Goal: Task Accomplishment & Management: Complete application form

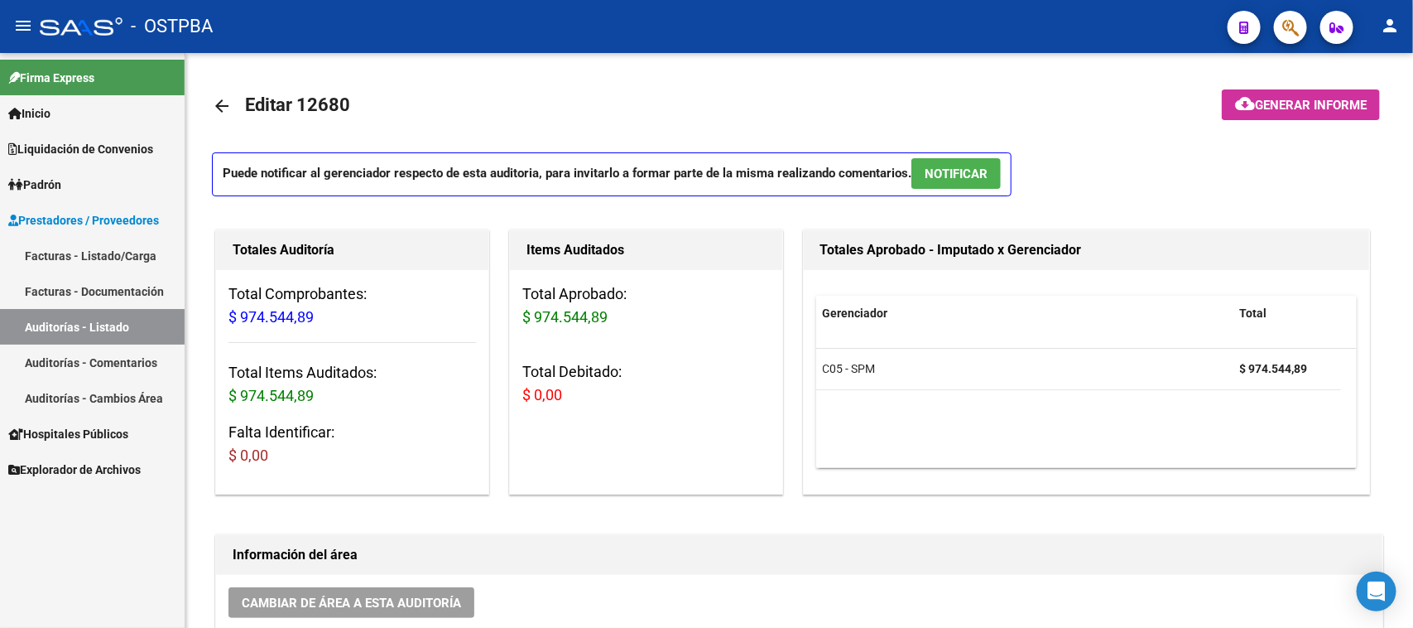
click at [122, 254] on link "Facturas - Listado/Carga" at bounding box center [92, 256] width 185 height 36
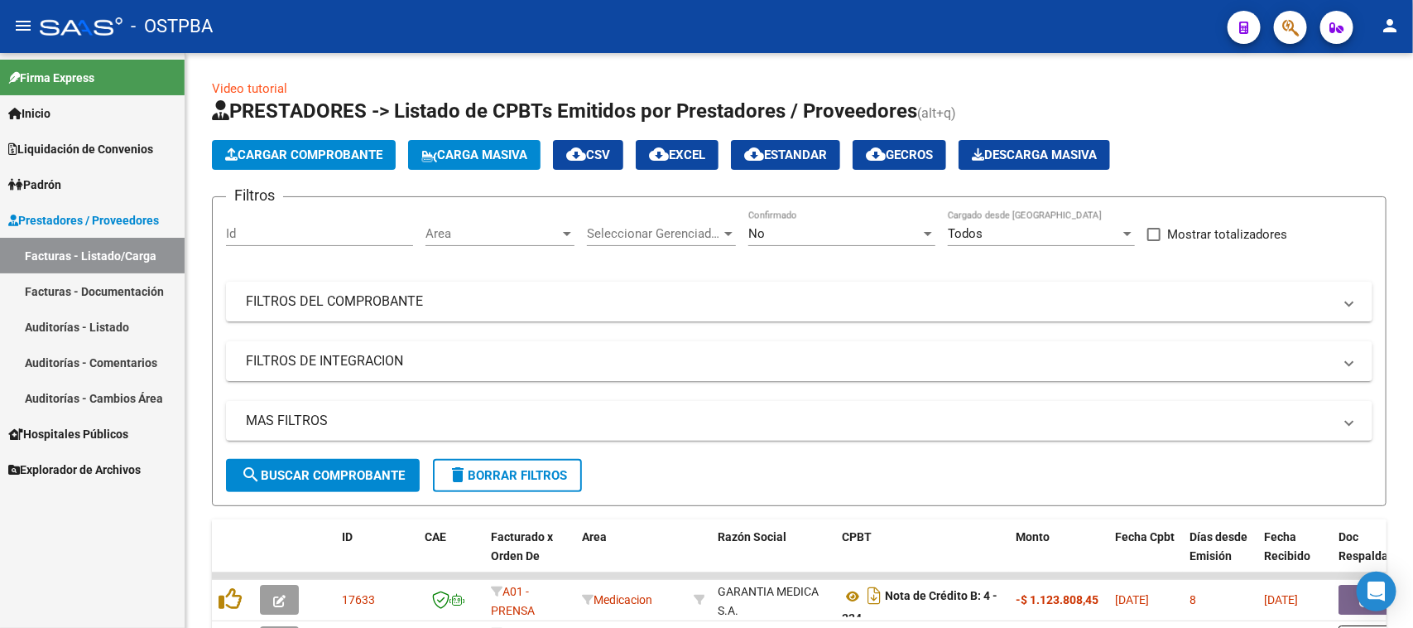
click at [60, 176] on span "Padrón" at bounding box center [34, 185] width 53 height 18
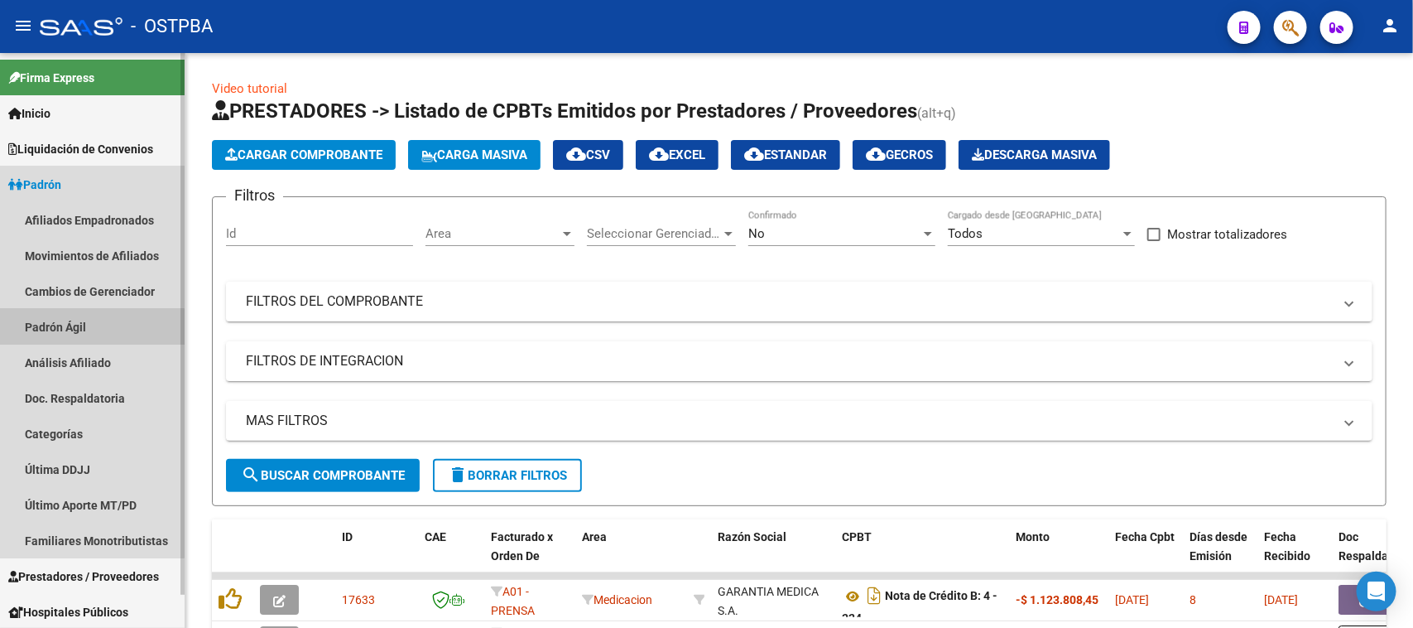
click at [75, 328] on link "Padrón Ágil" at bounding box center [92, 327] width 185 height 36
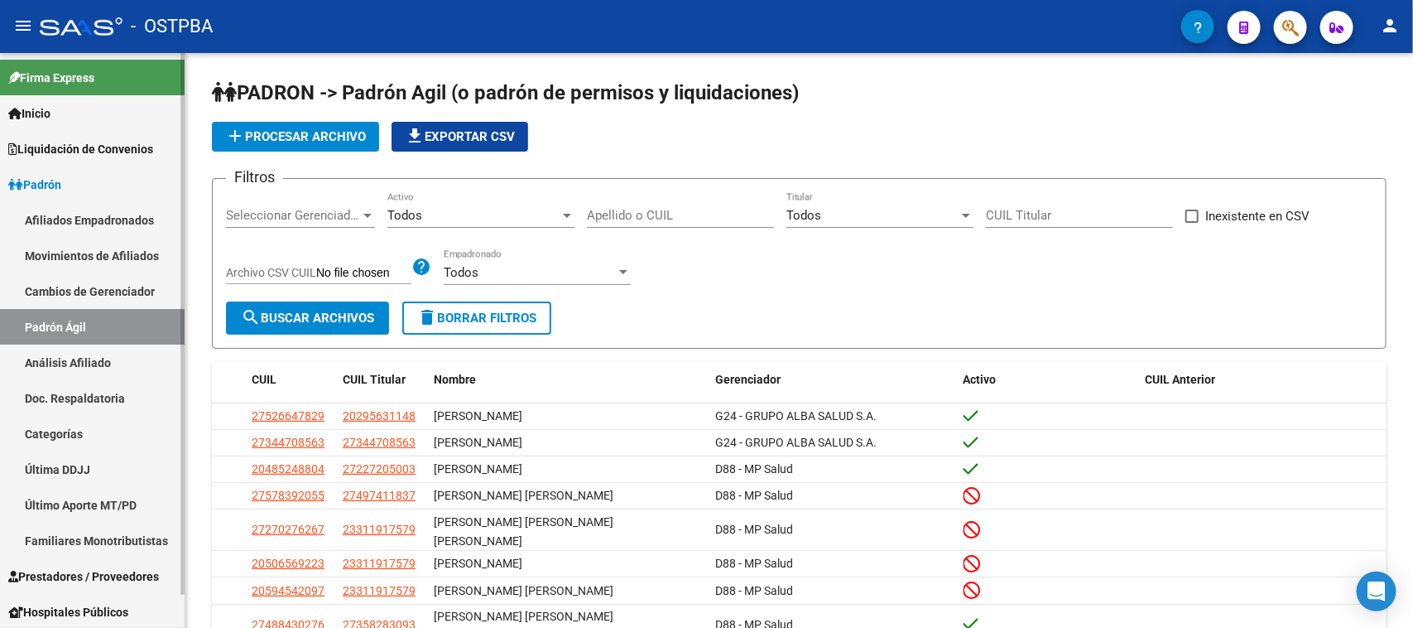
click at [54, 363] on link "Análisis Afiliado" at bounding box center [92, 362] width 185 height 36
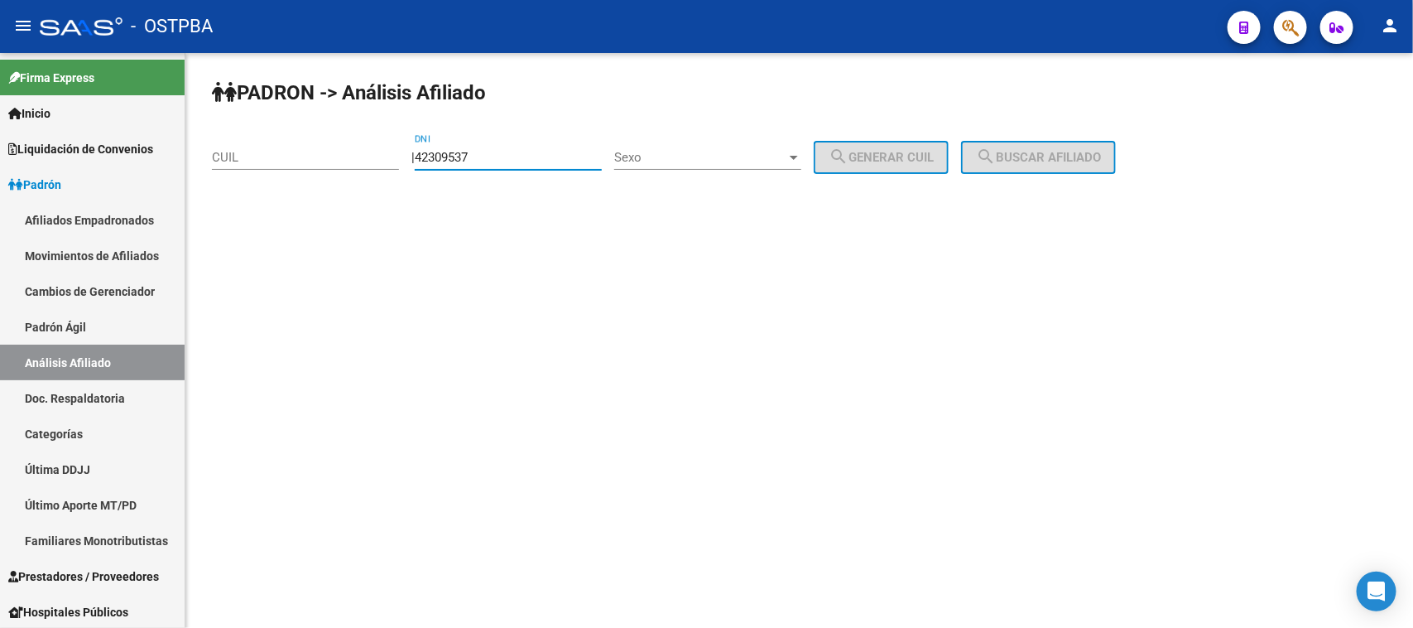
type input "42309537"
click at [677, 160] on span "Sexo" at bounding box center [700, 157] width 172 height 15
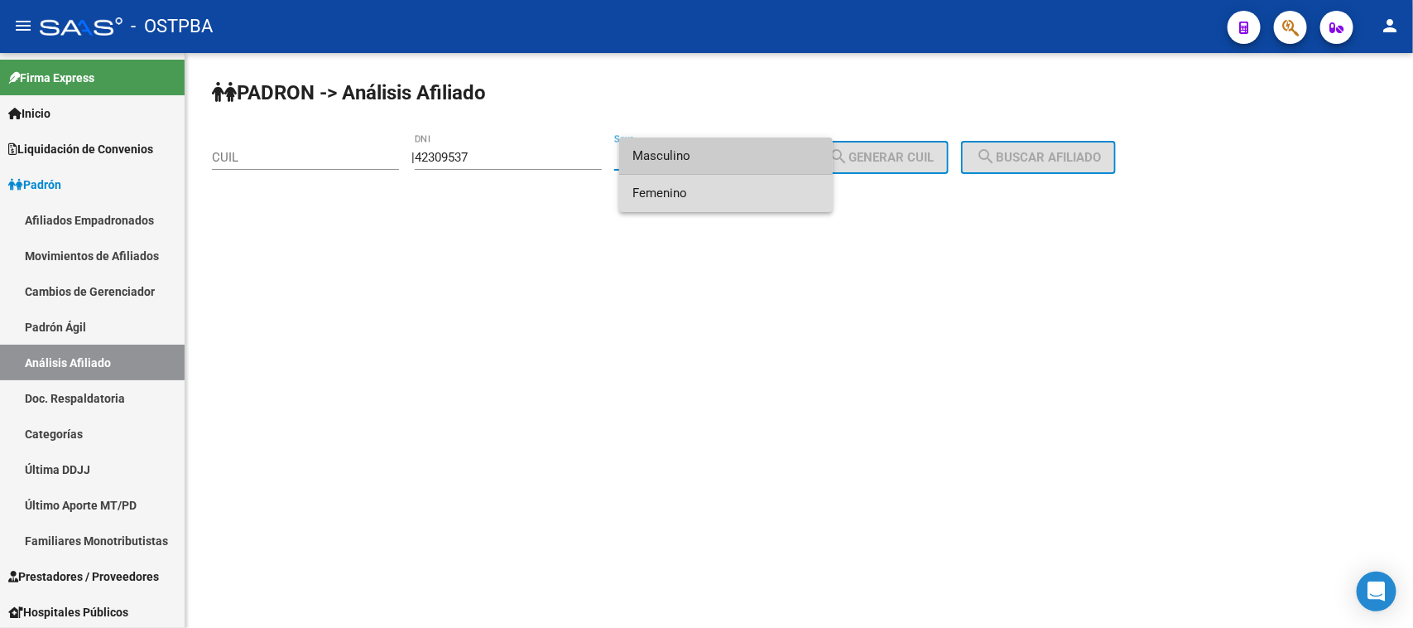
click at [693, 193] on span "Femenino" at bounding box center [726, 193] width 187 height 37
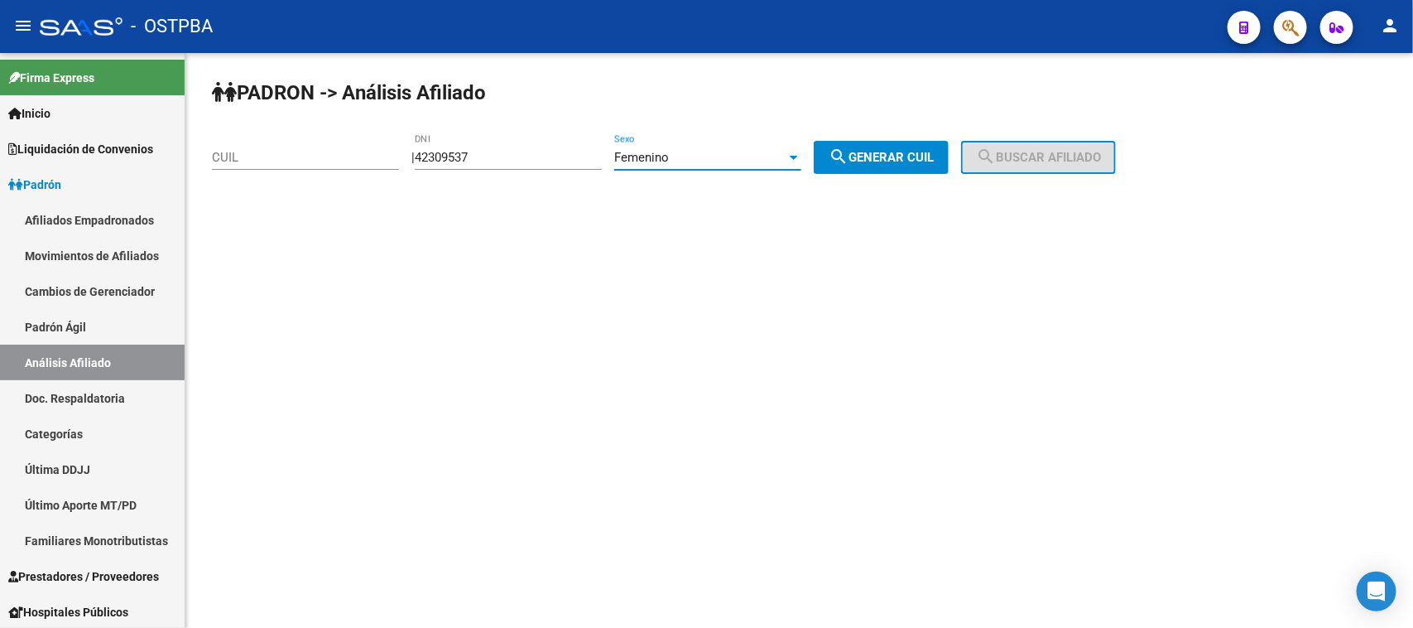
drag, startPoint x: 855, startPoint y: 155, endPoint x: 962, endPoint y: 156, distance: 106.8
click at [849, 155] on mat-icon "search" at bounding box center [839, 157] width 20 height 20
type input "27-42309537-2"
click at [1028, 156] on span "search Buscar afiliado" at bounding box center [1038, 157] width 125 height 15
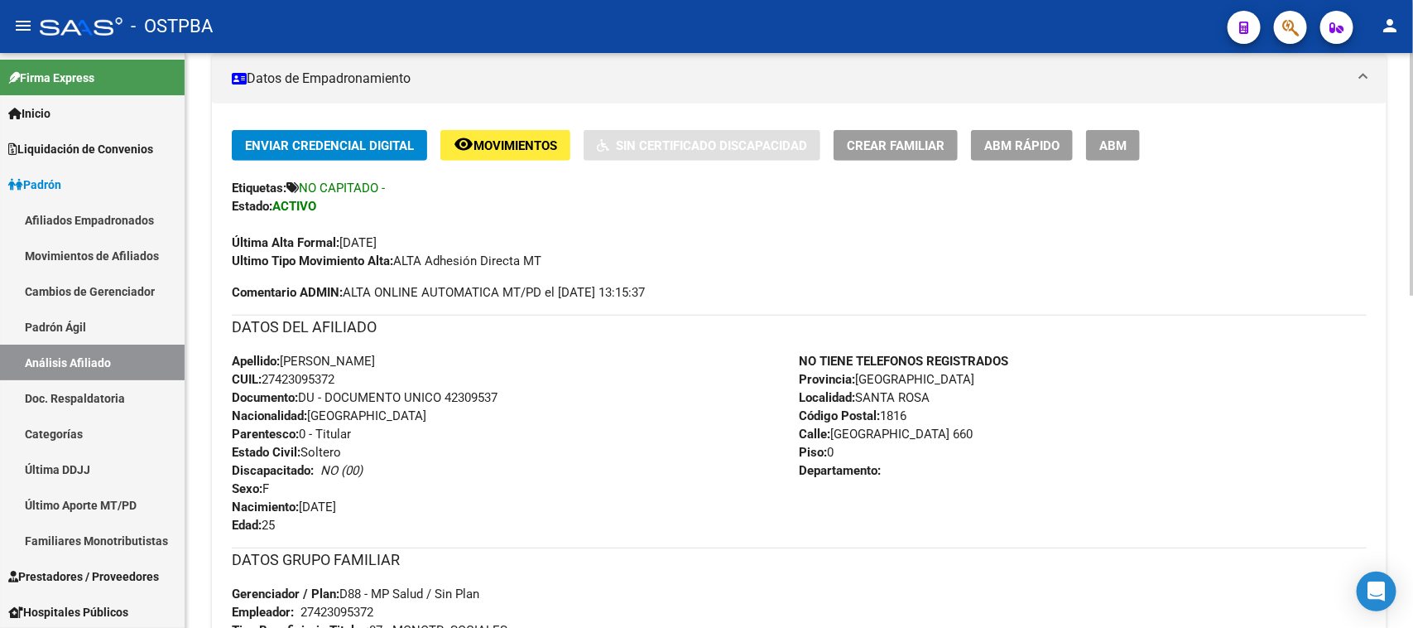
scroll to position [414, 0]
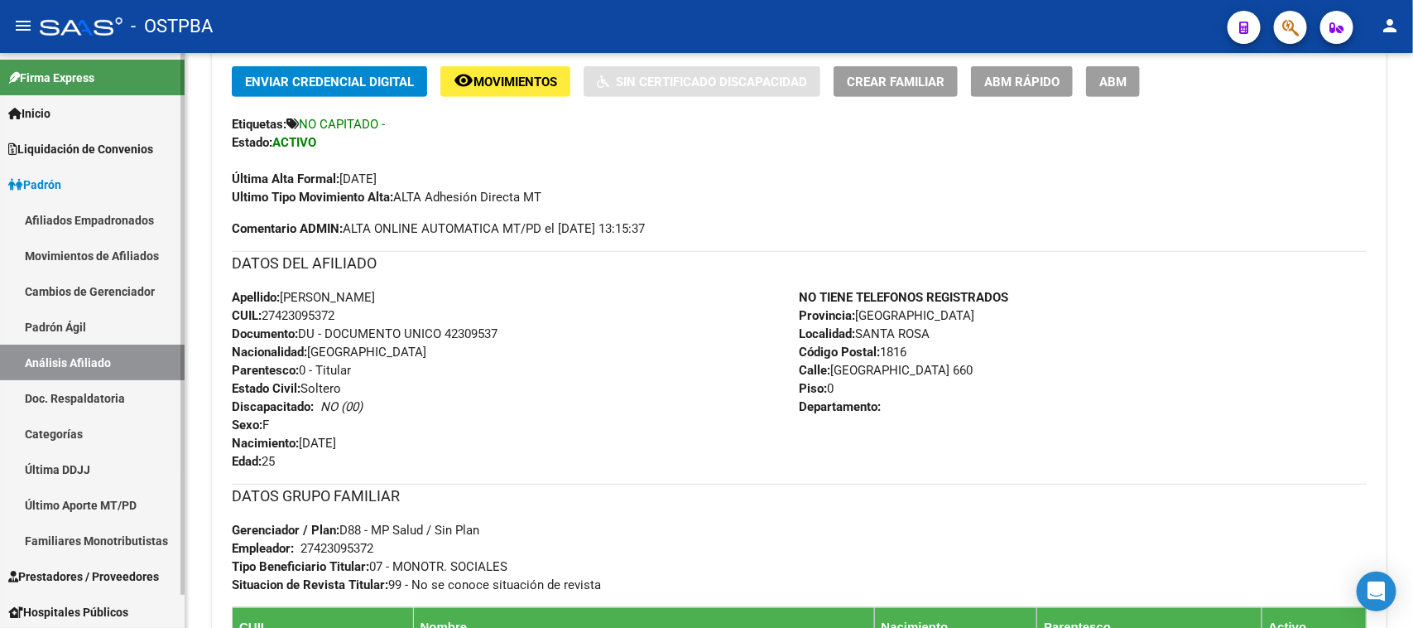
click at [117, 571] on span "Prestadores / Proveedores" at bounding box center [83, 576] width 151 height 18
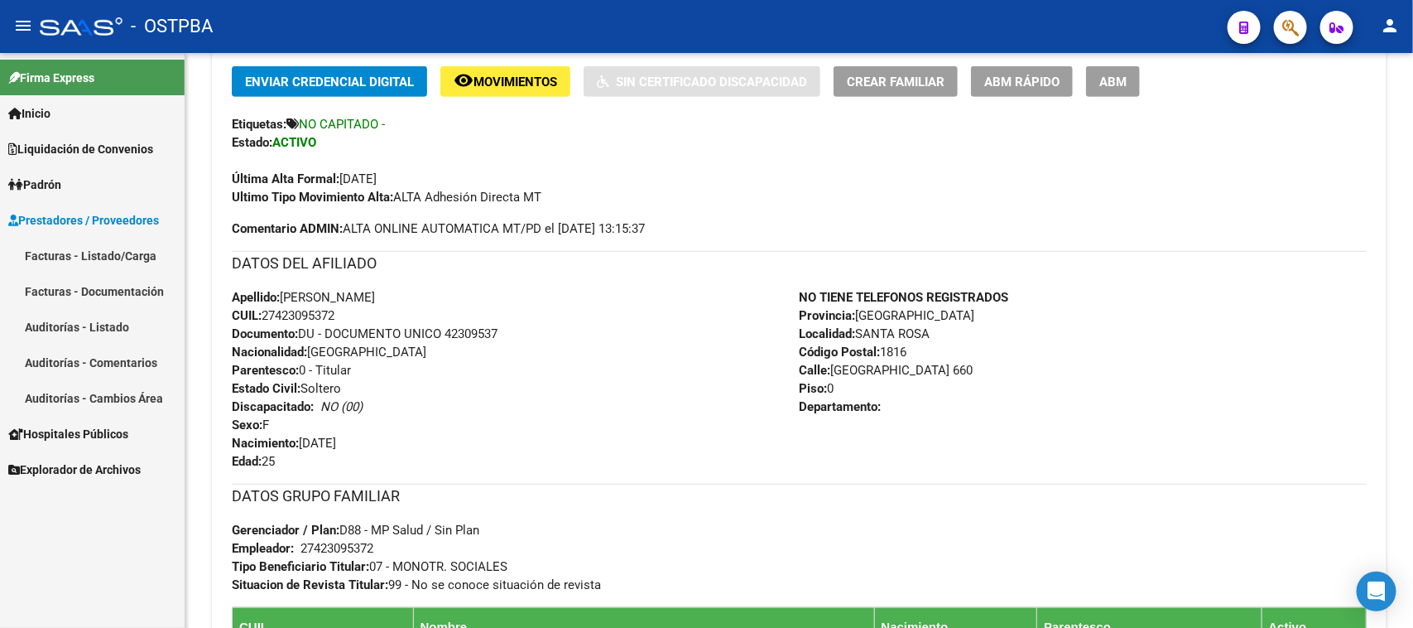
click at [113, 258] on link "Facturas - Listado/Carga" at bounding box center [92, 256] width 185 height 36
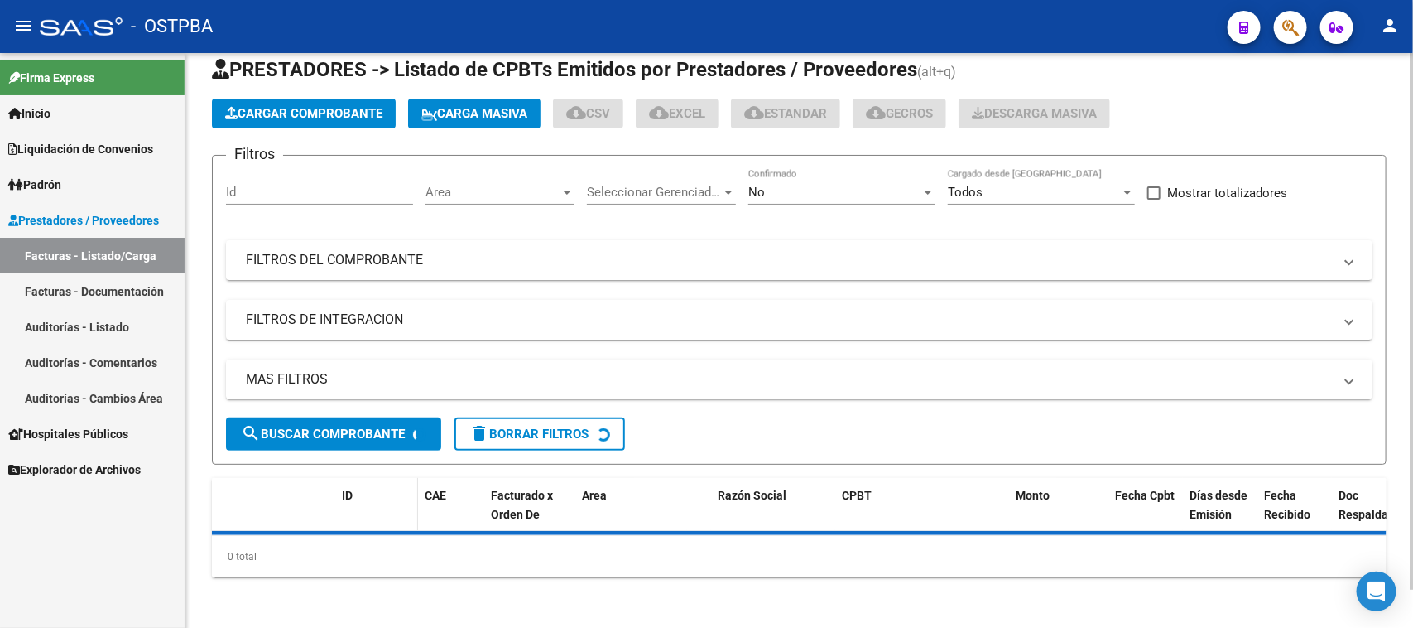
scroll to position [414, 0]
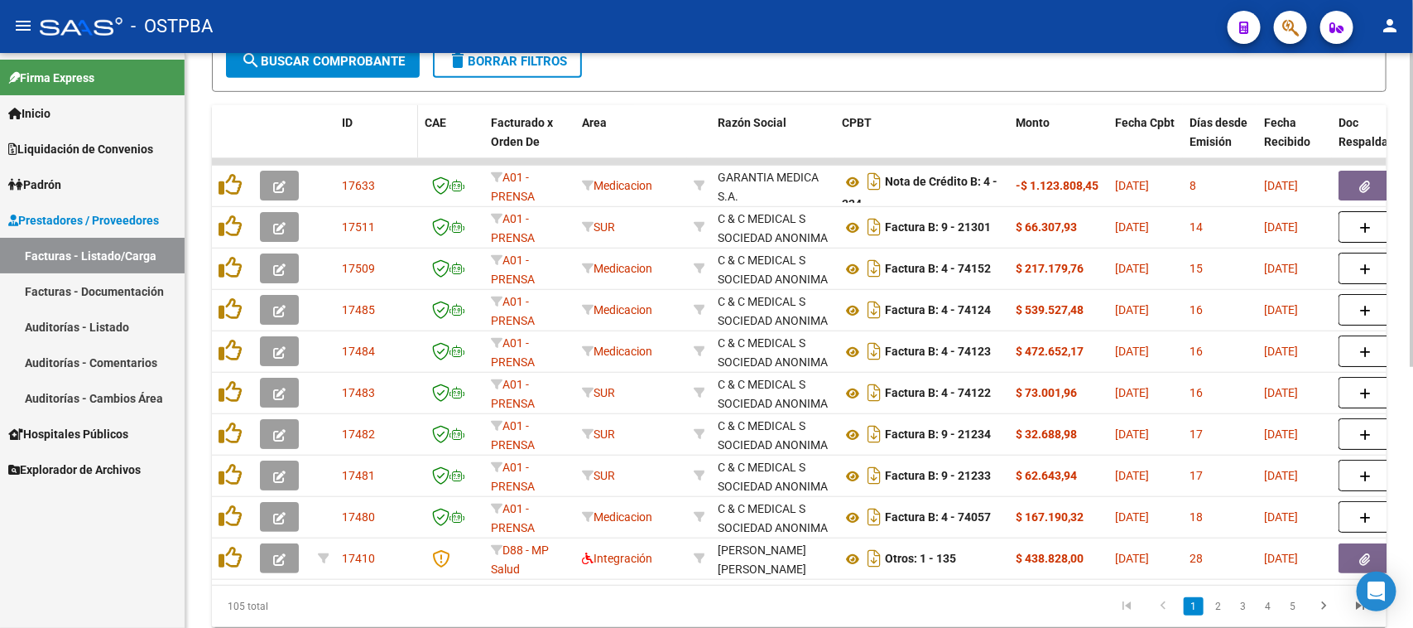
click at [354, 113] on div "ID" at bounding box center [377, 122] width 70 height 19
click at [319, 60] on span "search Buscar Comprobante" at bounding box center [323, 61] width 164 height 15
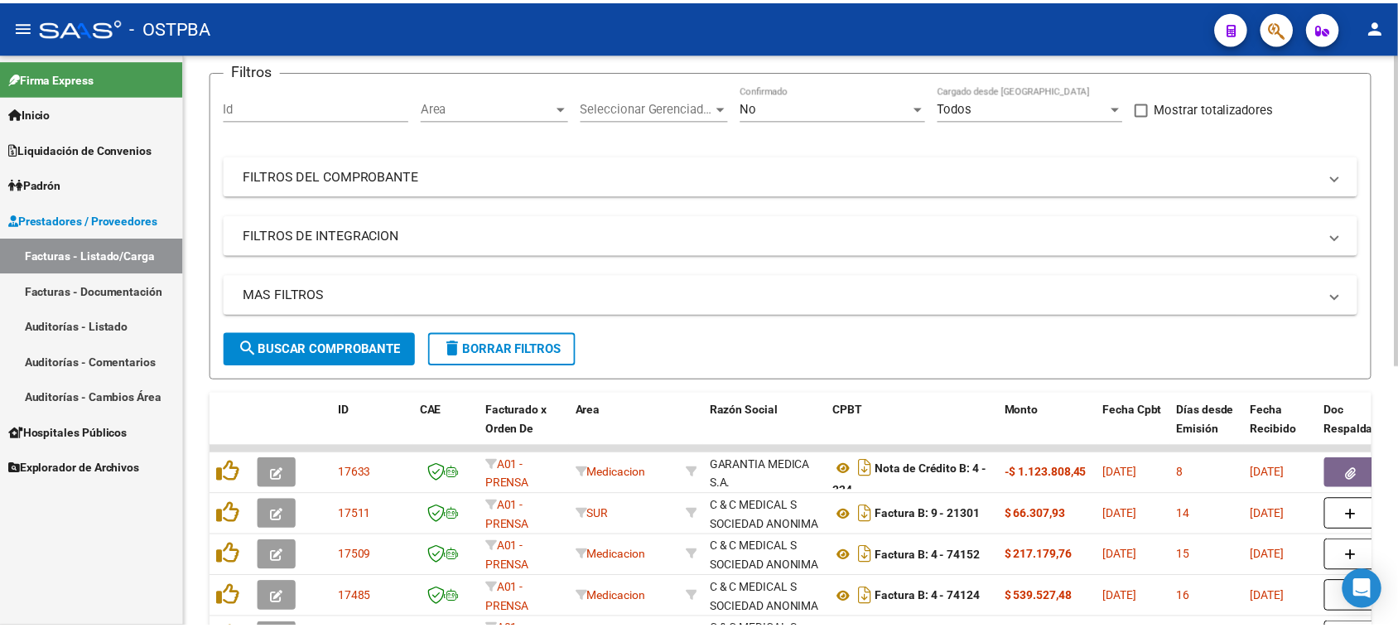
scroll to position [0, 0]
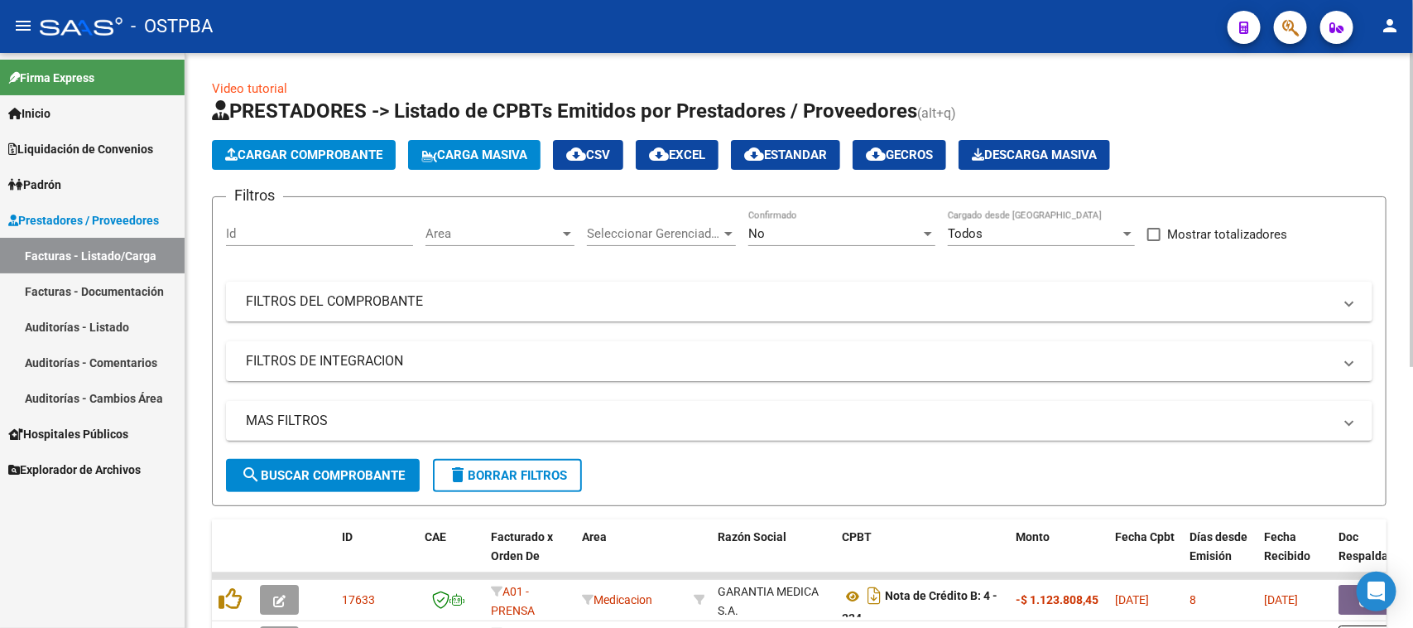
click at [282, 233] on input "Id" at bounding box center [319, 233] width 187 height 15
click at [301, 161] on button "Cargar Comprobante" at bounding box center [304, 155] width 184 height 30
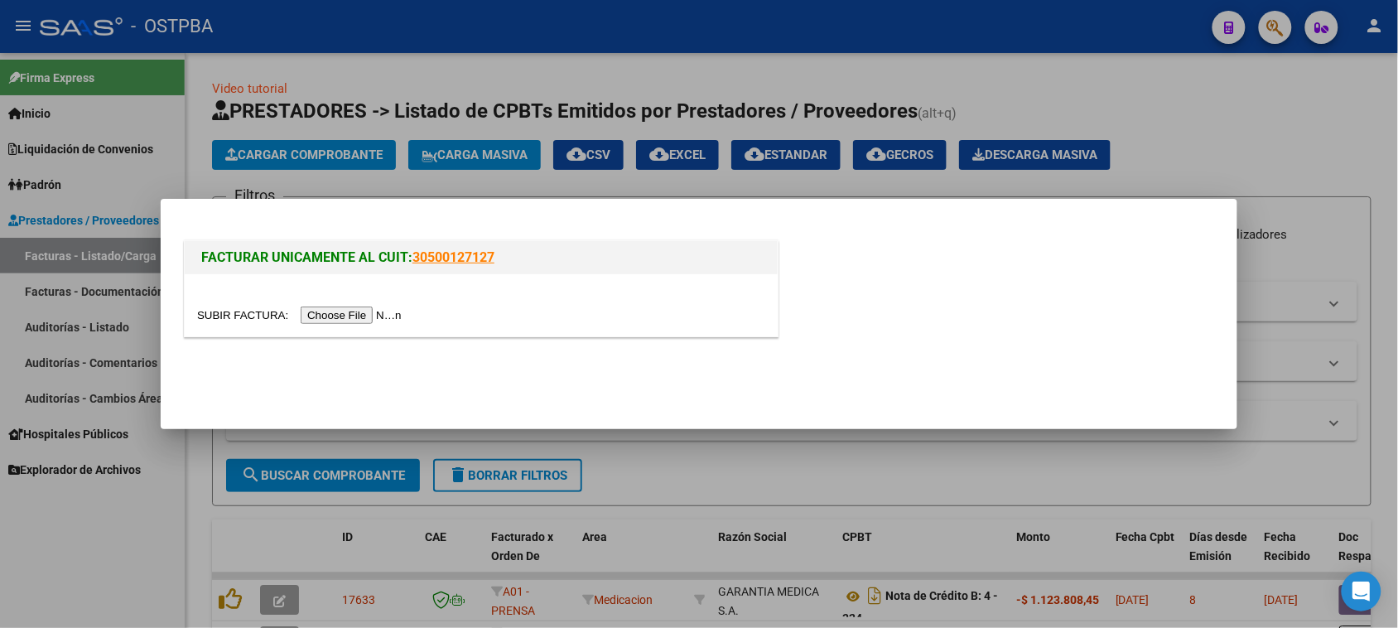
click at [392, 319] on input "file" at bounding box center [301, 314] width 209 height 17
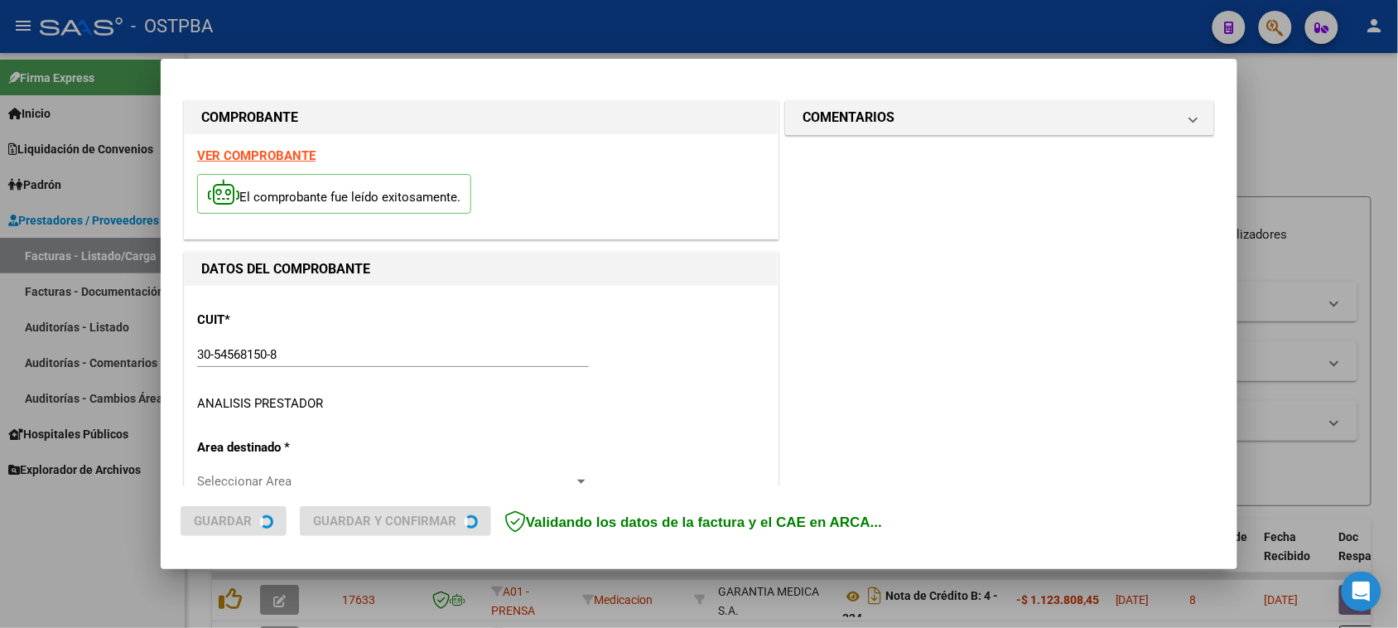
type input "[DATE]"
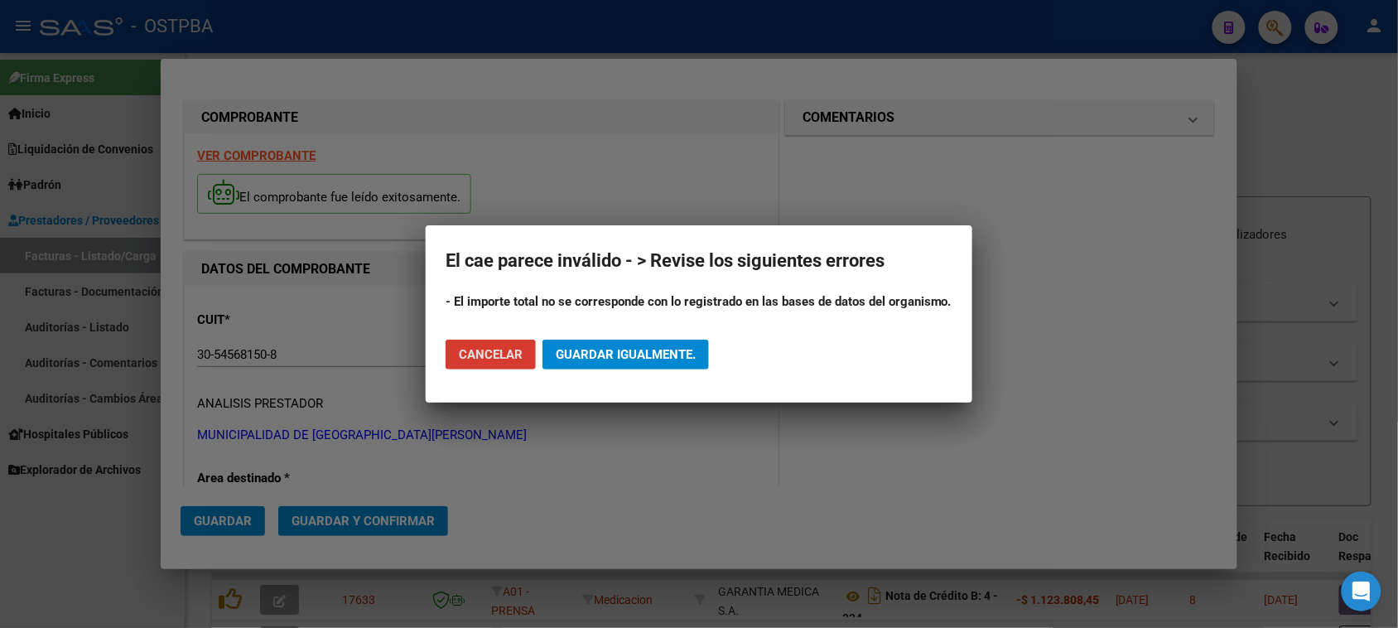
click at [576, 501] on div at bounding box center [699, 314] width 1398 height 628
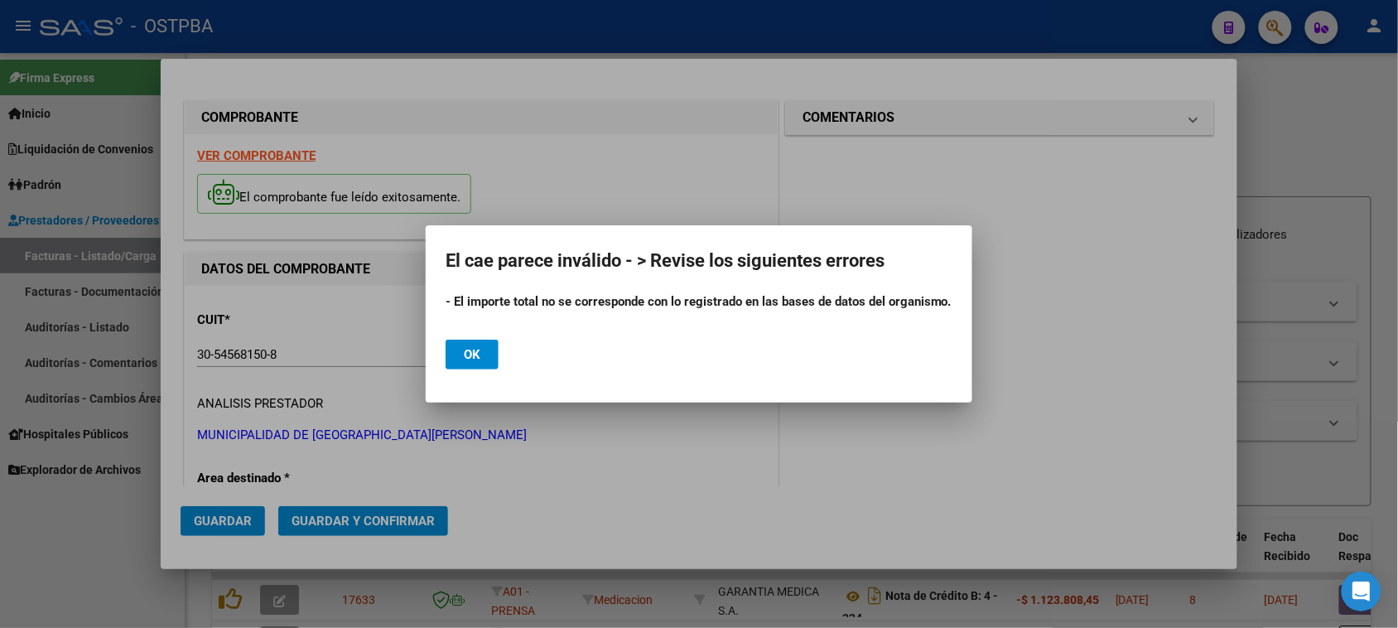
click at [368, 371] on div at bounding box center [699, 314] width 1398 height 628
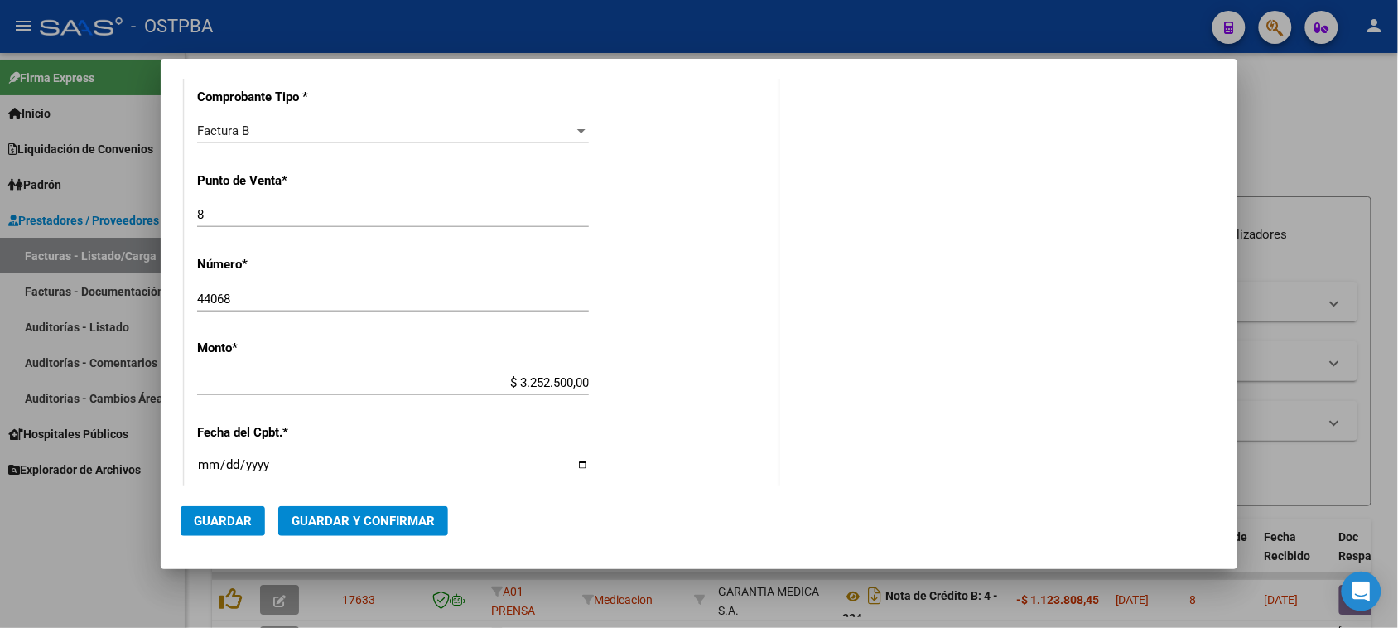
scroll to position [517, 0]
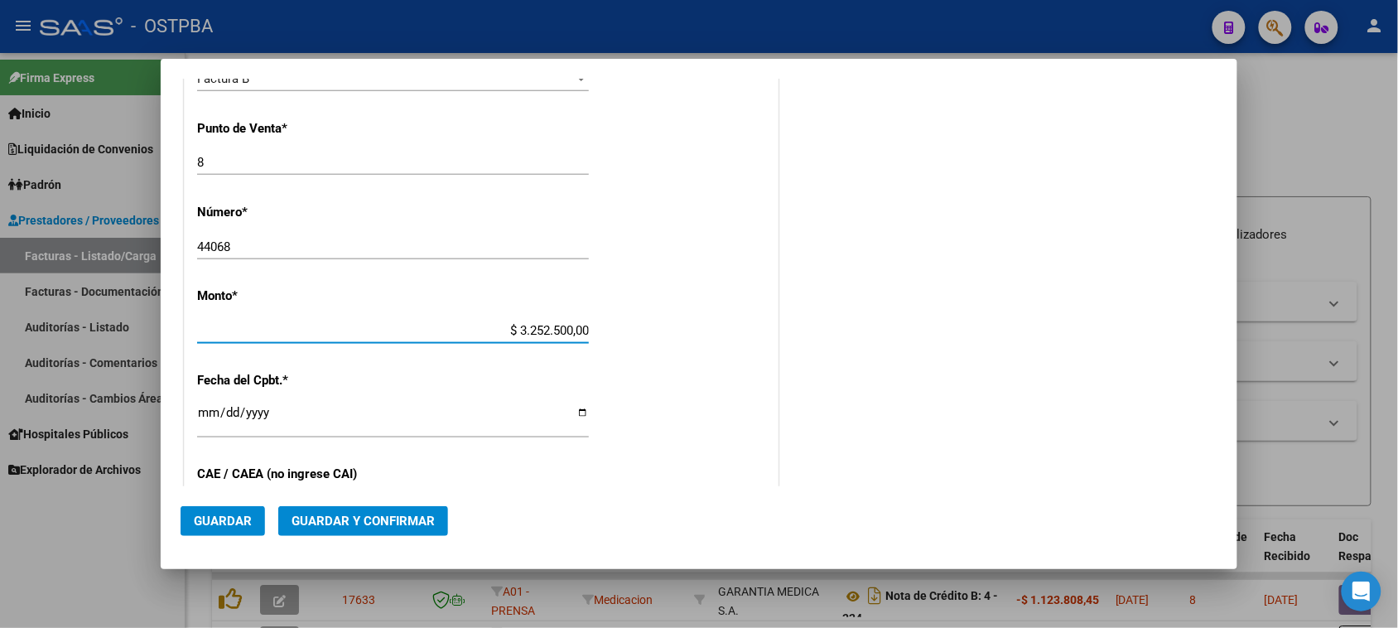
drag, startPoint x: 506, startPoint y: 323, endPoint x: 974, endPoint y: 338, distance: 468.8
click at [974, 338] on div "COMPROBANTE VER COMPROBANTE El comprobante fue leído exitosamente. DATOS DEL CO…" at bounding box center [698, 262] width 1037 height 1367
type input "$ 32.525,00"
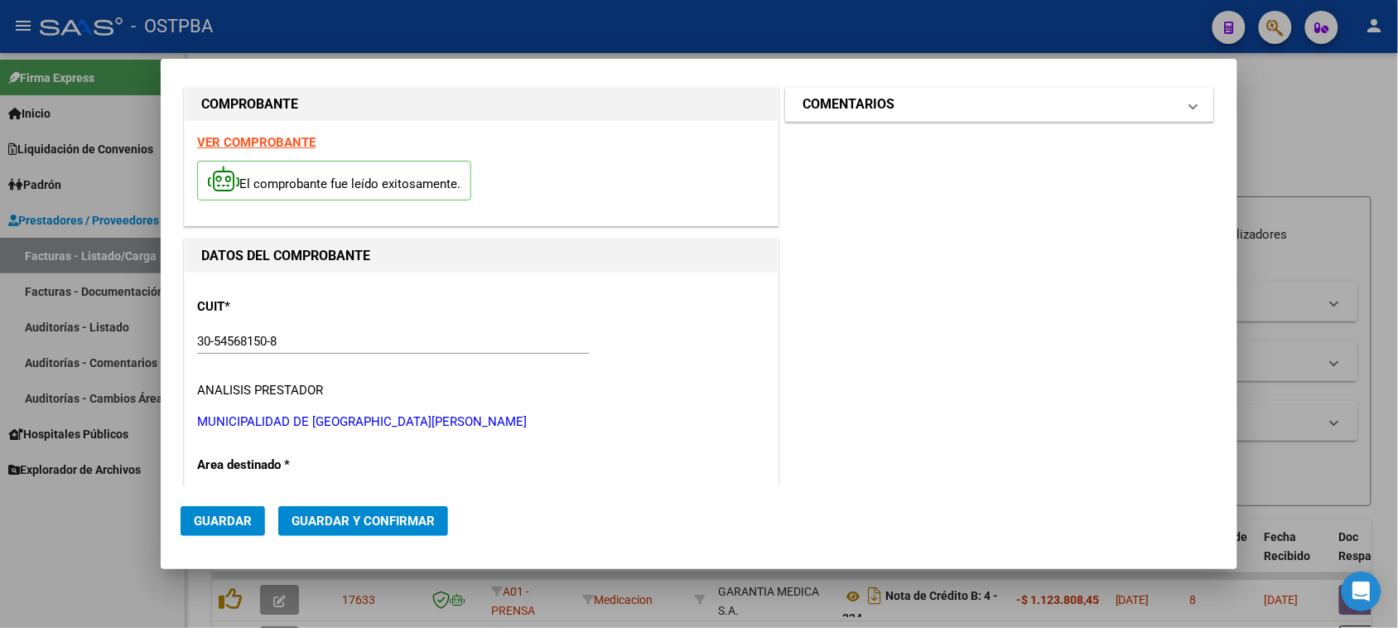
scroll to position [0, 0]
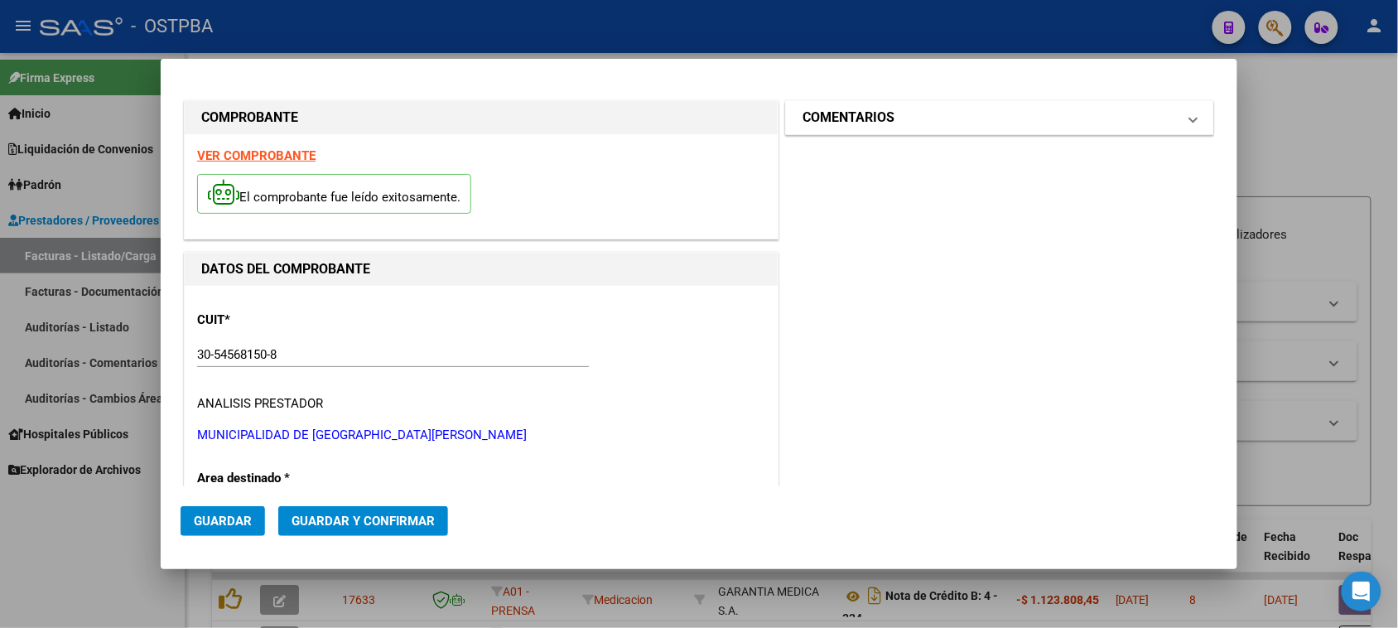
click at [883, 122] on h1 "COMENTARIOS" at bounding box center [848, 118] width 92 height 20
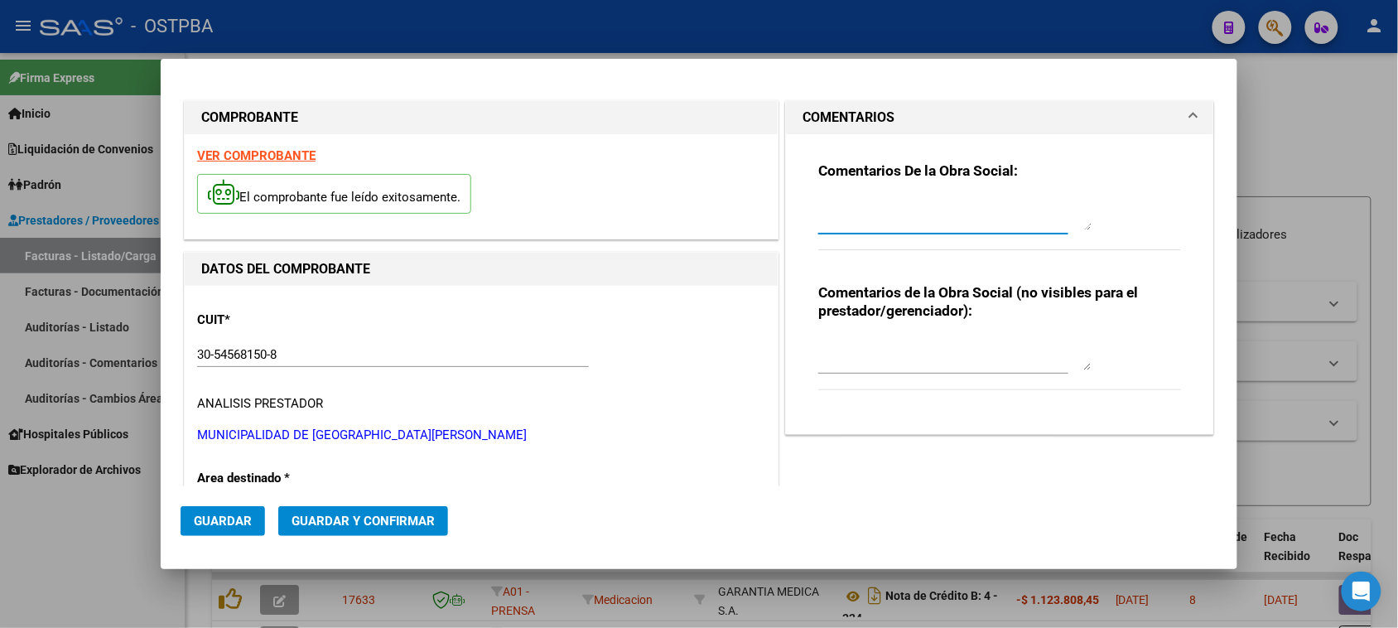
click at [841, 216] on textarea at bounding box center [954, 213] width 273 height 33
type textarea "HR 126942"
click at [203, 531] on button "Guardar" at bounding box center [222, 521] width 84 height 30
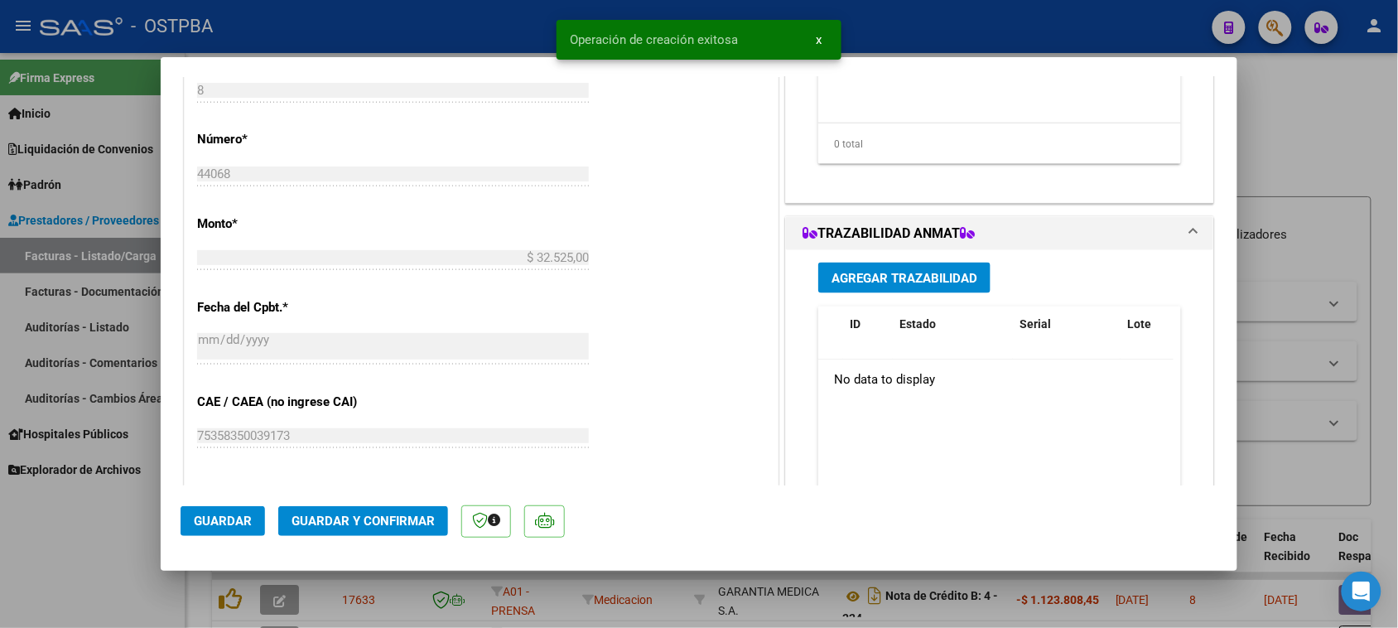
scroll to position [310, 0]
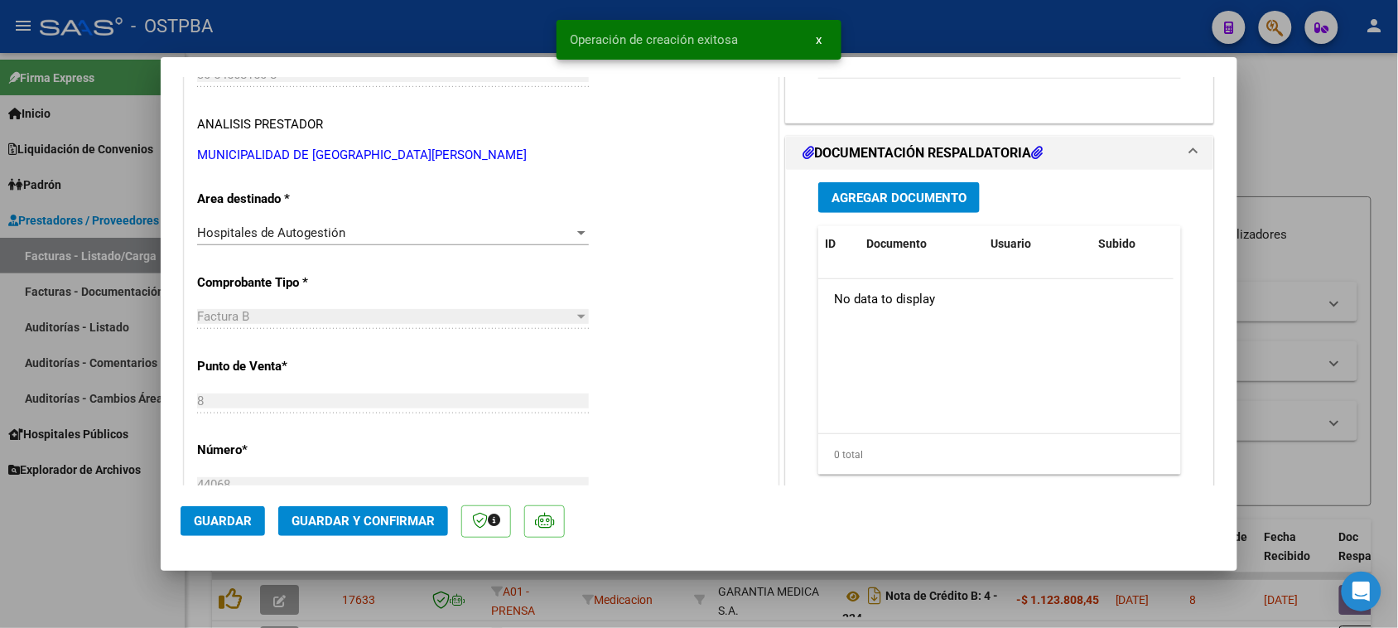
click at [903, 199] on span "Agregar Documento" at bounding box center [898, 197] width 135 height 15
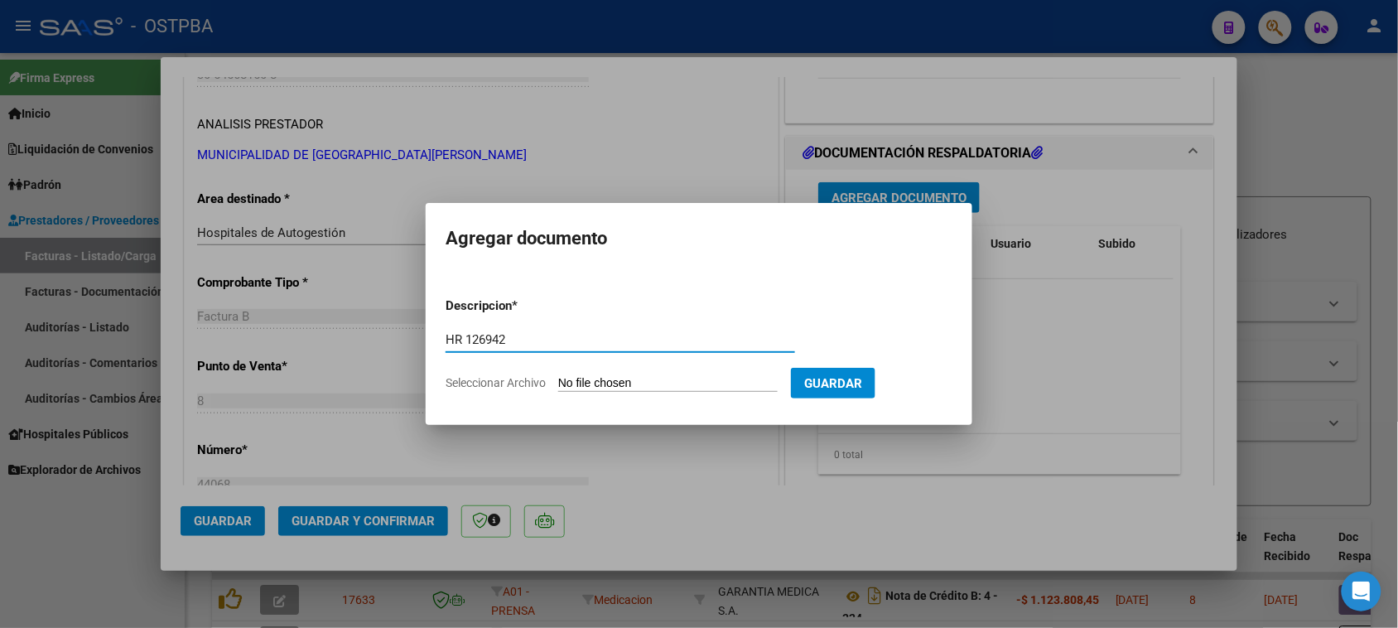
type input "HR 126942"
click at [558, 376] on input "Seleccionar Archivo" at bounding box center [667, 384] width 219 height 16
type input "C:\fakepath\HR 126942.pdf"
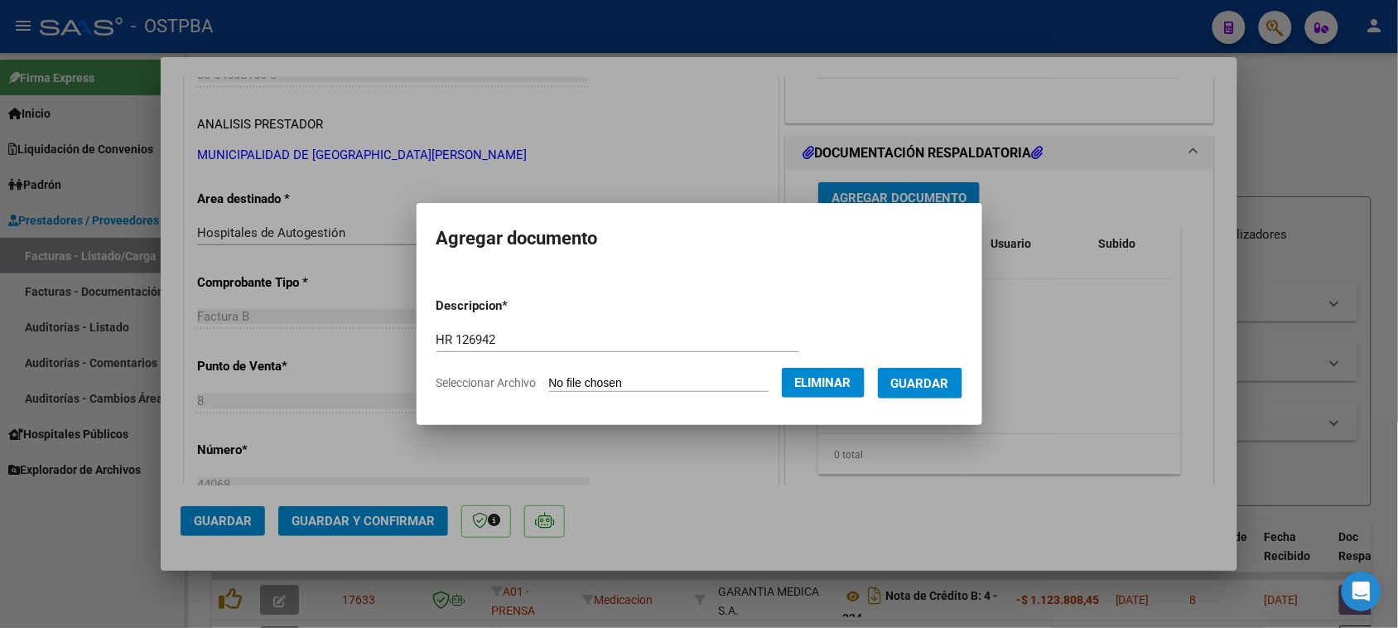
click at [923, 383] on span "Guardar" at bounding box center [920, 383] width 58 height 15
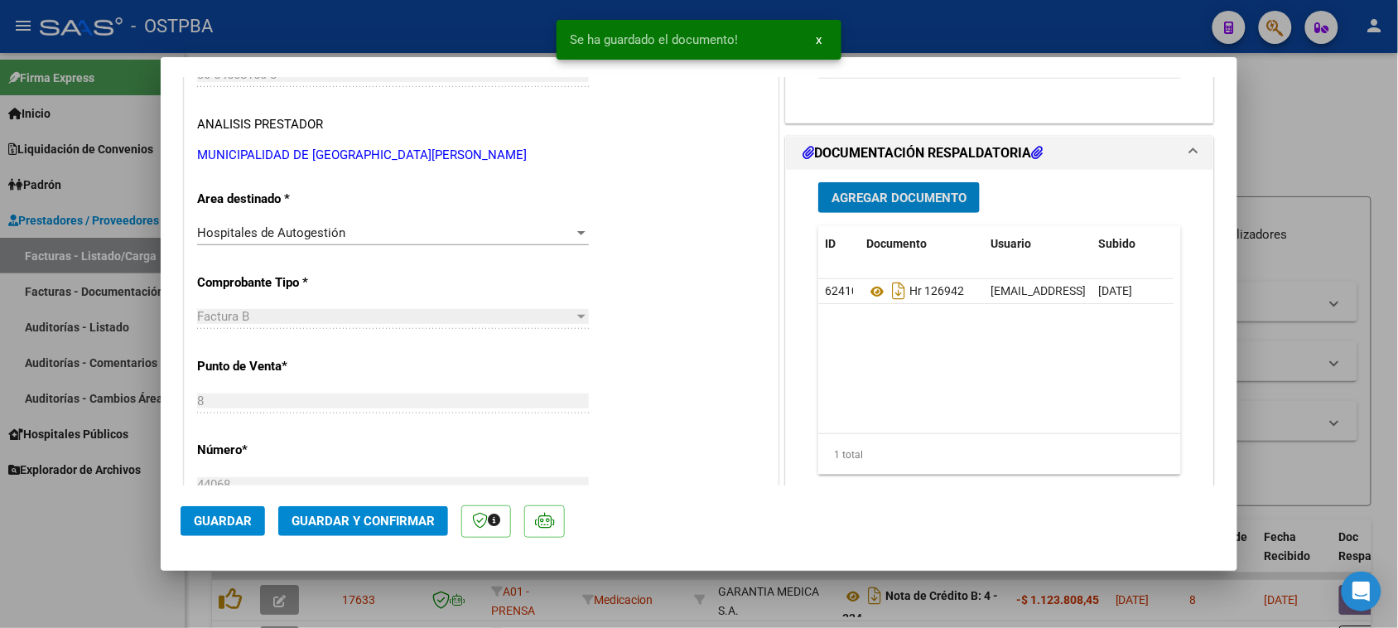
click at [905, 204] on button "Agregar Documento" at bounding box center [898, 197] width 161 height 31
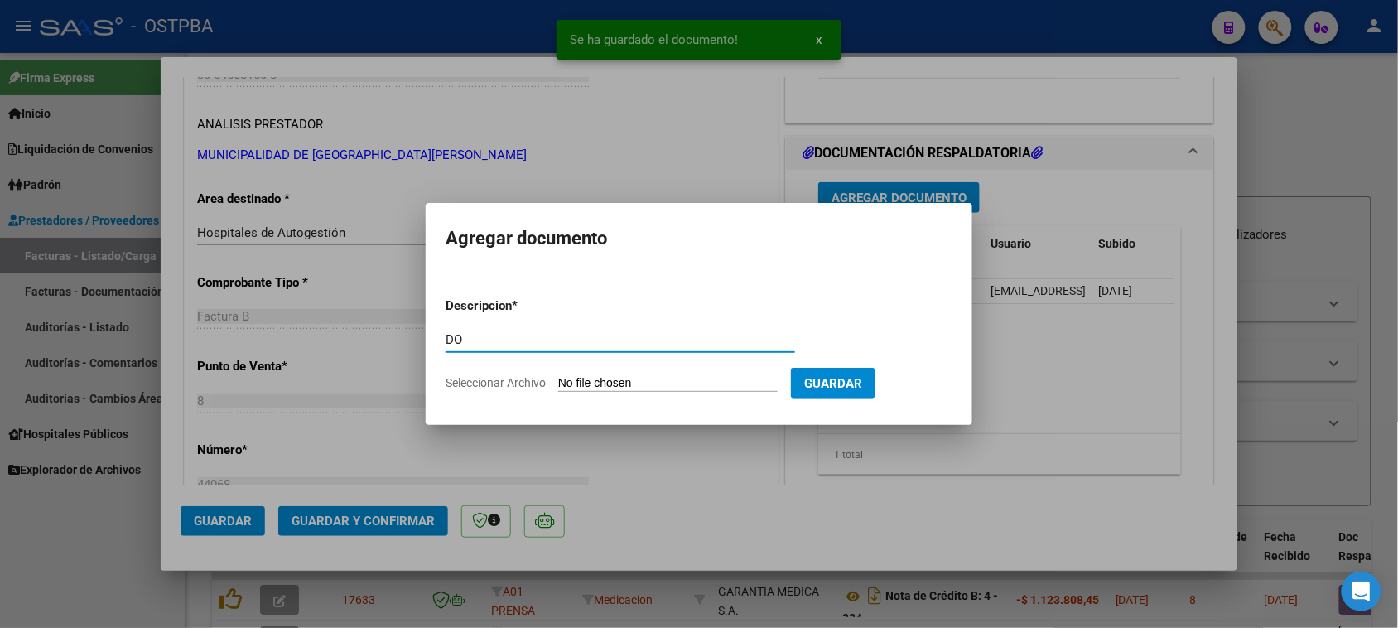
type input "D"
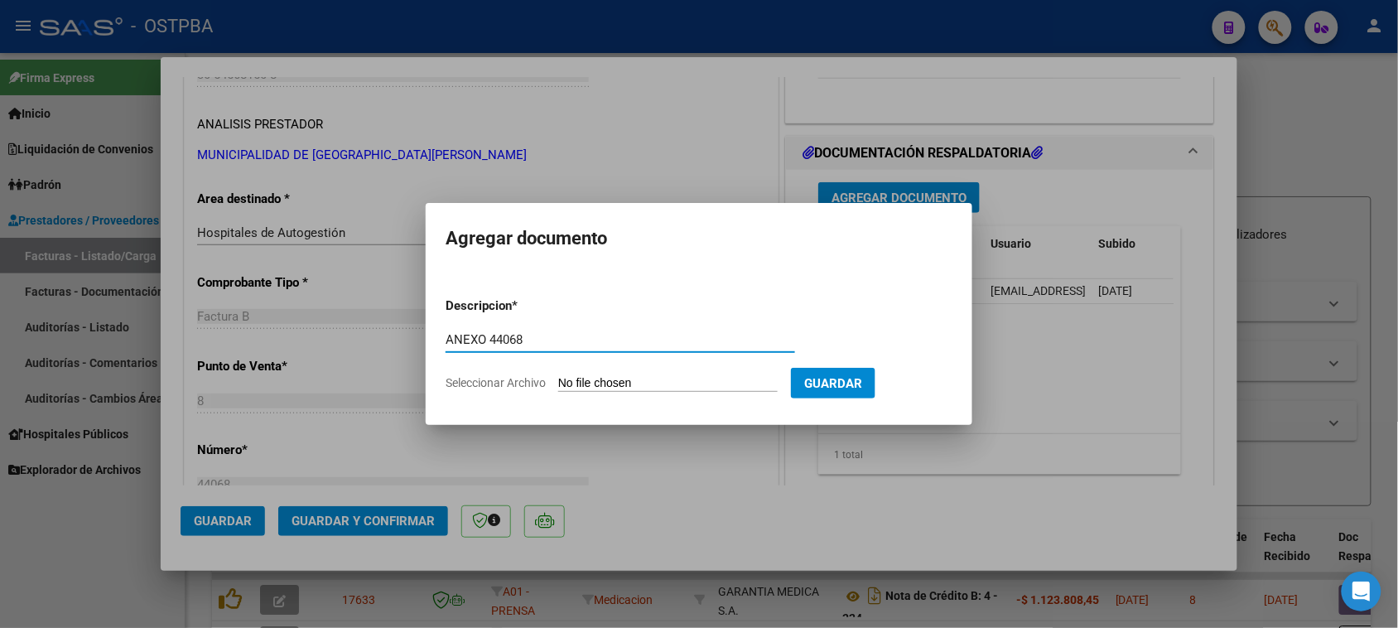
type input "ANEXO 44068"
click at [558, 376] on input "Seleccionar Archivo" at bounding box center [667, 384] width 219 height 16
type input "C:\fakepath\ANEXO 44068.PDF"
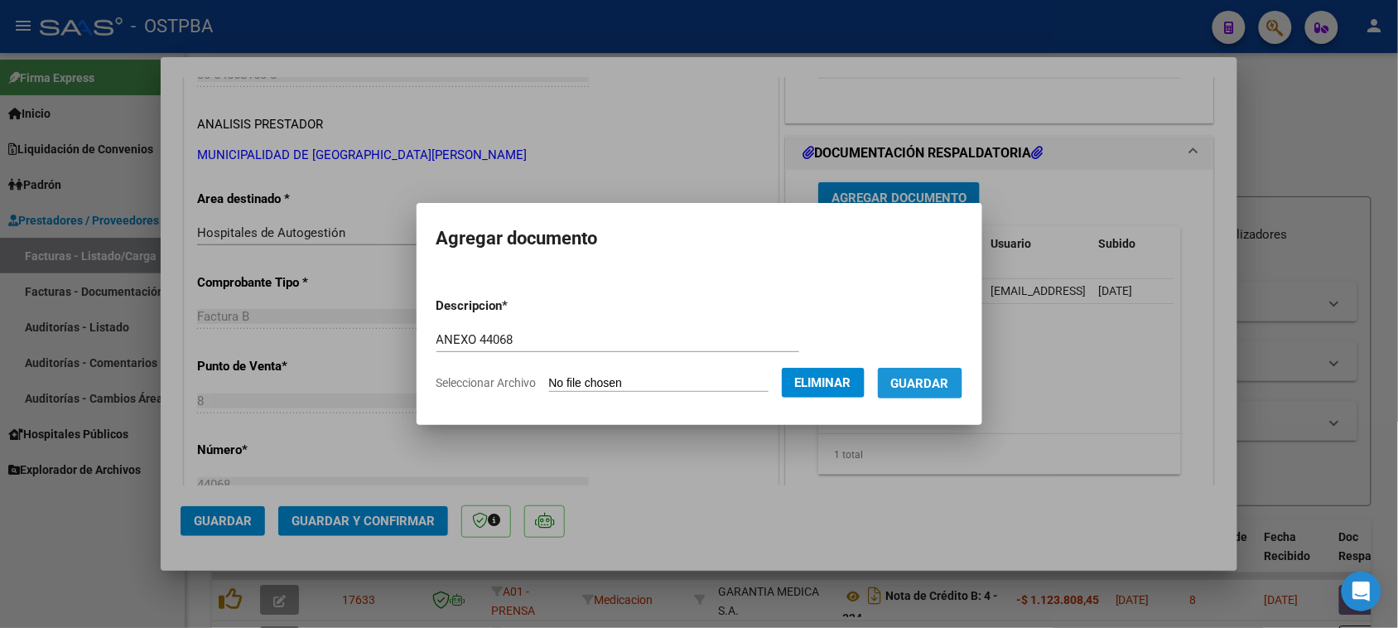
click at [934, 379] on span "Guardar" at bounding box center [920, 383] width 58 height 15
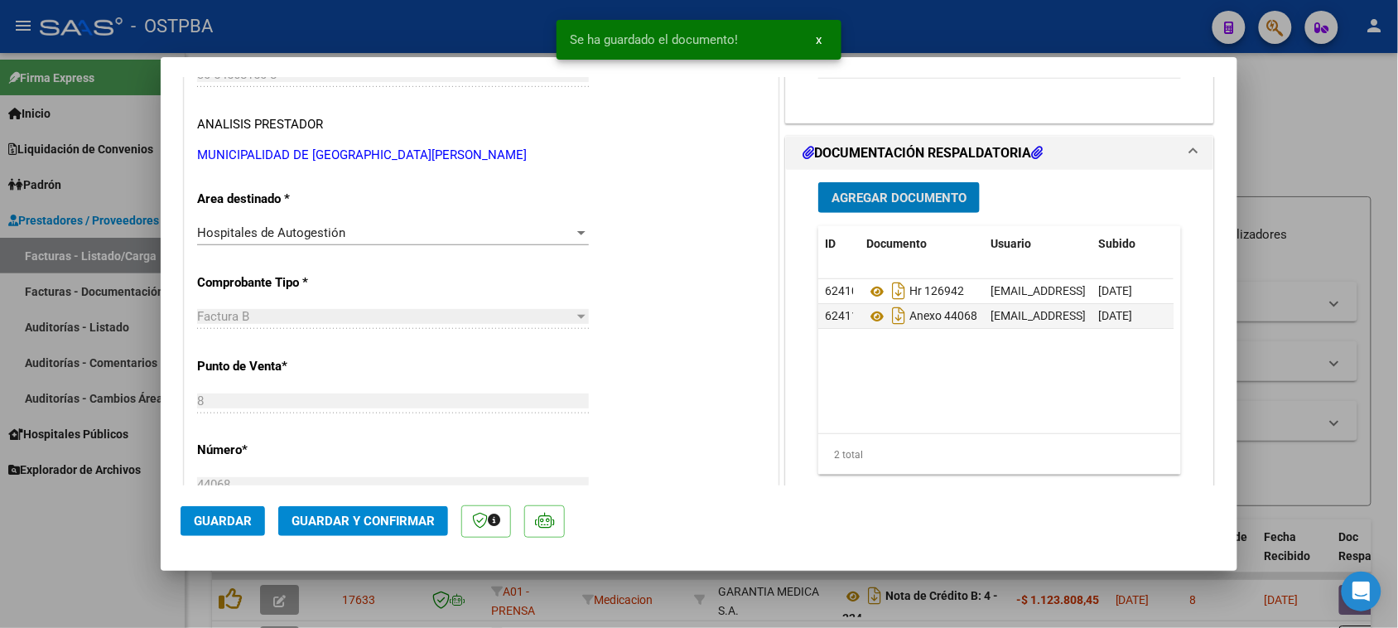
click at [865, 201] on span "Agregar Documento" at bounding box center [898, 197] width 135 height 15
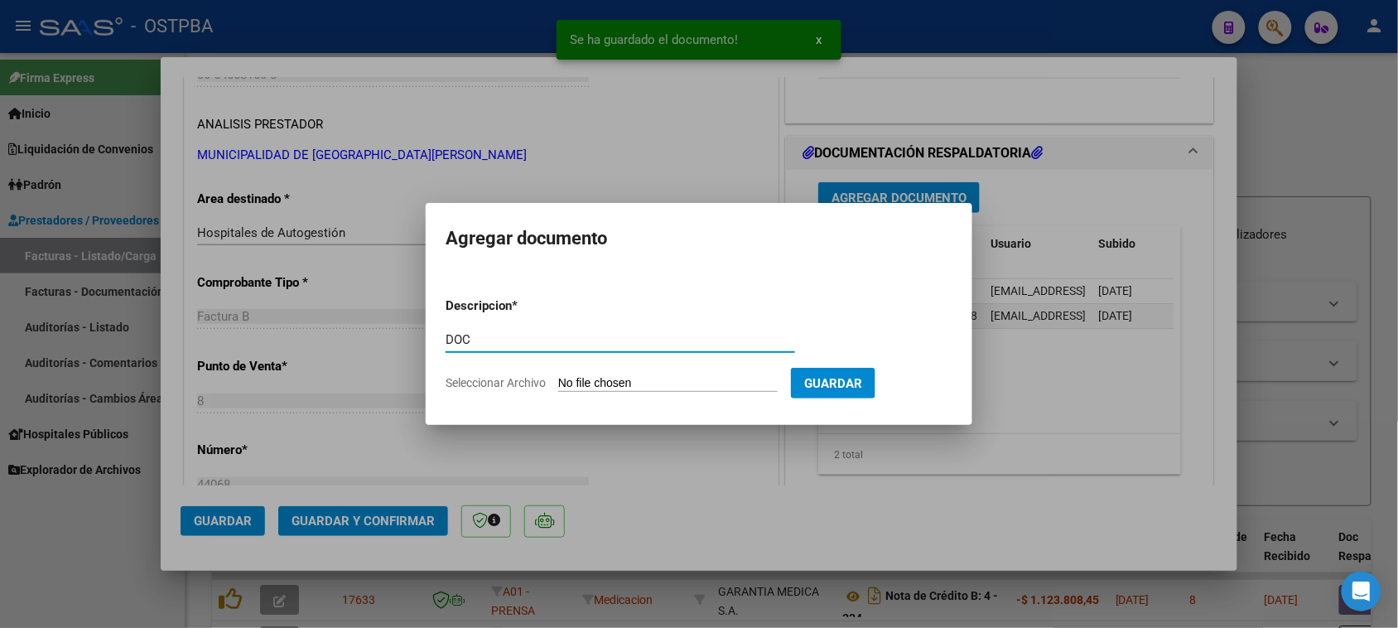
type input "DOC"
click at [558, 376] on input "Seleccionar Archivo" at bounding box center [667, 384] width 219 height 16
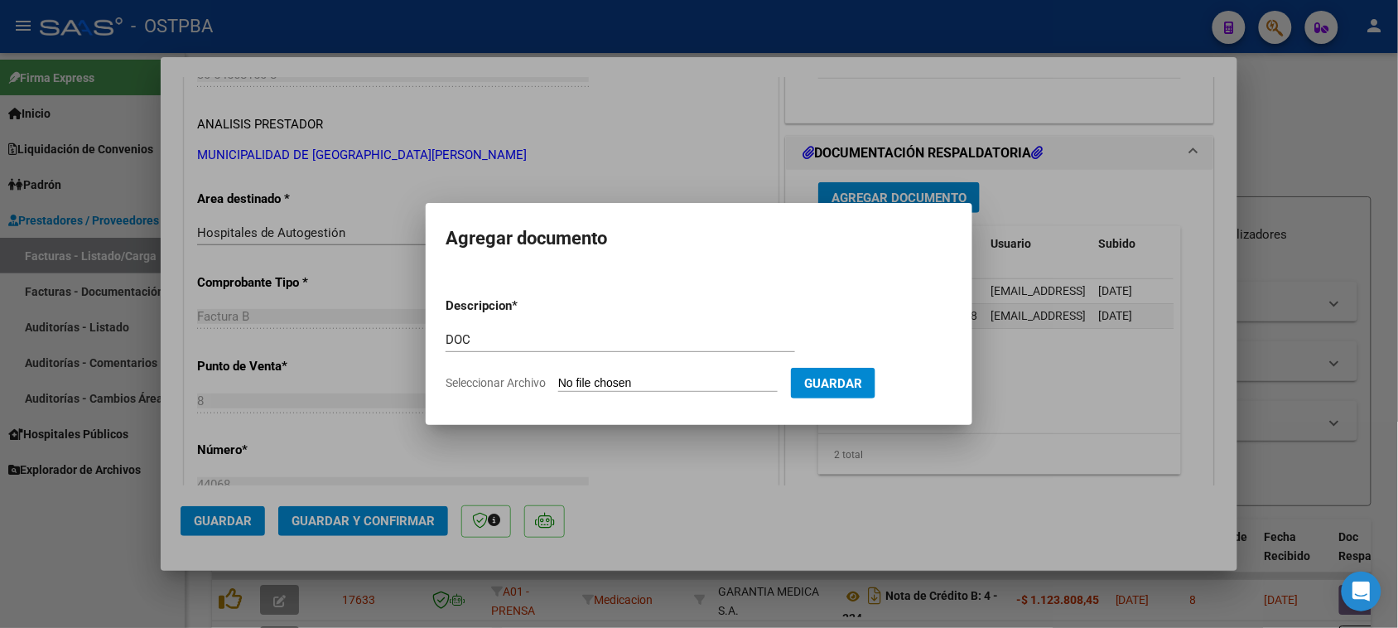
type input "C:\fakepath\DOC 44068.pdf"
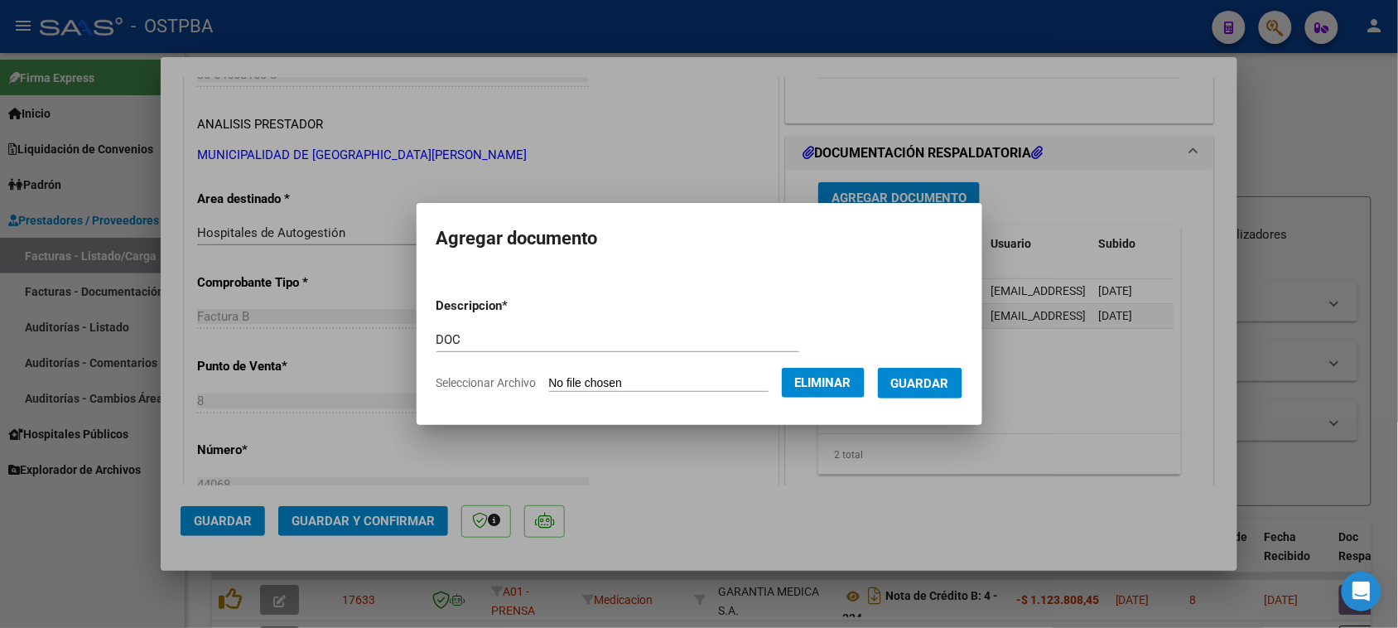
click at [949, 382] on span "Guardar" at bounding box center [920, 383] width 58 height 15
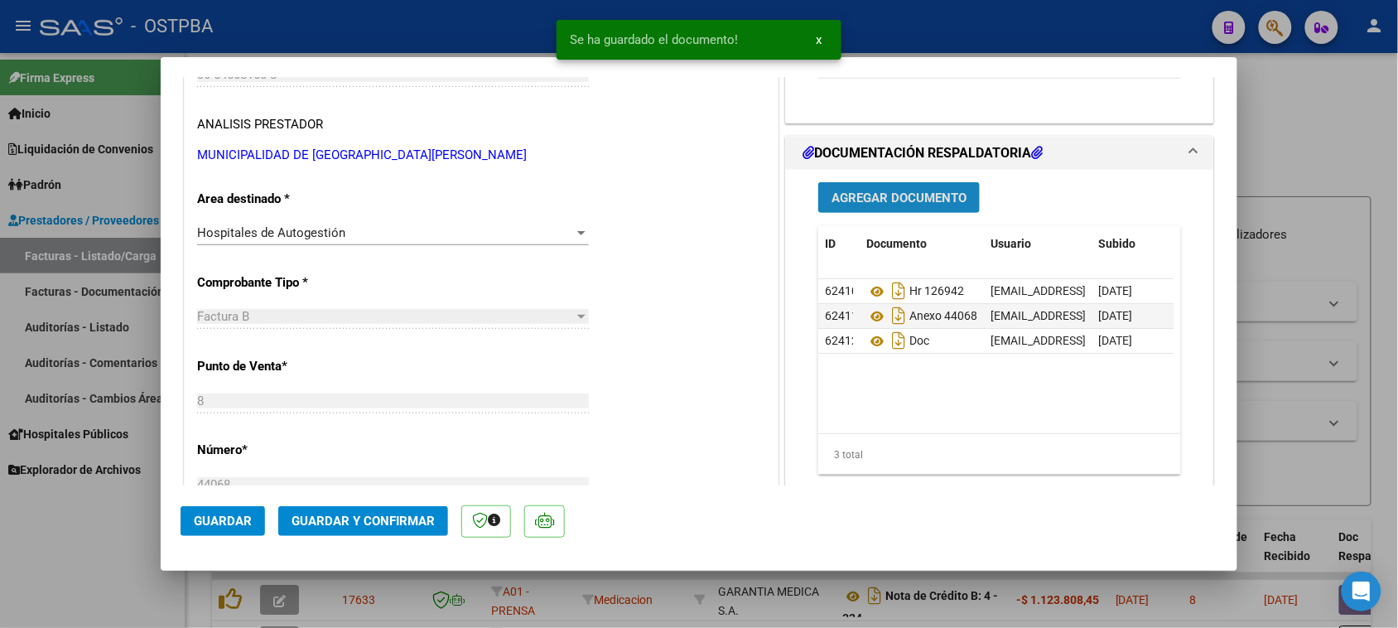
click at [896, 204] on span "Agregar Documento" at bounding box center [898, 197] width 135 height 15
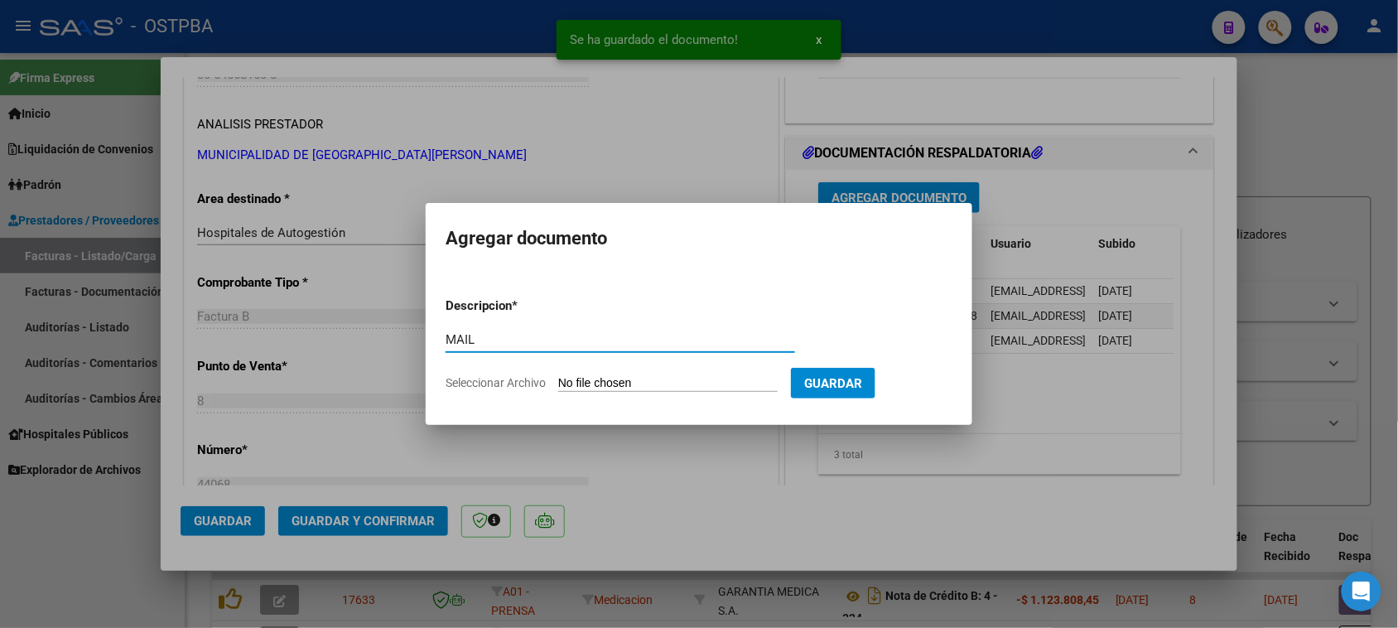
type input "MAIL"
click at [558, 376] on input "Seleccionar Archivo" at bounding box center [667, 384] width 219 height 16
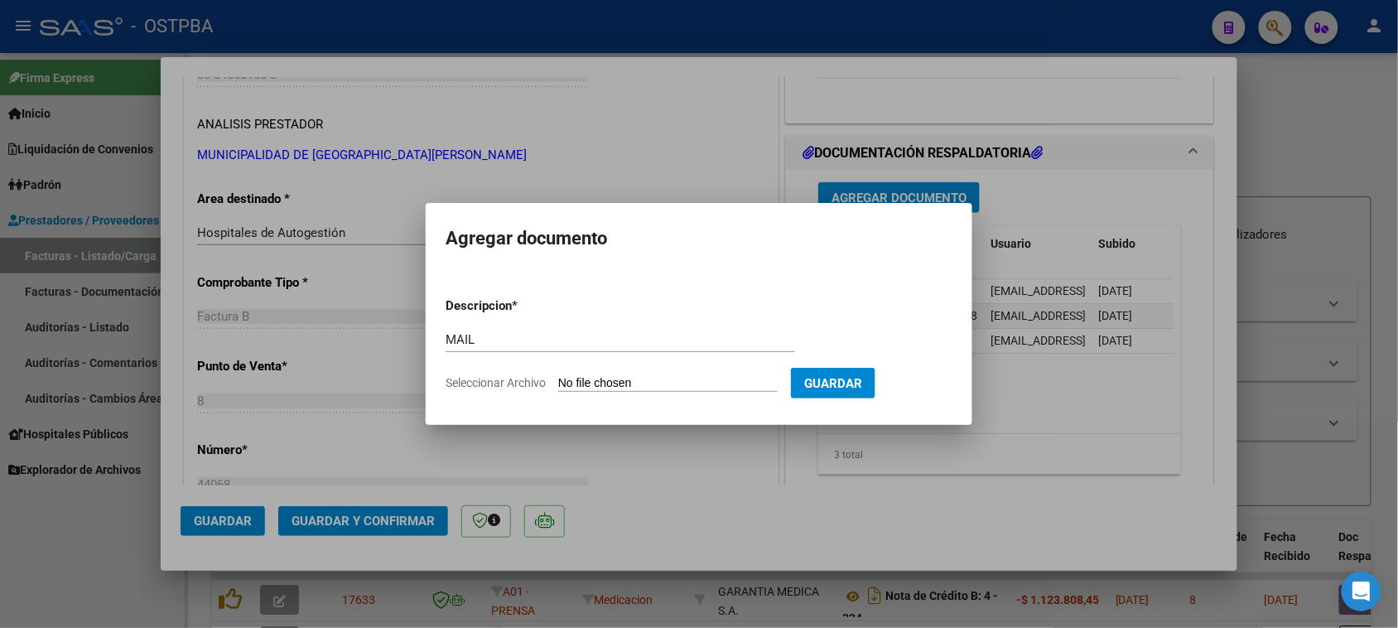
type input "C:\fakepath\Gmail - MUNICIPALIDAD DE [GEOGRAPHIC_DATA][PERSON_NAME] - 30-545681…"
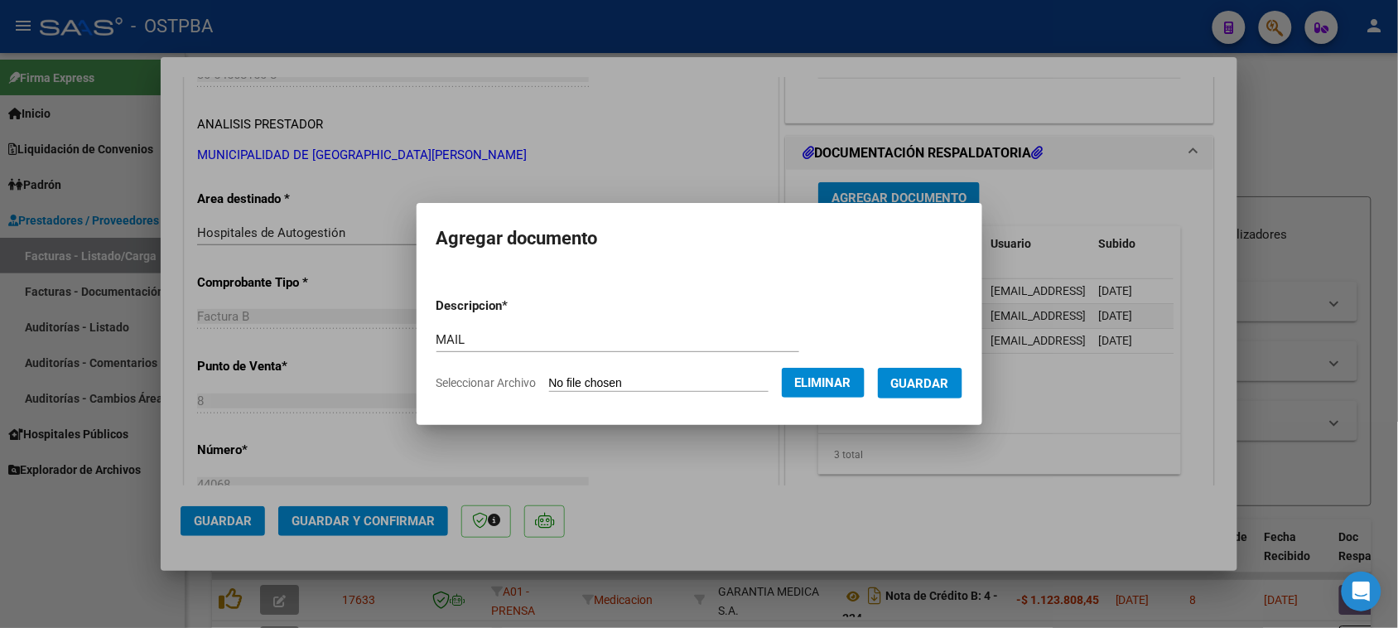
click at [921, 385] on span "Guardar" at bounding box center [920, 383] width 58 height 15
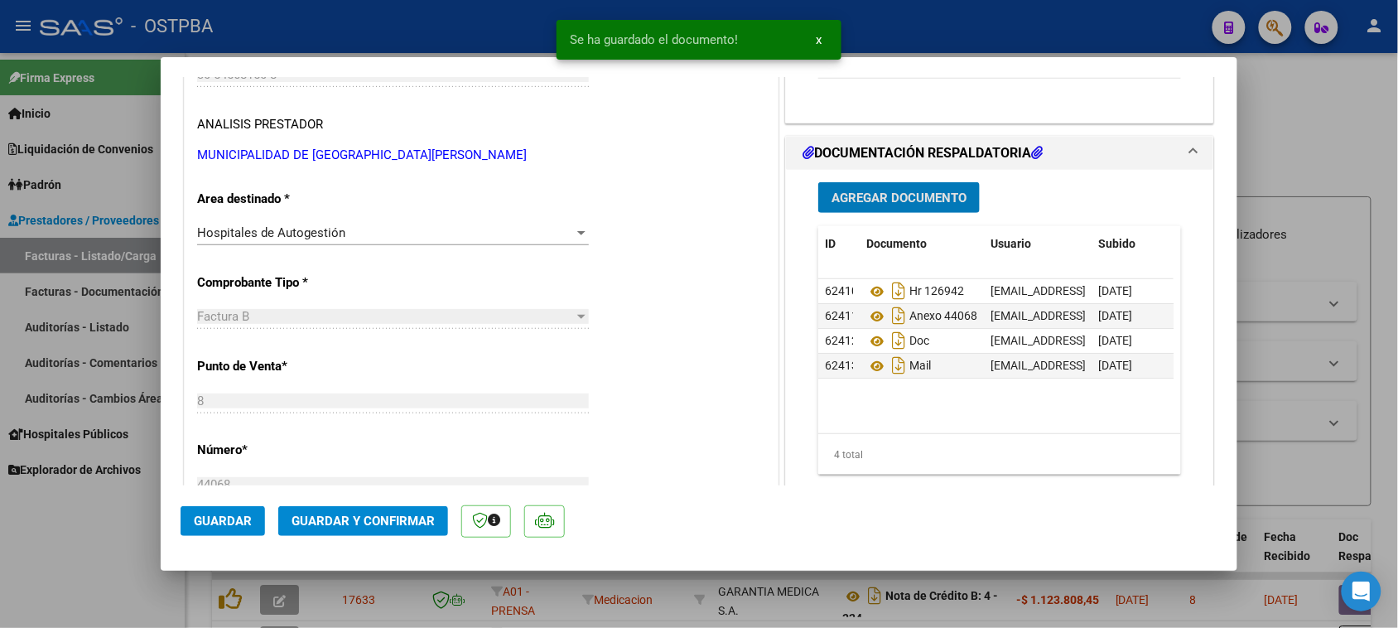
click at [339, 518] on span "Guardar y Confirmar" at bounding box center [362, 520] width 143 height 15
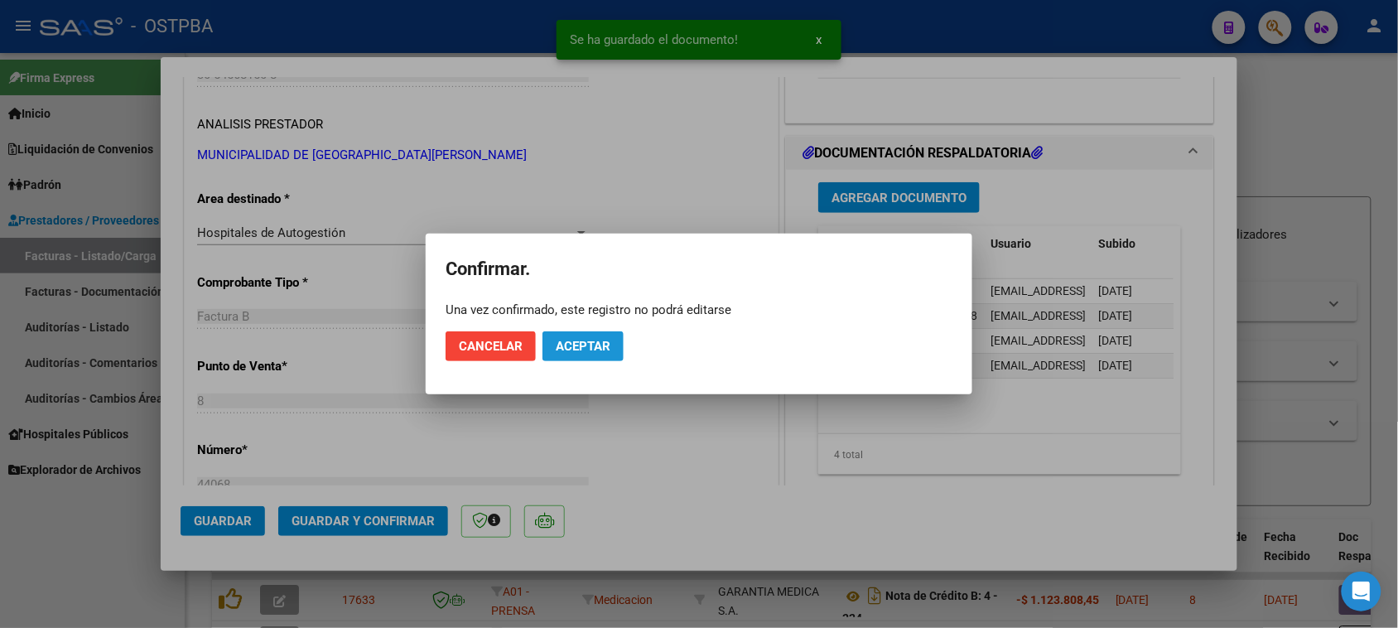
click at [568, 345] on span "Aceptar" at bounding box center [583, 346] width 55 height 15
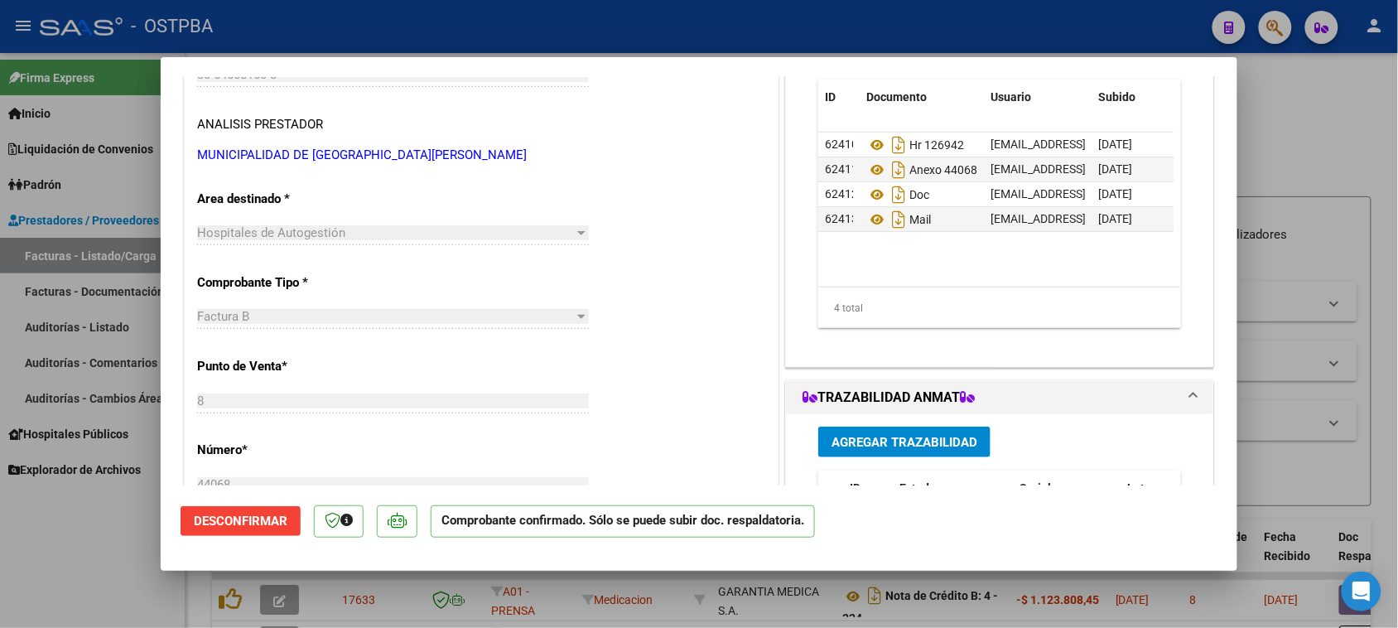
click at [87, 250] on div at bounding box center [699, 314] width 1398 height 628
type input "$ 0,00"
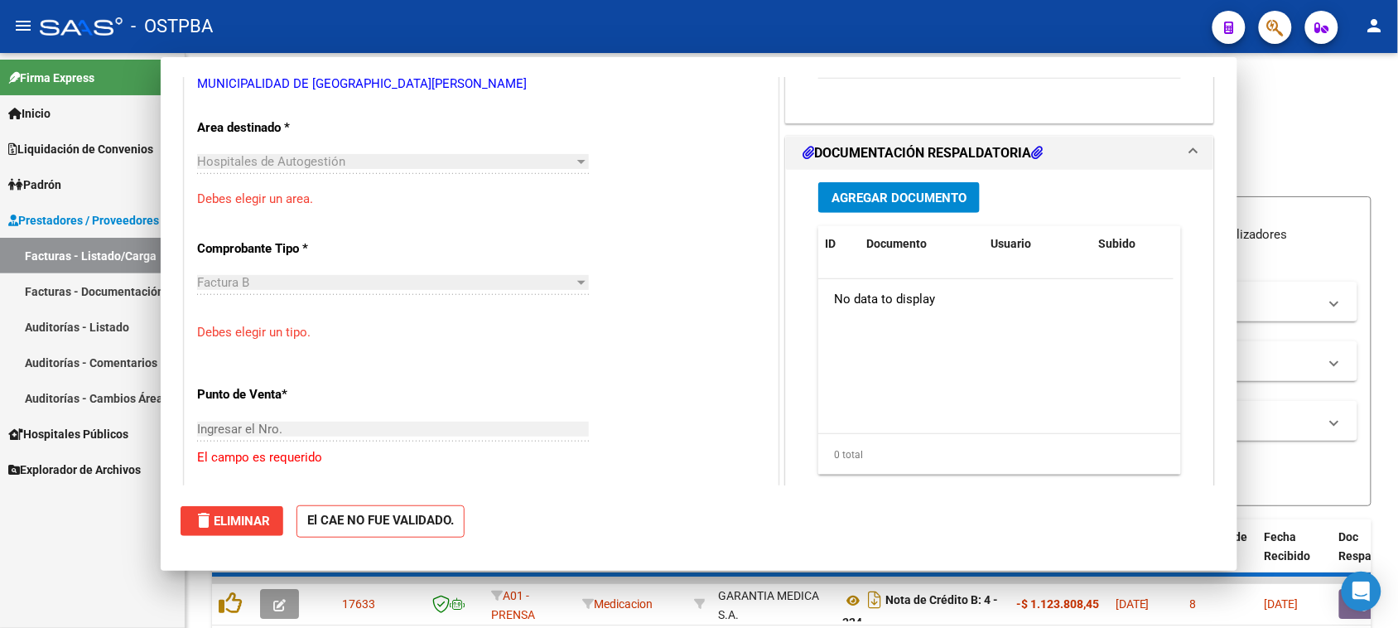
scroll to position [259, 0]
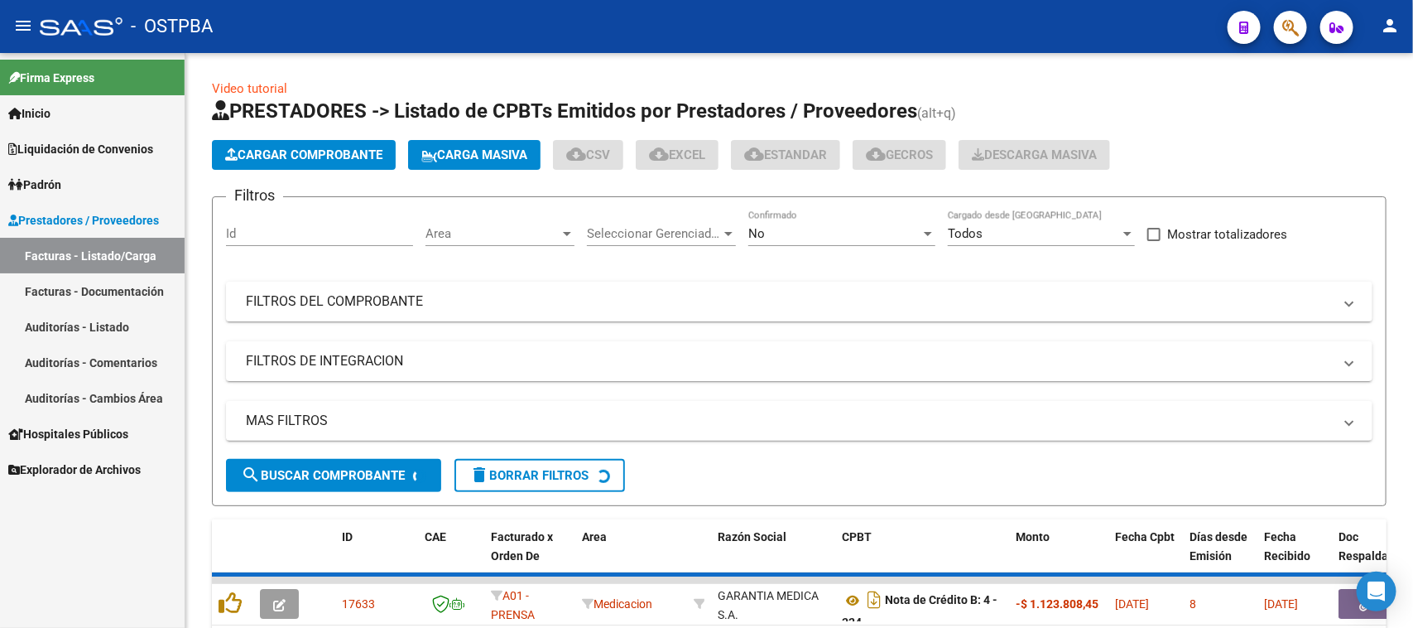
click at [91, 251] on link "Facturas - Listado/Carga" at bounding box center [92, 256] width 185 height 36
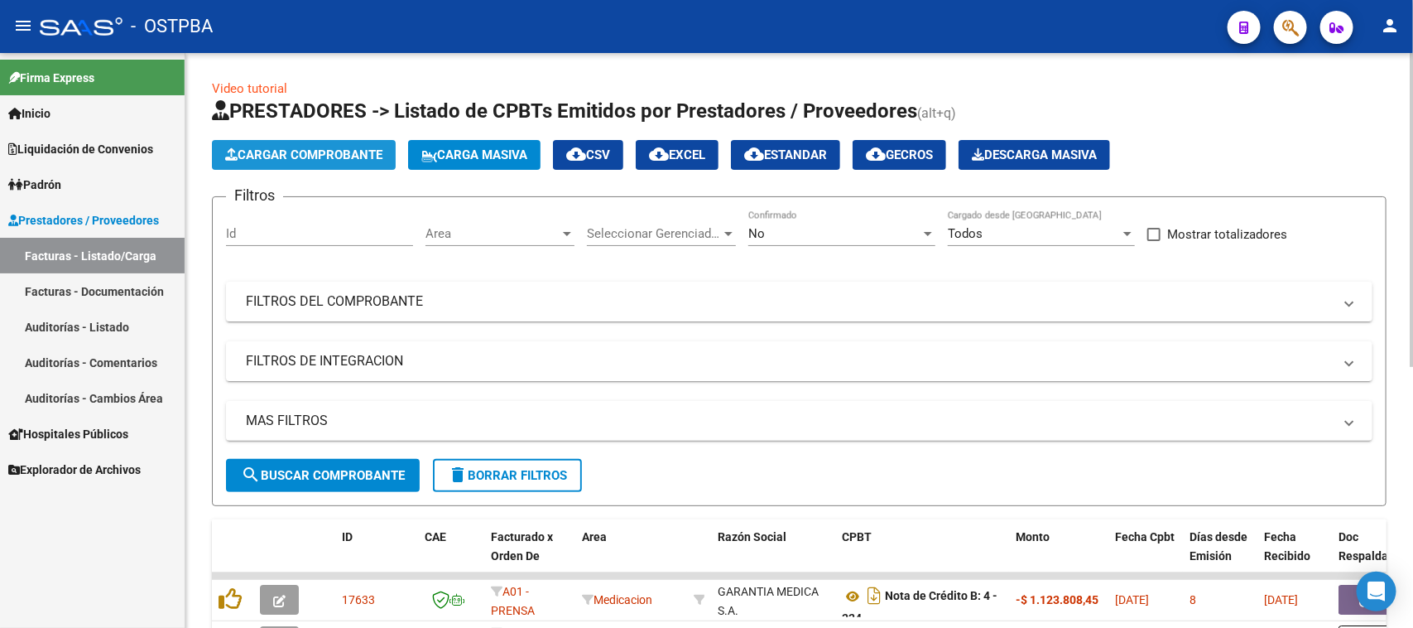
click at [290, 155] on span "Cargar Comprobante" at bounding box center [303, 154] width 157 height 15
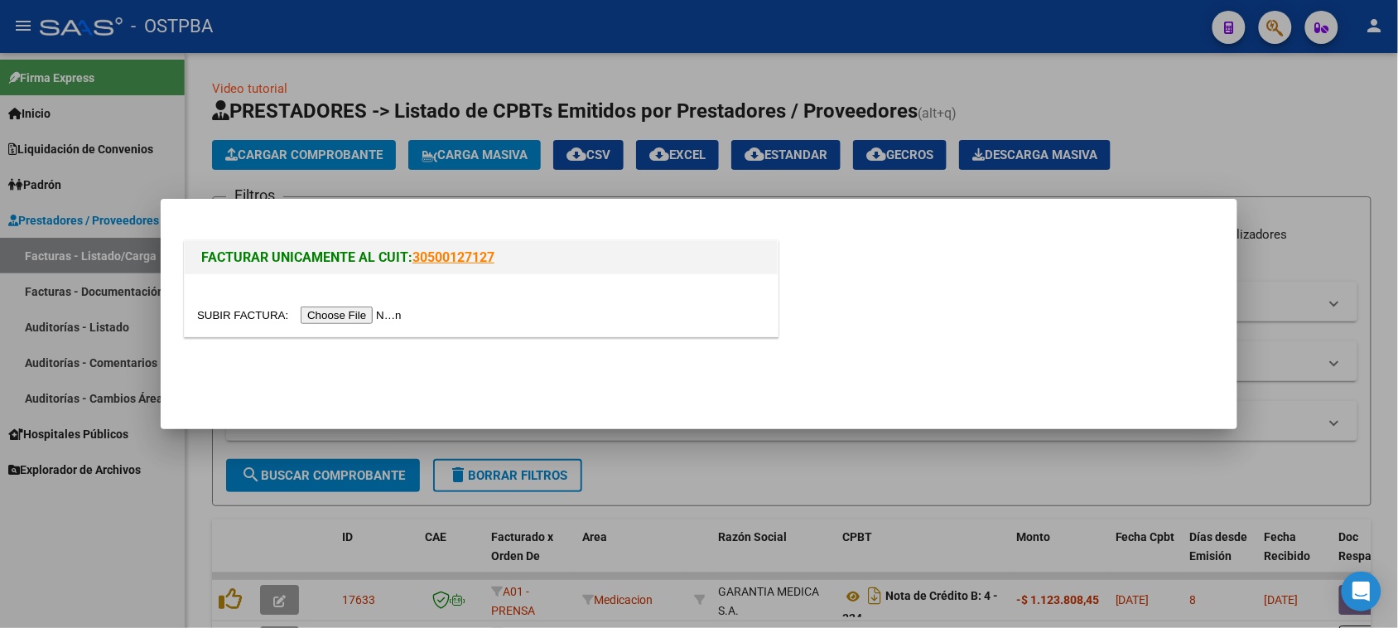
click at [354, 313] on input "file" at bounding box center [301, 314] width 209 height 17
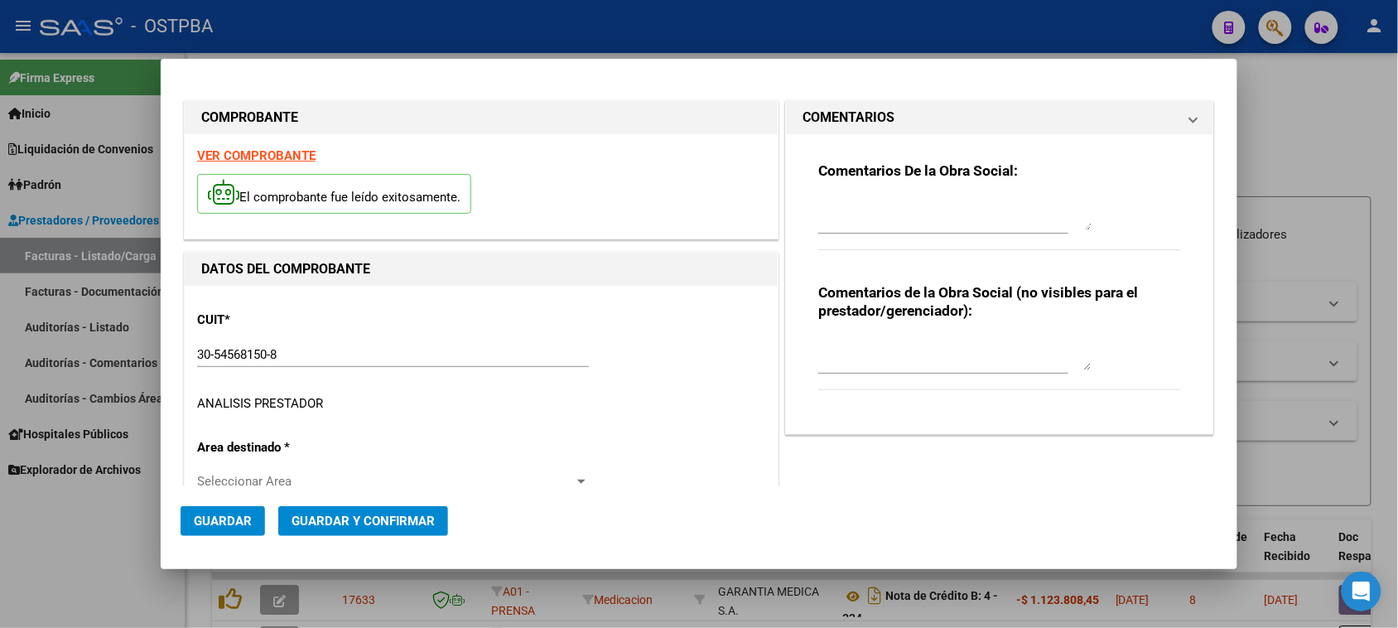
type input "[DATE]"
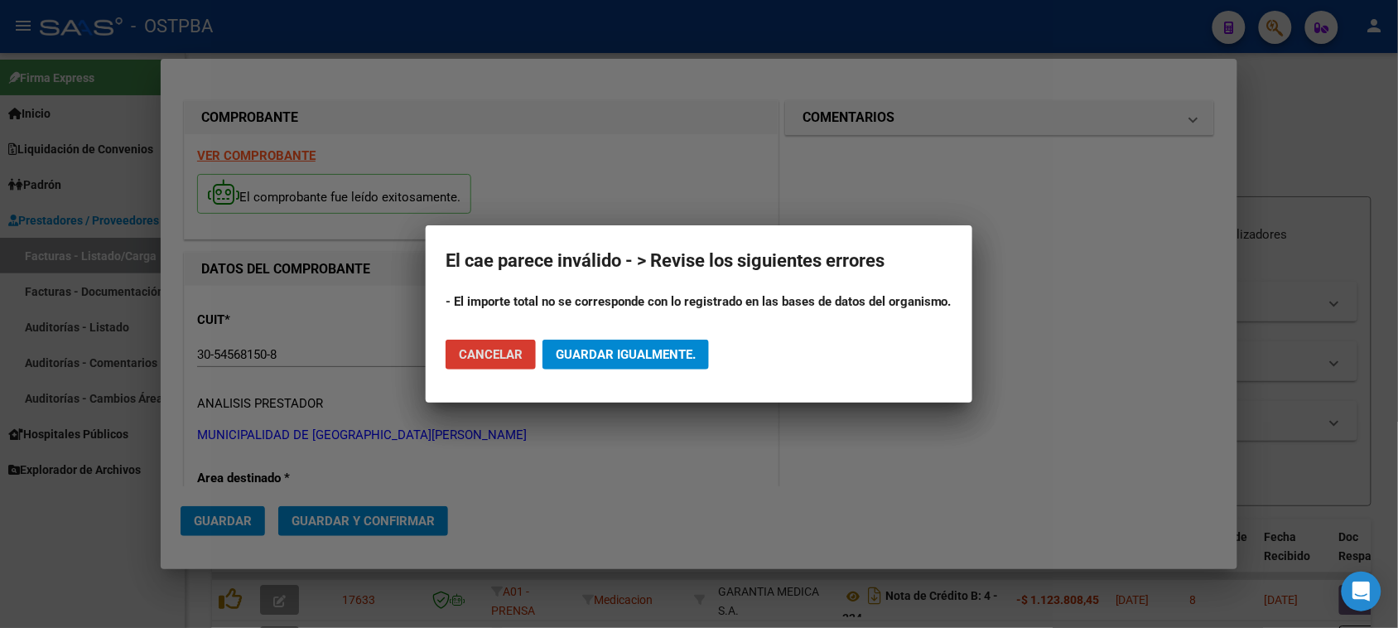
click at [516, 356] on span "Cancelar" at bounding box center [491, 354] width 64 height 15
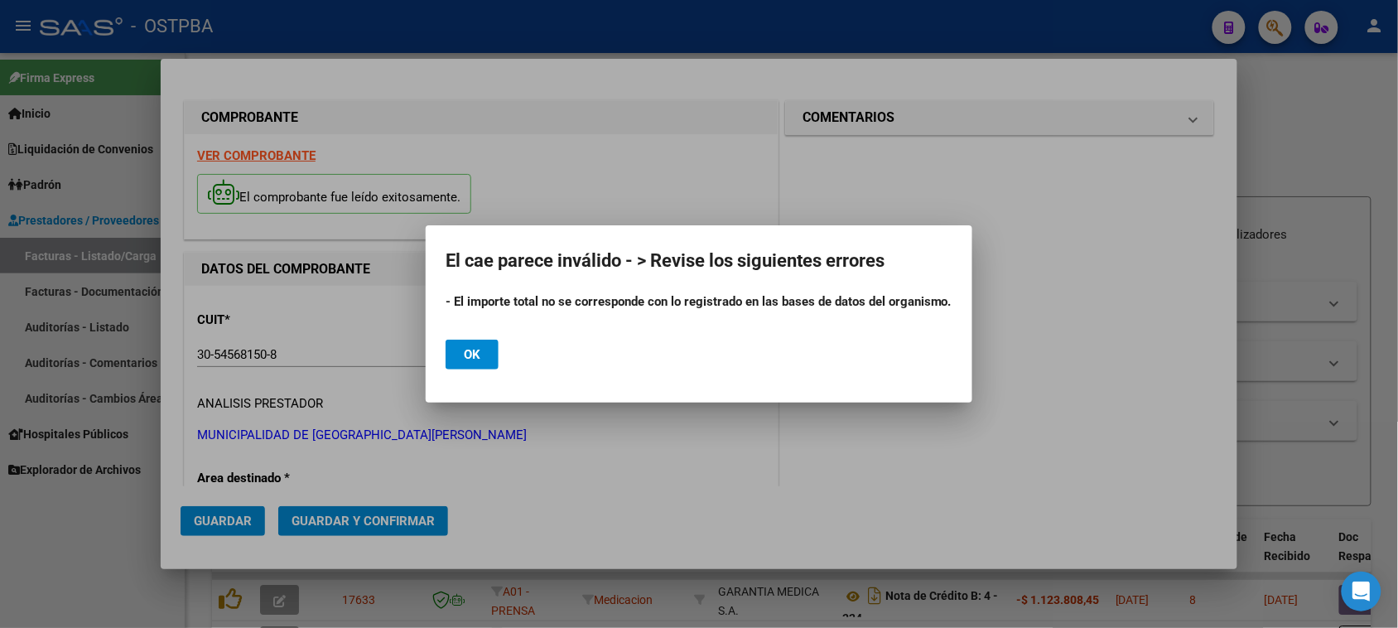
click at [461, 353] on button "Ok" at bounding box center [471, 354] width 53 height 30
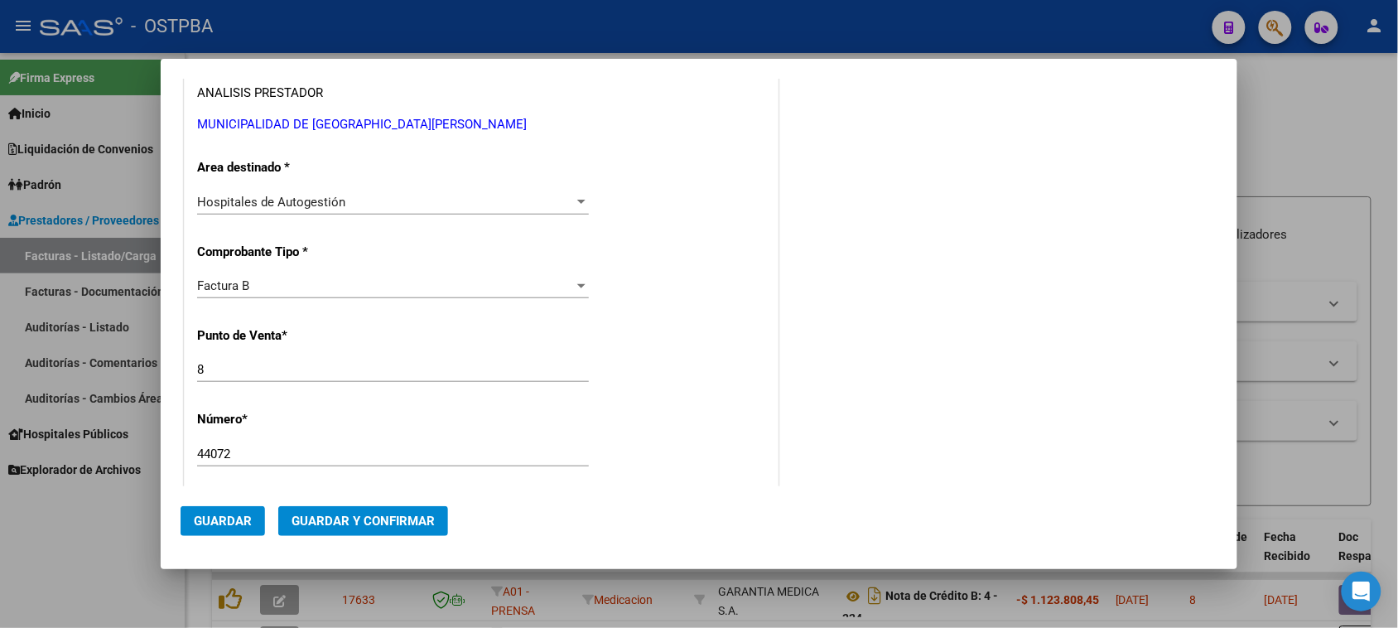
scroll to position [414, 0]
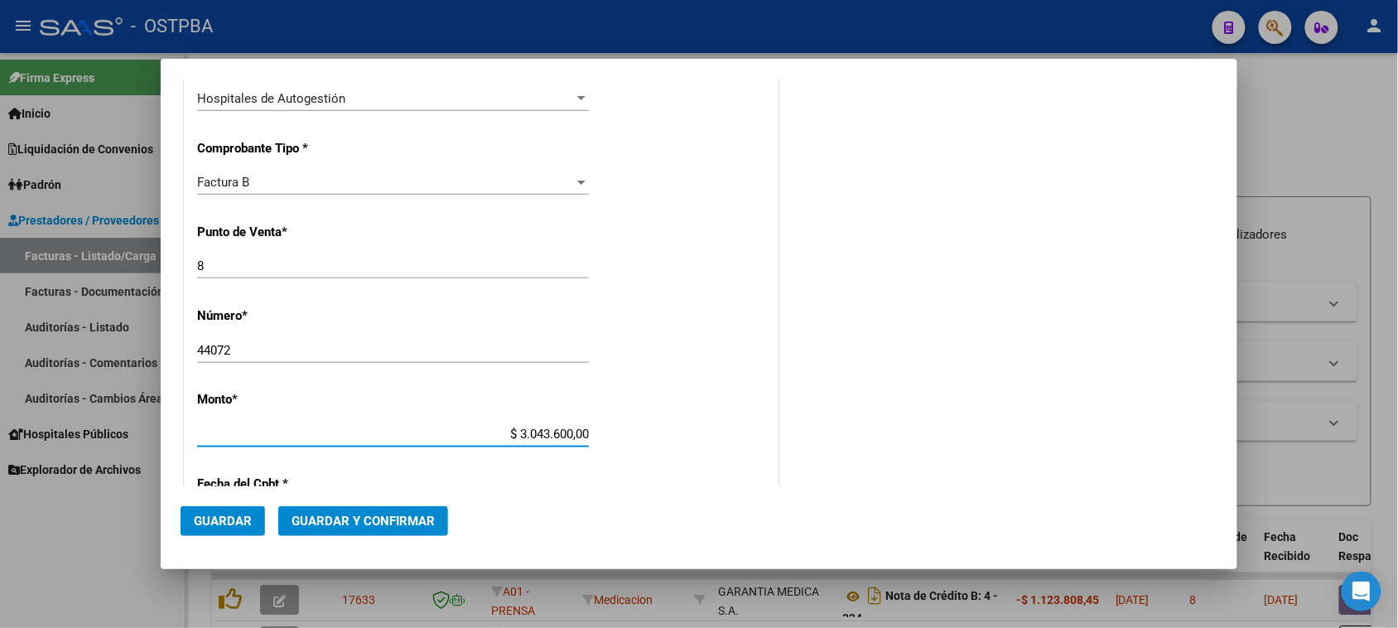
drag, startPoint x: 508, startPoint y: 431, endPoint x: 694, endPoint y: 440, distance: 186.5
click at [694, 440] on div "CUIT * 30-54568150-8 Ingresar CUIT ANALISIS PRESTADOR MUNICIPALIDAD DE GRAL [GE…" at bounding box center [481, 459] width 593 height 1174
type input "$ 30.436,00"
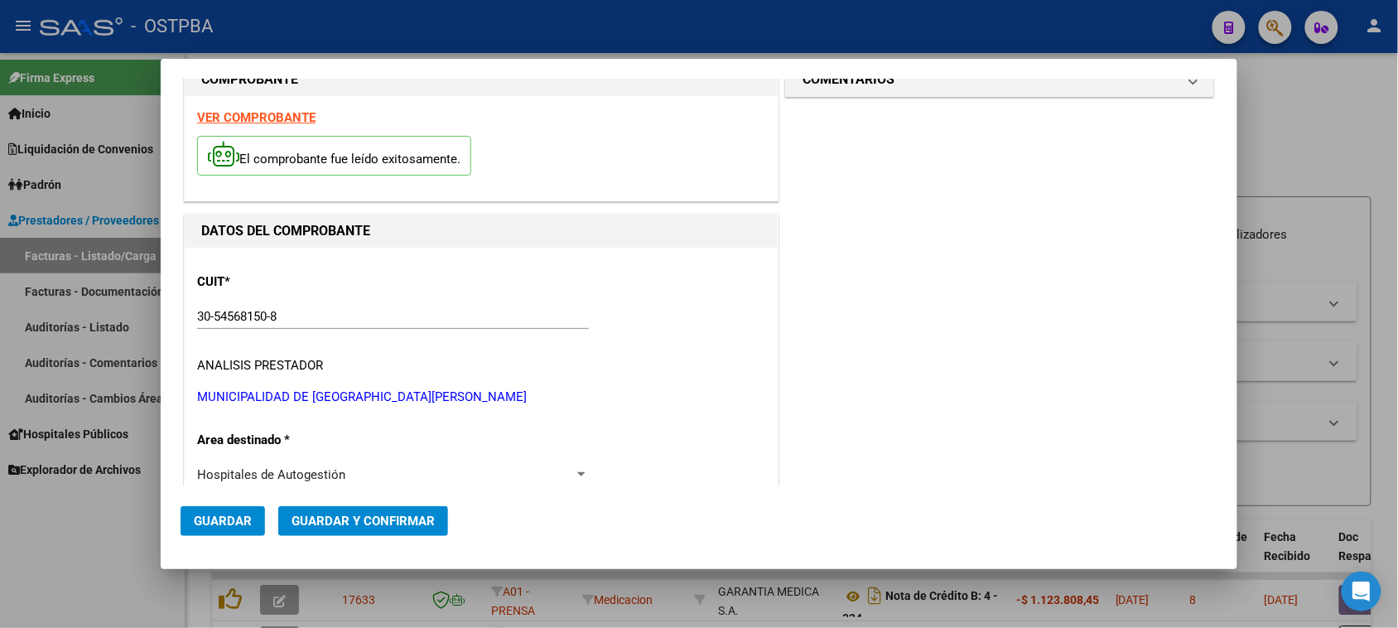
scroll to position [0, 0]
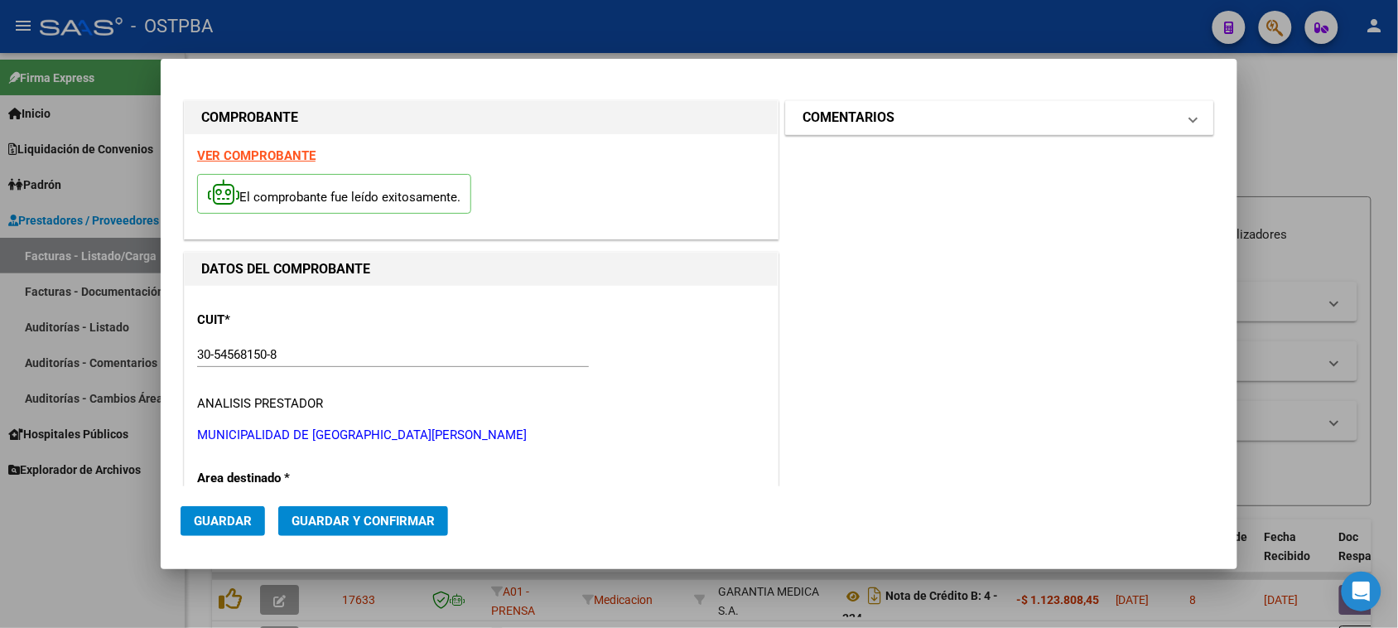
click at [894, 113] on mat-panel-title "COMENTARIOS" at bounding box center [989, 118] width 374 height 20
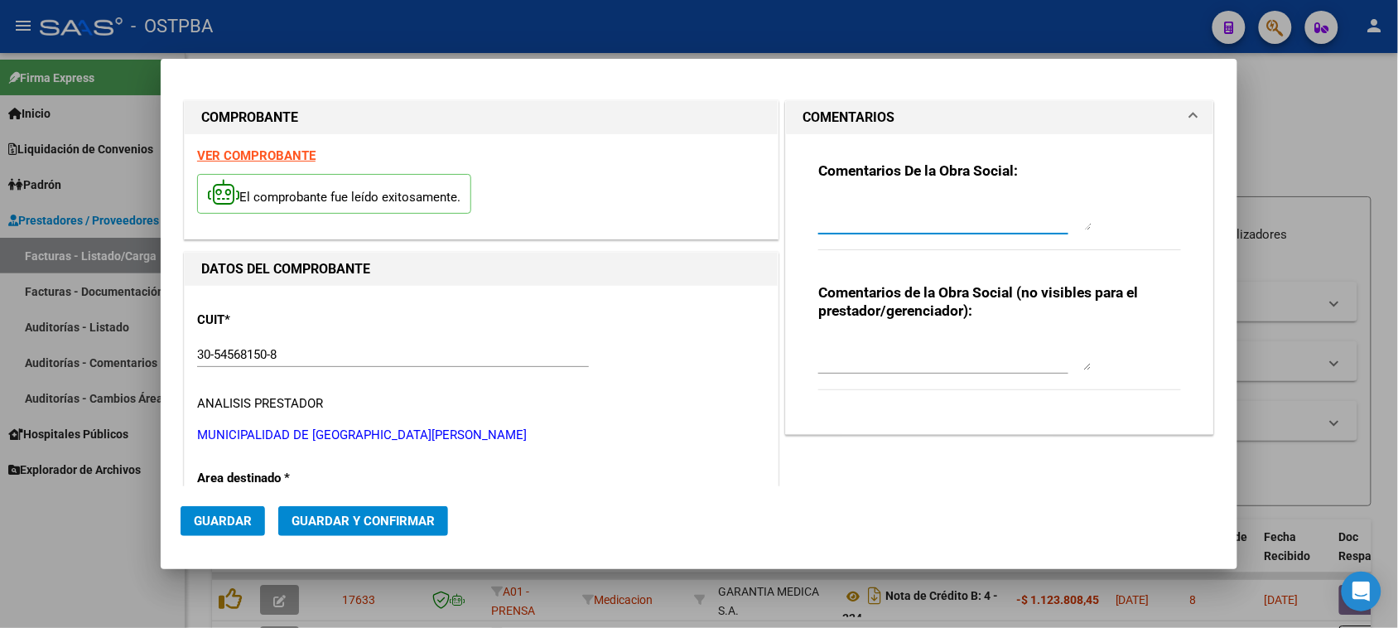
click at [863, 224] on textarea at bounding box center [954, 213] width 273 height 33
type textarea "HR 126941"
click at [214, 526] on span "Guardar" at bounding box center [223, 520] width 58 height 15
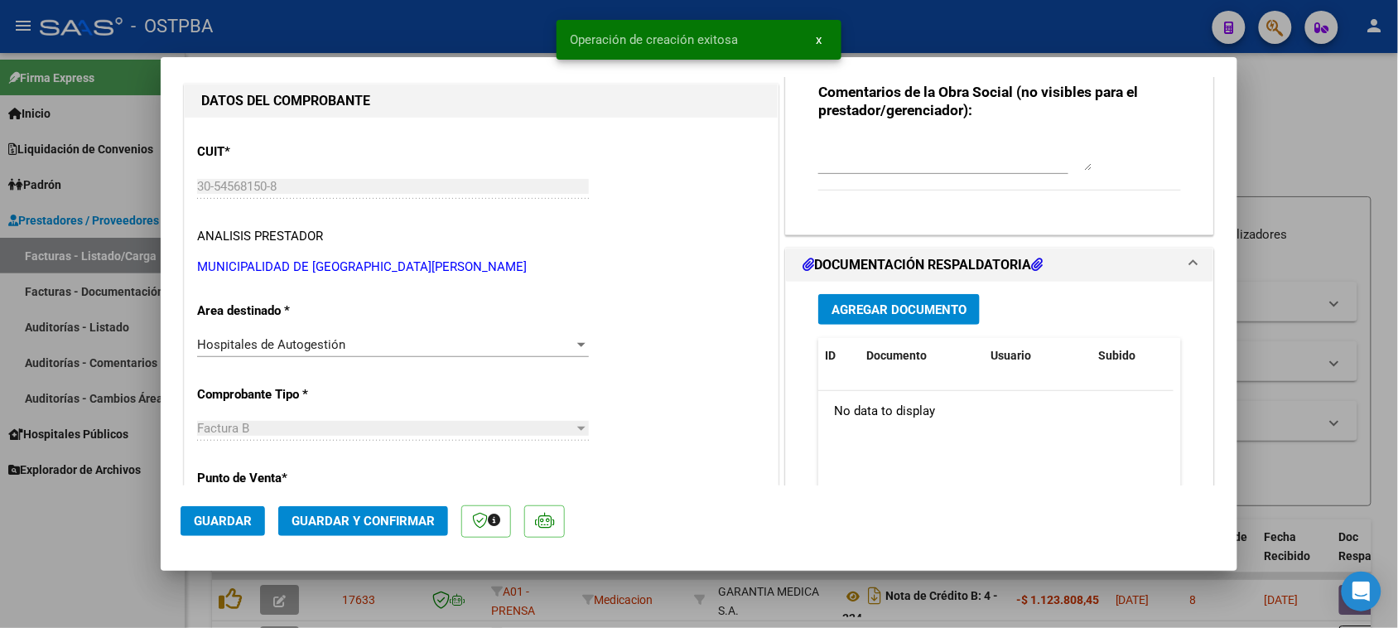
scroll to position [207, 0]
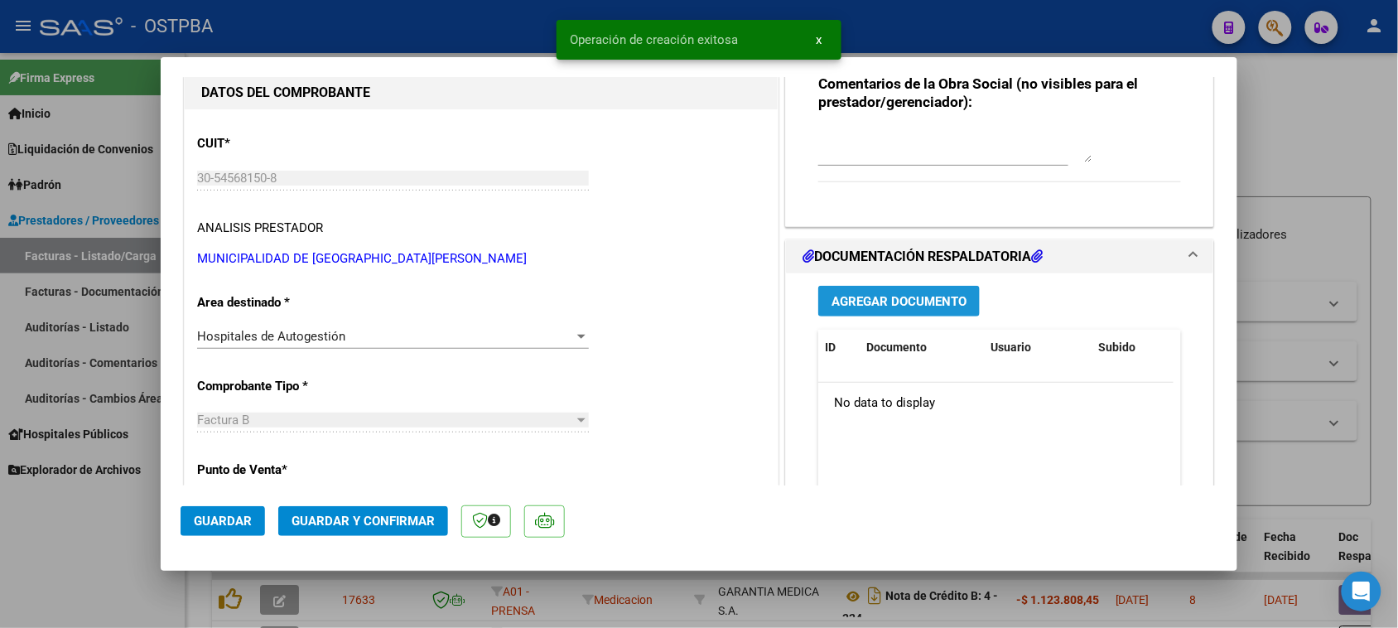
click at [912, 306] on span "Agregar Documento" at bounding box center [898, 301] width 135 height 15
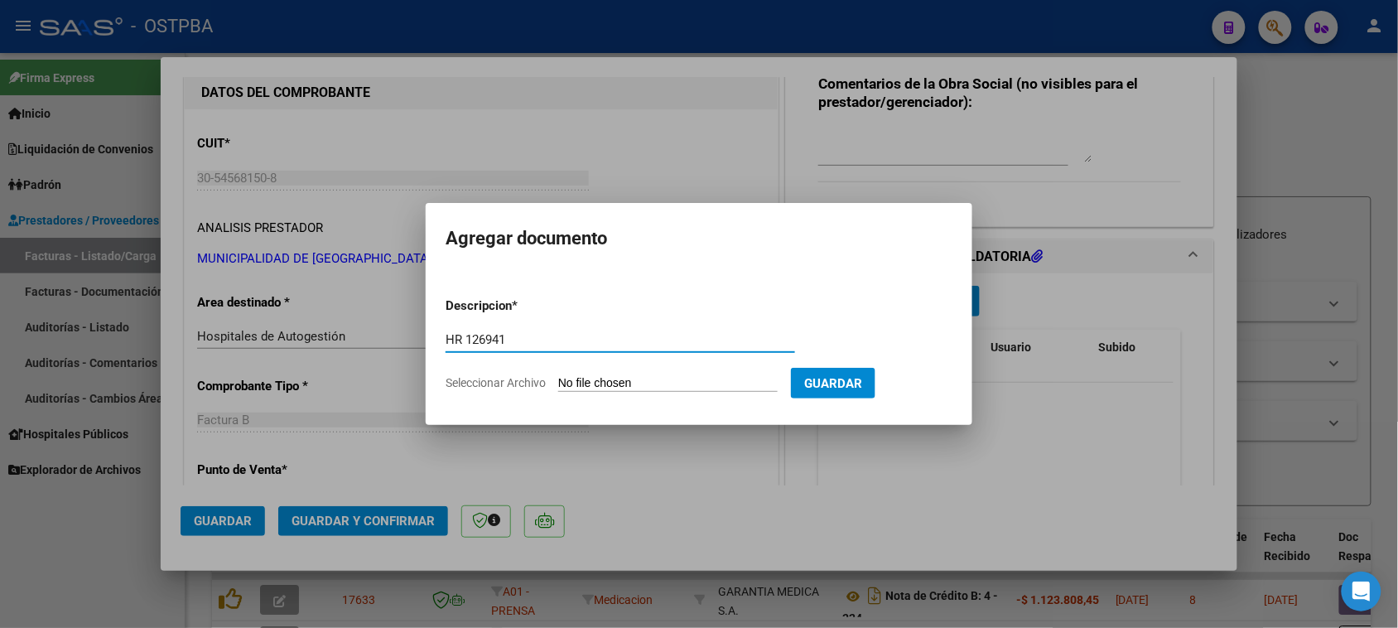
type input "HR 126941"
click at [558, 376] on input "Seleccionar Archivo" at bounding box center [667, 384] width 219 height 16
type input "C:\fakepath\HR 126941.pdf"
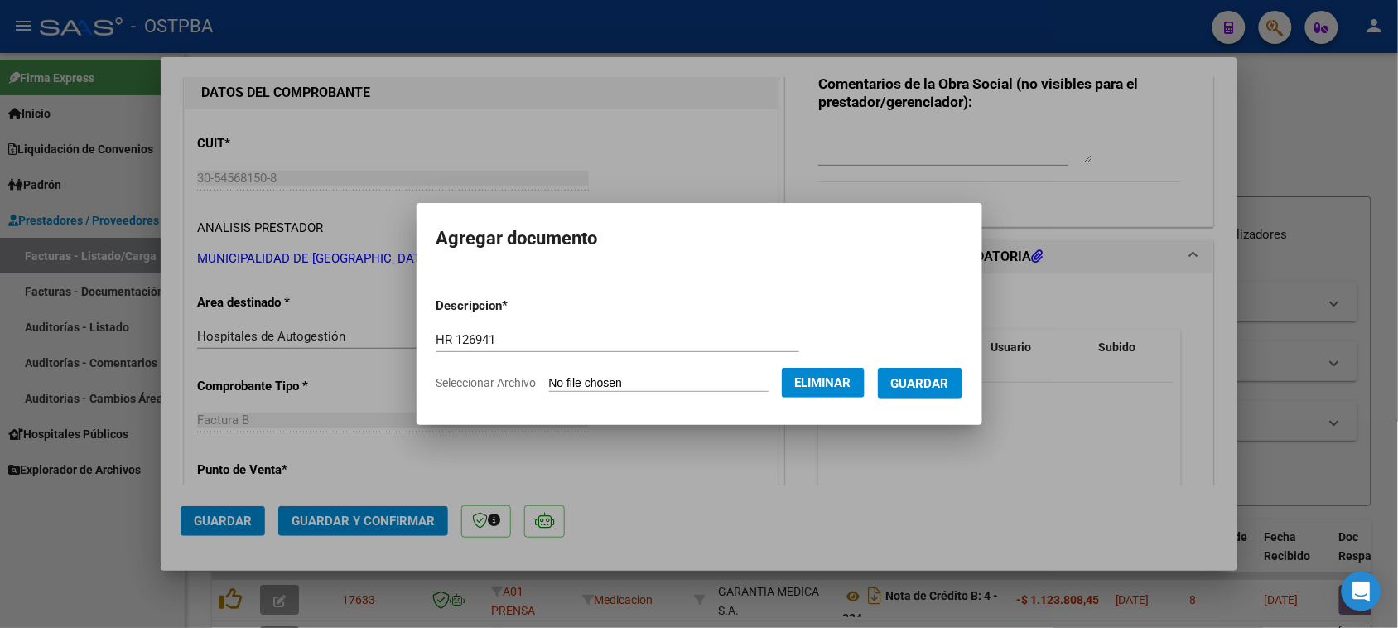
click at [949, 386] on span "Guardar" at bounding box center [920, 383] width 58 height 15
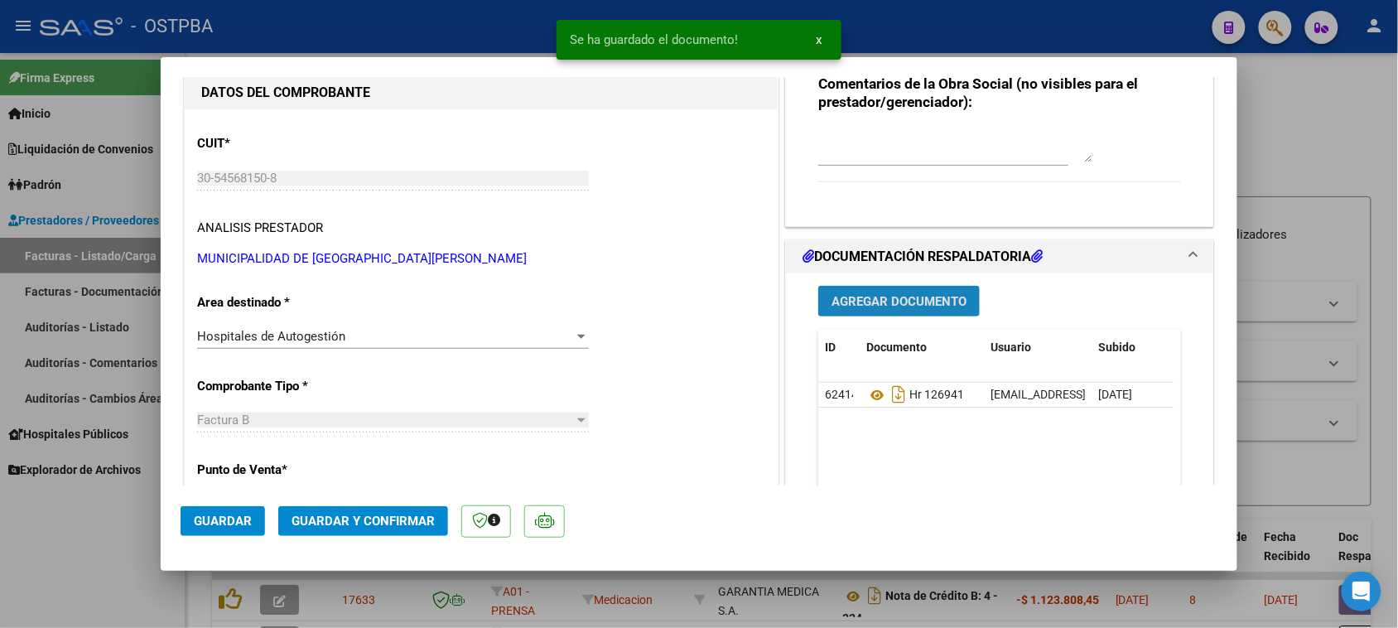
click at [909, 308] on button "Agregar Documento" at bounding box center [898, 301] width 161 height 31
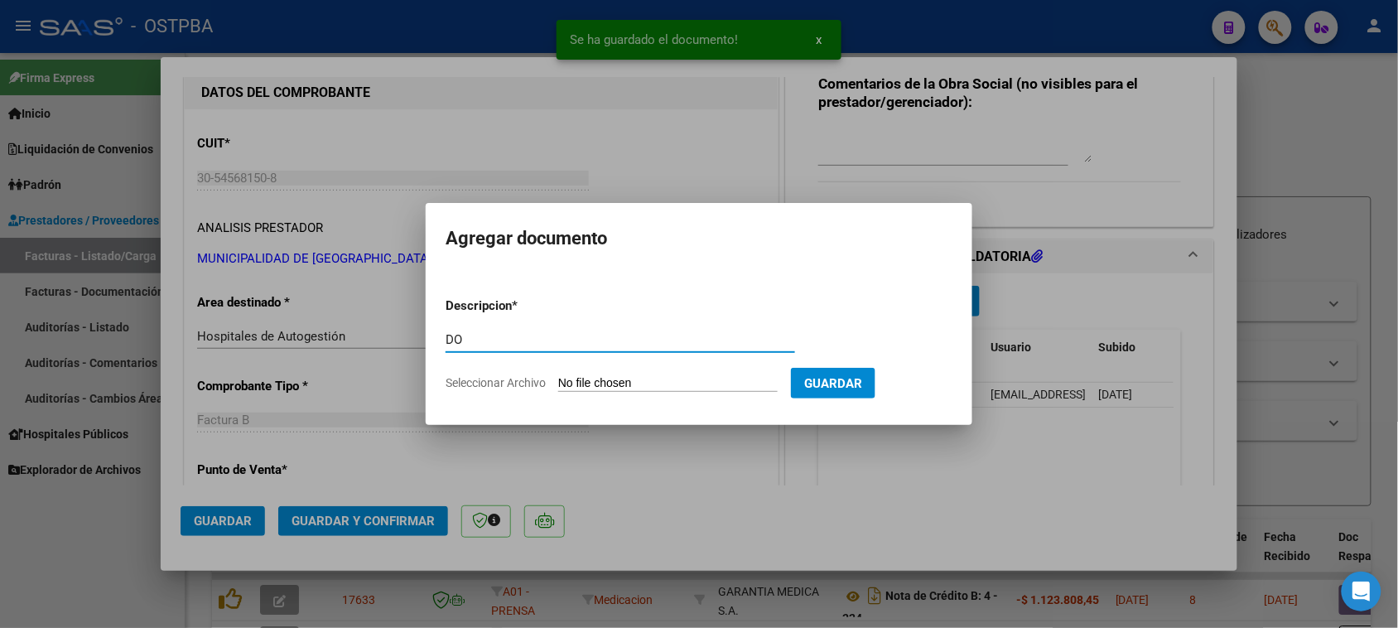
type input "D"
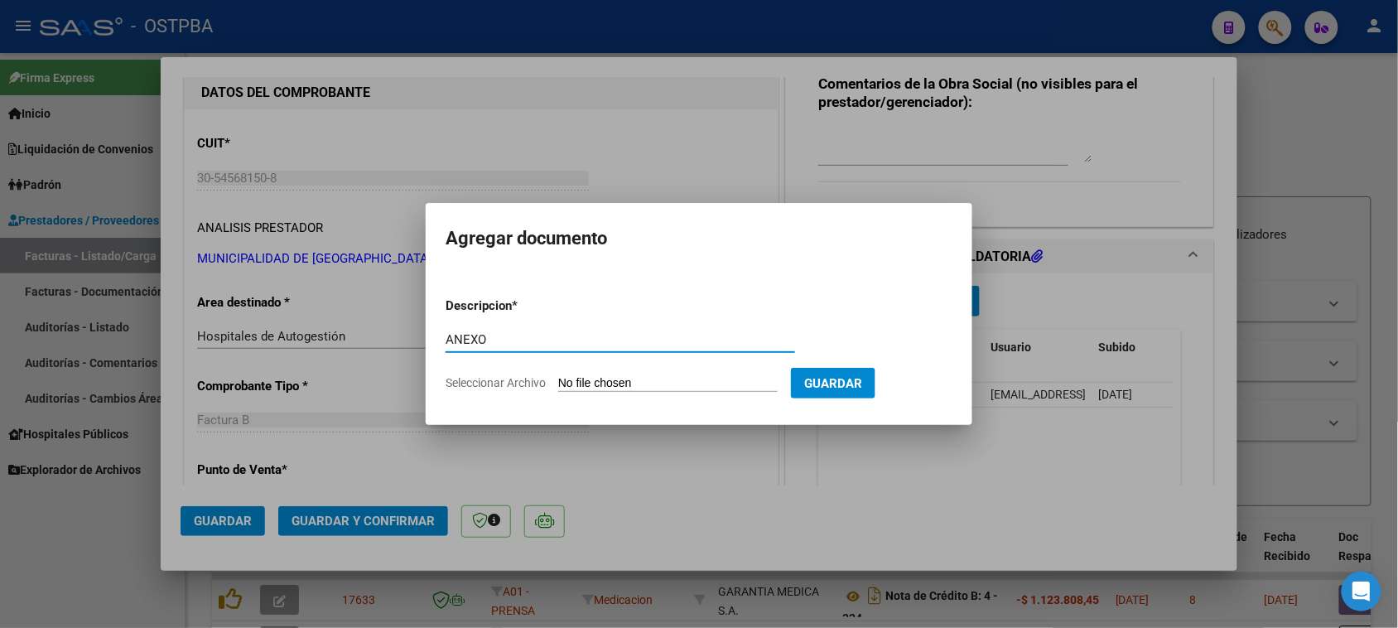
type input "ANEXO"
click at [558, 376] on input "Seleccionar Archivo" at bounding box center [667, 384] width 219 height 16
type input "C:\fakepath\ANEXO 44072.PDF"
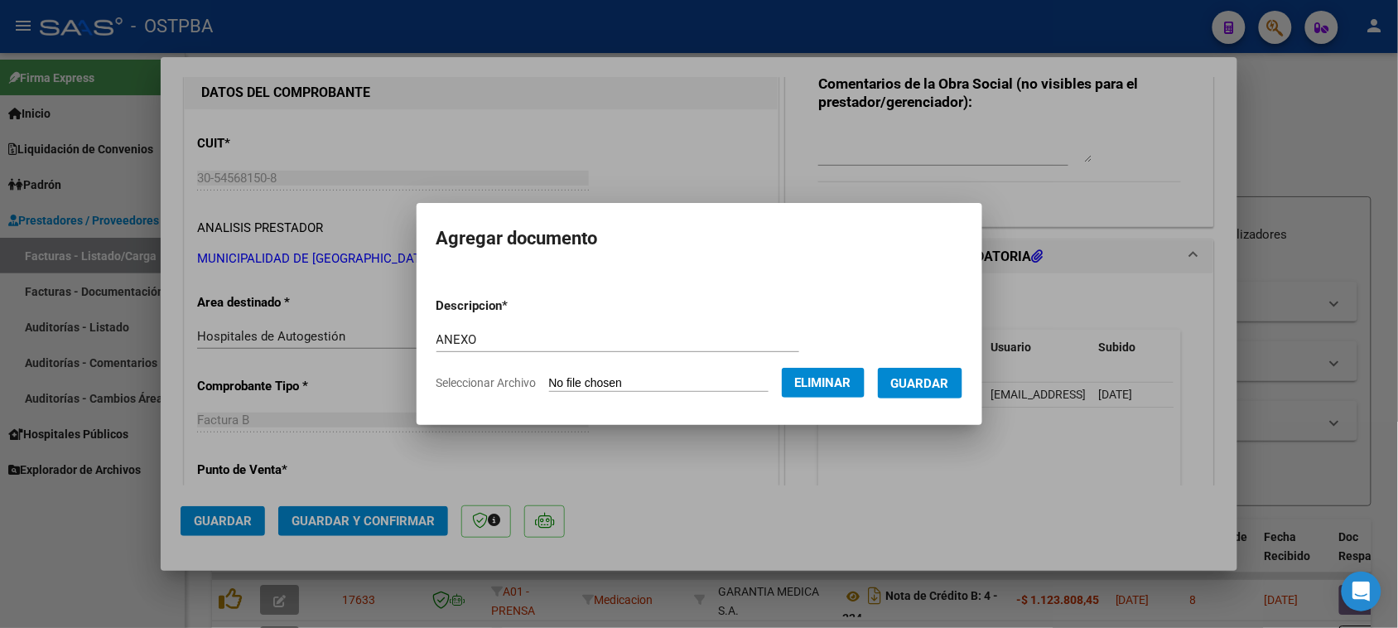
click at [956, 392] on button "Guardar" at bounding box center [920, 383] width 84 height 31
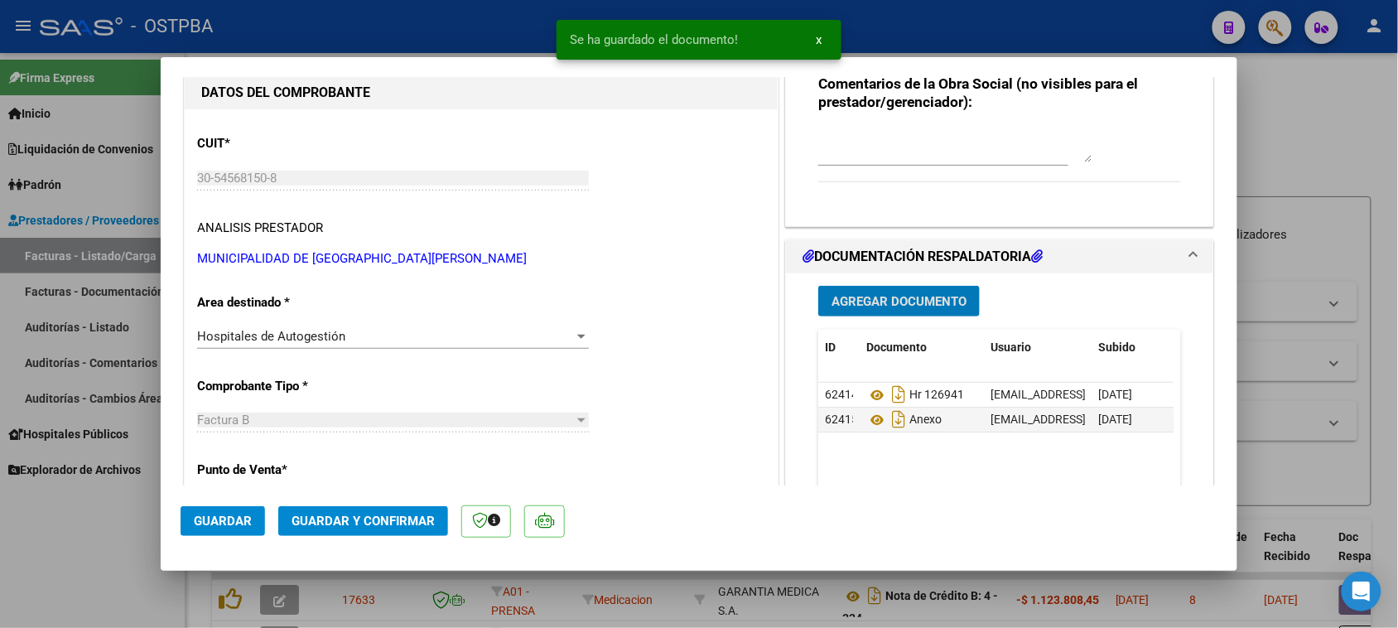
click at [899, 296] on span "Agregar Documento" at bounding box center [898, 301] width 135 height 15
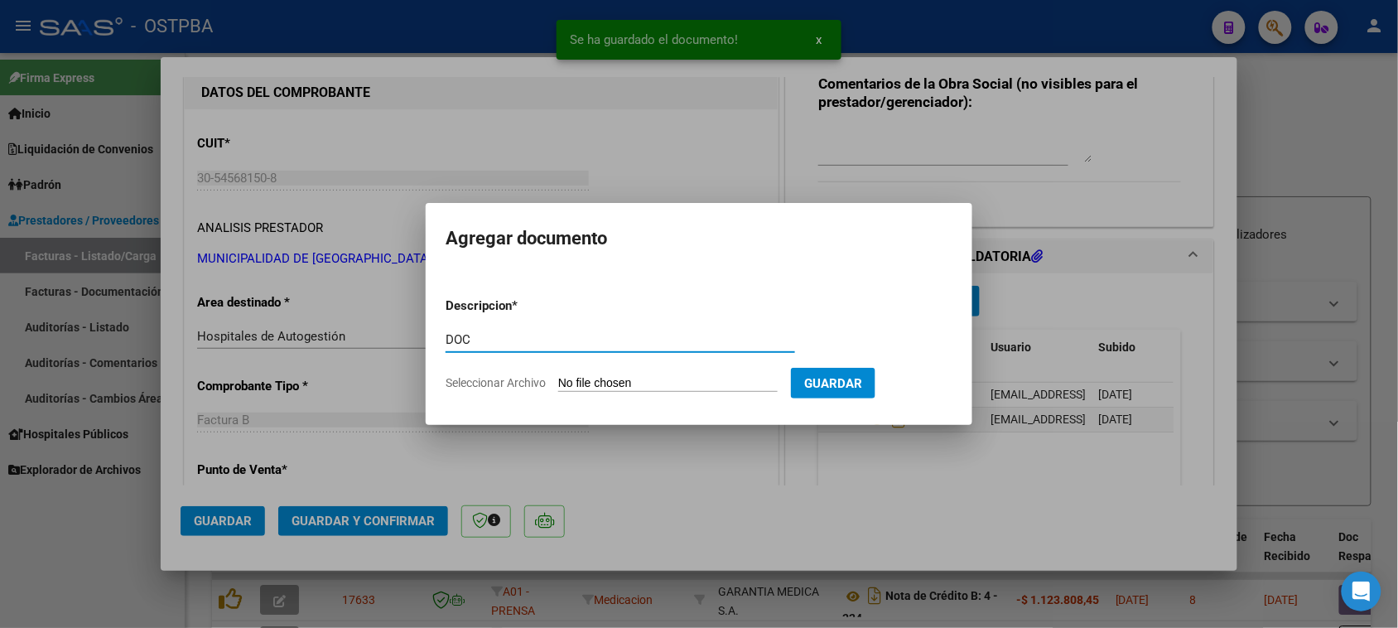
type input "DOC"
click at [558, 376] on input "Seleccionar Archivo" at bounding box center [667, 384] width 219 height 16
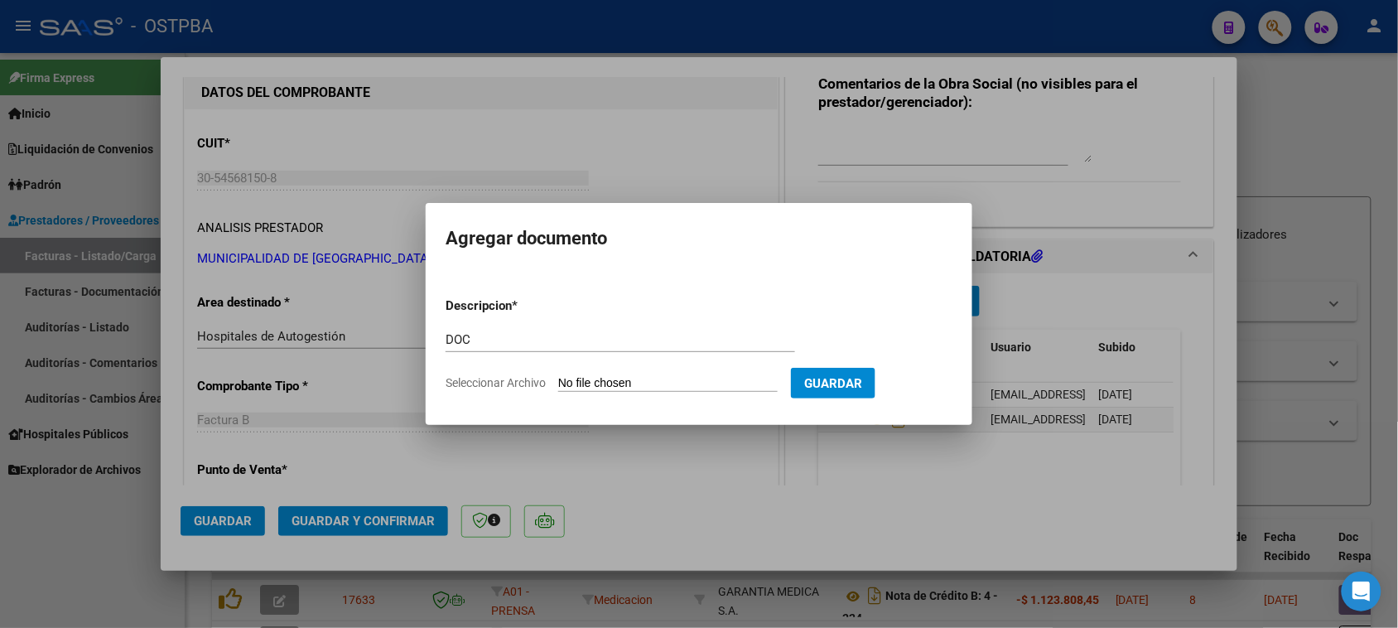
type input "C:\fakepath\DOC 44072.pdf"
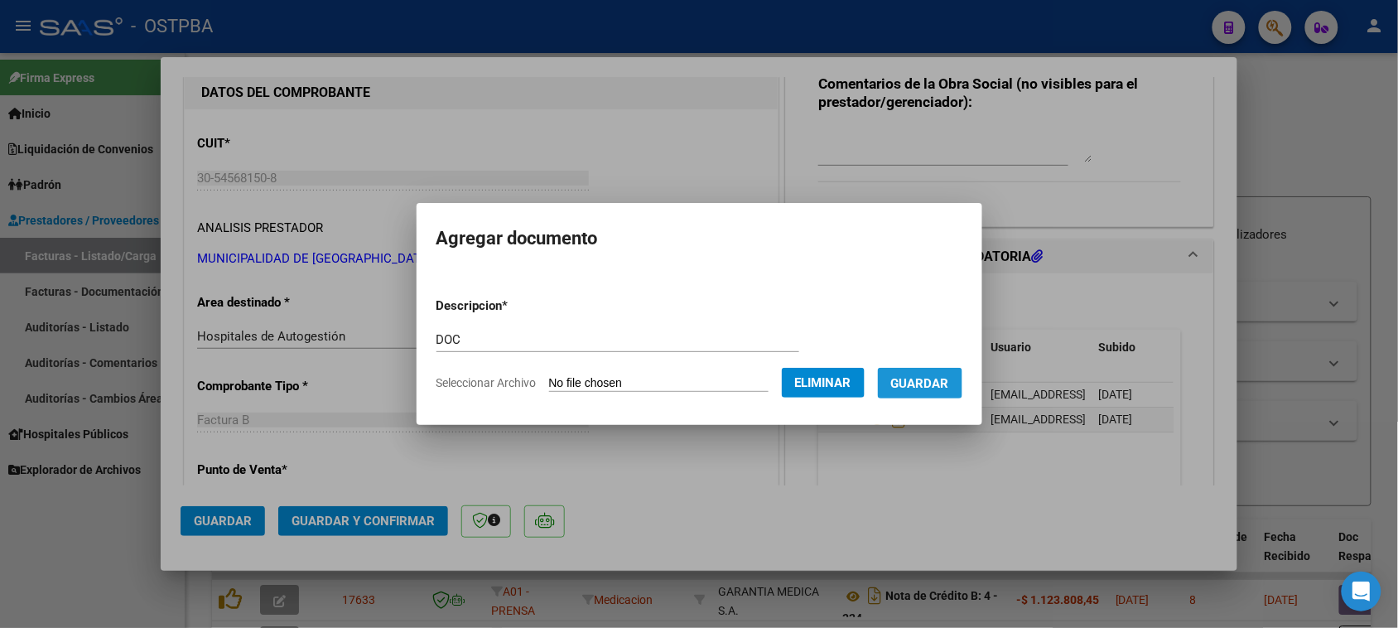
click at [949, 386] on span "Guardar" at bounding box center [920, 383] width 58 height 15
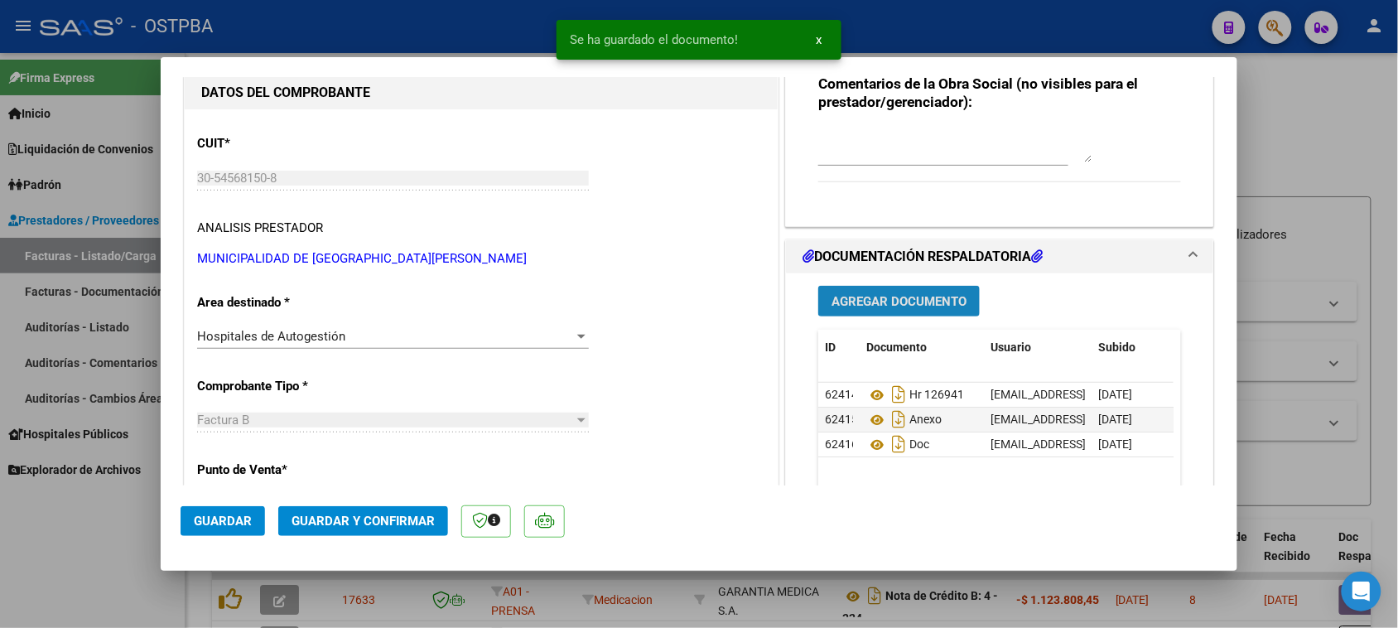
click at [907, 309] on button "Agregar Documento" at bounding box center [898, 301] width 161 height 31
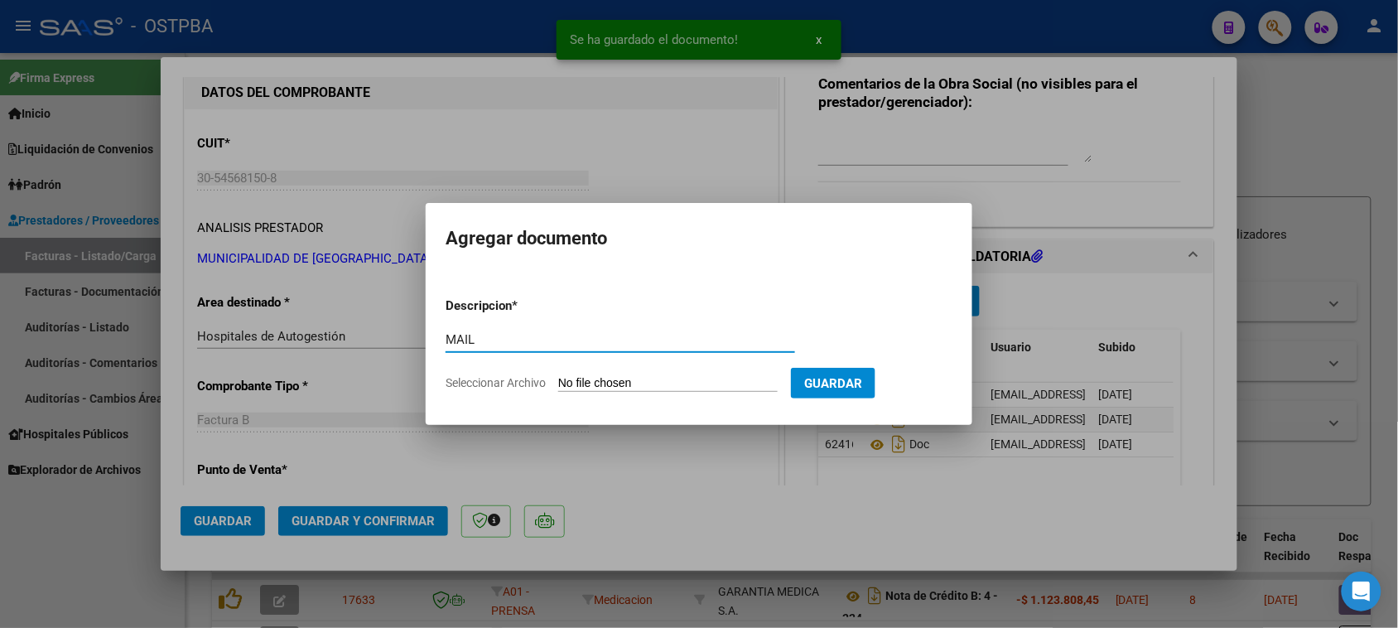
type input "MAIL"
click at [558, 376] on input "Seleccionar Archivo" at bounding box center [667, 384] width 219 height 16
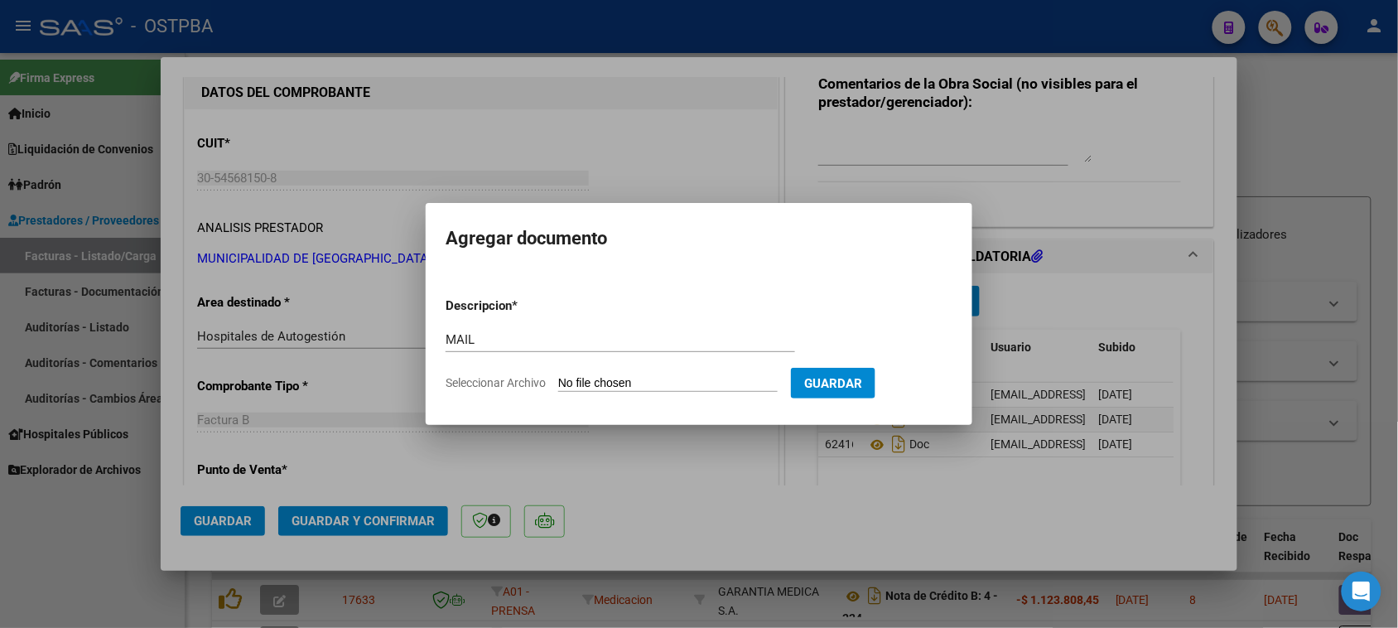
type input "C:\fakepath\Gmail - MUNICIPALIDAD DE [GEOGRAPHIC_DATA][PERSON_NAME] - 30-545681…"
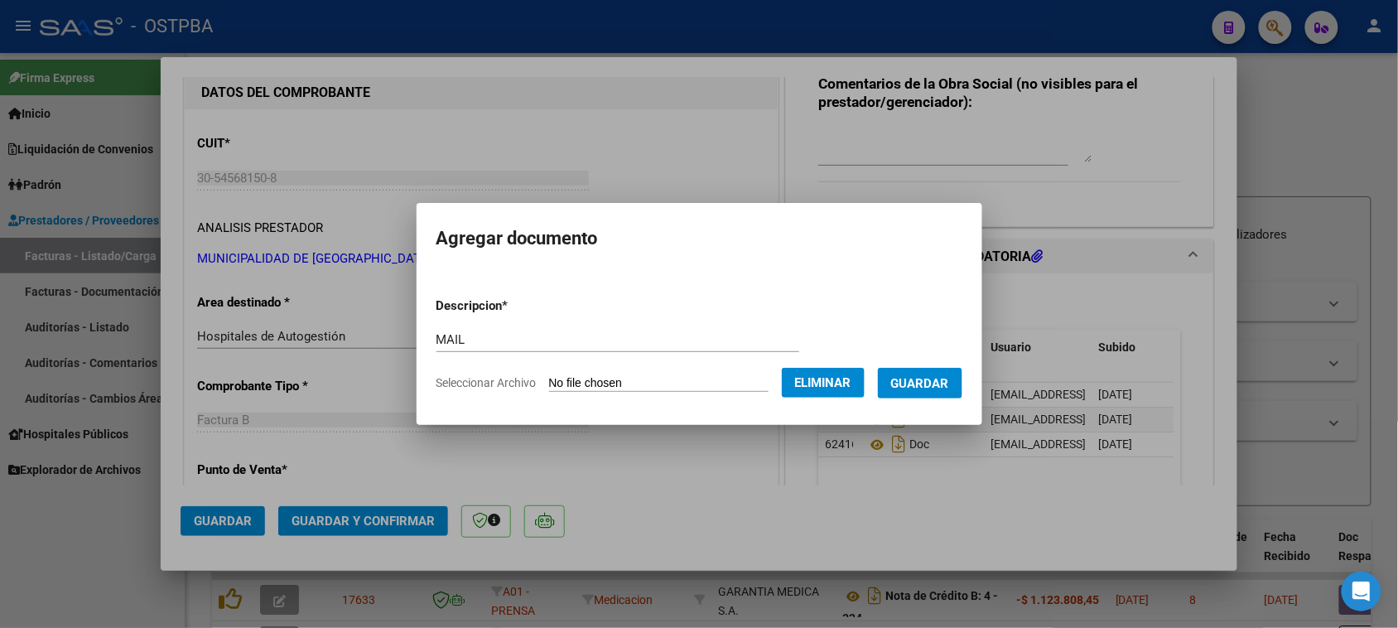
click at [923, 390] on button "Guardar" at bounding box center [920, 383] width 84 height 31
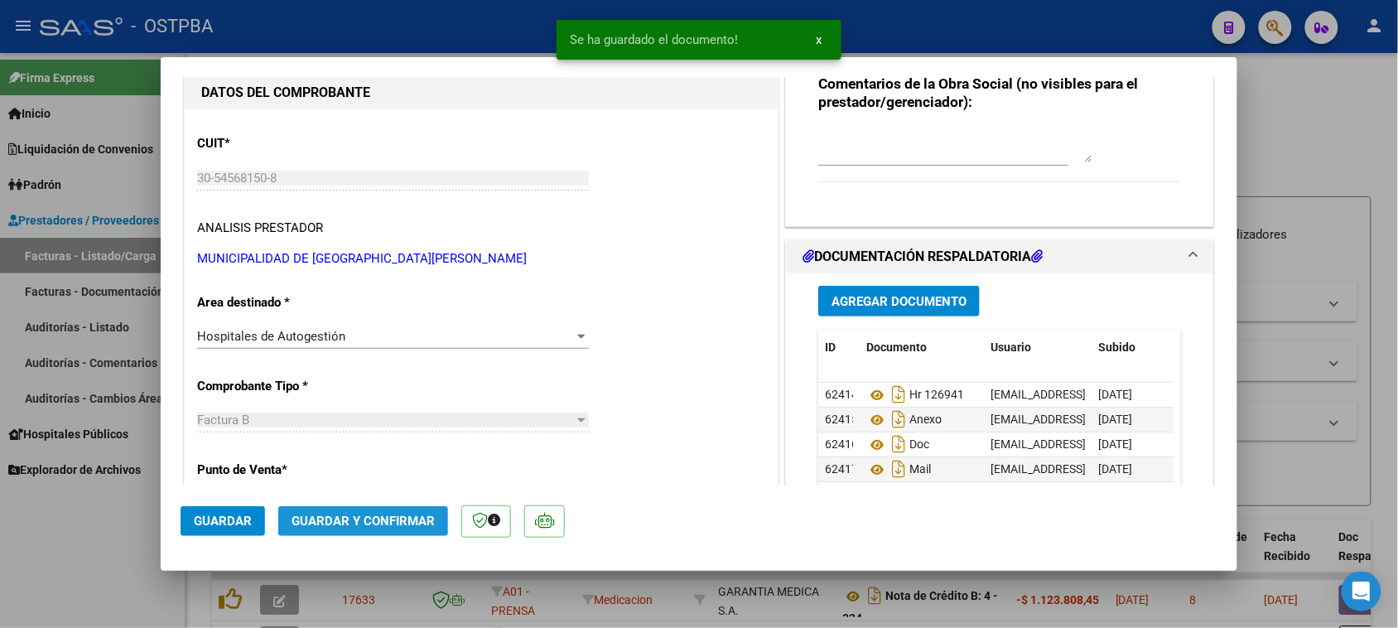
click at [375, 517] on span "Guardar y Confirmar" at bounding box center [362, 520] width 143 height 15
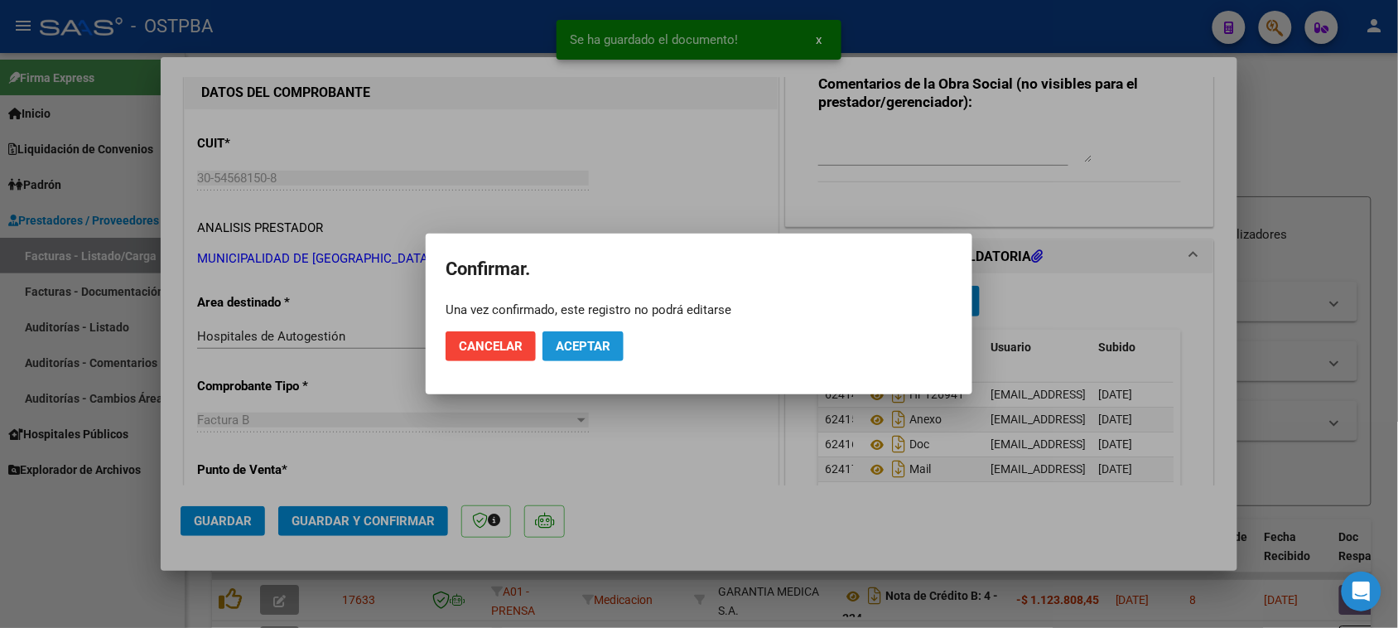
click at [564, 344] on span "Aceptar" at bounding box center [583, 346] width 55 height 15
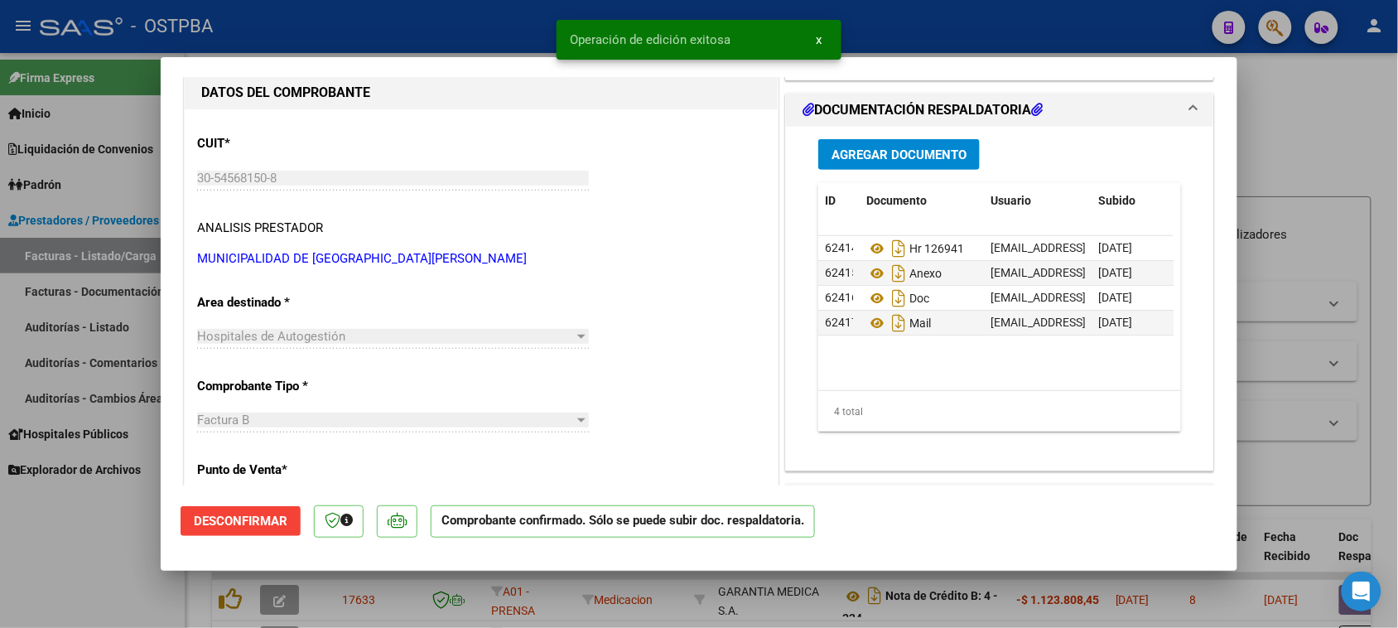
click at [102, 258] on div at bounding box center [699, 314] width 1398 height 628
type input "$ 0,00"
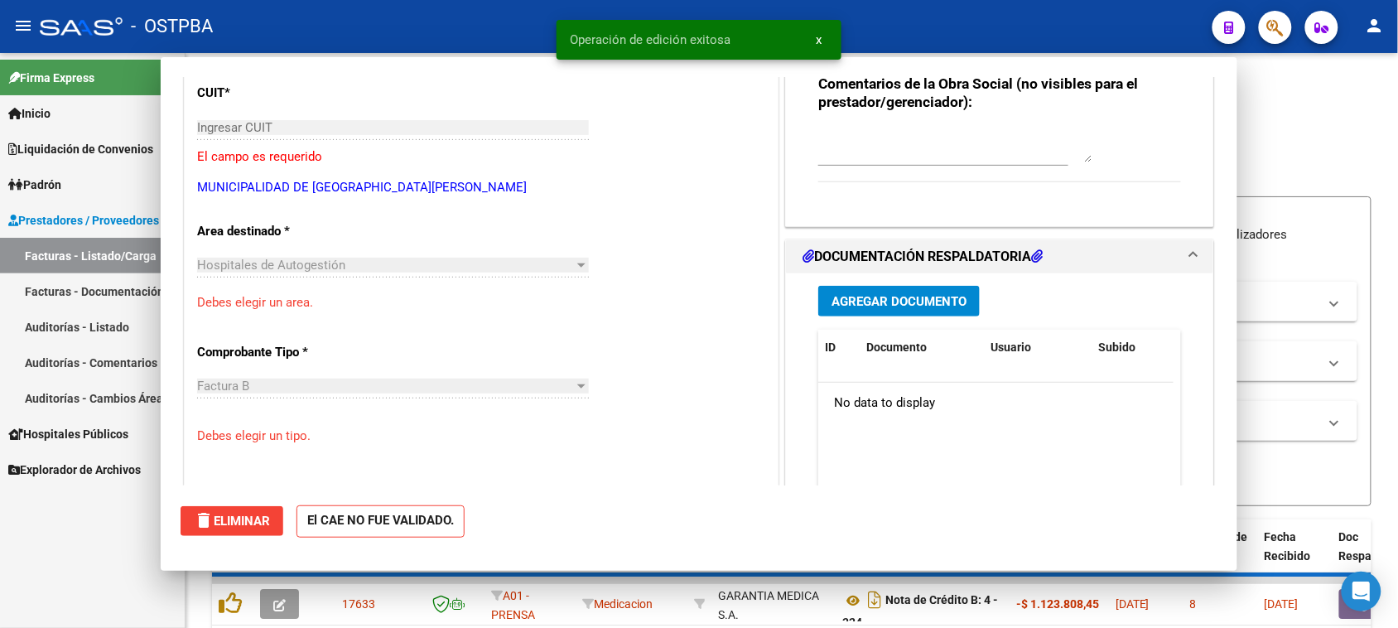
scroll to position [156, 0]
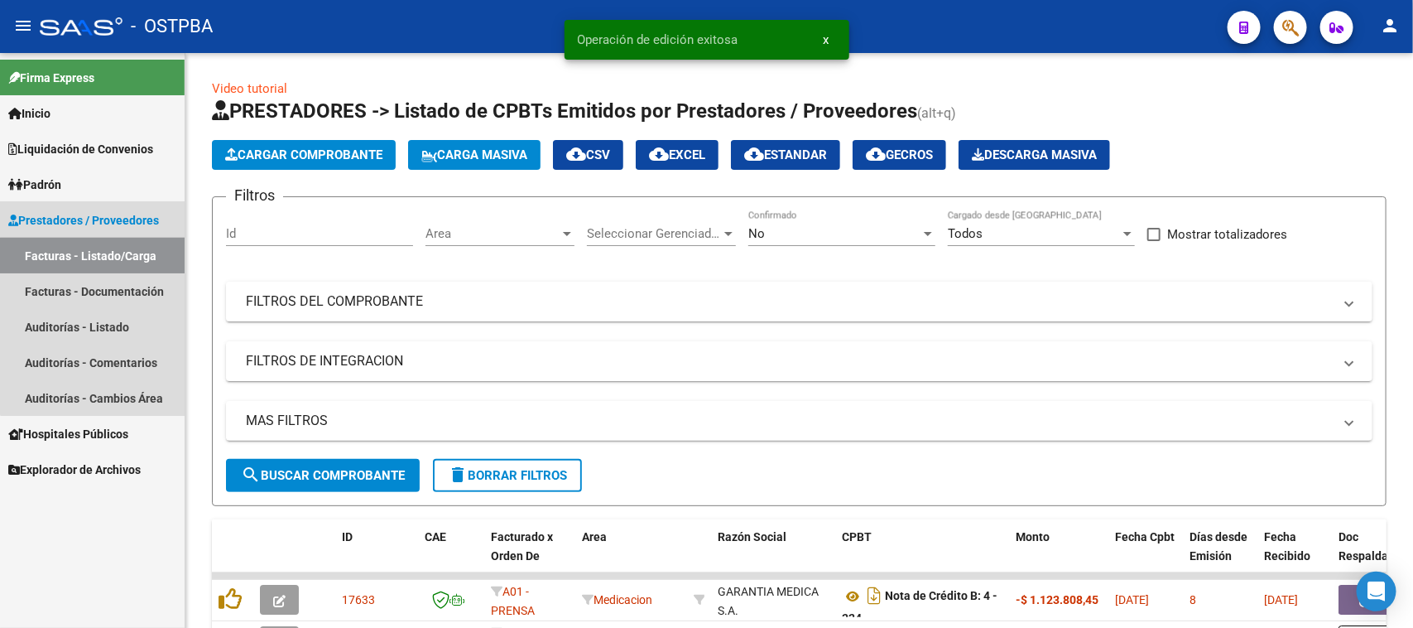
click at [102, 258] on link "Facturas - Listado/Carga" at bounding box center [92, 256] width 185 height 36
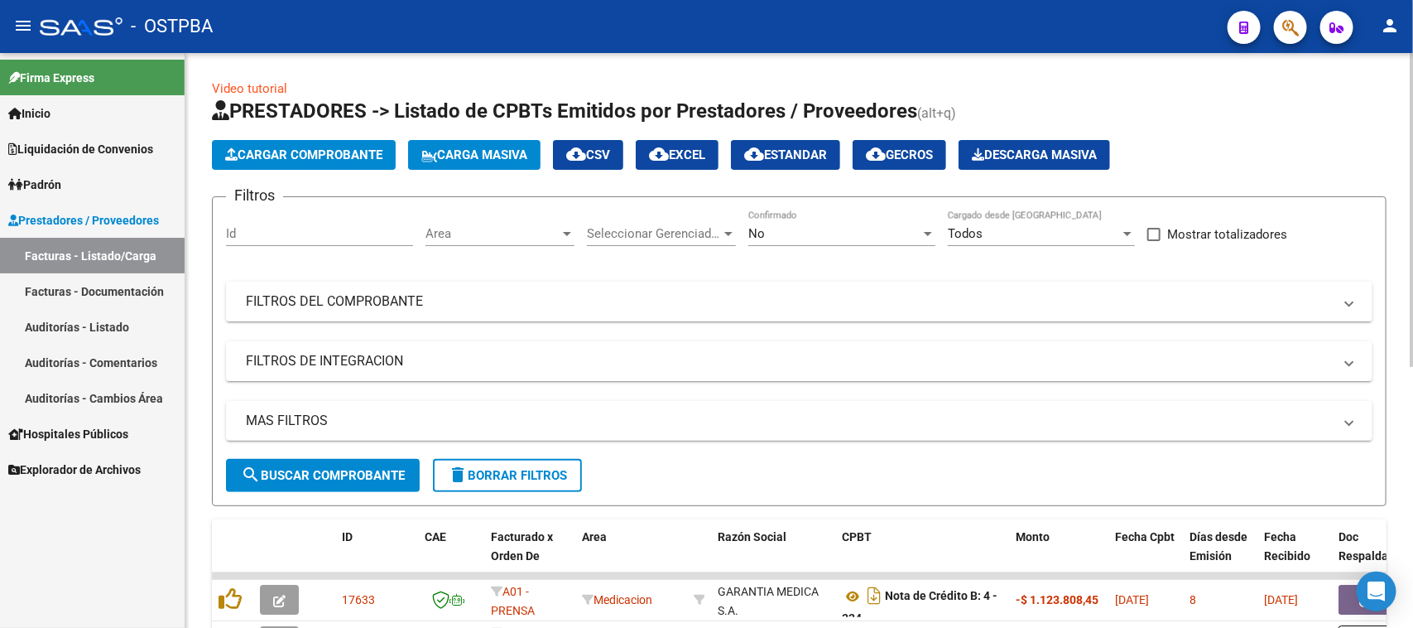
click at [344, 158] on span "Cargar Comprobante" at bounding box center [303, 154] width 157 height 15
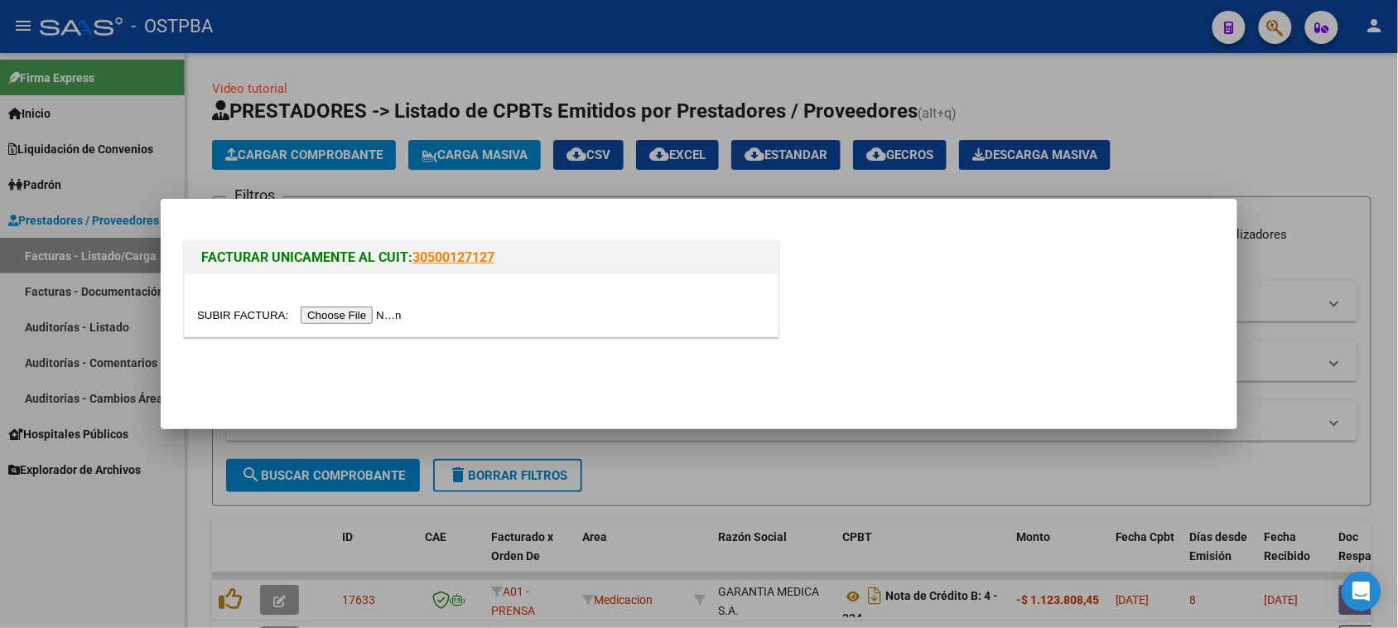
click at [336, 315] on input "file" at bounding box center [301, 314] width 209 height 17
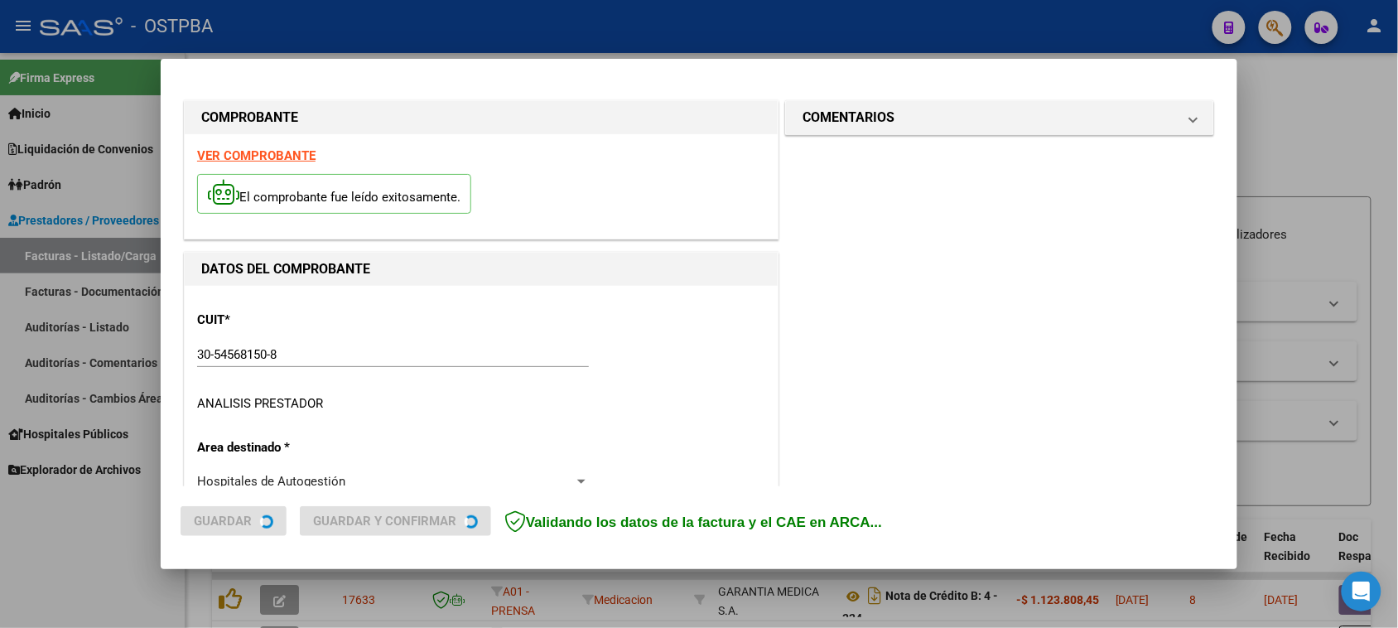
type input "[DATE]"
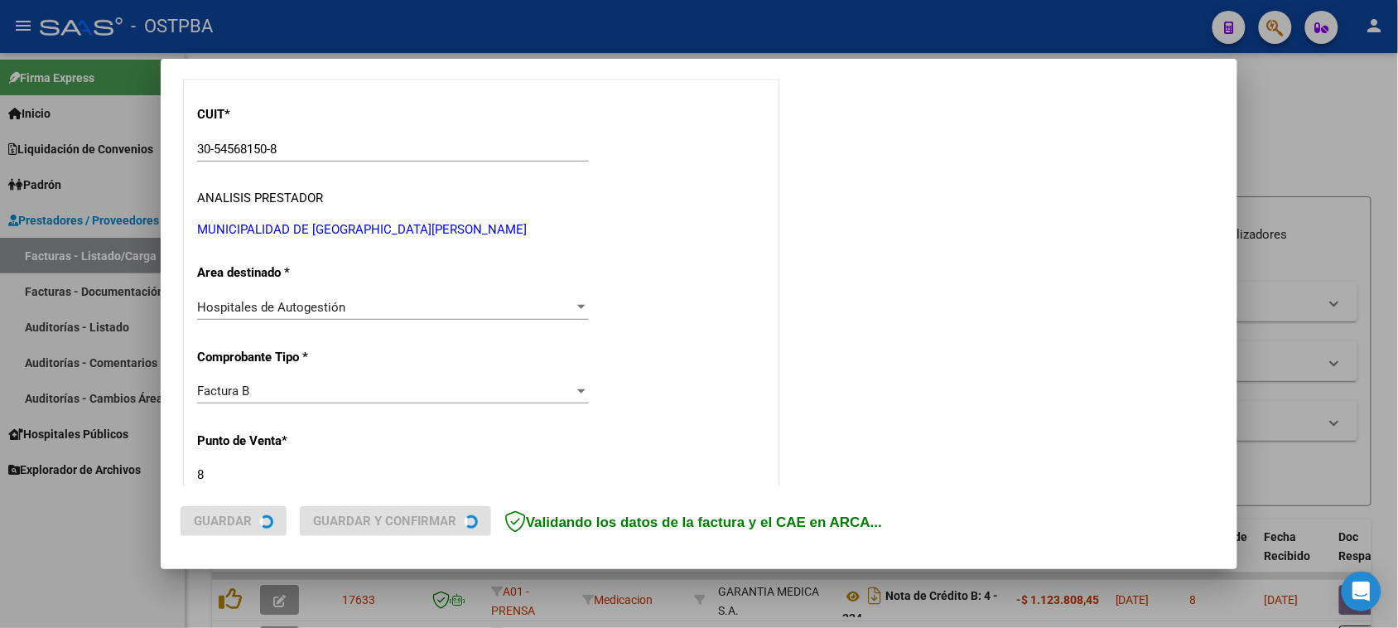
scroll to position [207, 0]
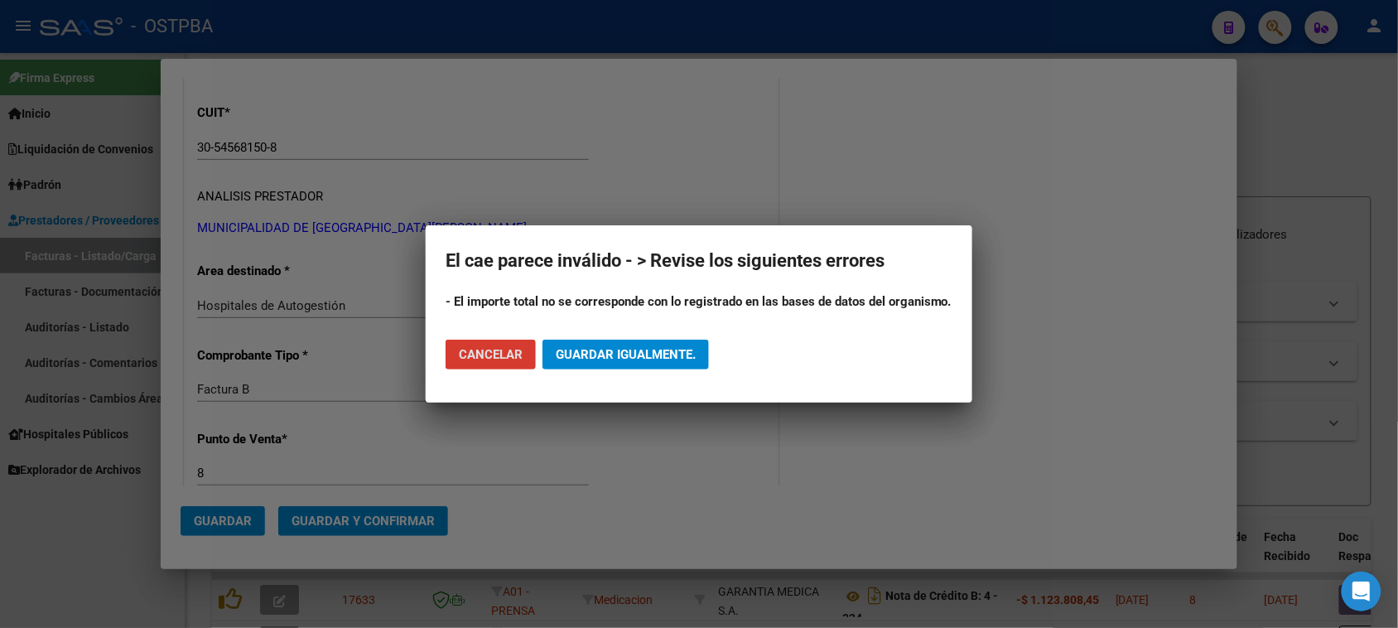
click at [482, 358] on span "Cancelar" at bounding box center [491, 354] width 64 height 15
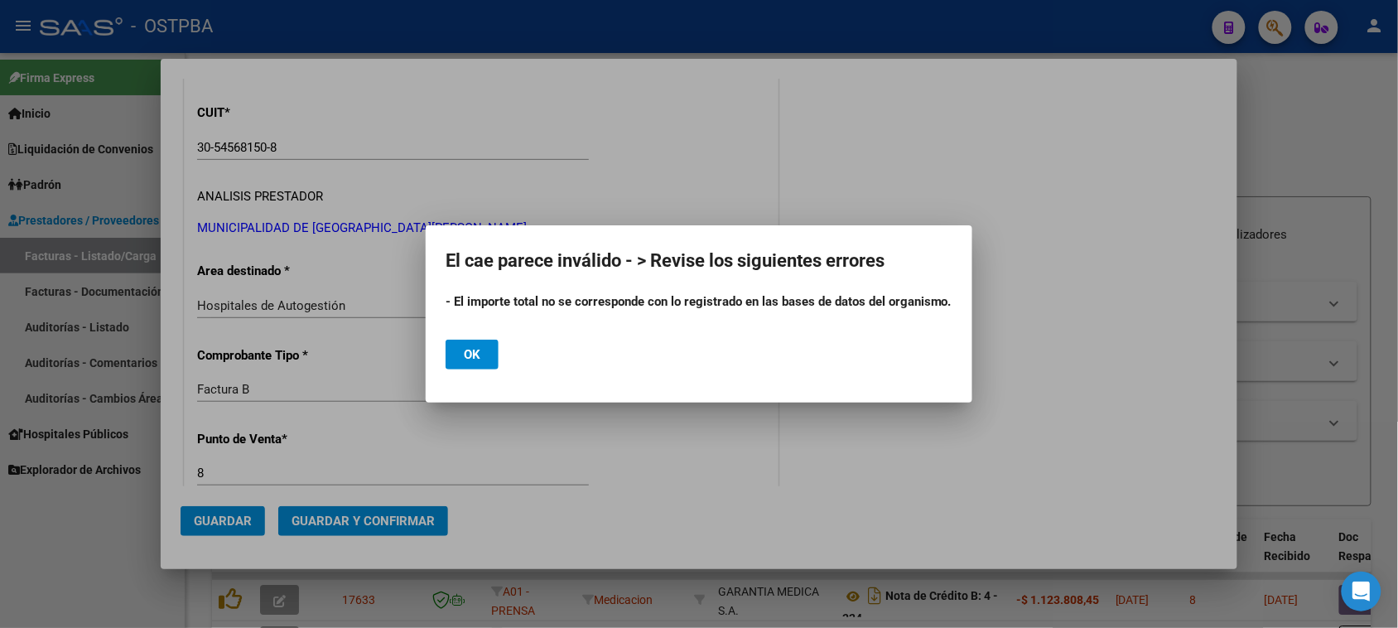
click at [480, 357] on span "Ok" at bounding box center [472, 354] width 17 height 15
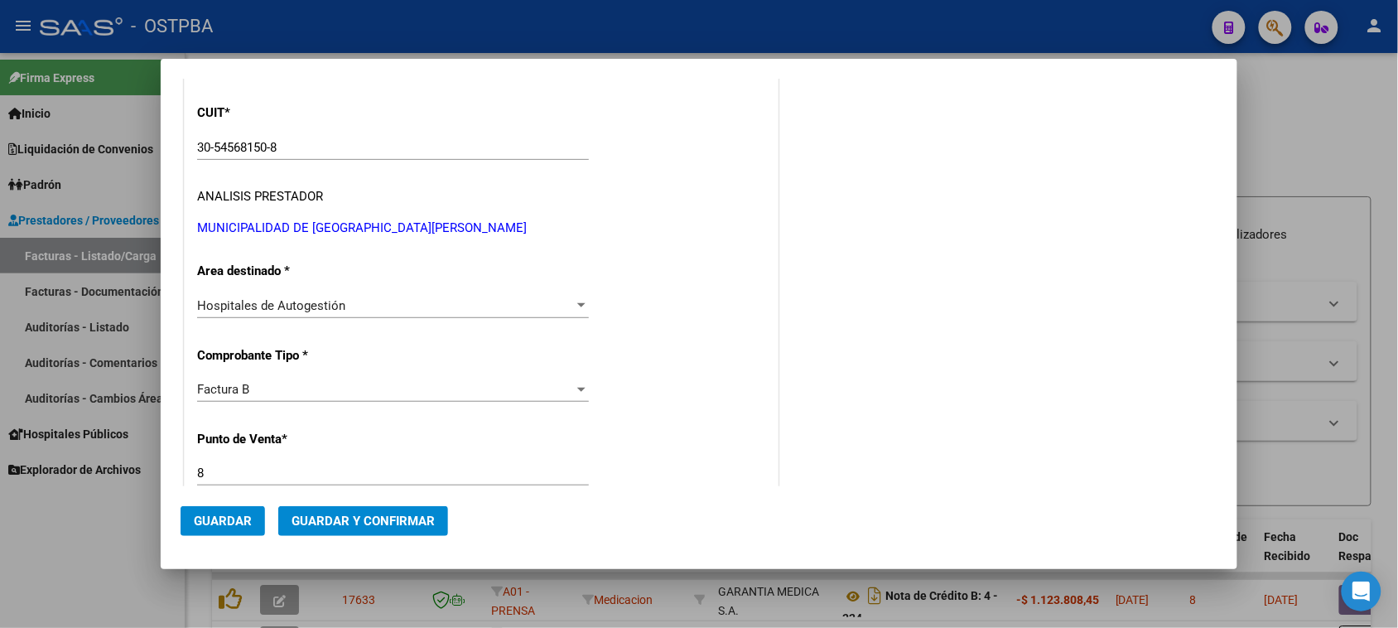
scroll to position [414, 0]
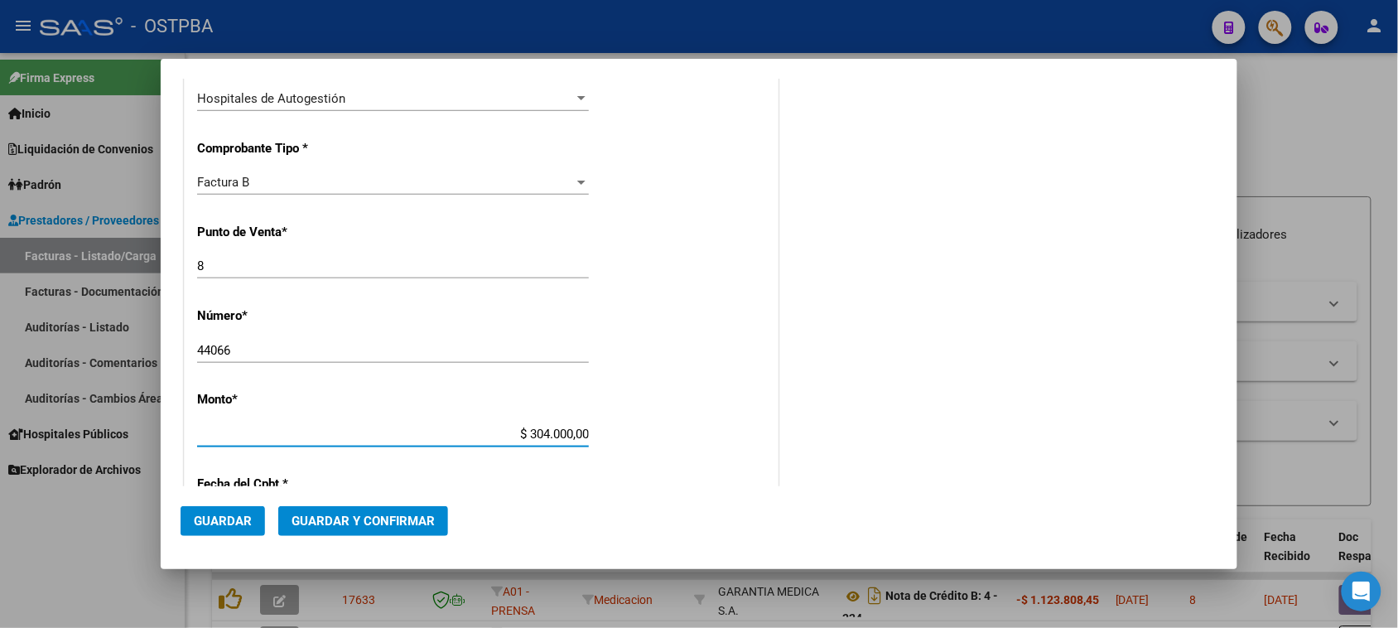
click at [582, 431] on input "$ 304.000,00" at bounding box center [393, 433] width 392 height 15
type input "$ 3.040,00"
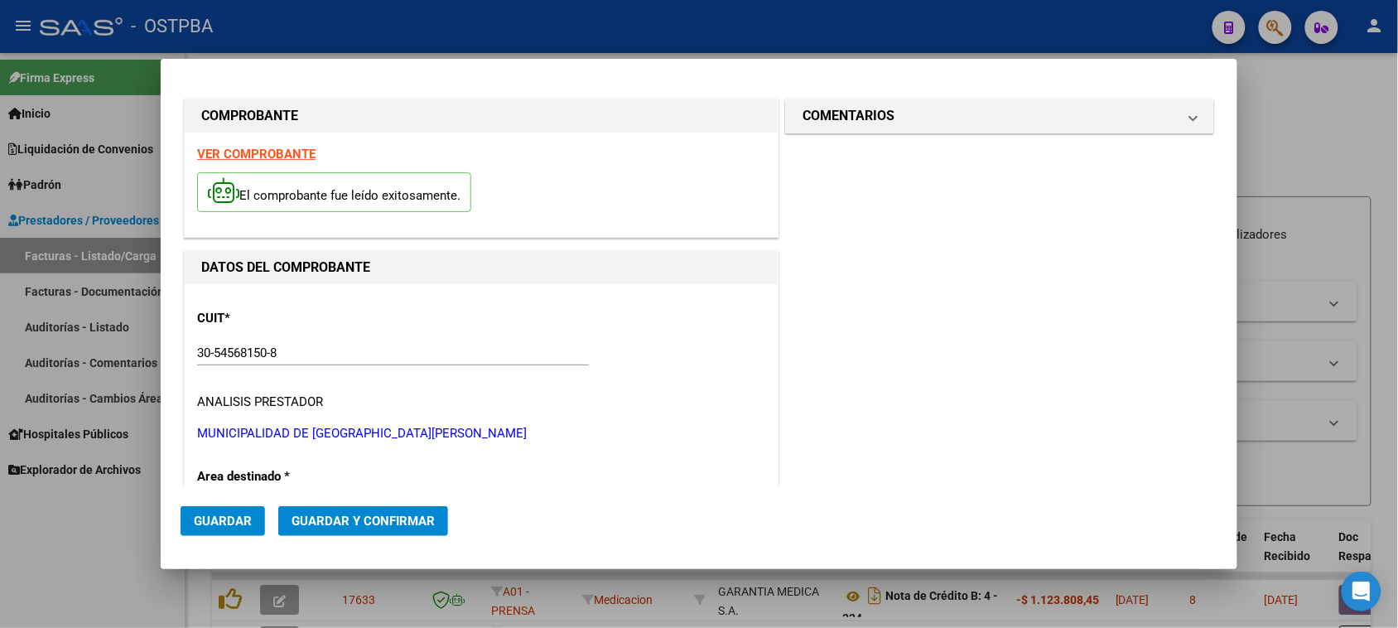
scroll to position [0, 0]
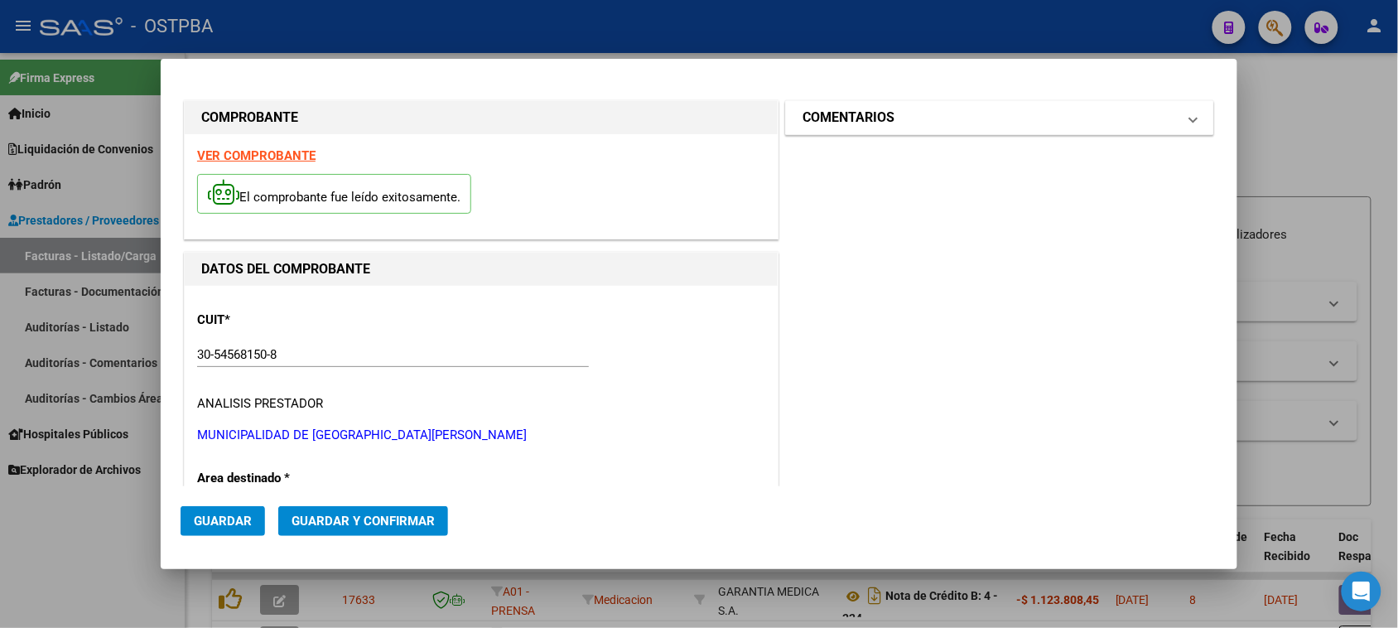
click at [896, 134] on mat-expansion-panel-header "COMENTARIOS" at bounding box center [999, 117] width 427 height 33
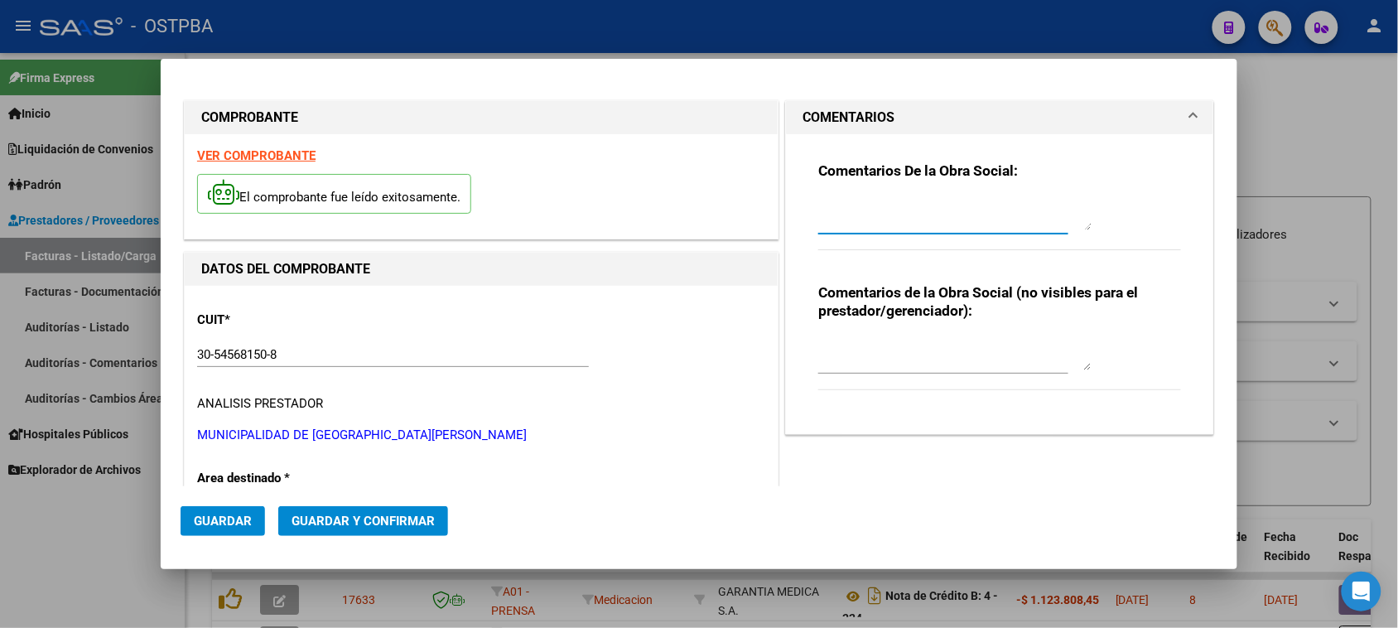
click at [873, 213] on textarea at bounding box center [954, 213] width 273 height 33
type textarea "HR 126940"
click at [208, 532] on button "Guardar" at bounding box center [222, 521] width 84 height 30
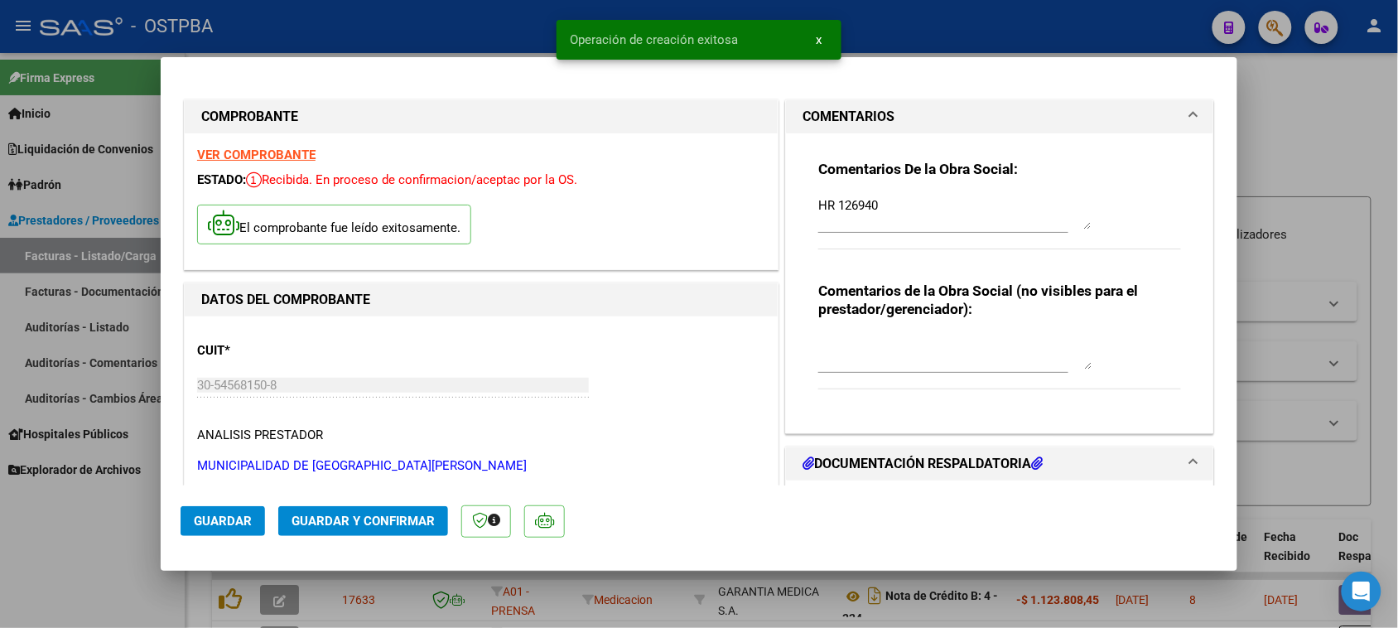
scroll to position [207, 0]
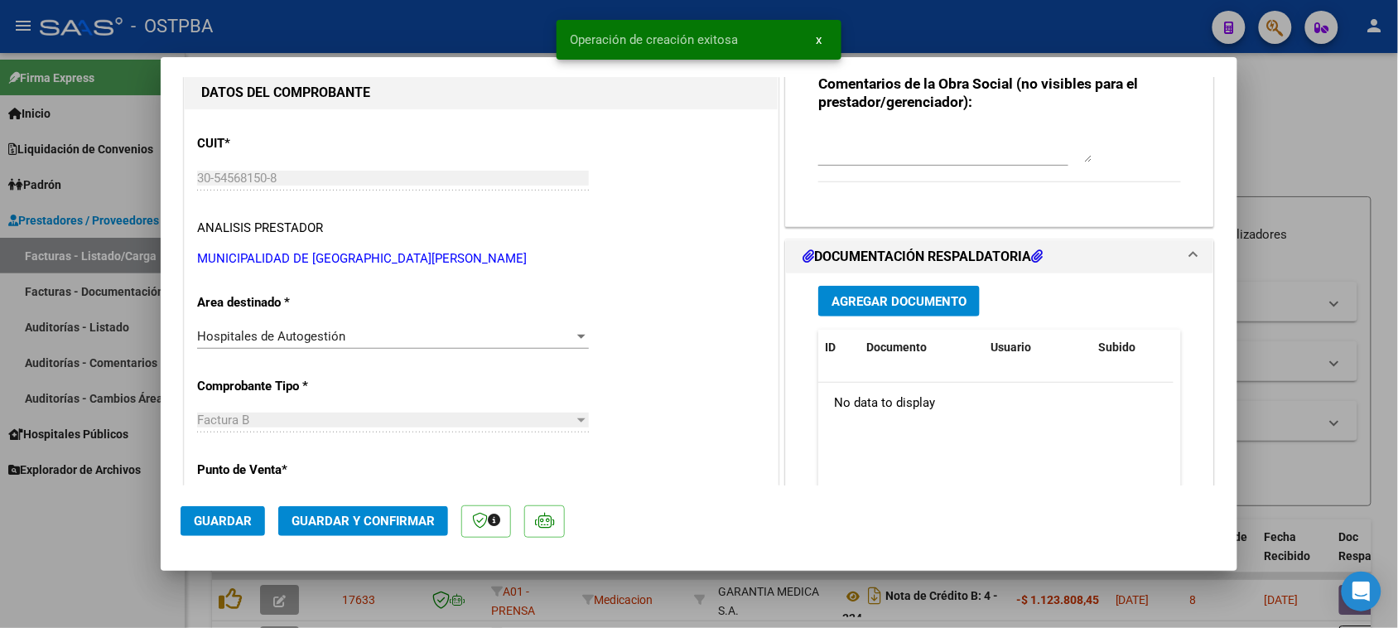
click at [923, 306] on span "Agregar Documento" at bounding box center [898, 301] width 135 height 15
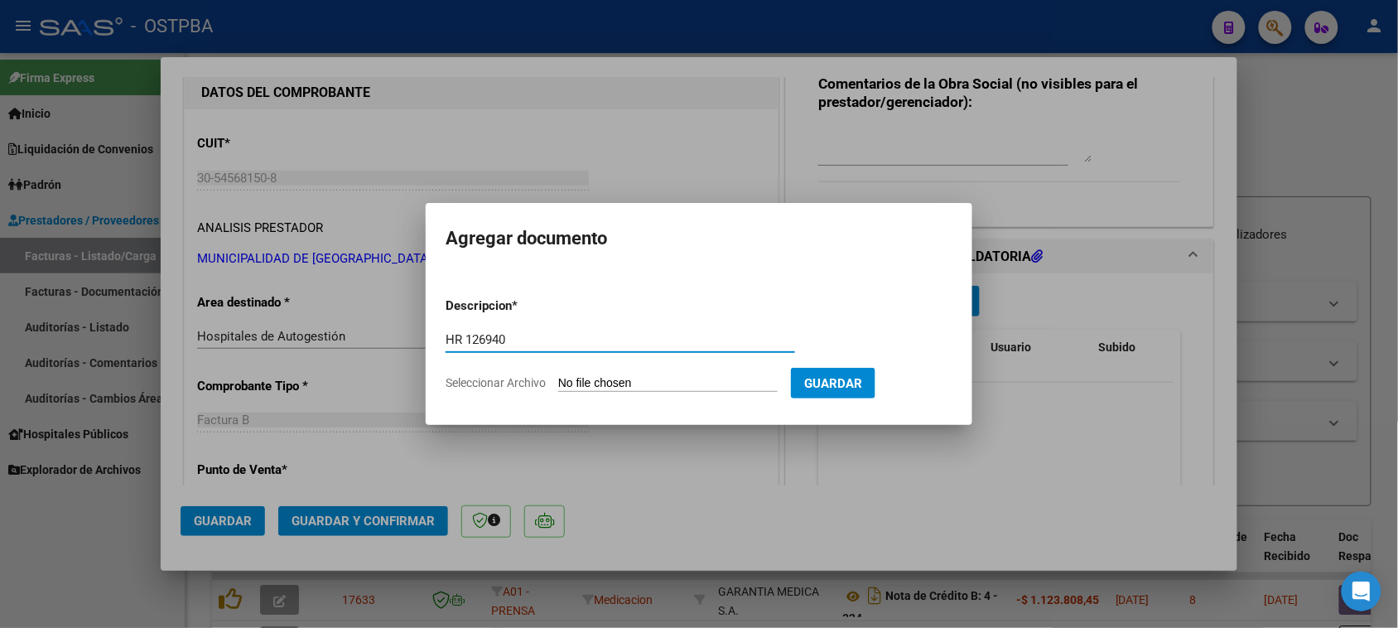
type input "HR 126940"
click at [558, 376] on input "Seleccionar Archivo" at bounding box center [667, 384] width 219 height 16
type input "C:\fakepath\HR 126940.pdf"
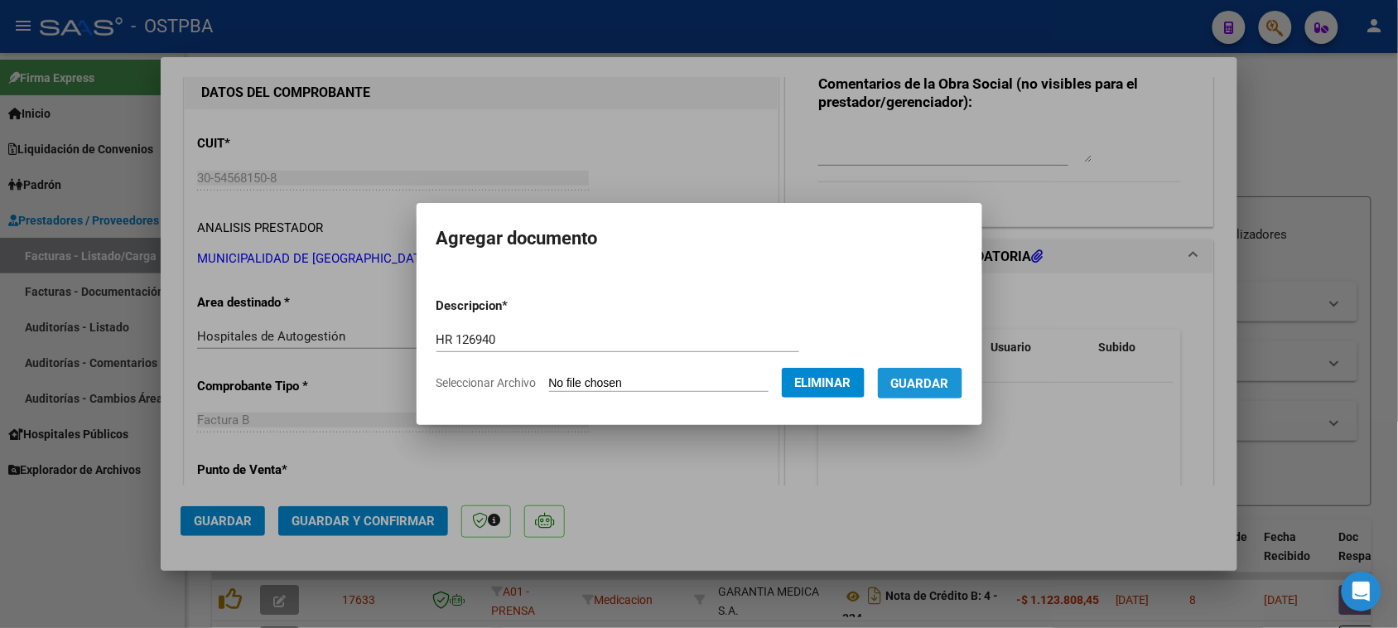
click at [936, 378] on span "Guardar" at bounding box center [920, 383] width 58 height 15
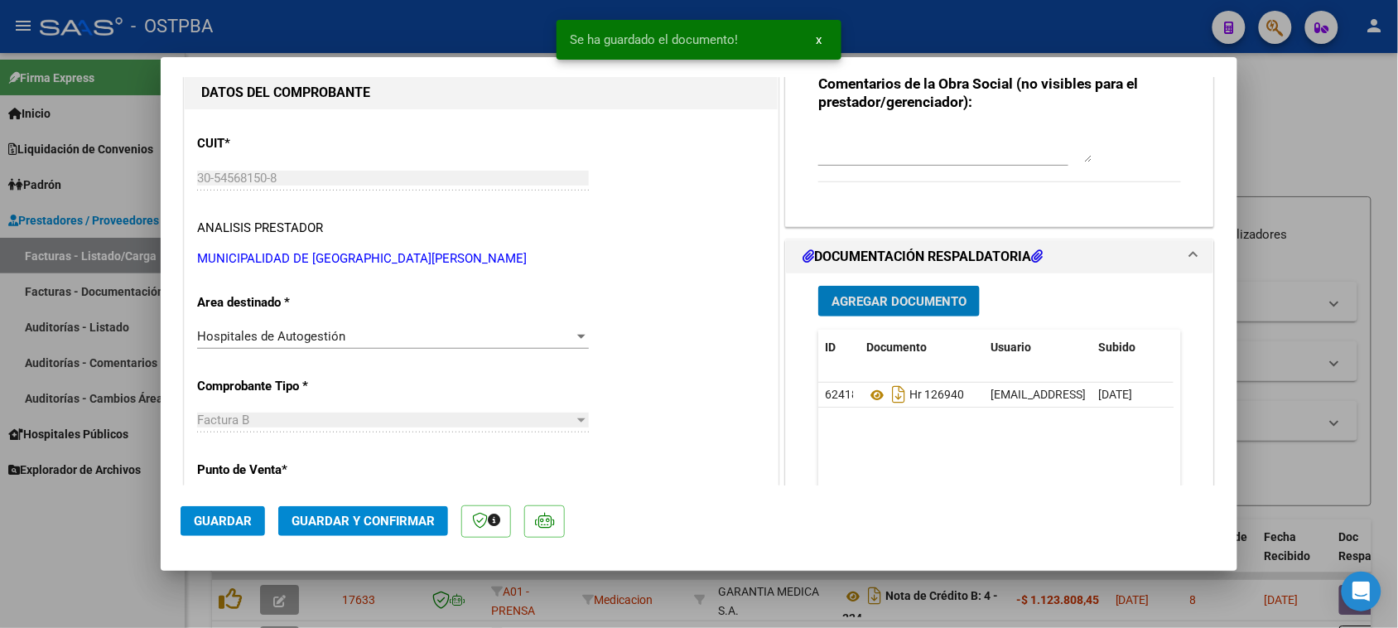
click at [907, 301] on span "Agregar Documento" at bounding box center [898, 301] width 135 height 15
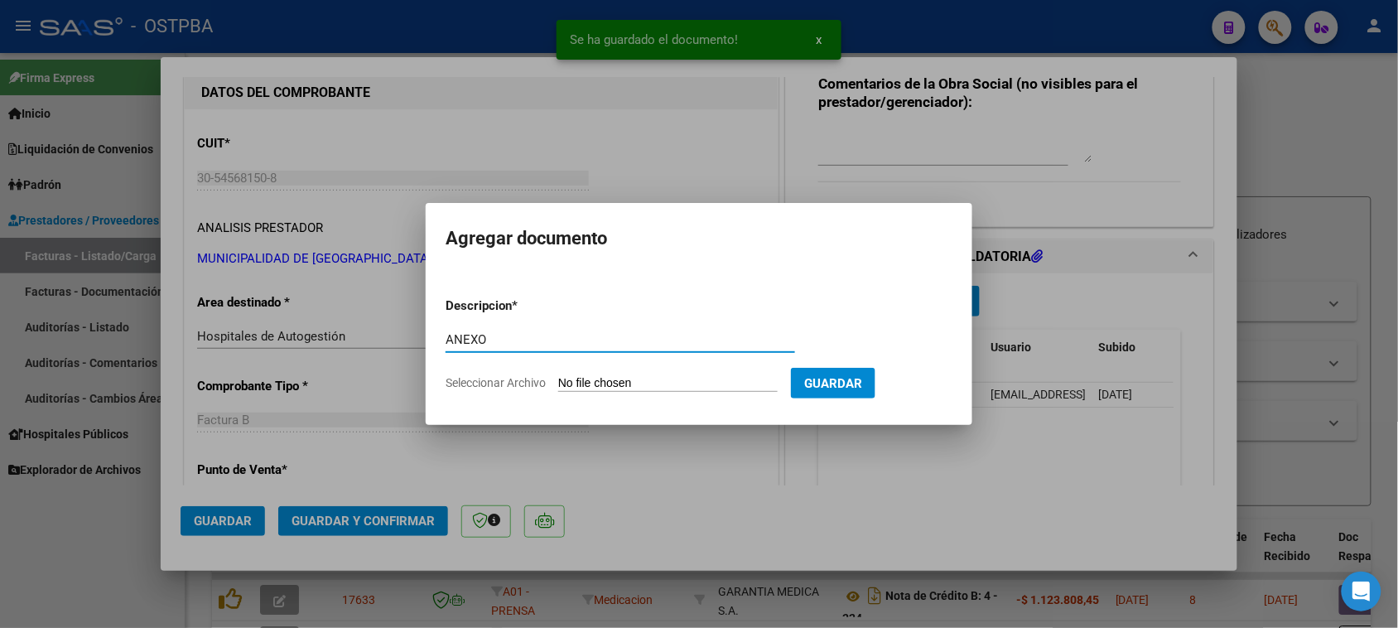
type input "ANEXO"
click at [558, 376] on input "Seleccionar Archivo" at bounding box center [667, 384] width 219 height 16
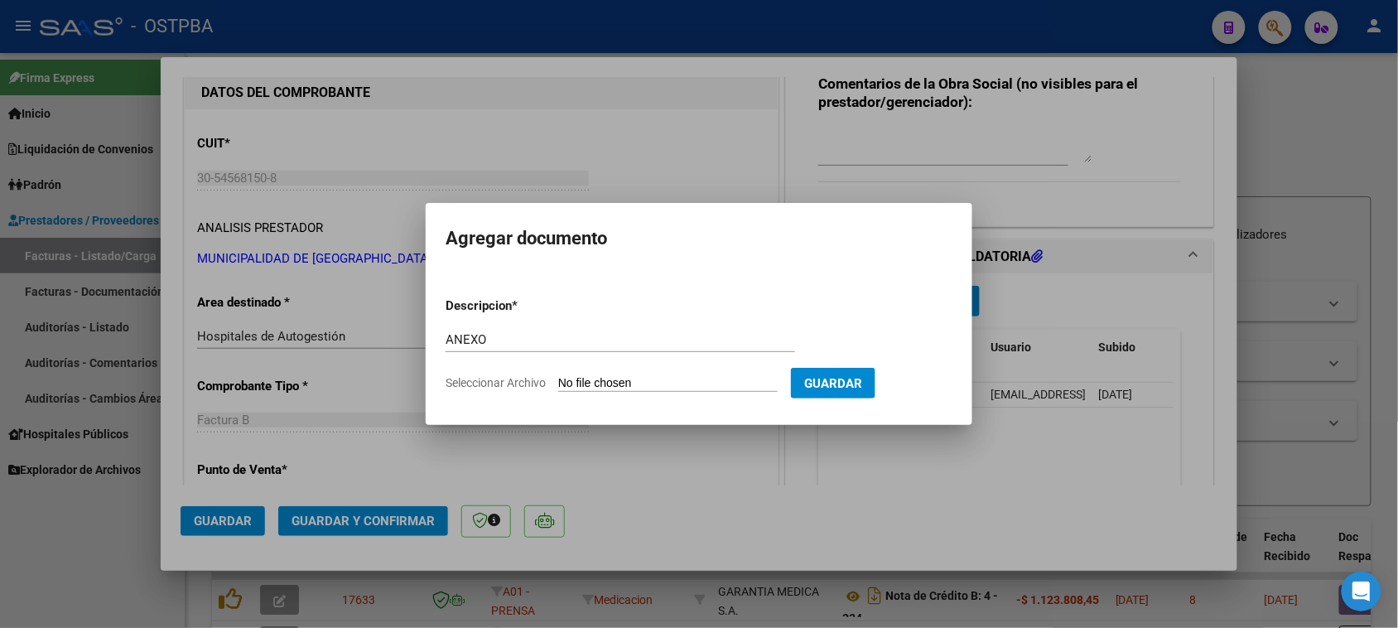
type input "C:\fakepath\ANEXO 44066.PDF"
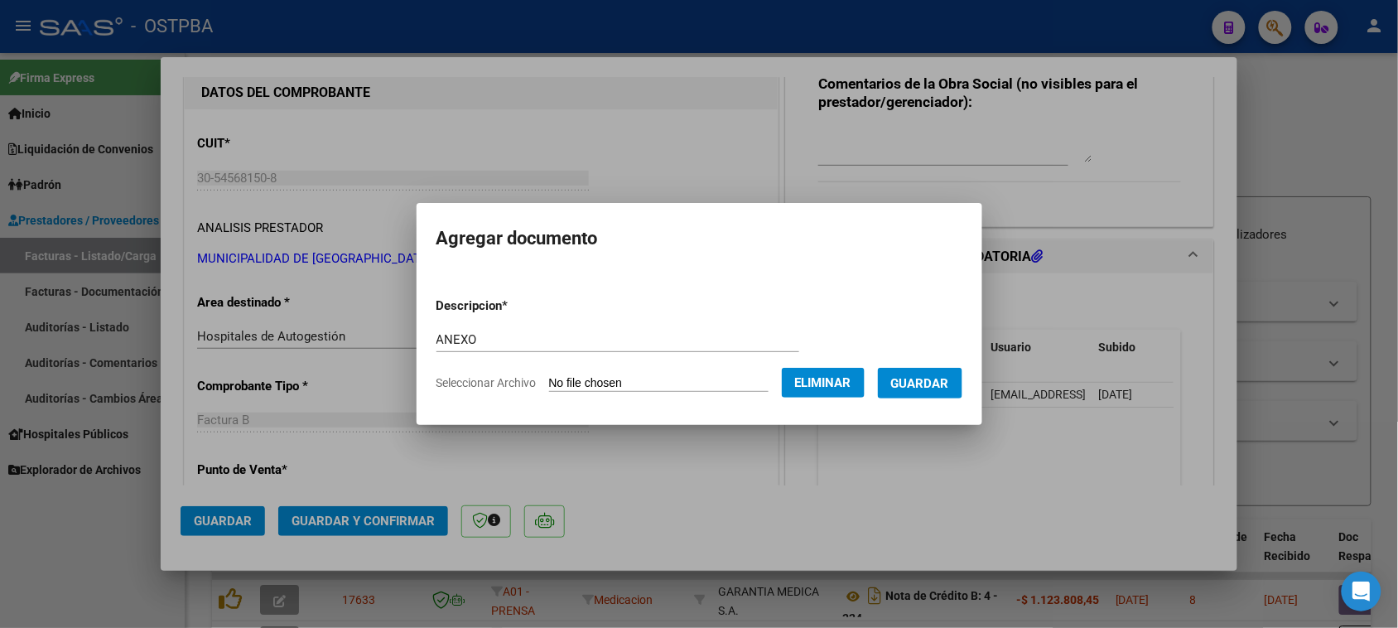
click at [936, 382] on span "Guardar" at bounding box center [920, 383] width 58 height 15
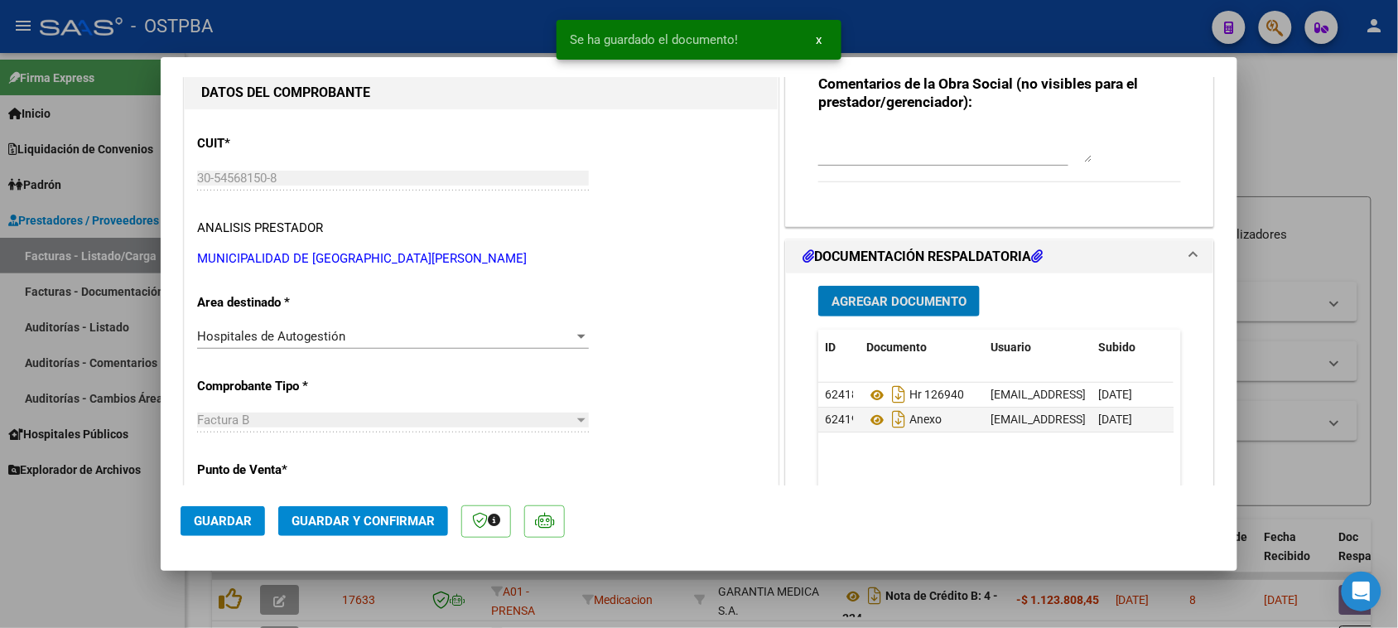
click at [927, 306] on span "Agregar Documento" at bounding box center [898, 301] width 135 height 15
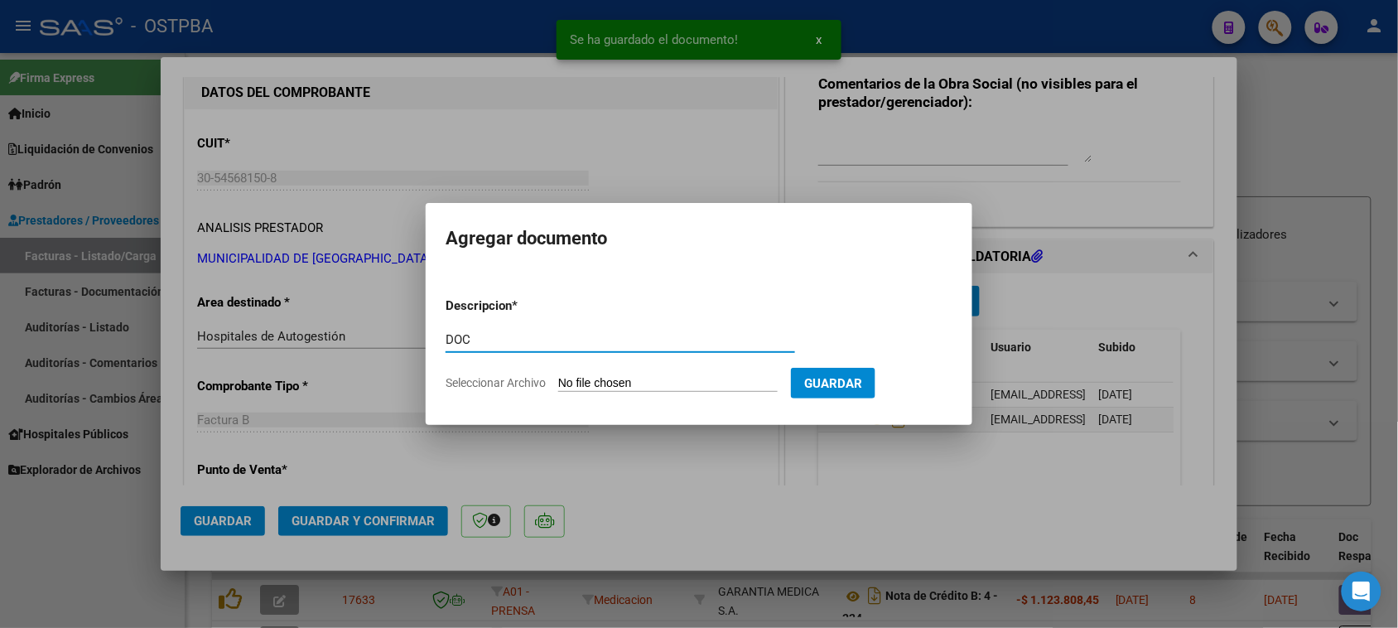
type input "DOC"
click at [558, 376] on input "Seleccionar Archivo" at bounding box center [667, 384] width 219 height 16
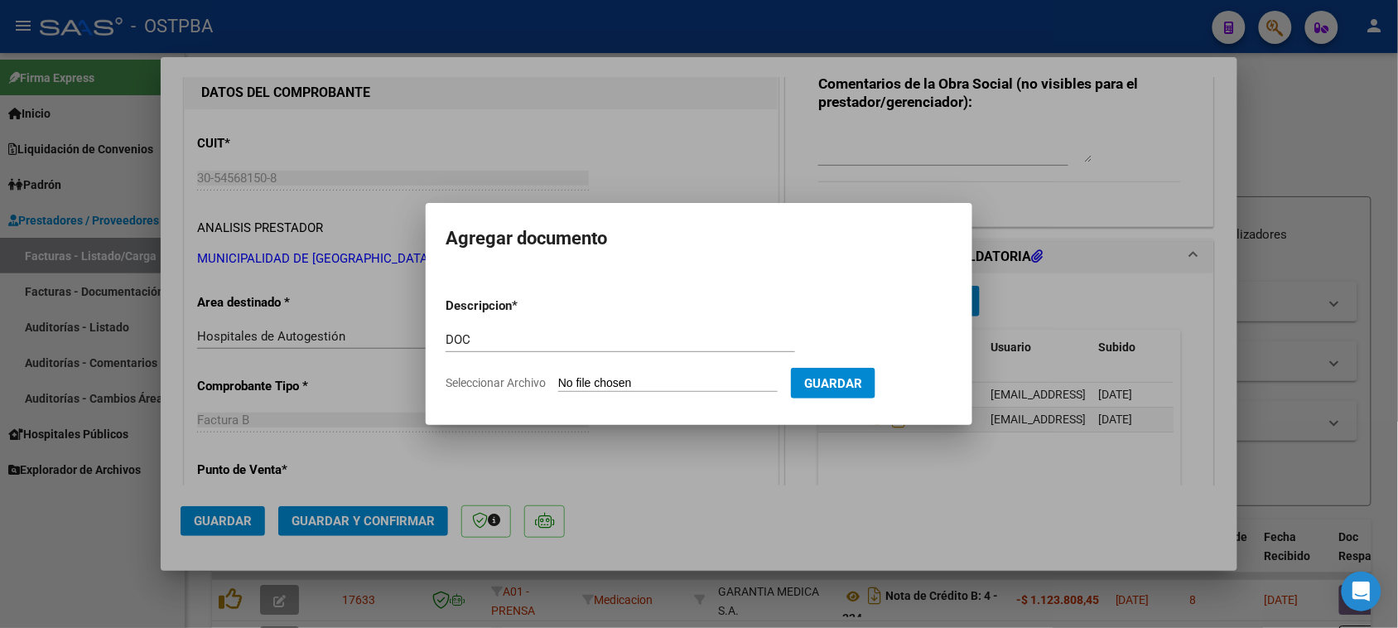
type input "C:\fakepath\DOC 44066.pdf"
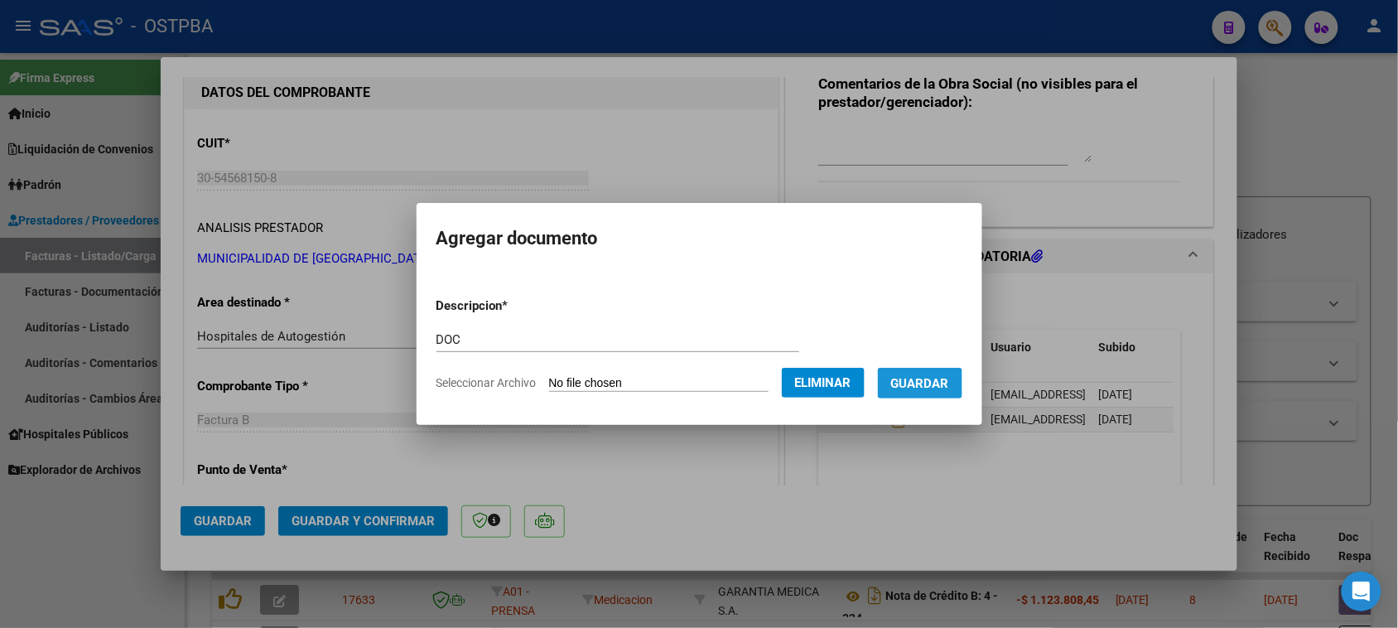
click at [927, 391] on button "Guardar" at bounding box center [920, 383] width 84 height 31
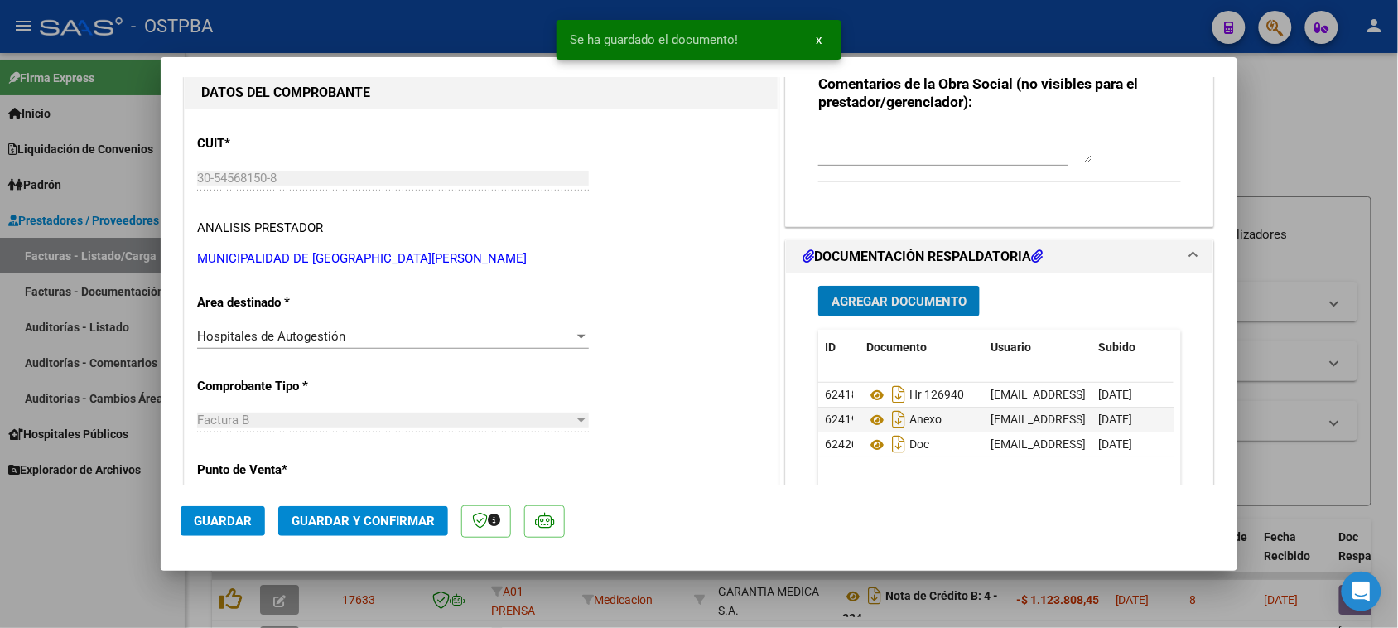
click at [907, 308] on button "Agregar Documento" at bounding box center [898, 301] width 161 height 31
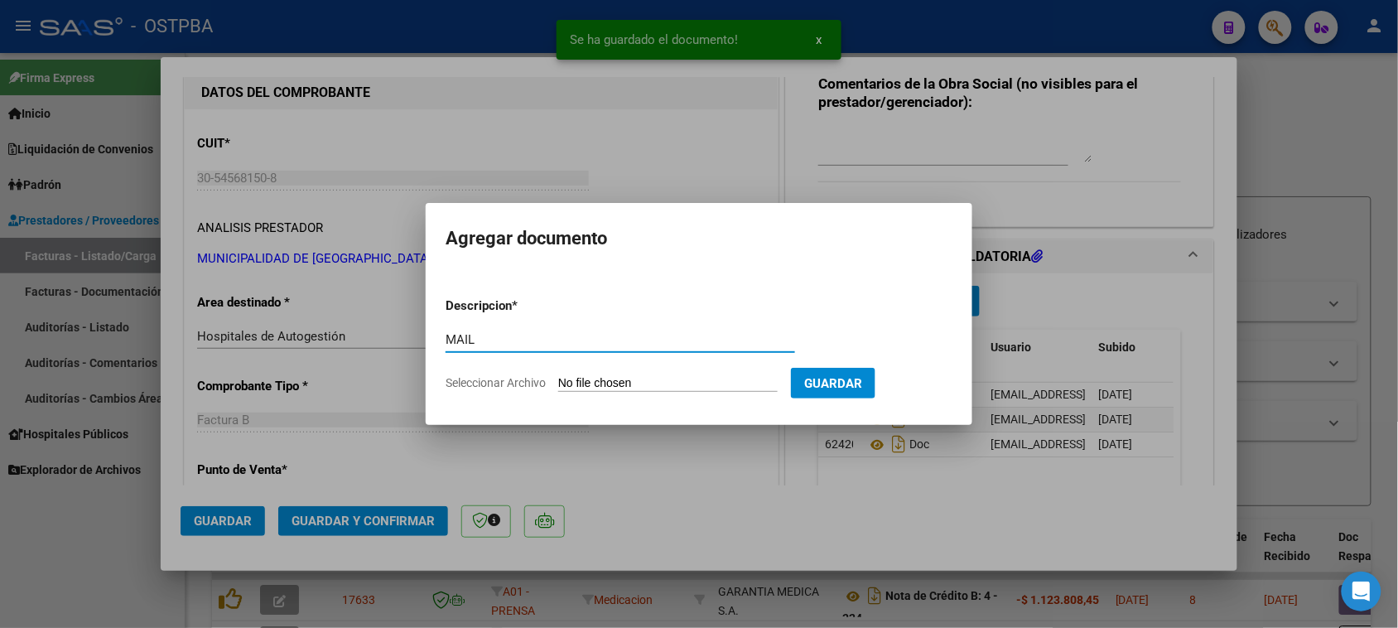
type input "MAIL"
click at [558, 376] on input "Seleccionar Archivo" at bounding box center [667, 384] width 219 height 16
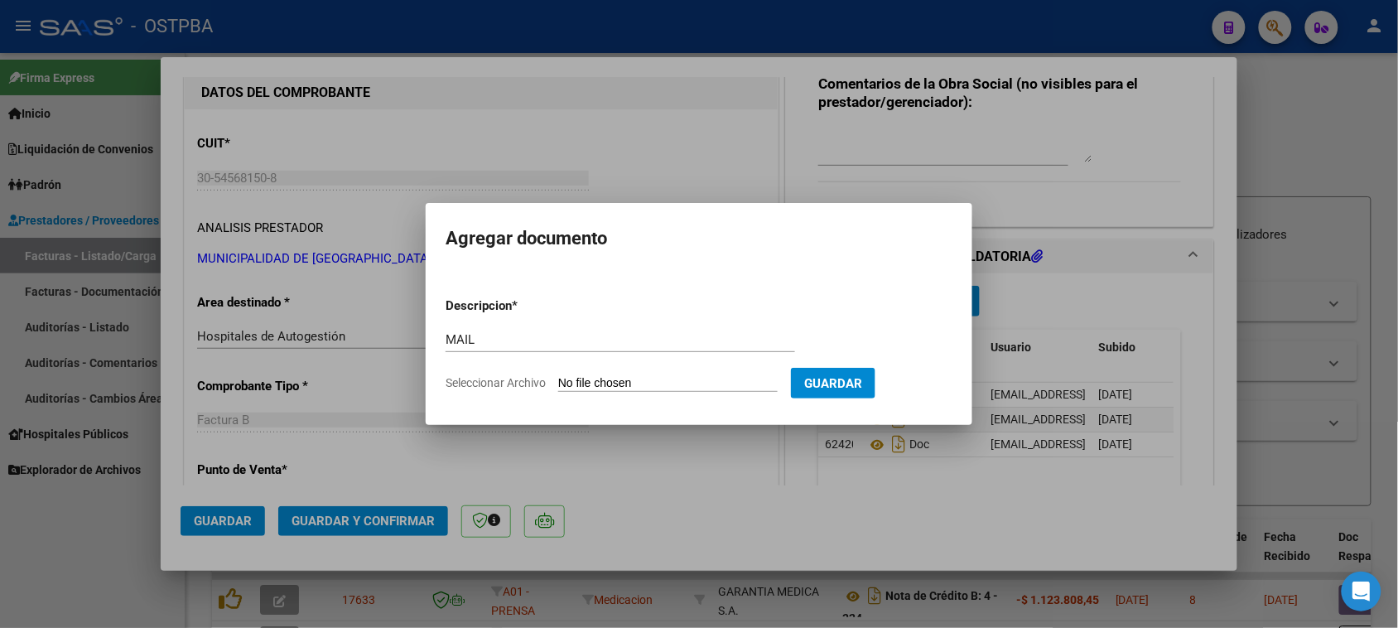
type input "C:\fakepath\Gmail - MUNICIPALIDAD DE [GEOGRAPHIC_DATA][PERSON_NAME] - 30-545681…"
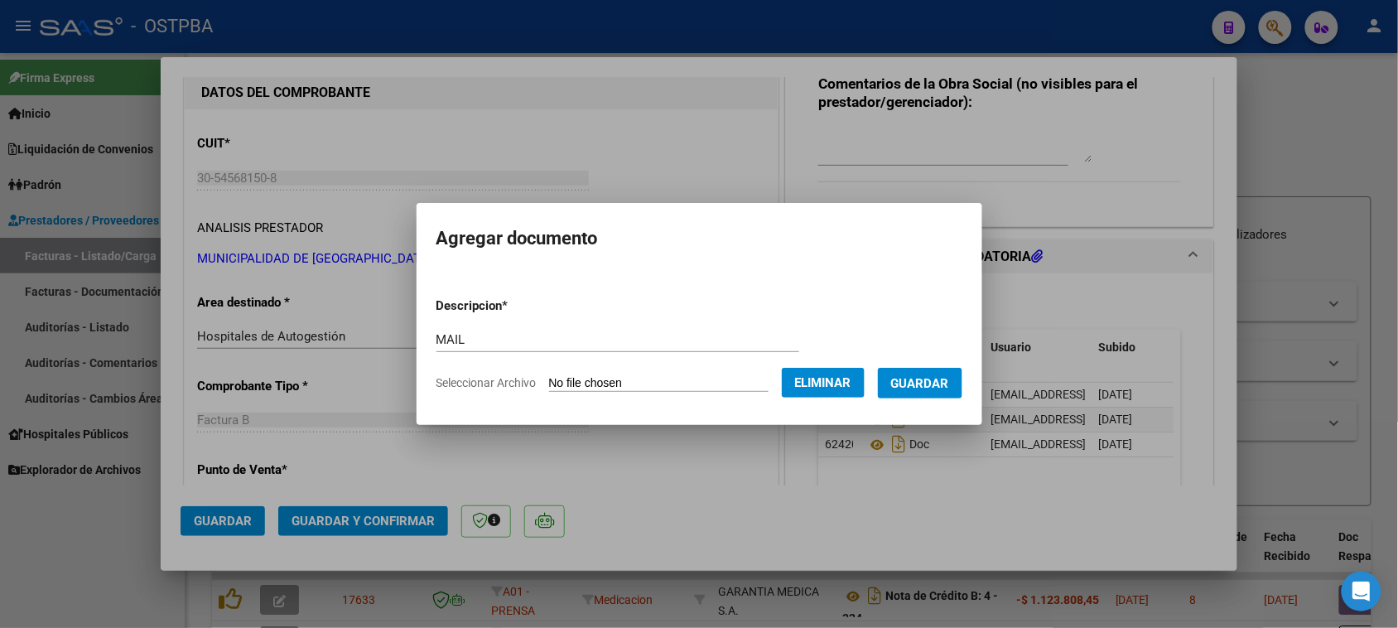
click at [905, 370] on button "Guardar" at bounding box center [920, 383] width 84 height 31
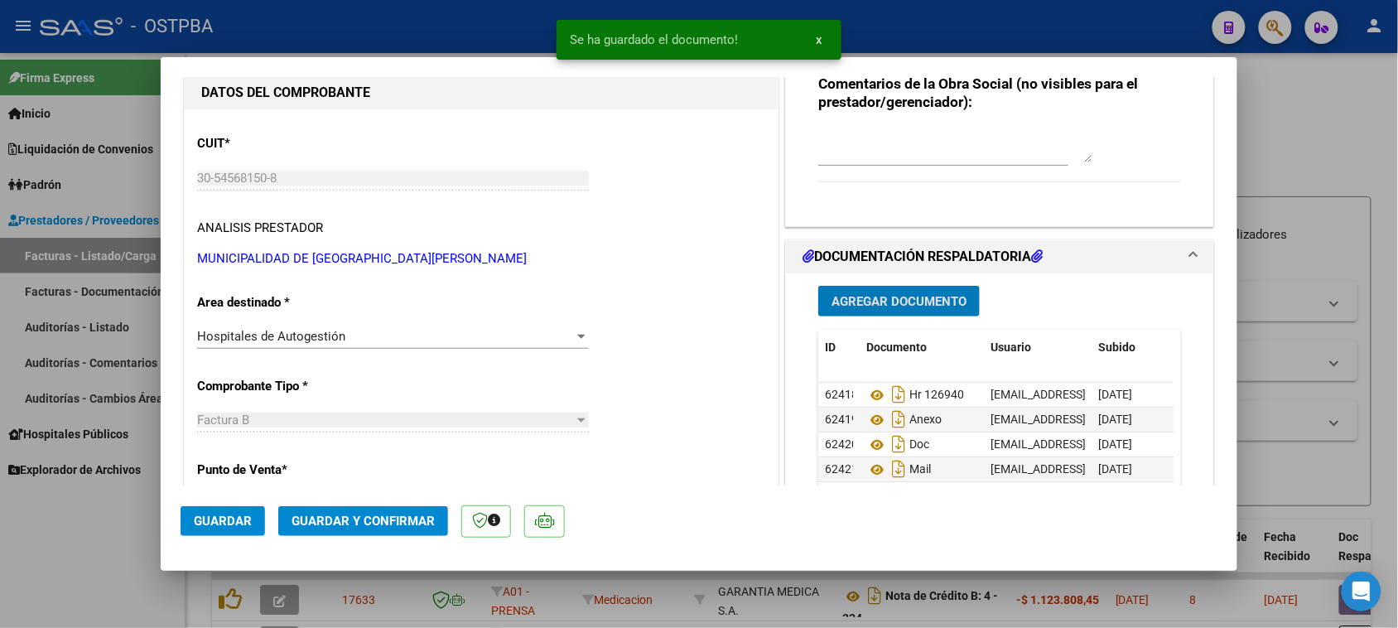
click at [377, 524] on span "Guardar y Confirmar" at bounding box center [362, 520] width 143 height 15
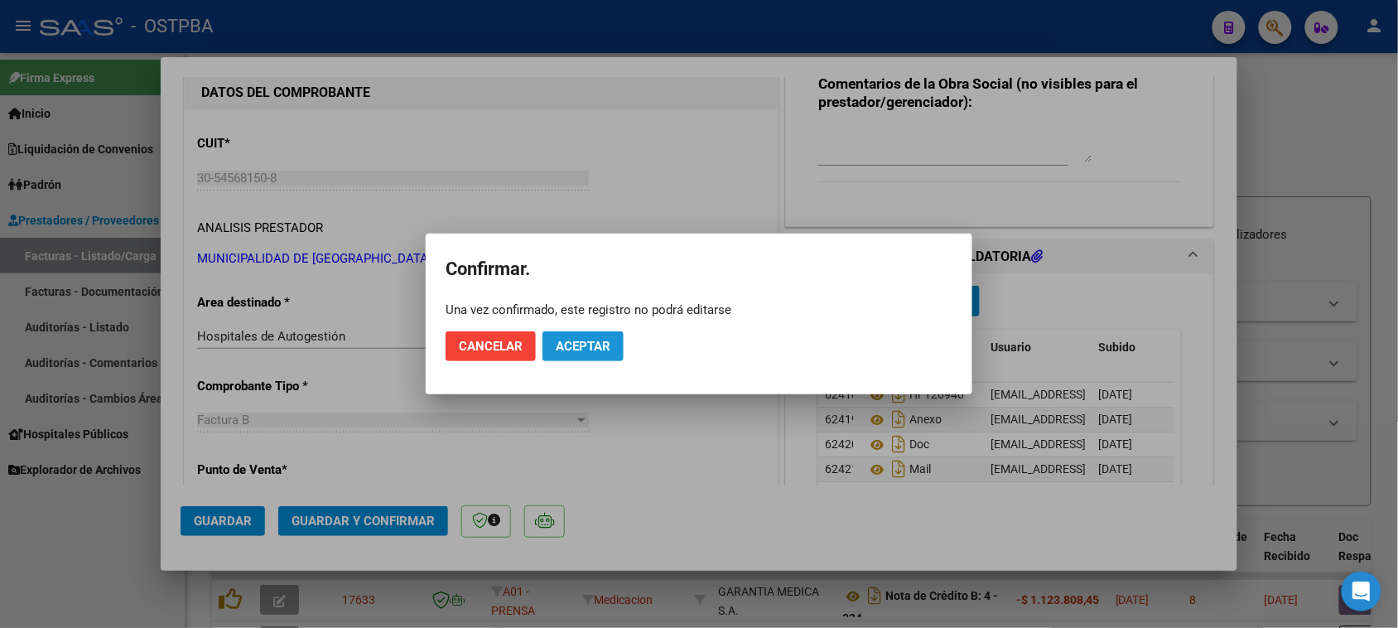
click at [561, 346] on span "Aceptar" at bounding box center [583, 346] width 55 height 15
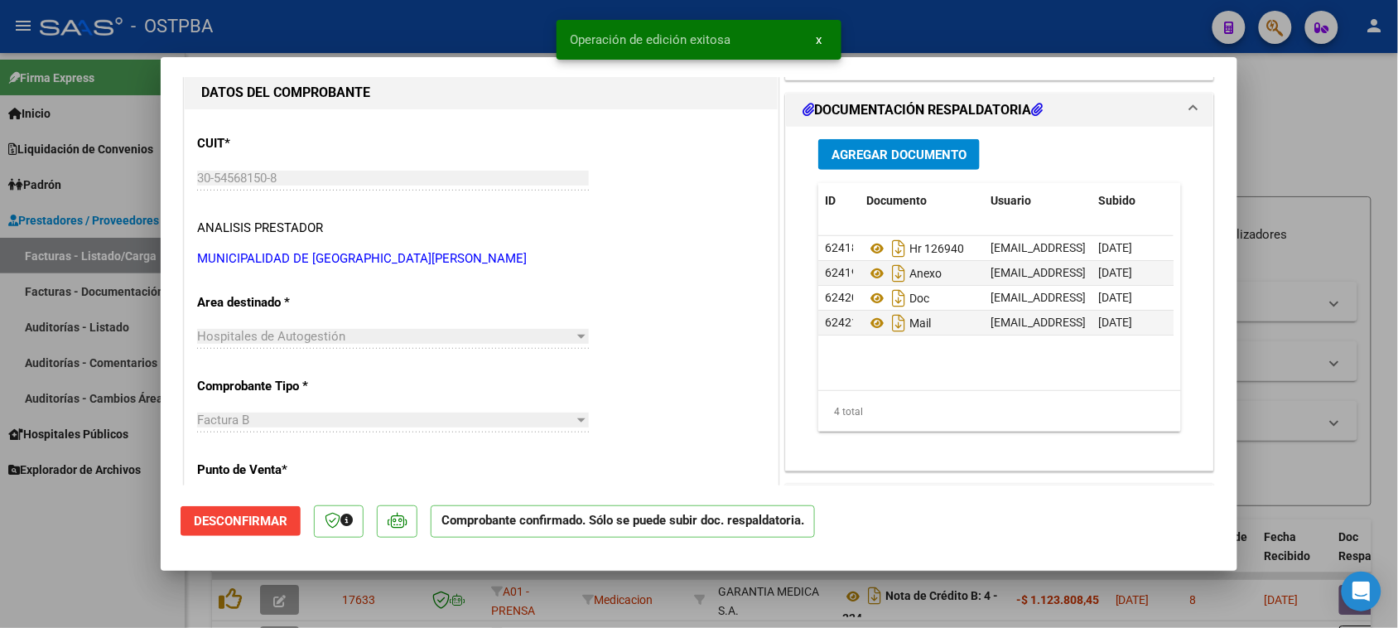
click at [101, 253] on div at bounding box center [699, 314] width 1398 height 628
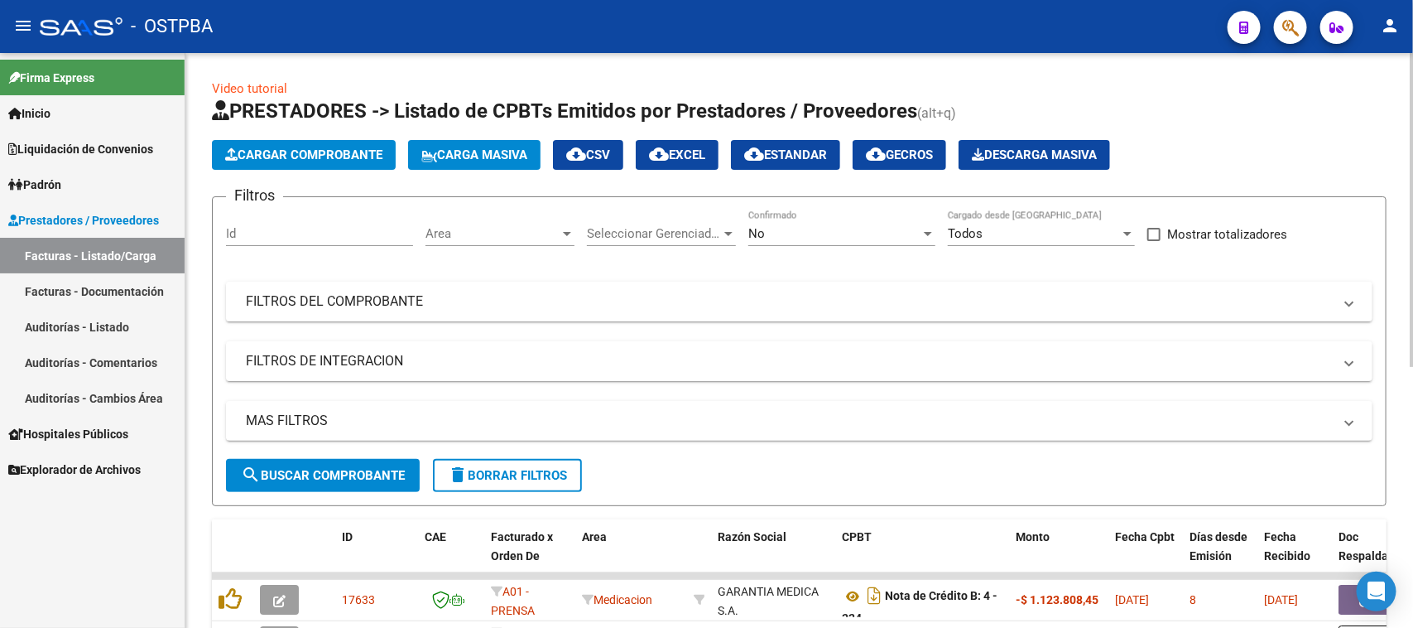
click at [307, 166] on button "Cargar Comprobante" at bounding box center [304, 155] width 184 height 30
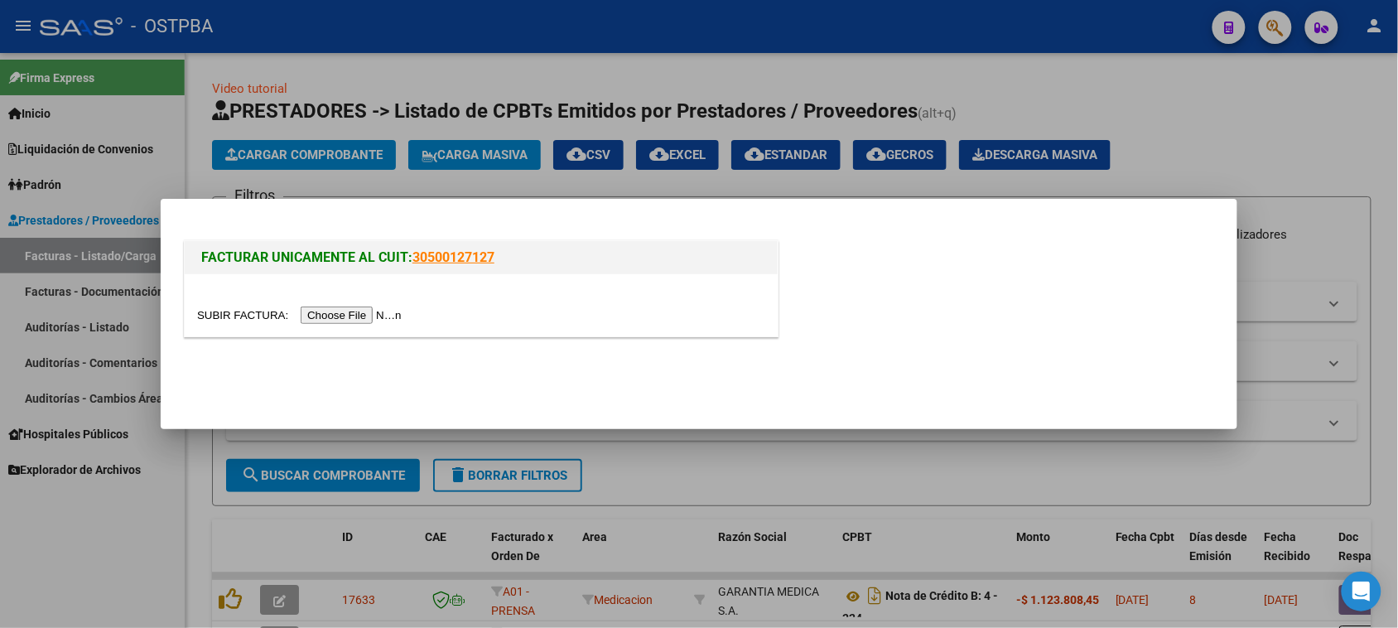
click at [310, 309] on input "file" at bounding box center [301, 314] width 209 height 17
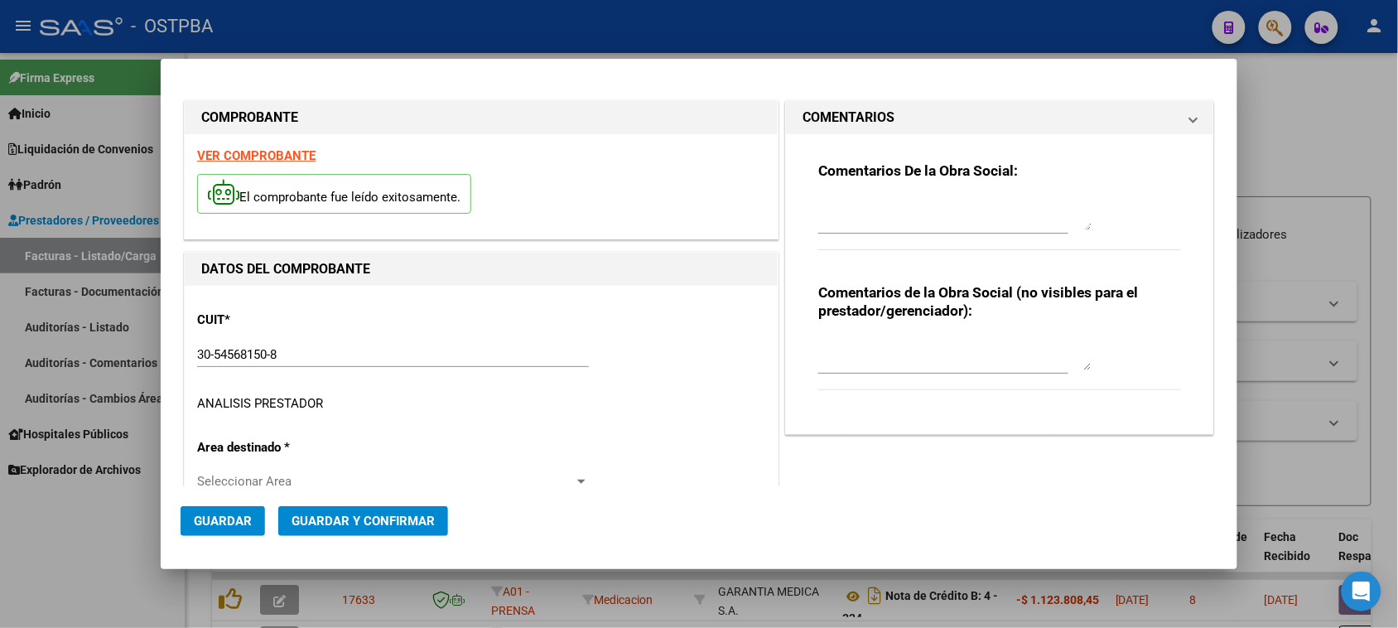
type input "[DATE]"
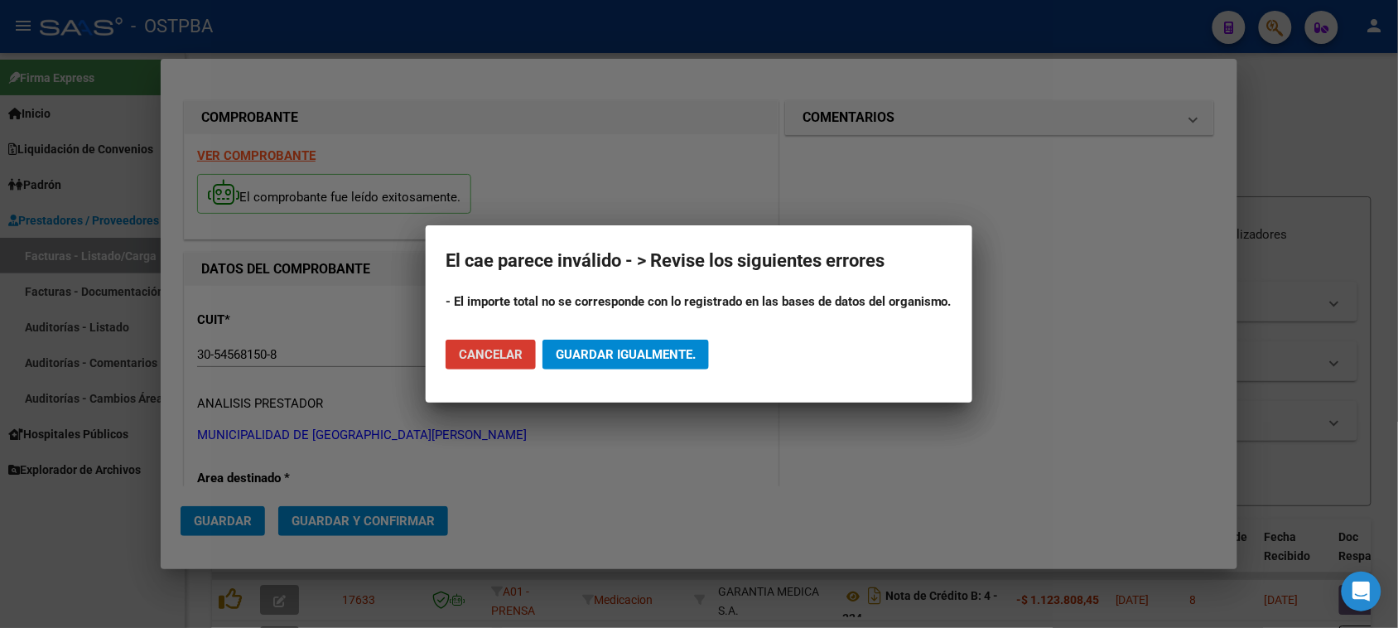
click at [478, 356] on span "Cancelar" at bounding box center [491, 354] width 64 height 15
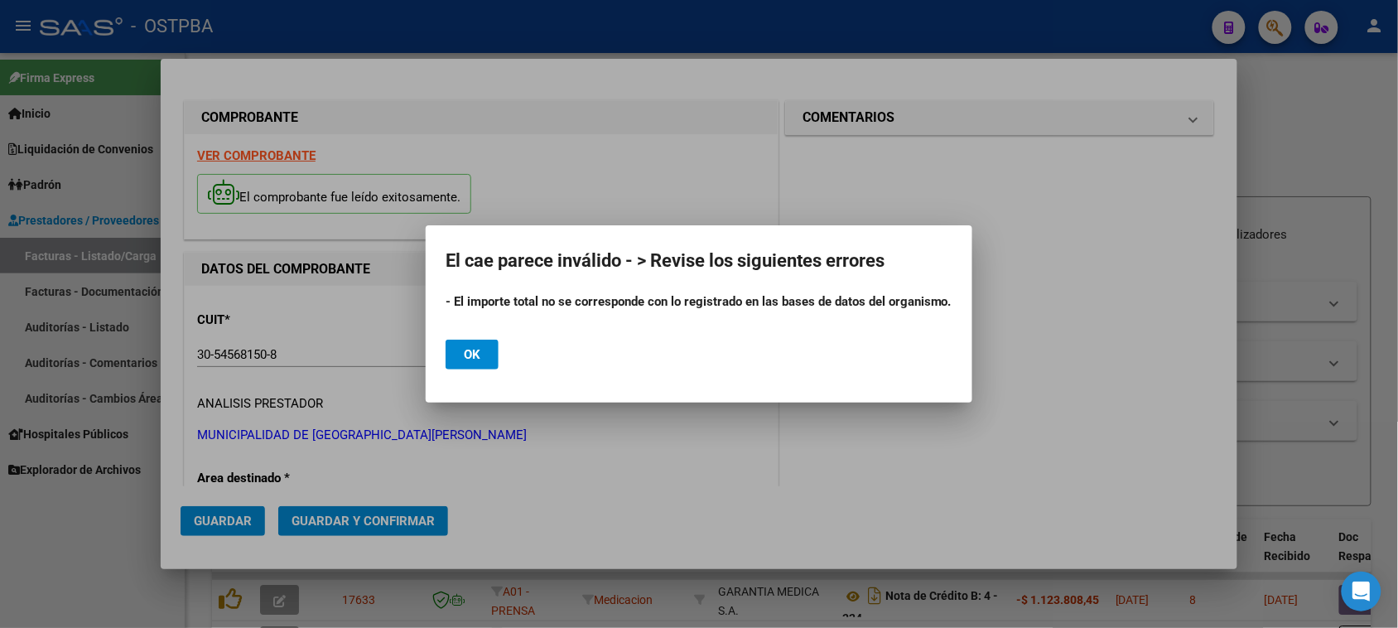
click at [489, 358] on button "Ok" at bounding box center [471, 354] width 53 height 30
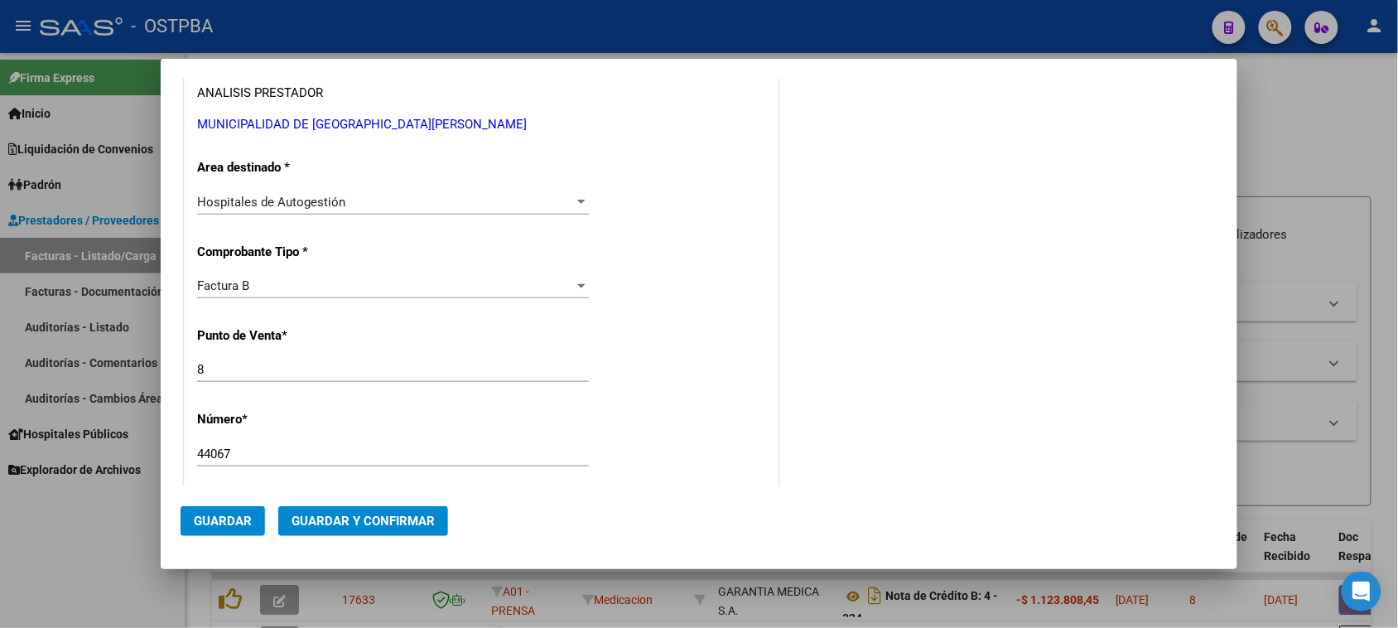
scroll to position [414, 0]
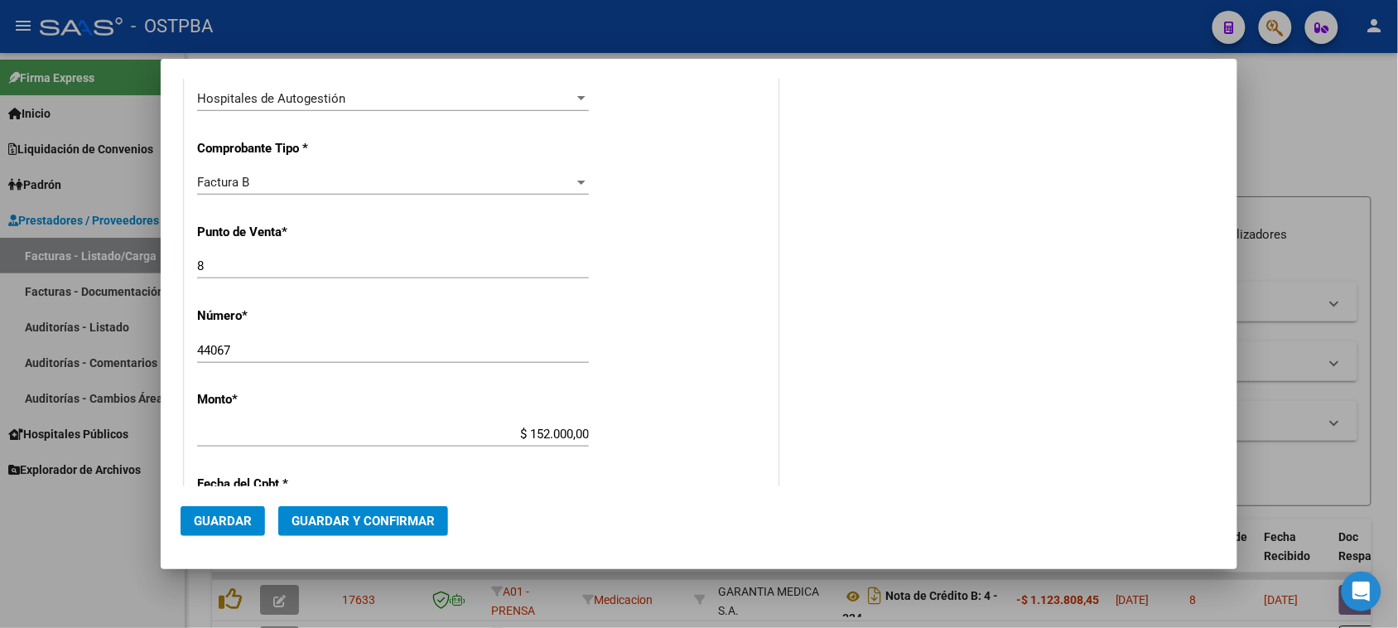
click at [585, 435] on app-form-text-field "Monto * $ 152.000,00 Ingresar el monto" at bounding box center [399, 417] width 405 height 50
click at [582, 433] on input "$ 152.000,00" at bounding box center [393, 433] width 392 height 15
type input "$ 1.520,00"
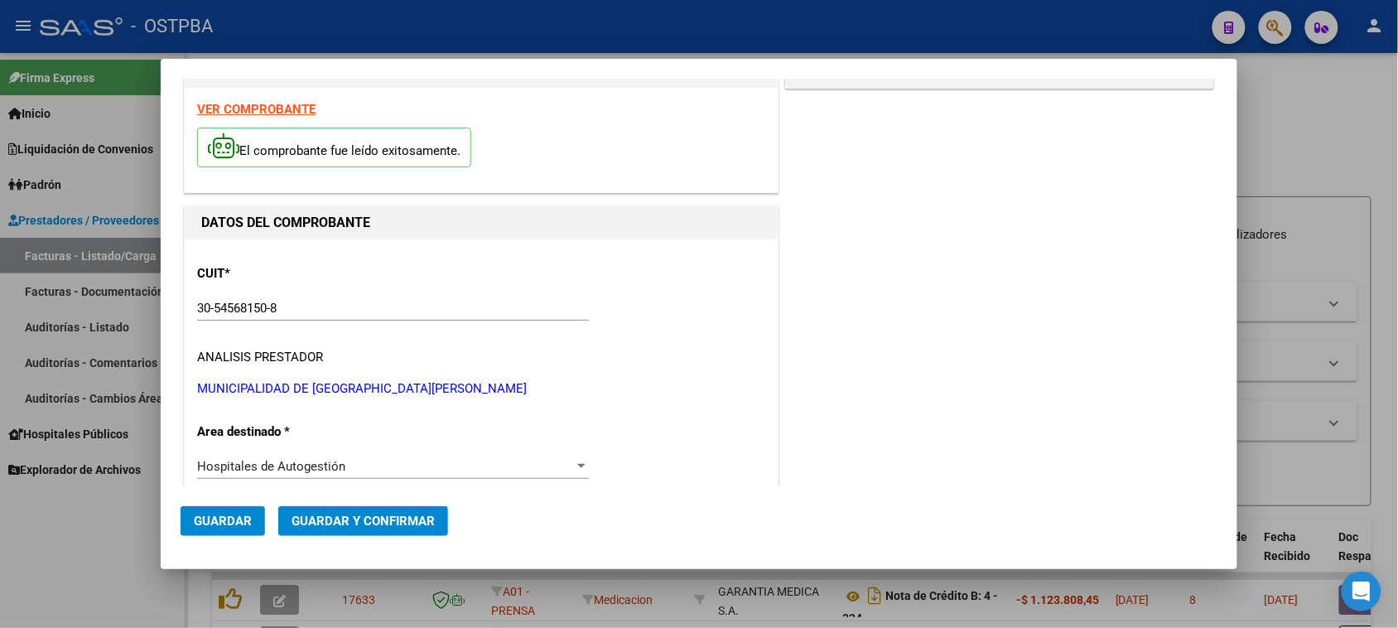
scroll to position [0, 0]
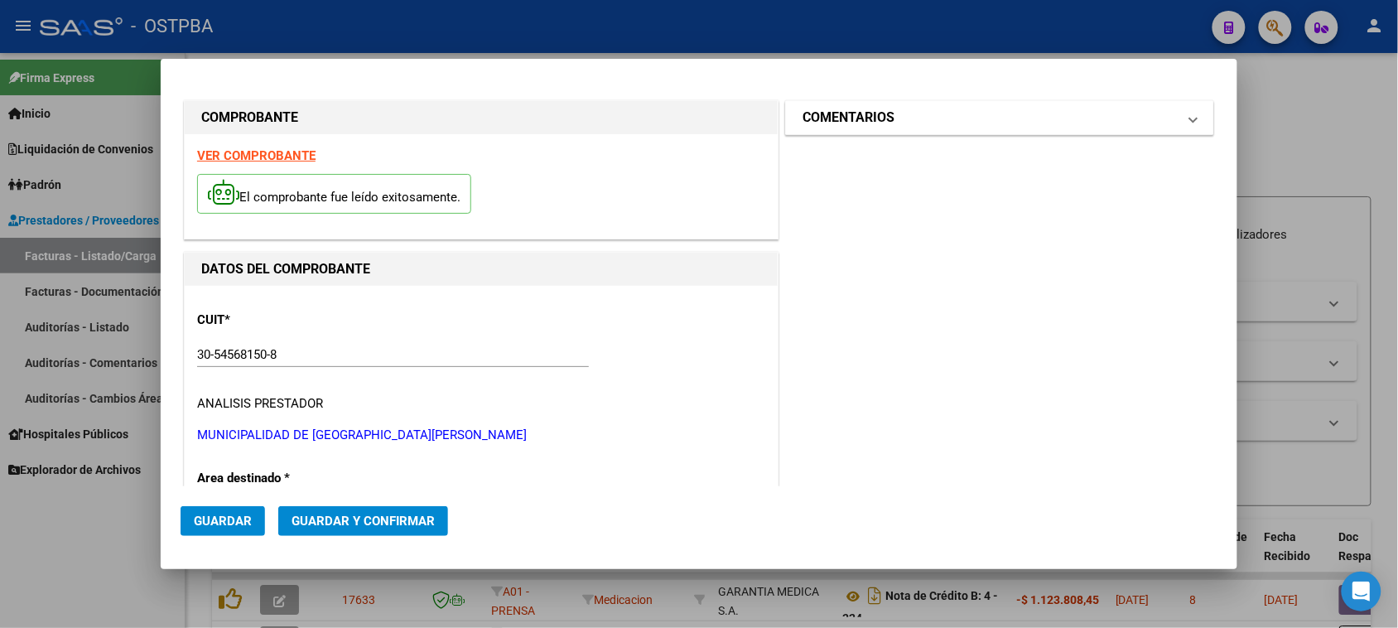
click at [857, 126] on h1 "COMENTARIOS" at bounding box center [848, 118] width 92 height 20
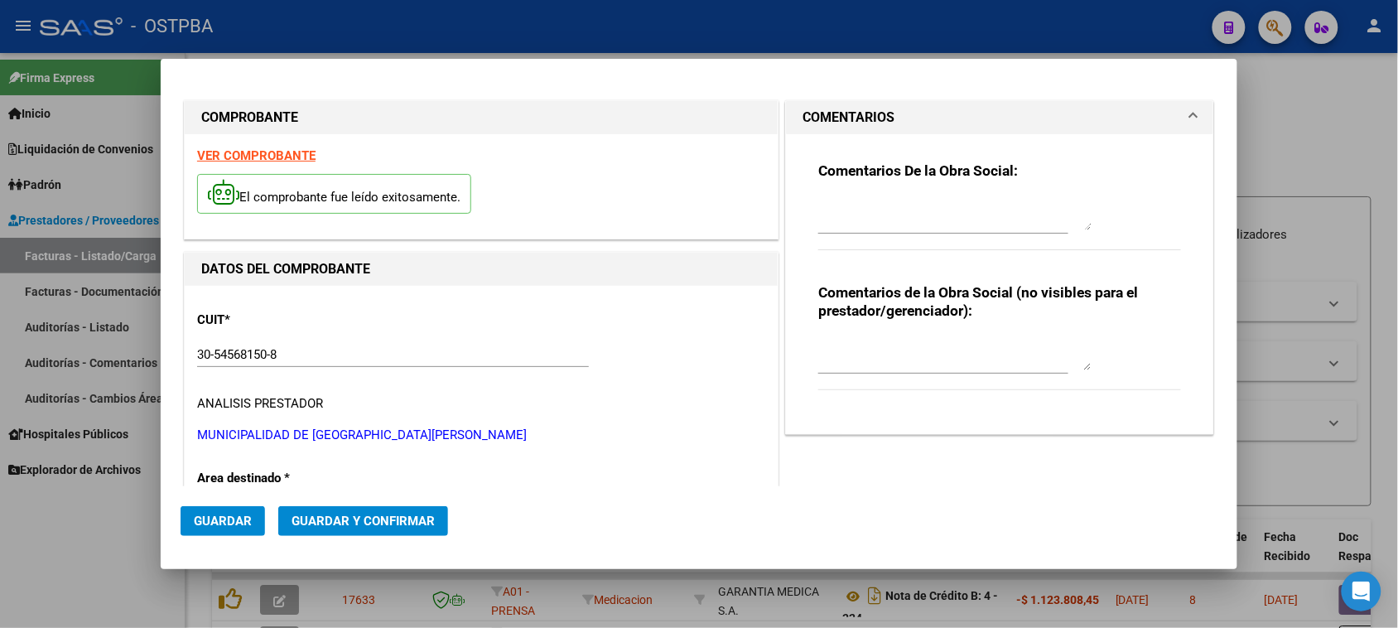
click at [876, 224] on textarea at bounding box center [954, 213] width 273 height 33
type textarea "HR 126939"
click at [207, 526] on span "Guardar" at bounding box center [223, 520] width 58 height 15
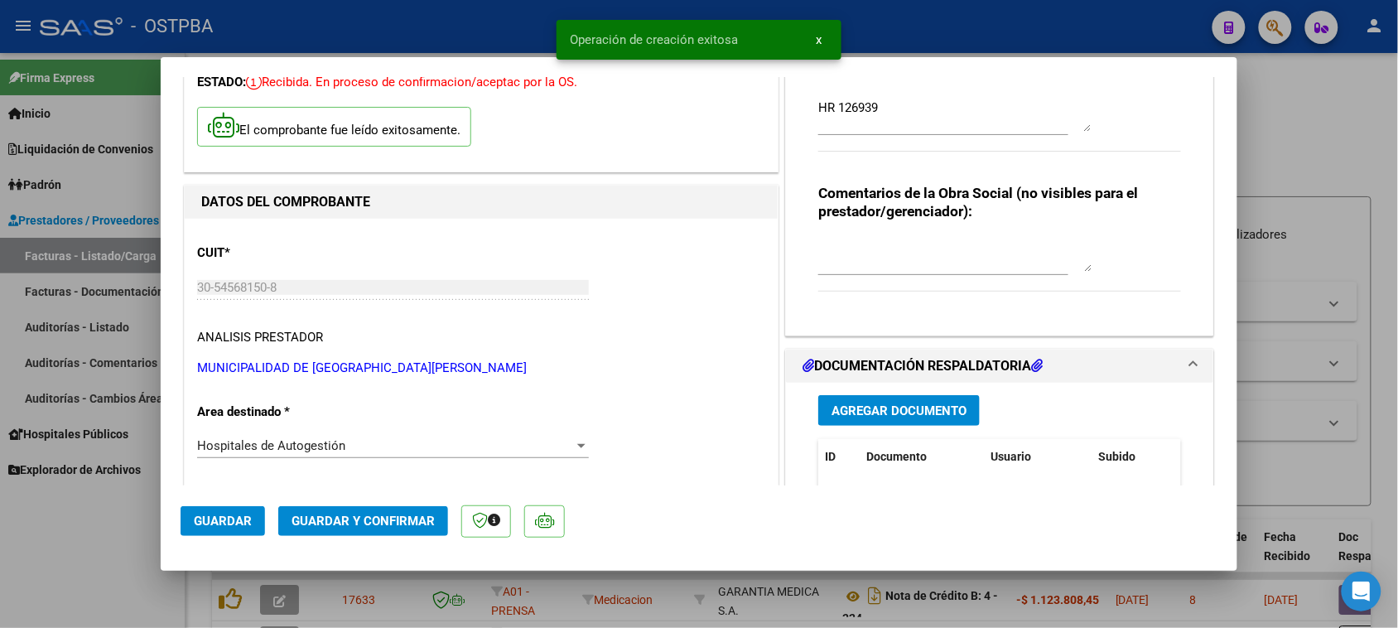
scroll to position [207, 0]
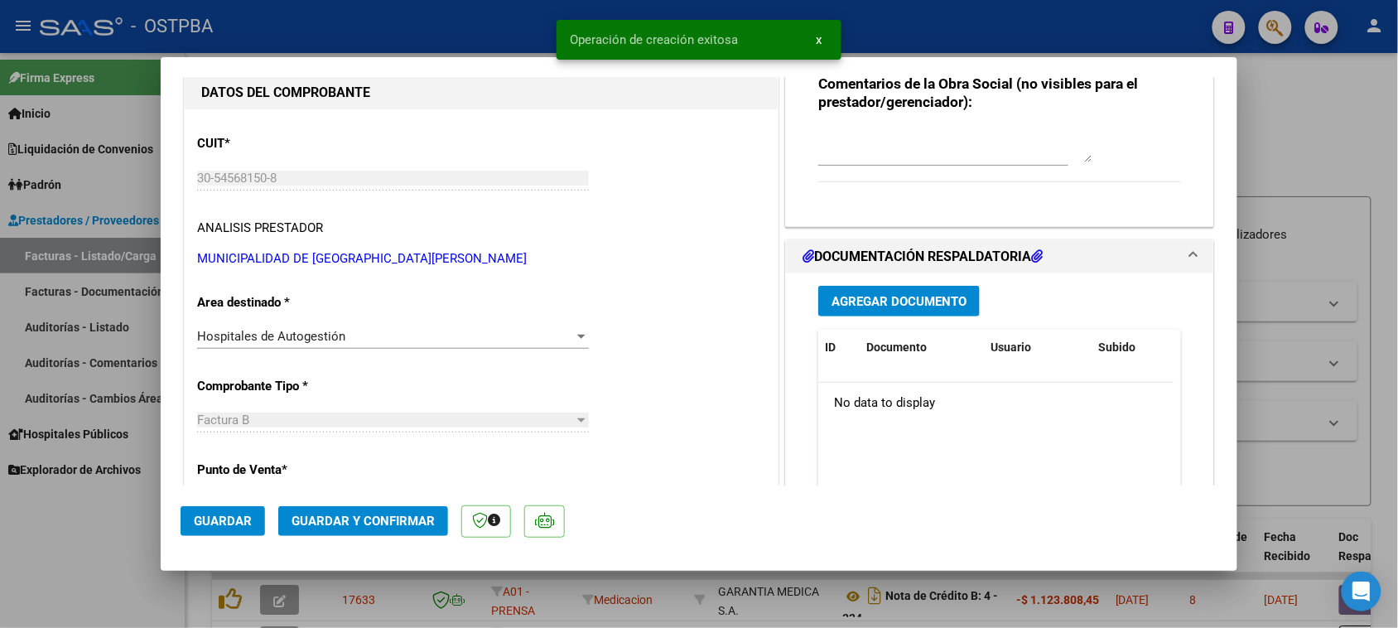
click at [917, 308] on button "Agregar Documento" at bounding box center [898, 301] width 161 height 31
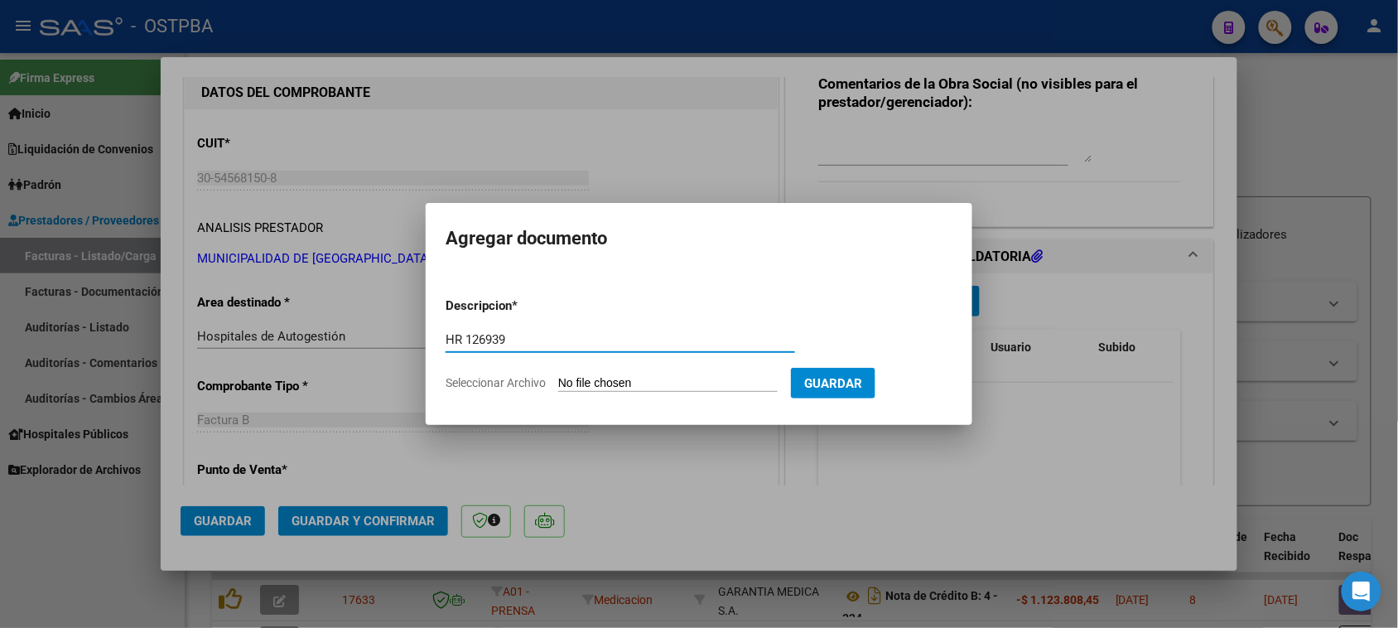
type input "HR 126939"
click at [558, 376] on input "Seleccionar Archivo" at bounding box center [667, 384] width 219 height 16
type input "C:\fakepath\HR 126939.pdf"
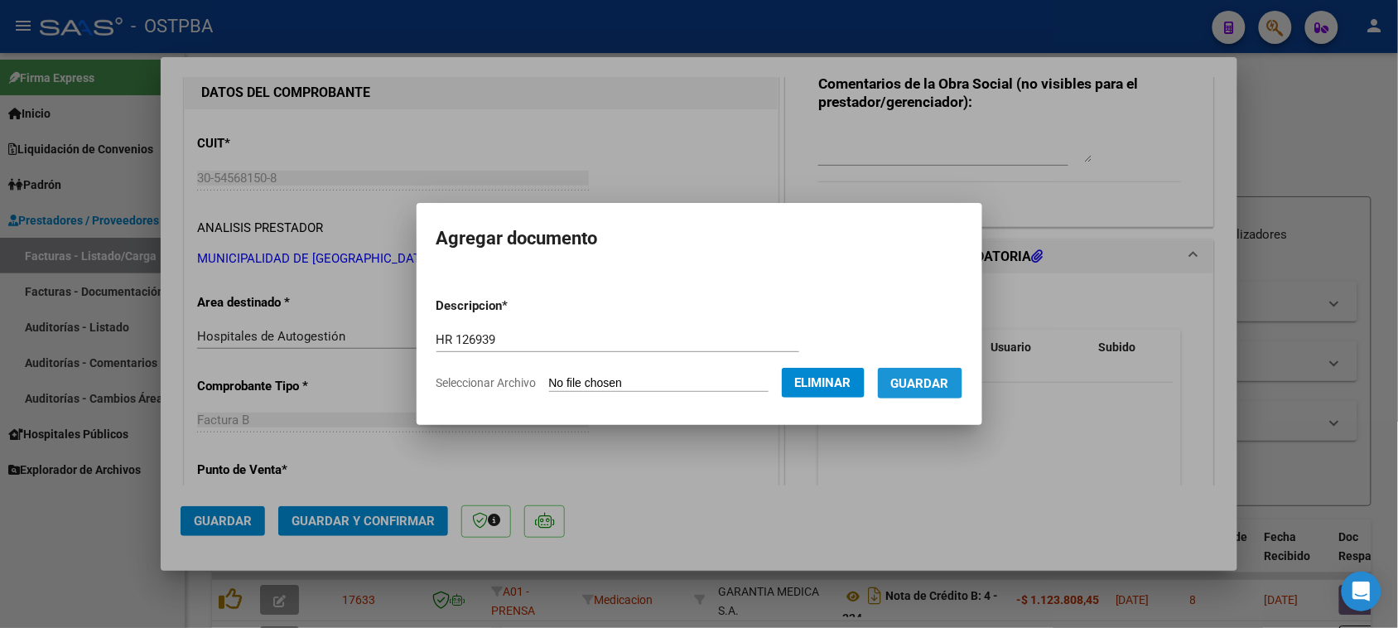
click at [962, 379] on button "Guardar" at bounding box center [920, 383] width 84 height 31
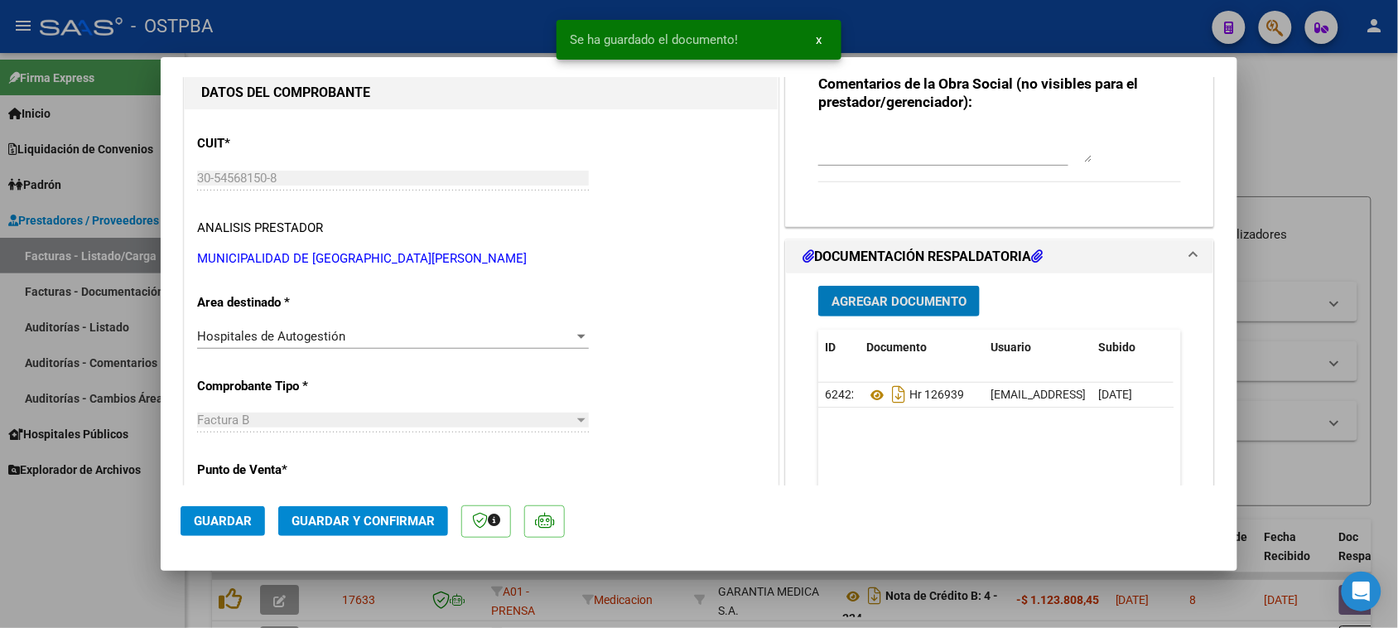
click at [928, 306] on span "Agregar Documento" at bounding box center [898, 301] width 135 height 15
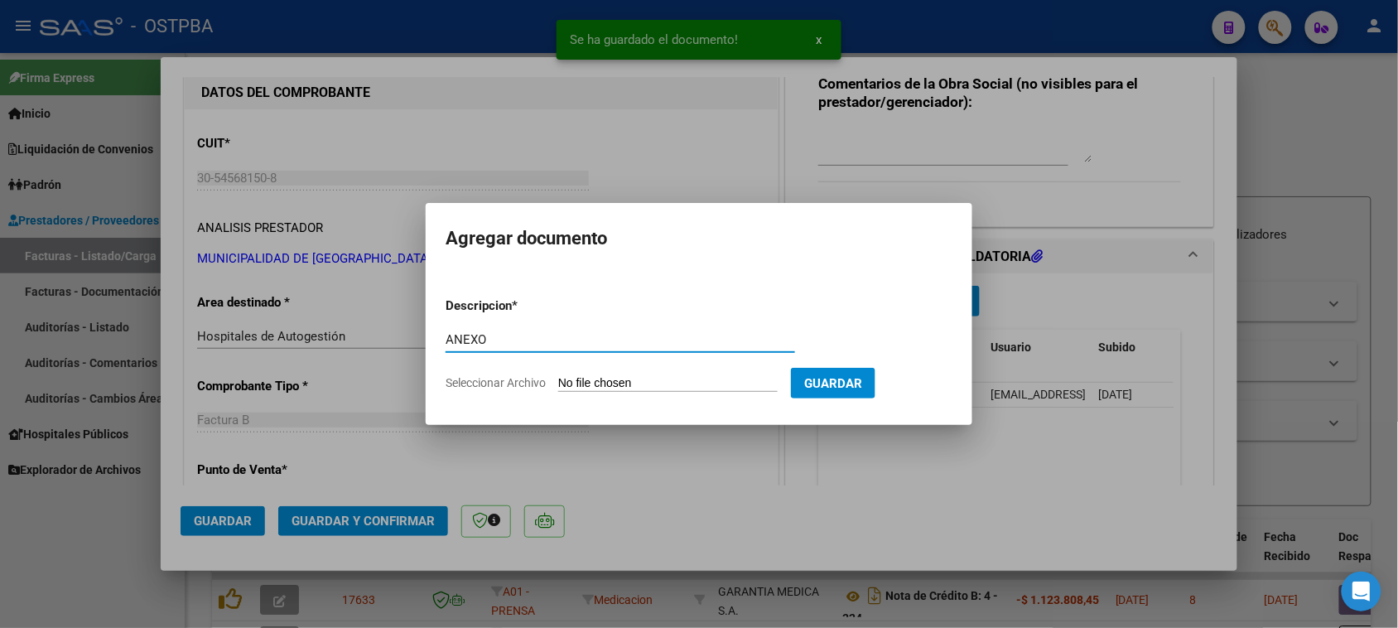
type input "ANEXO"
click at [558, 376] on input "Seleccionar Archivo" at bounding box center [667, 384] width 219 height 16
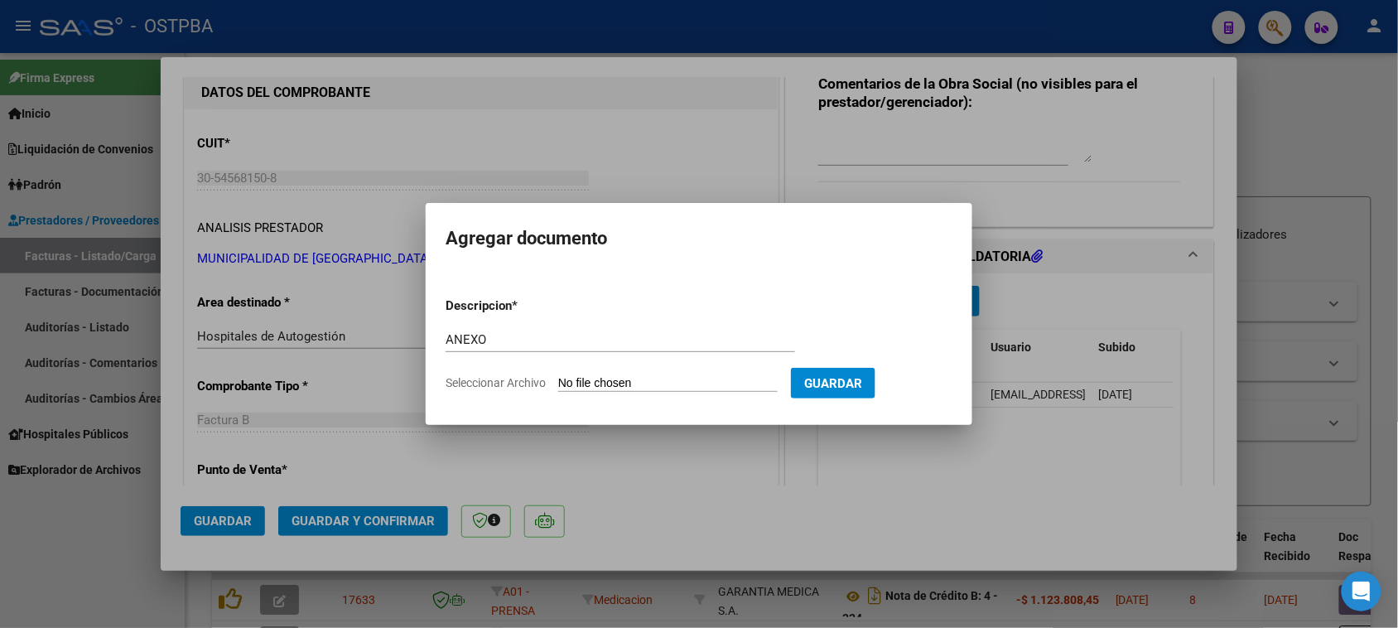
type input "C:\fakepath\ANEXO 44067.PDF"
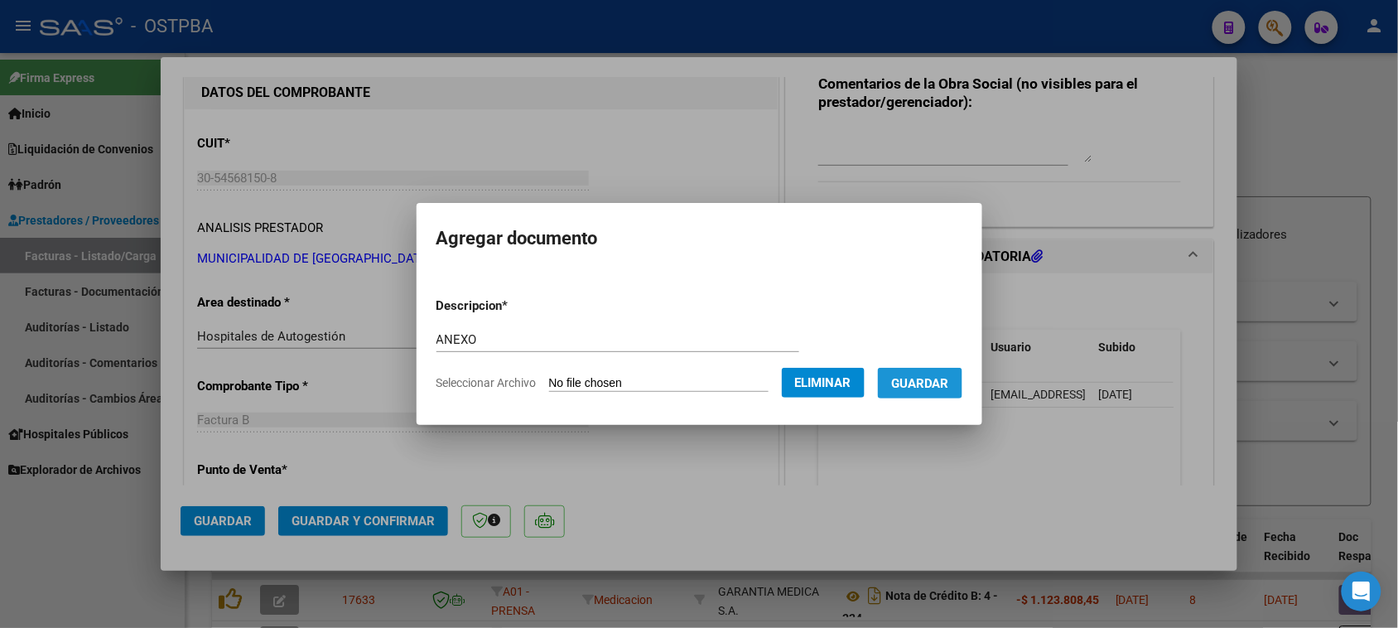
click at [941, 377] on span "Guardar" at bounding box center [920, 383] width 58 height 15
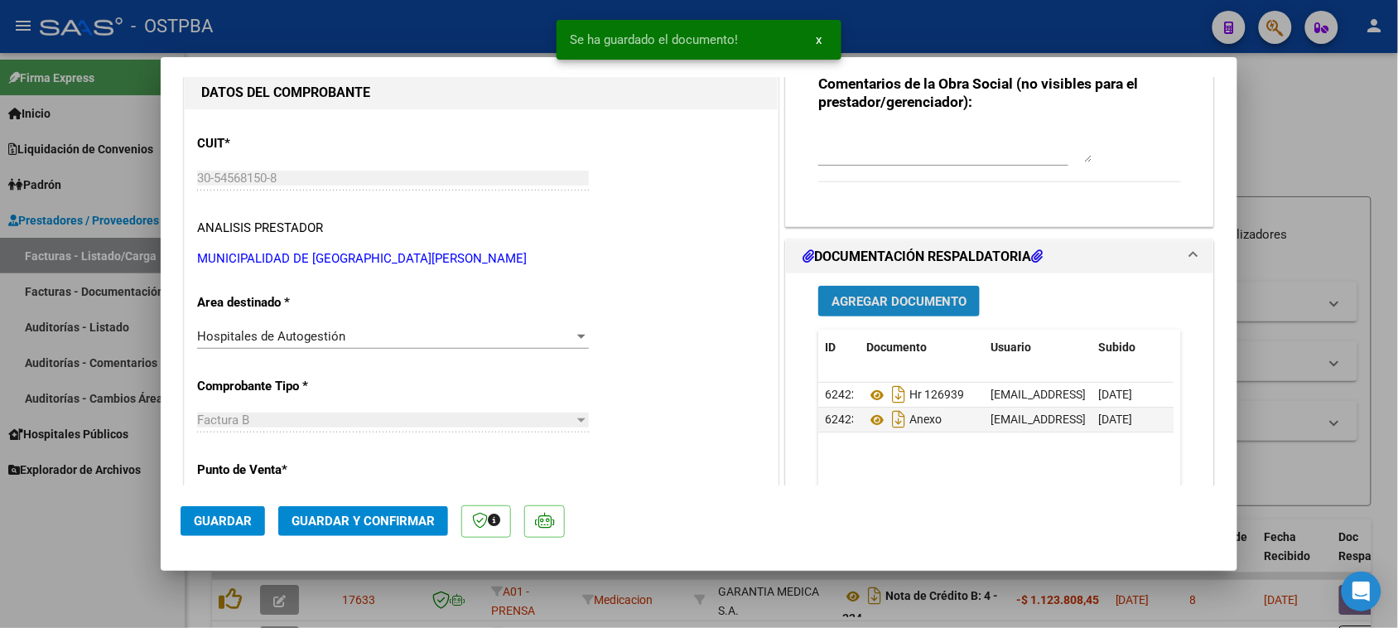
click at [897, 302] on span "Agregar Documento" at bounding box center [898, 301] width 135 height 15
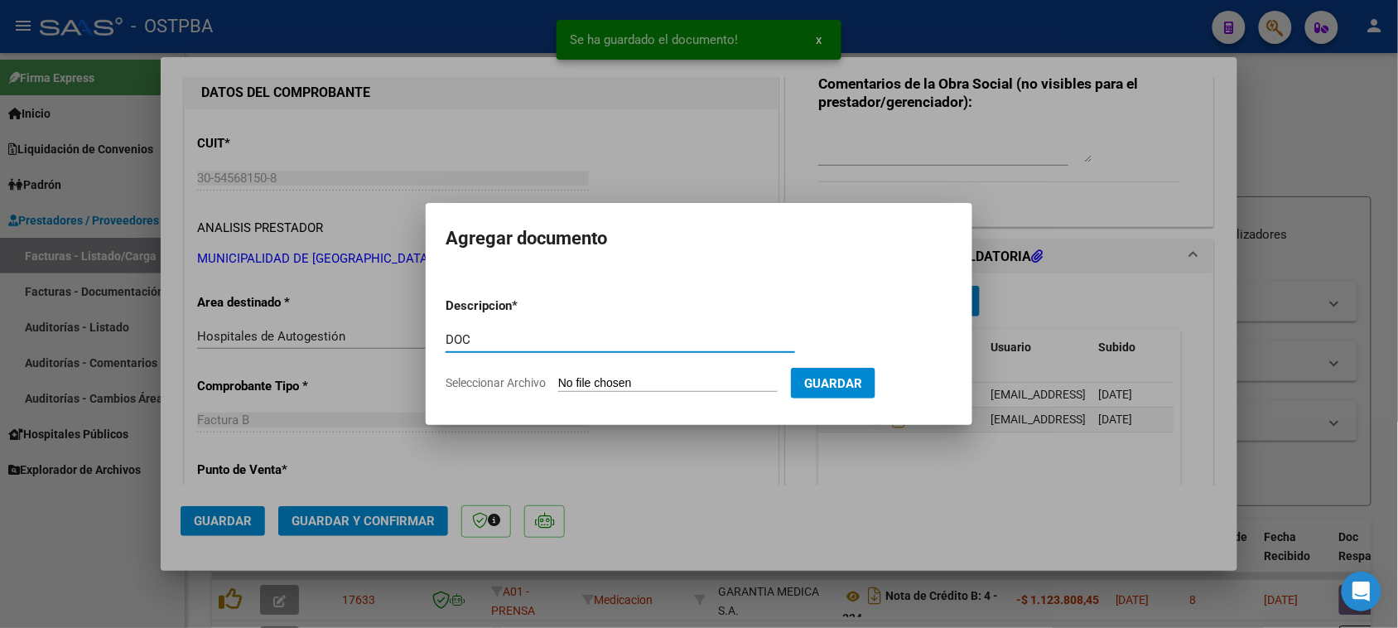
type input "DOC"
click at [558, 376] on input "Seleccionar Archivo" at bounding box center [667, 384] width 219 height 16
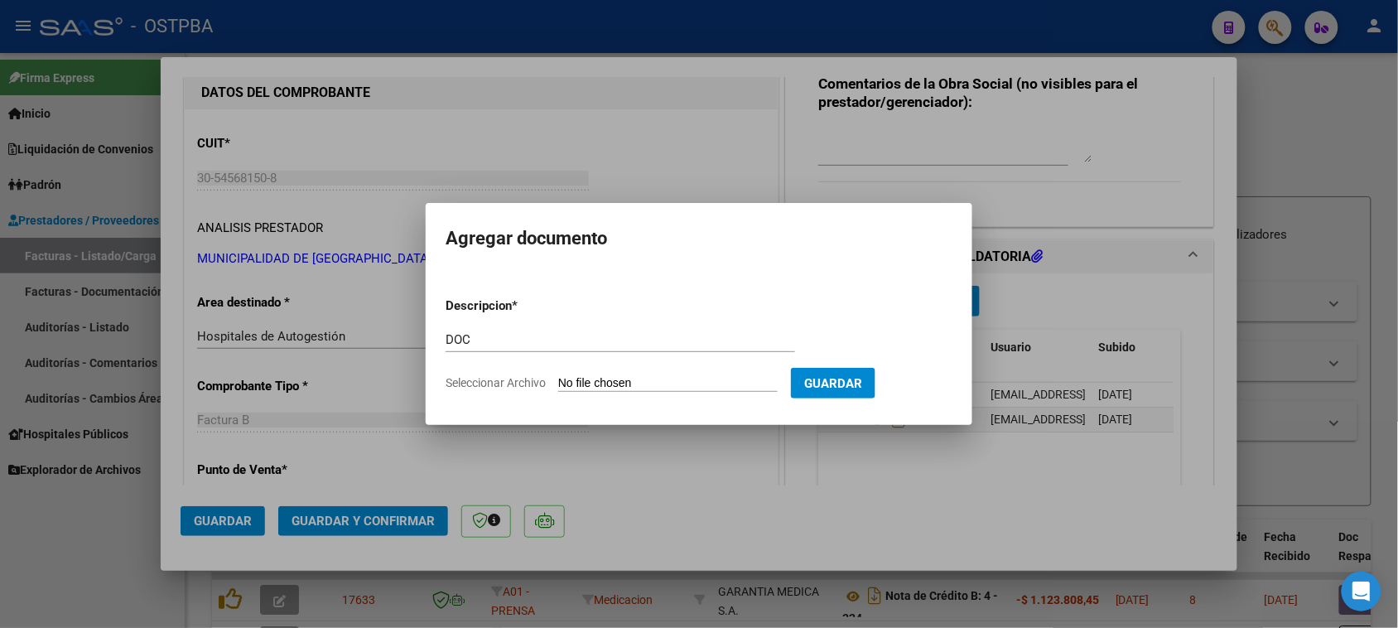
type input "C:\fakepath\DOC 44067.pdf"
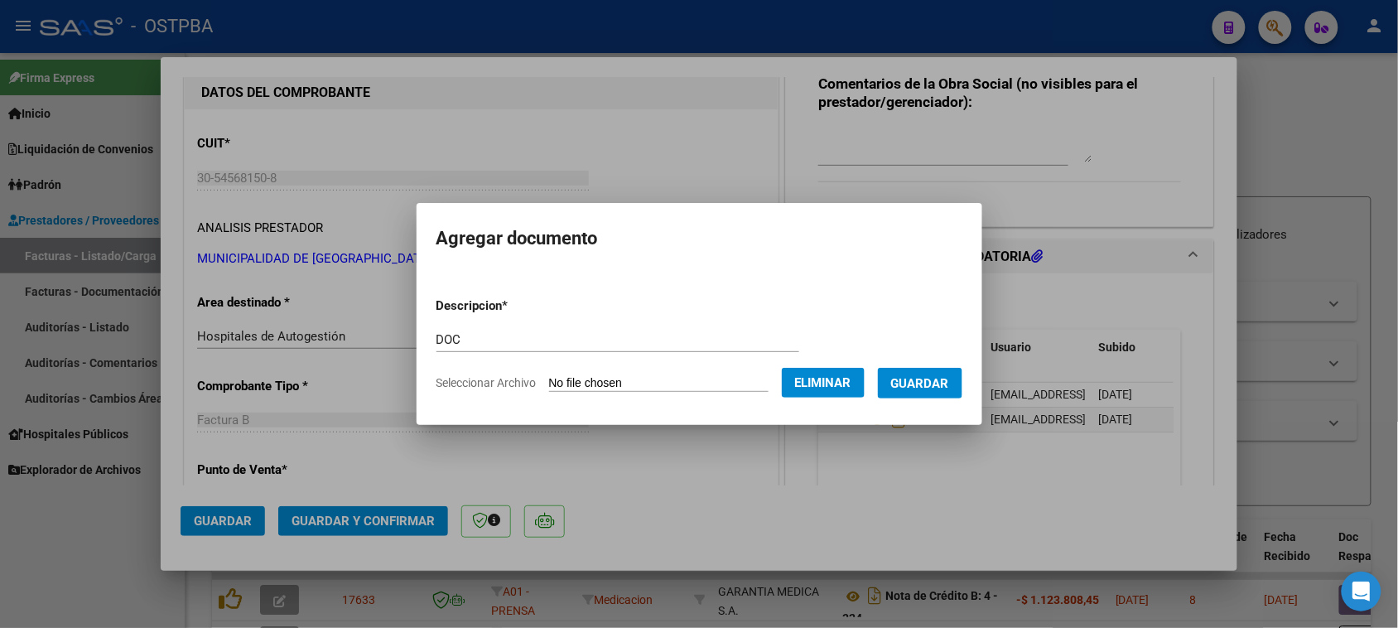
click at [940, 387] on span "Guardar" at bounding box center [920, 383] width 58 height 15
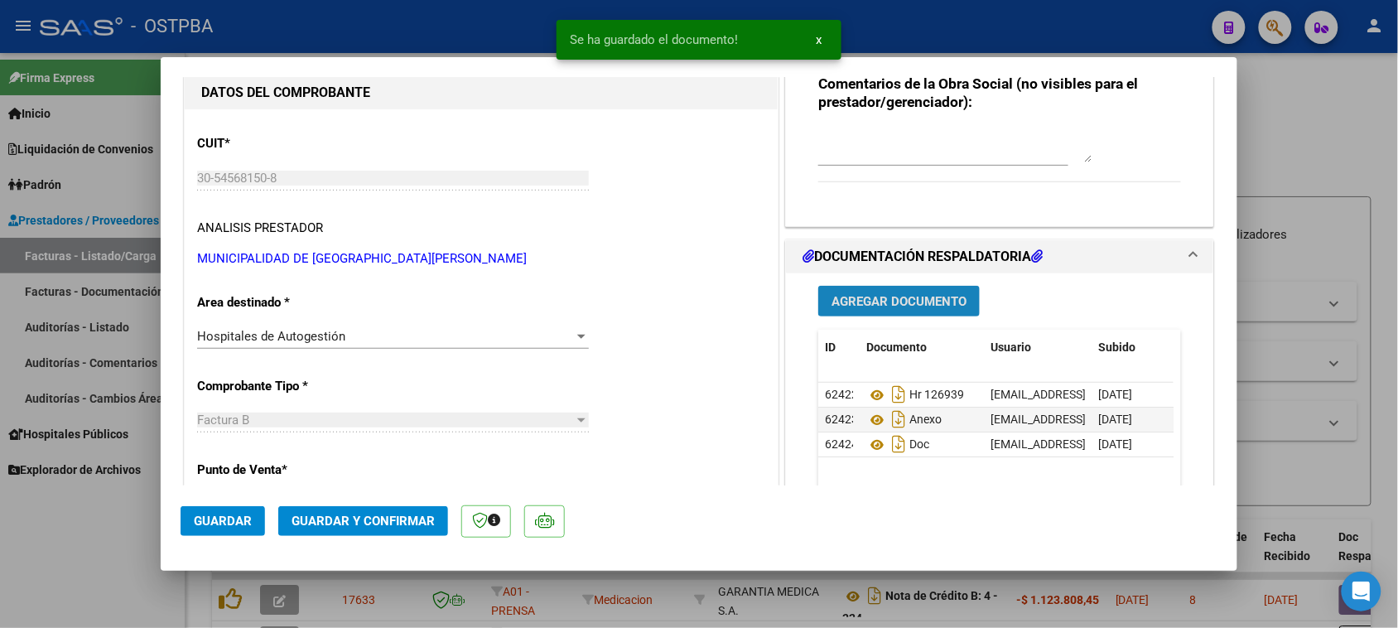
click at [855, 302] on span "Agregar Documento" at bounding box center [898, 301] width 135 height 15
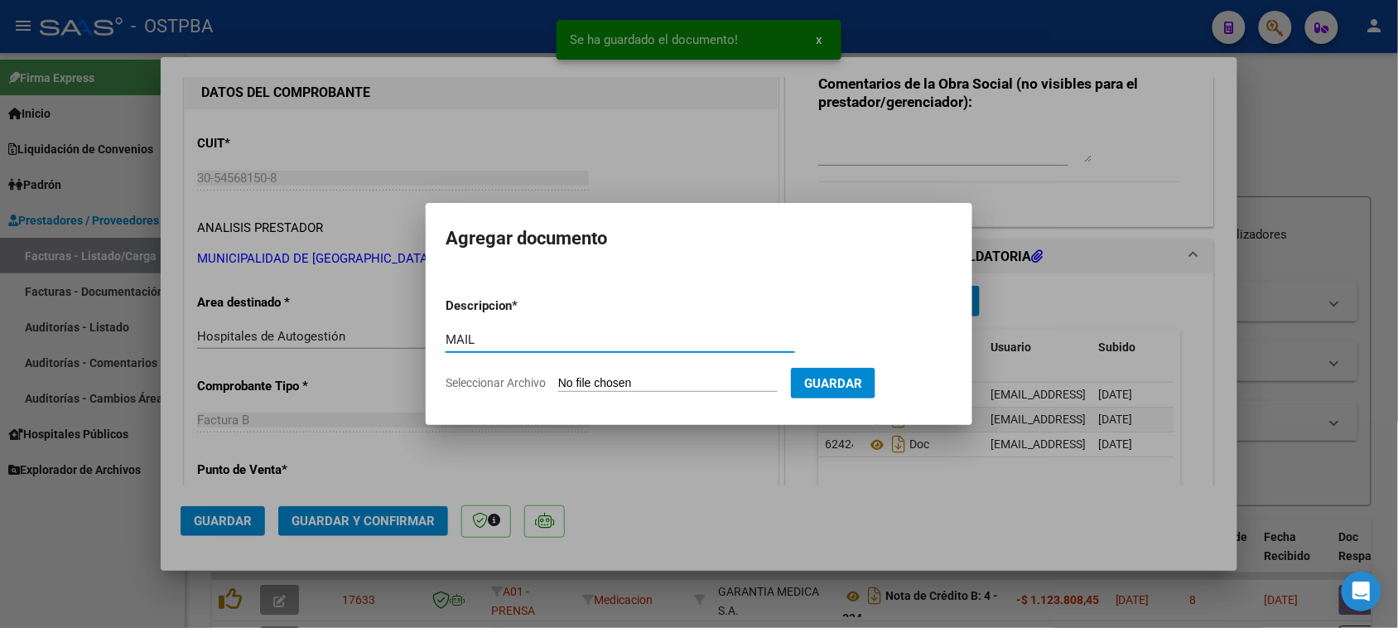
type input "MAIL"
click at [558, 376] on input "Seleccionar Archivo" at bounding box center [667, 384] width 219 height 16
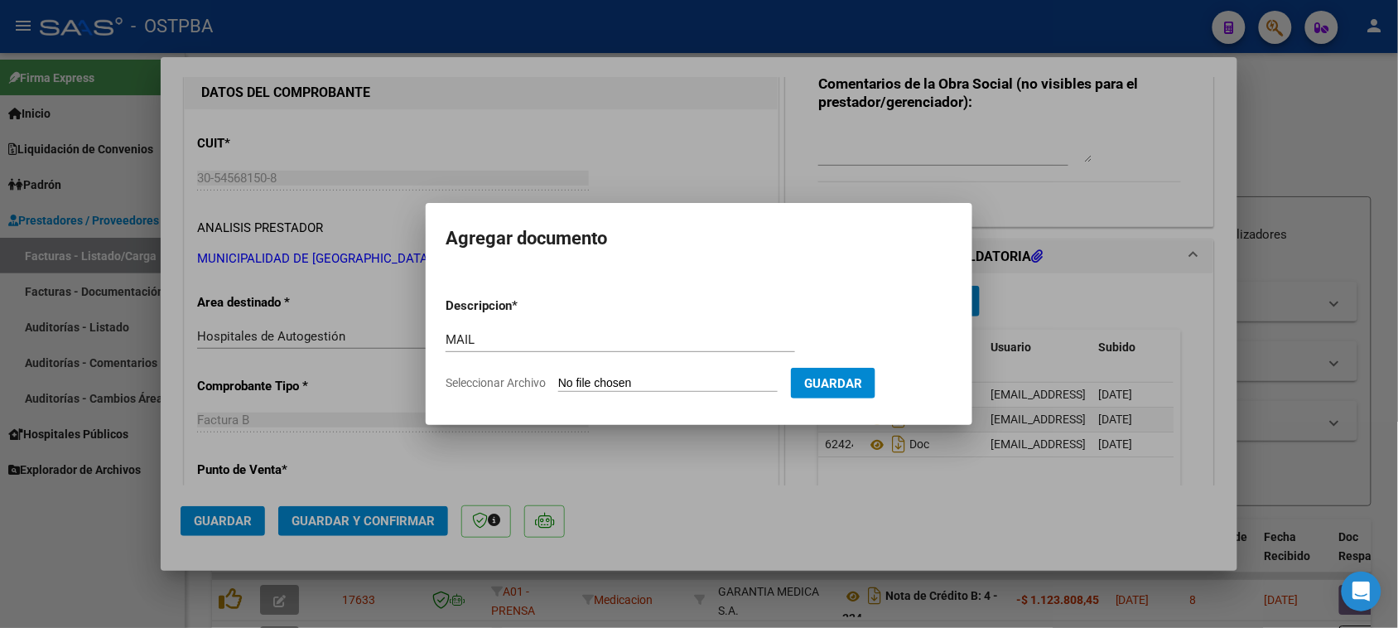
type input "C:\fakepath\Gmail - MUNICIPALIDAD DE [GEOGRAPHIC_DATA][PERSON_NAME] - 30-545681…"
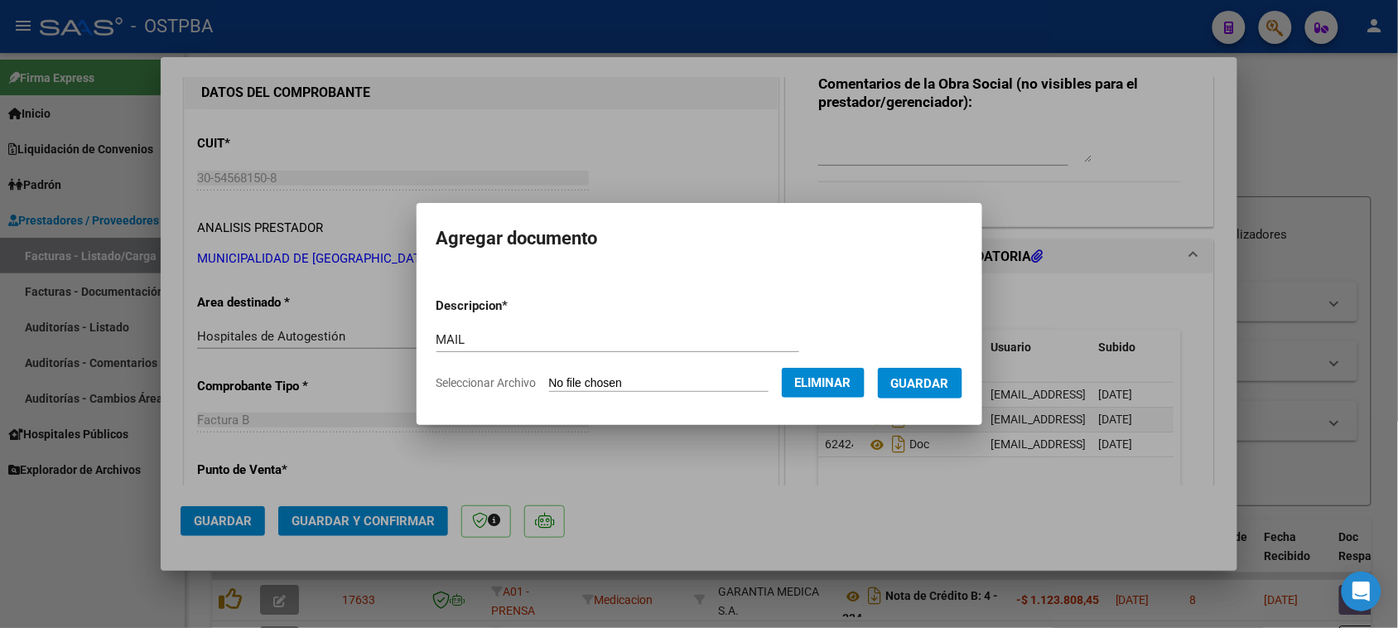
click at [921, 389] on span "Guardar" at bounding box center [920, 383] width 58 height 15
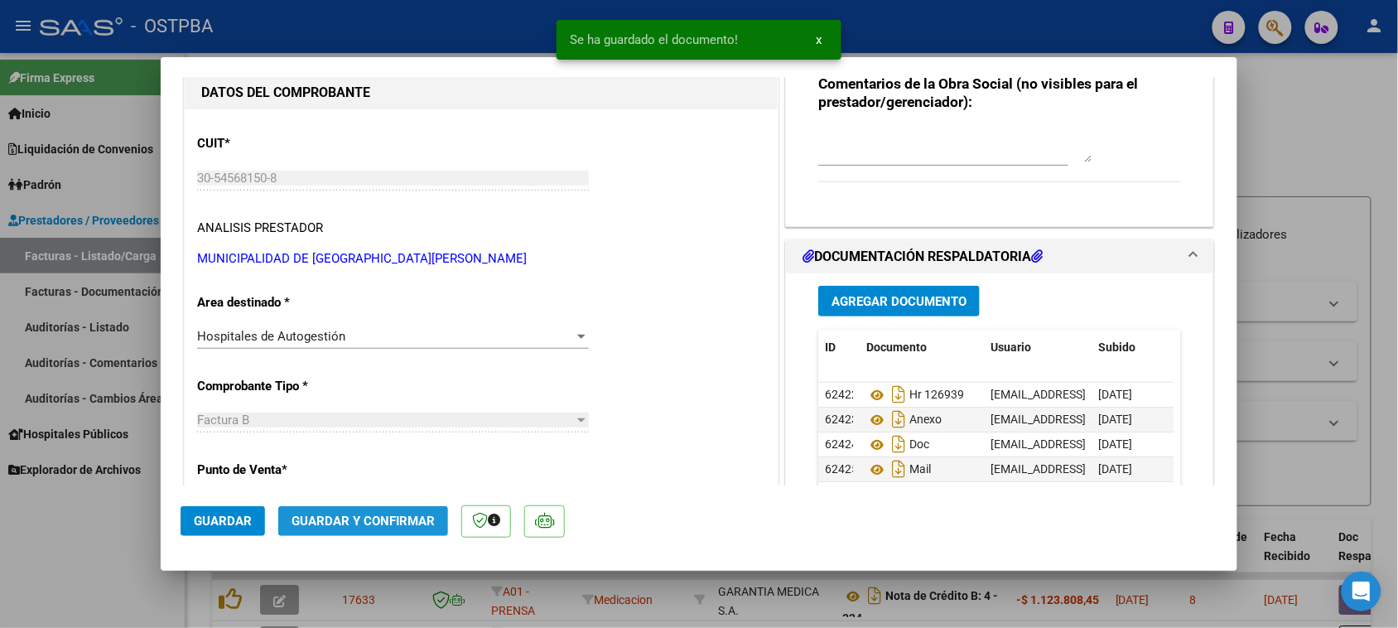
click at [397, 512] on button "Guardar y Confirmar" at bounding box center [363, 521] width 170 height 30
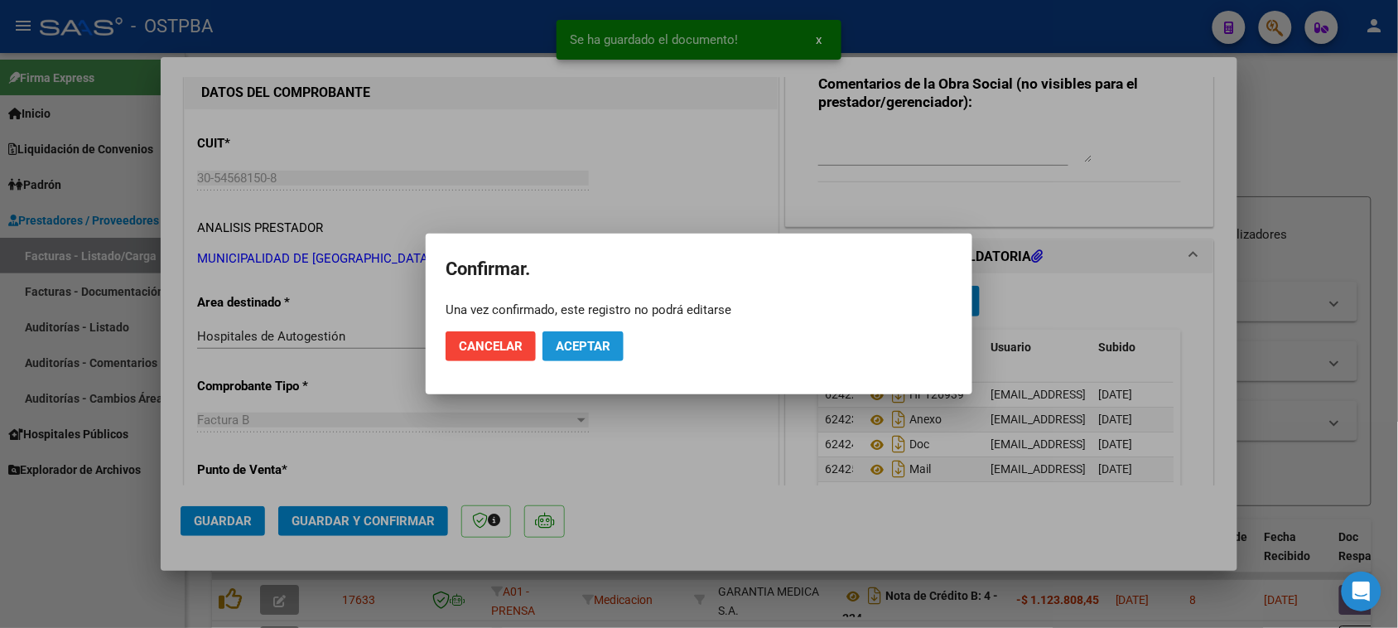
click at [594, 336] on button "Aceptar" at bounding box center [582, 346] width 81 height 30
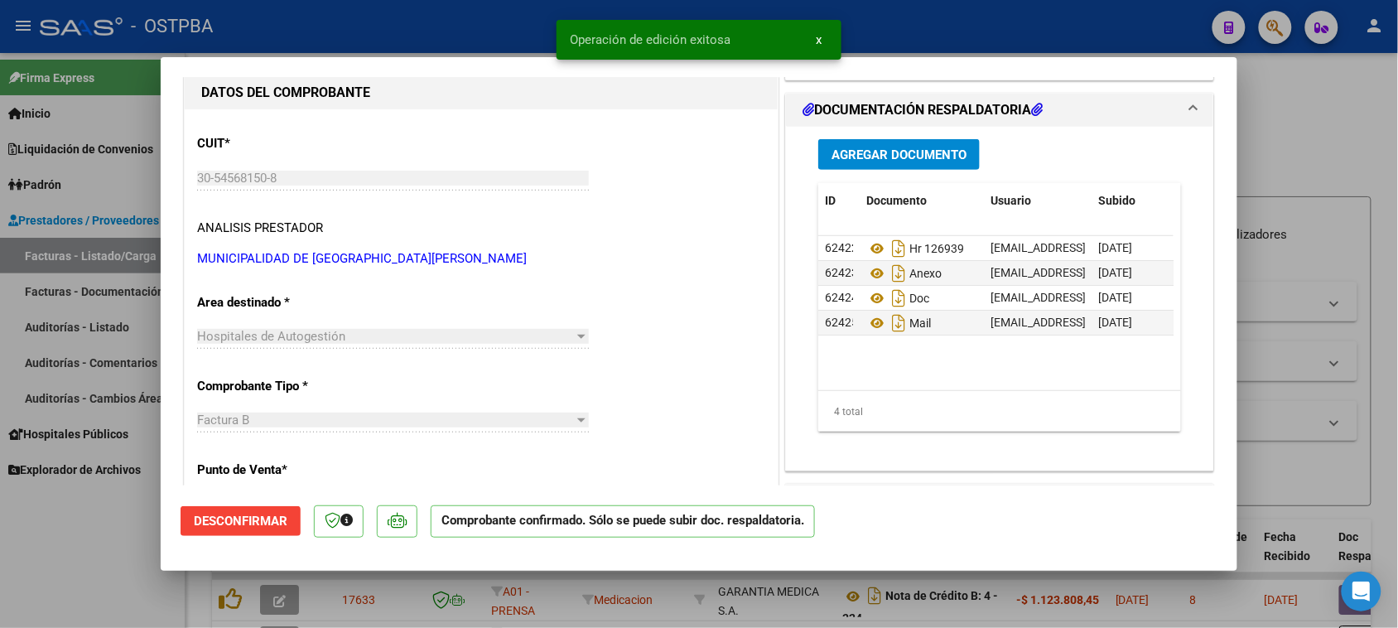
click at [88, 253] on div at bounding box center [699, 314] width 1398 height 628
type input "$ 0,00"
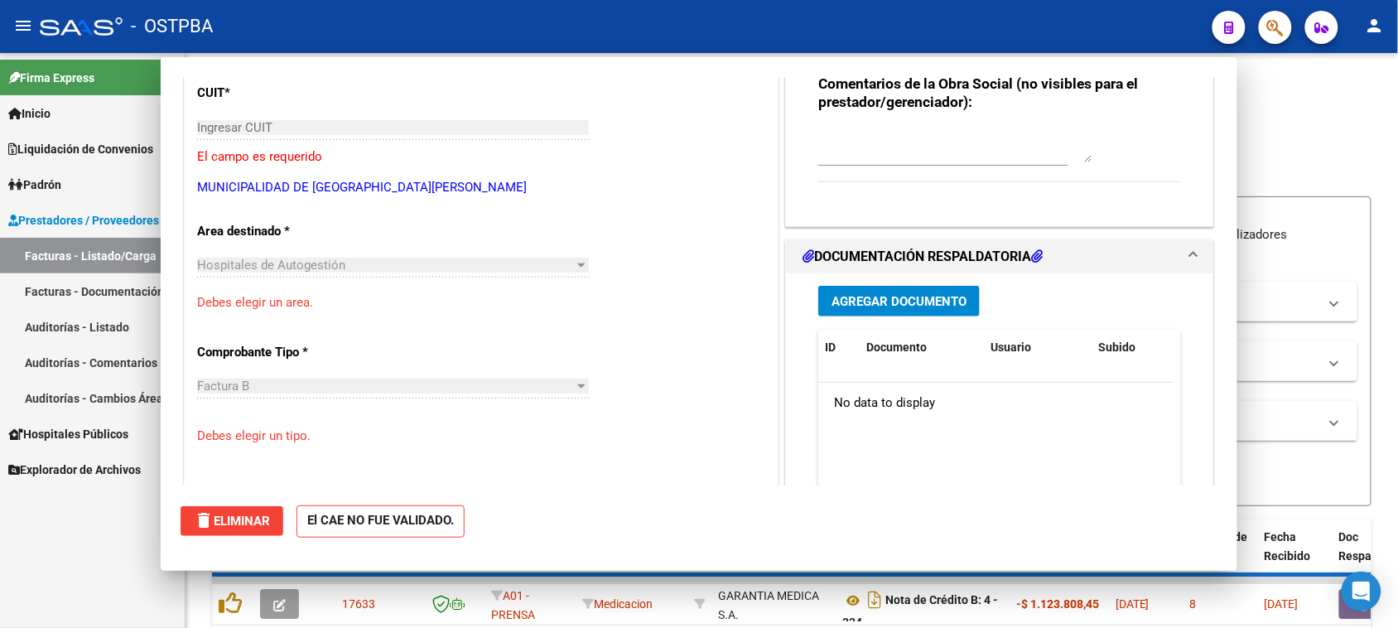
scroll to position [156, 0]
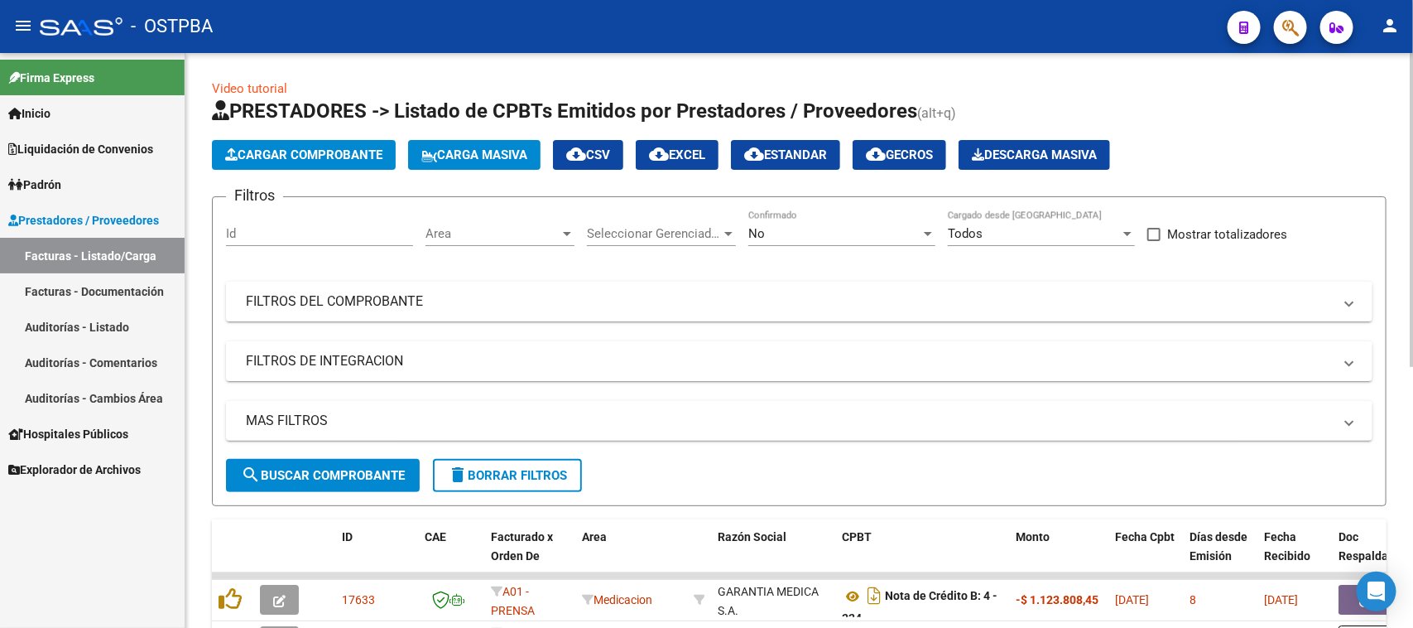
click at [274, 161] on button "Cargar Comprobante" at bounding box center [304, 155] width 184 height 30
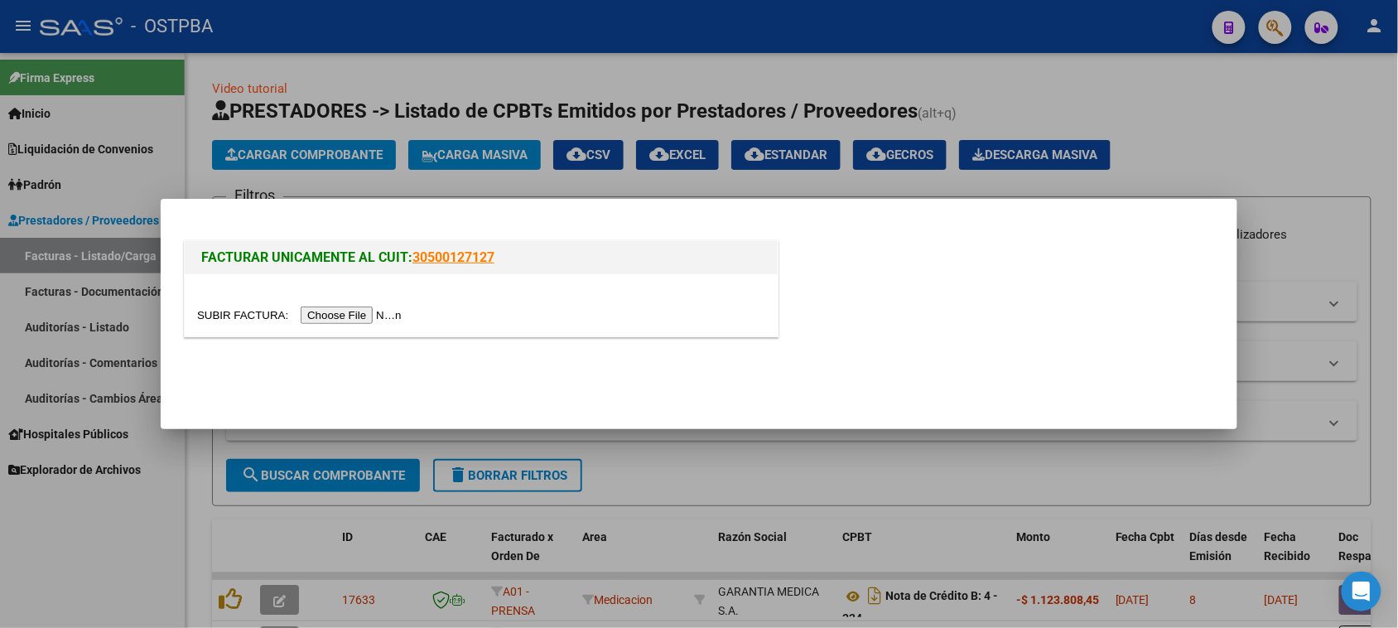
click at [328, 315] on input "file" at bounding box center [301, 314] width 209 height 17
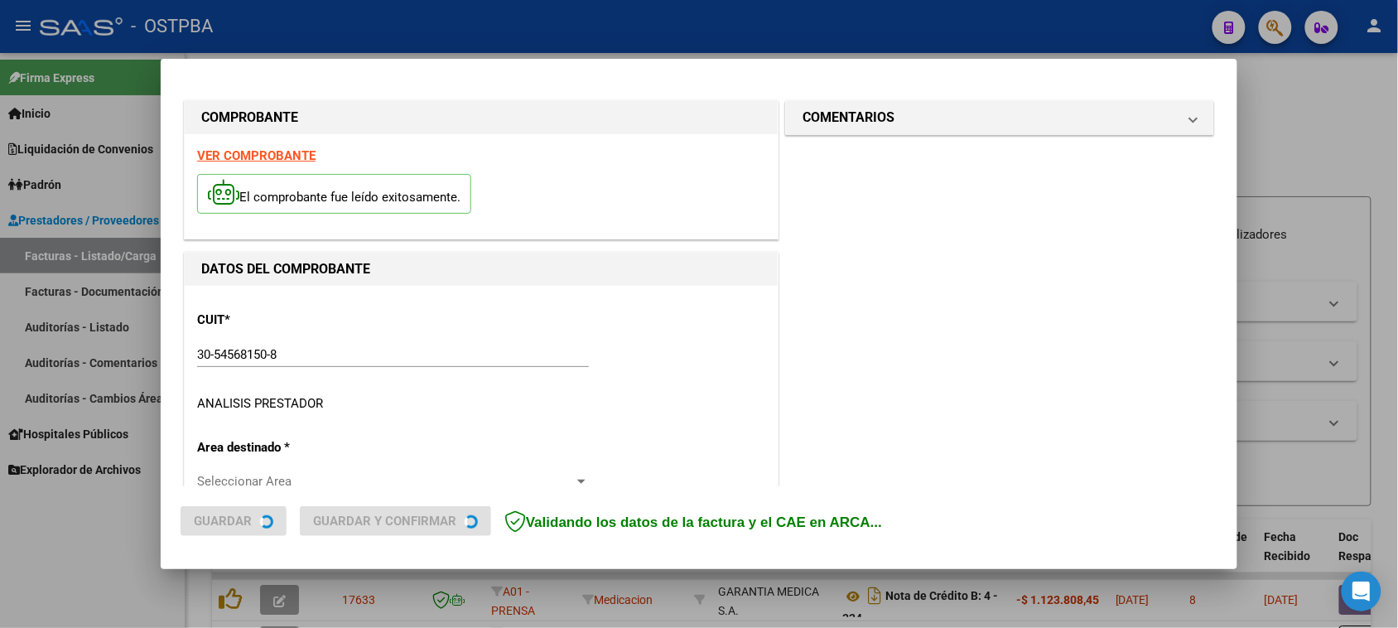
type input "[DATE]"
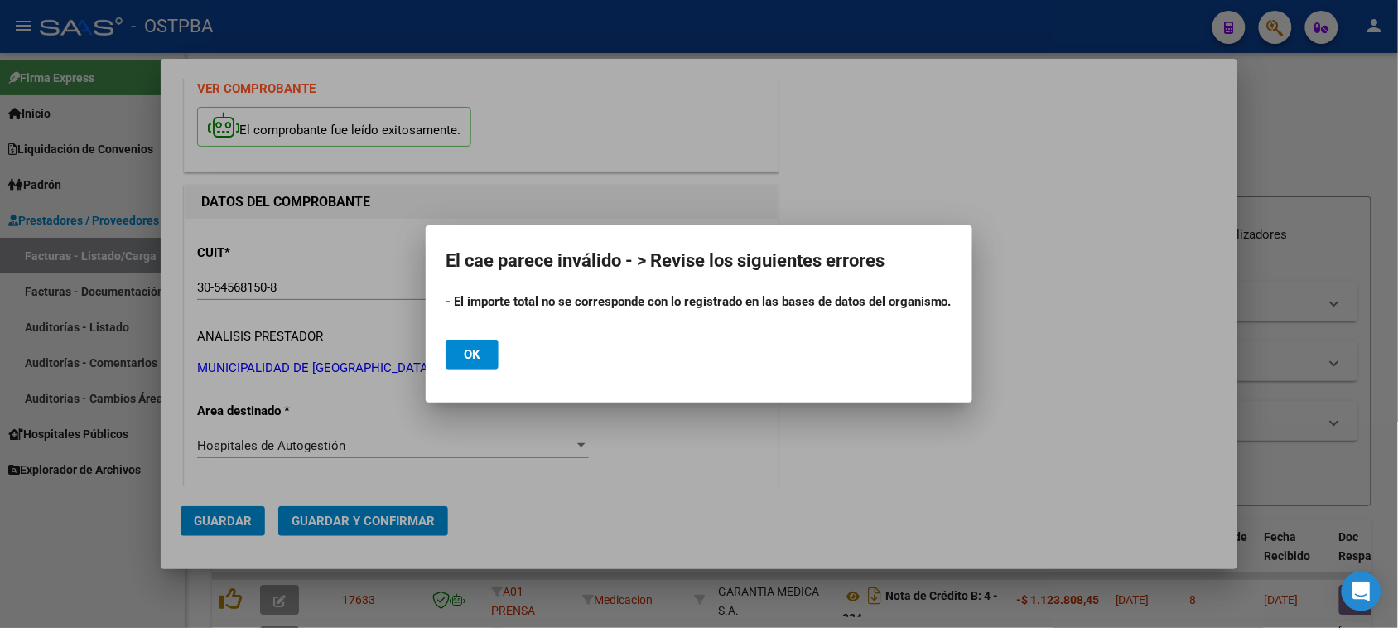
scroll to position [103, 0]
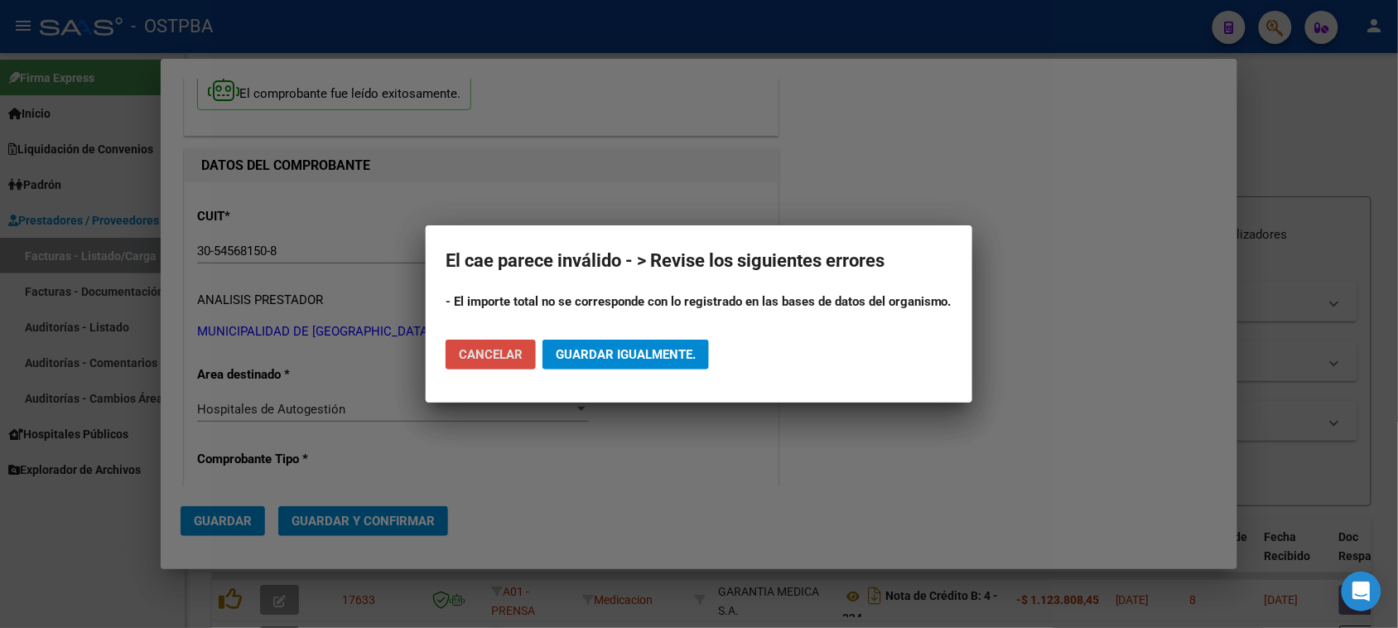
click at [511, 349] on span "Cancelar" at bounding box center [491, 354] width 64 height 15
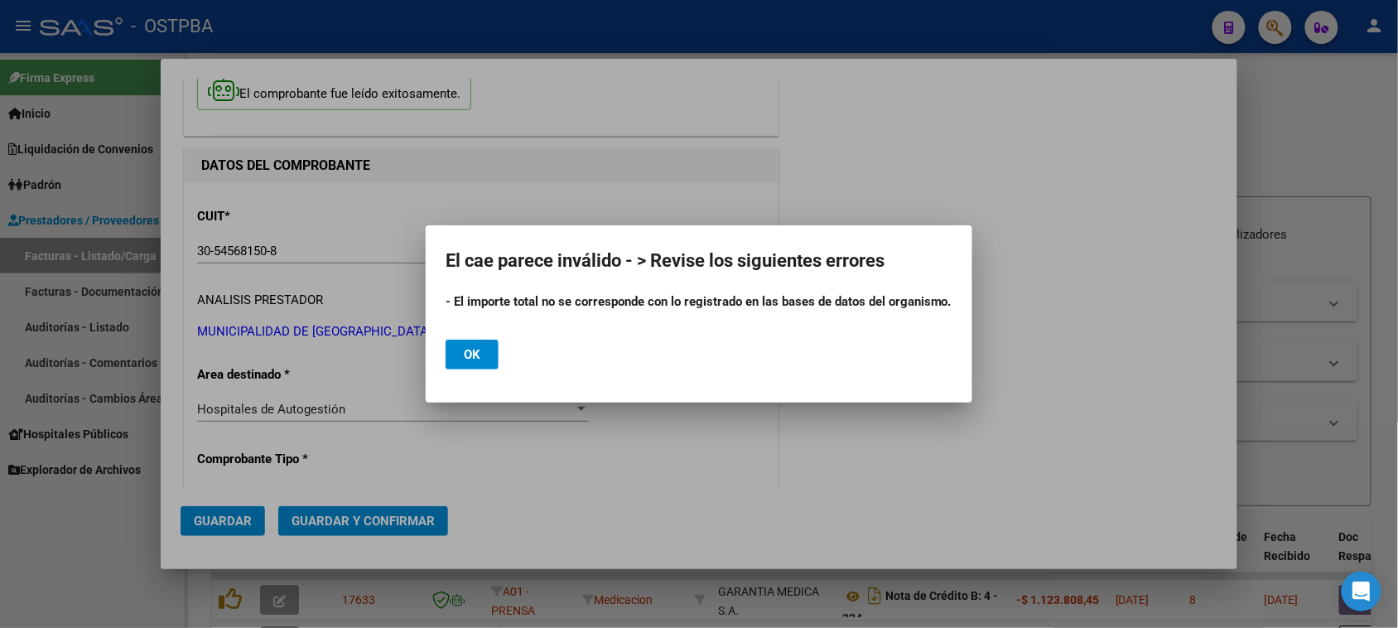
click at [468, 358] on span "Ok" at bounding box center [472, 354] width 17 height 15
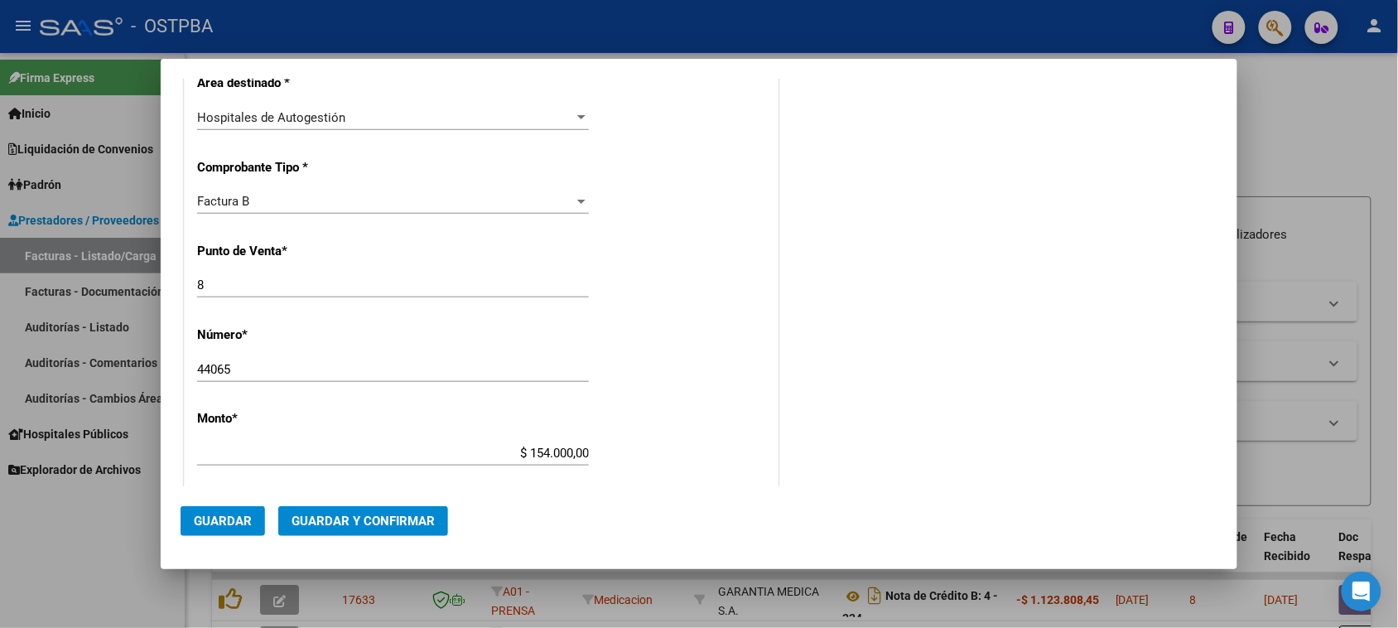
scroll to position [414, 0]
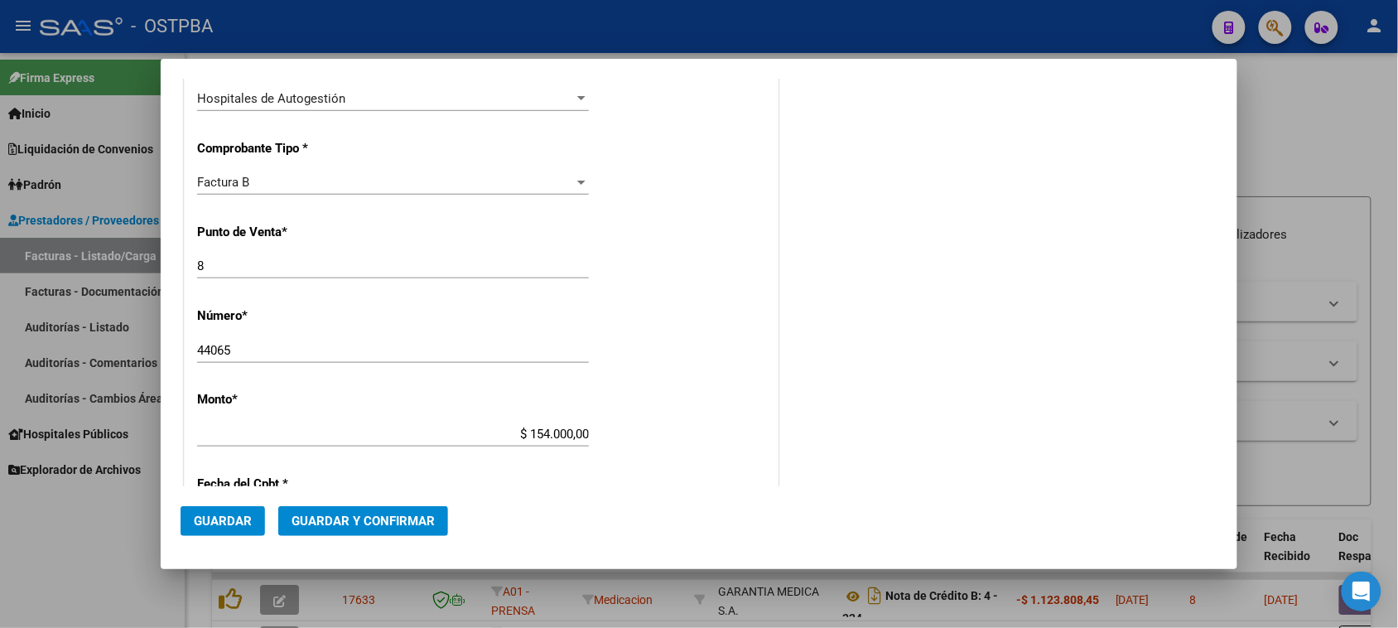
click at [592, 432] on app-form-text-field "Monto * $ 154.000,00 Ingresar el monto" at bounding box center [399, 417] width 405 height 50
click at [581, 432] on input "$ 154.000,00" at bounding box center [393, 433] width 392 height 15
type input "$ 1.540,00"
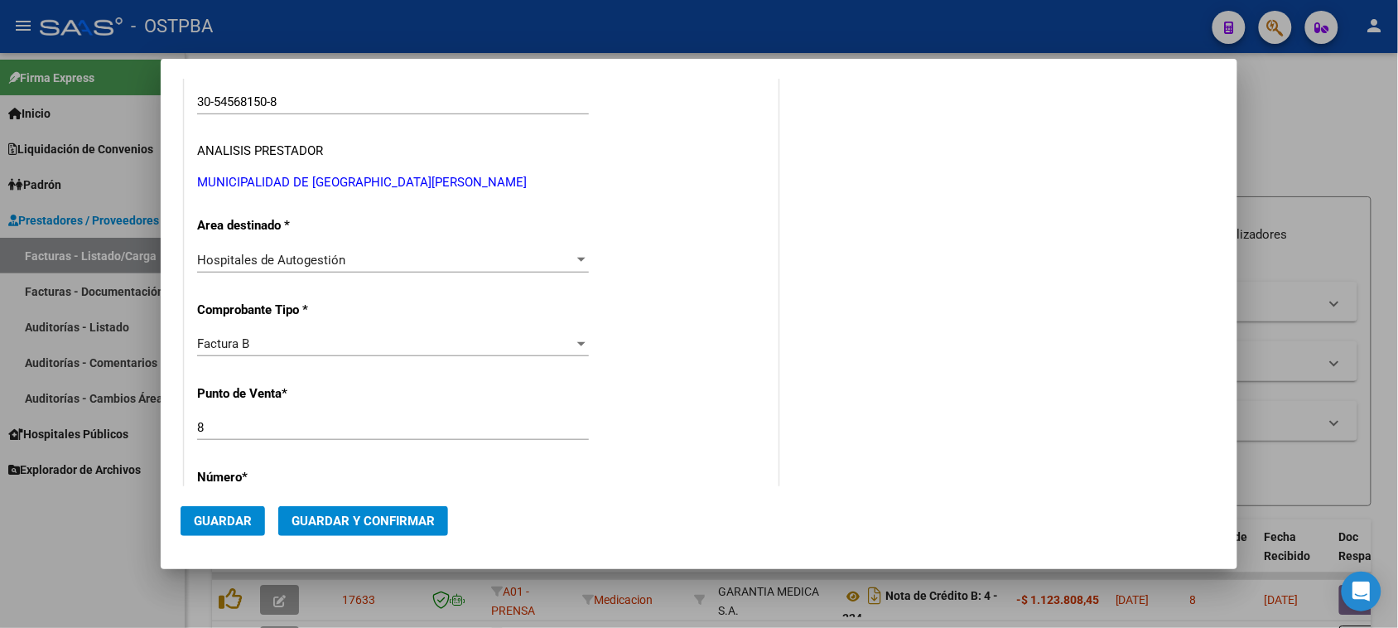
scroll to position [0, 0]
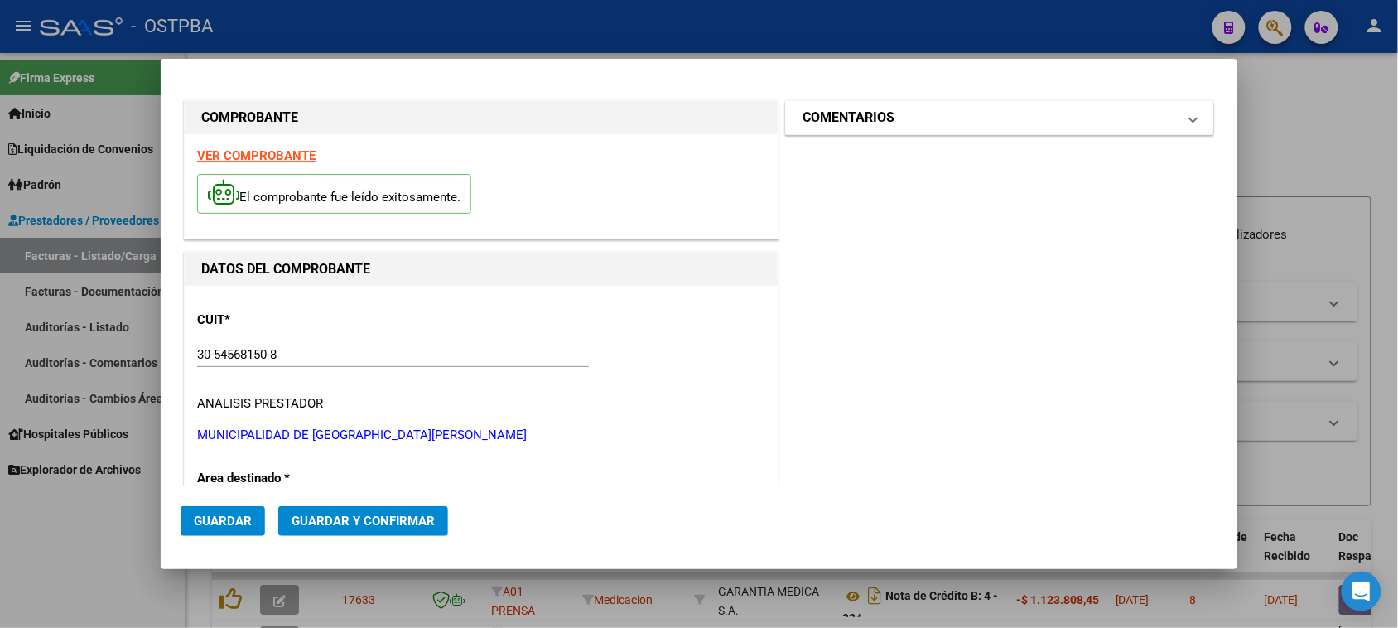
click at [946, 113] on mat-panel-title "COMENTARIOS" at bounding box center [989, 118] width 374 height 20
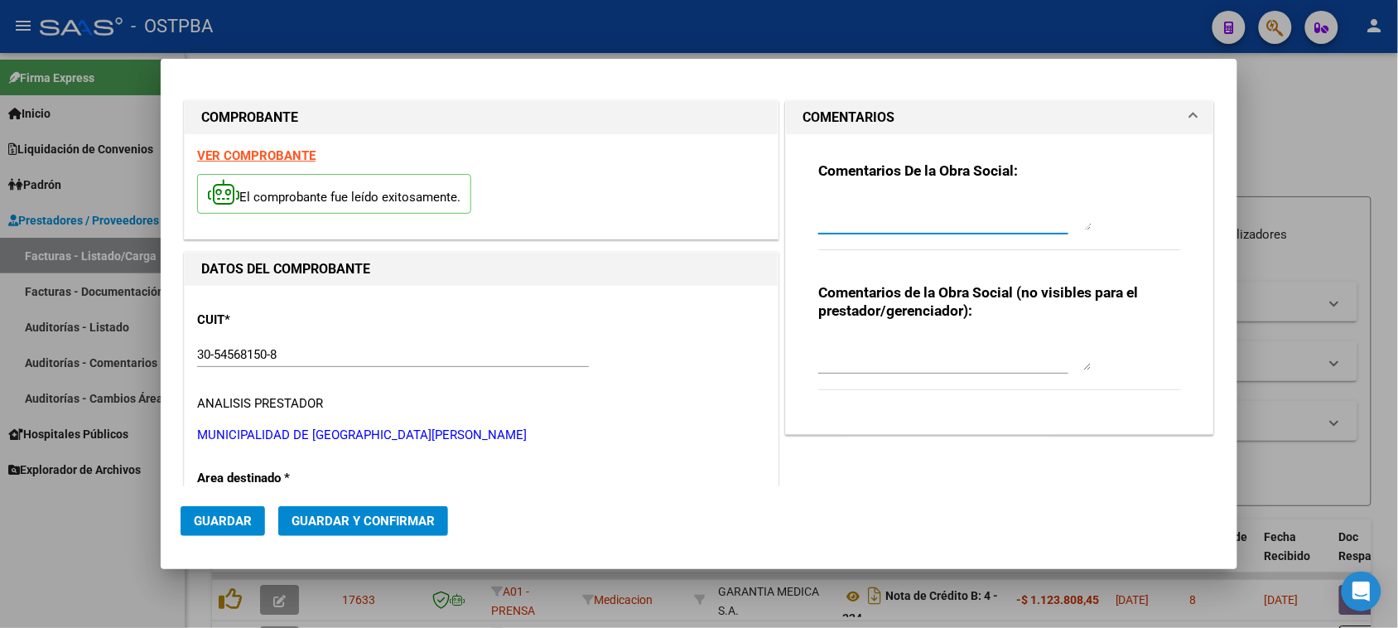
click at [846, 209] on textarea at bounding box center [954, 213] width 273 height 33
type textarea "HR 126938"
click at [217, 530] on button "Guardar" at bounding box center [222, 521] width 84 height 30
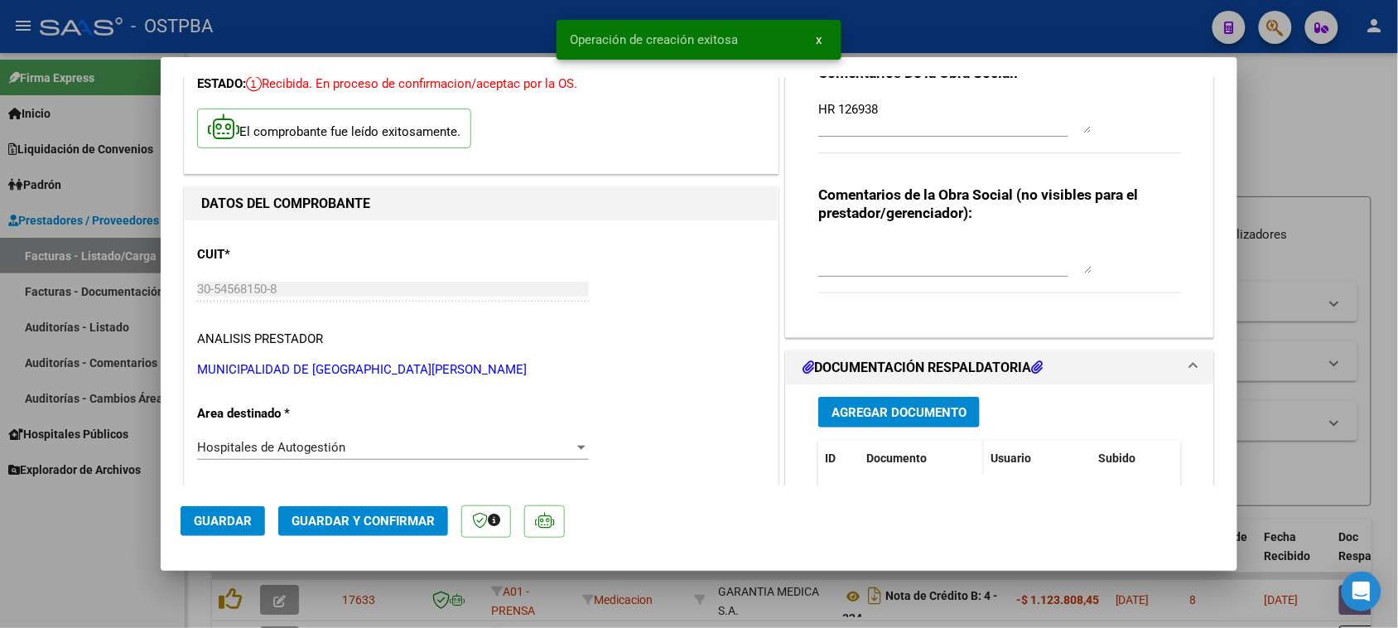
scroll to position [310, 0]
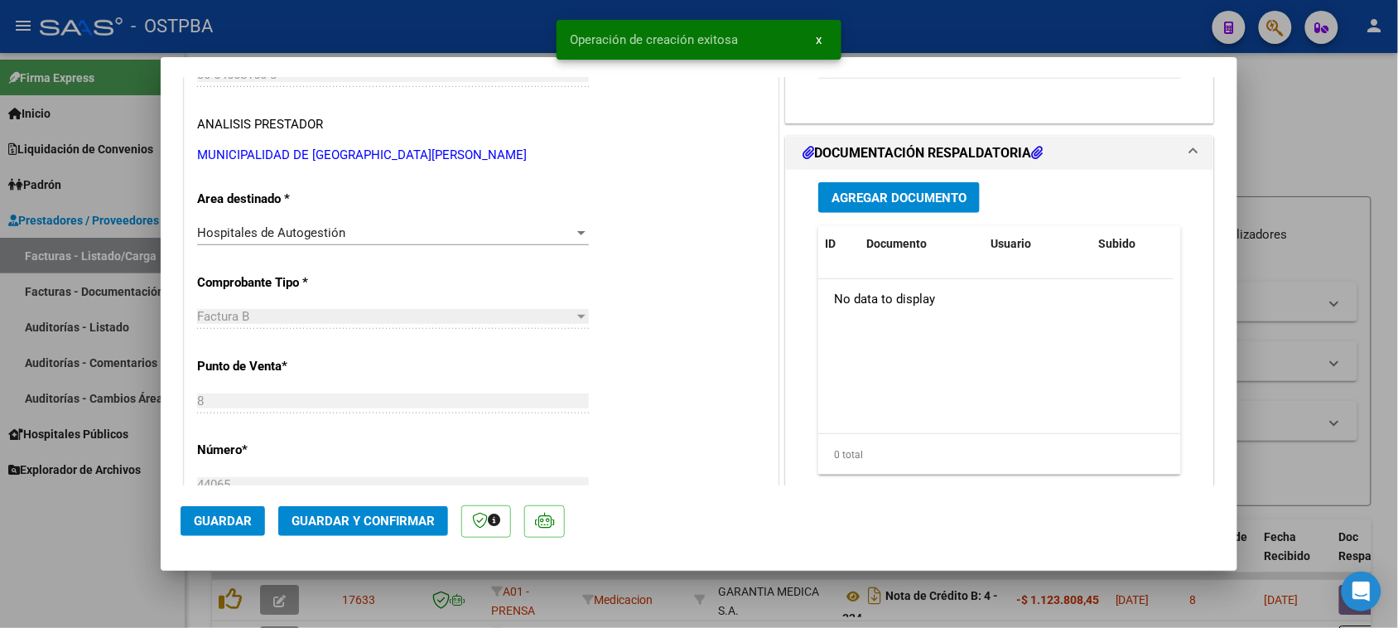
click at [874, 195] on span "Agregar Documento" at bounding box center [898, 197] width 135 height 15
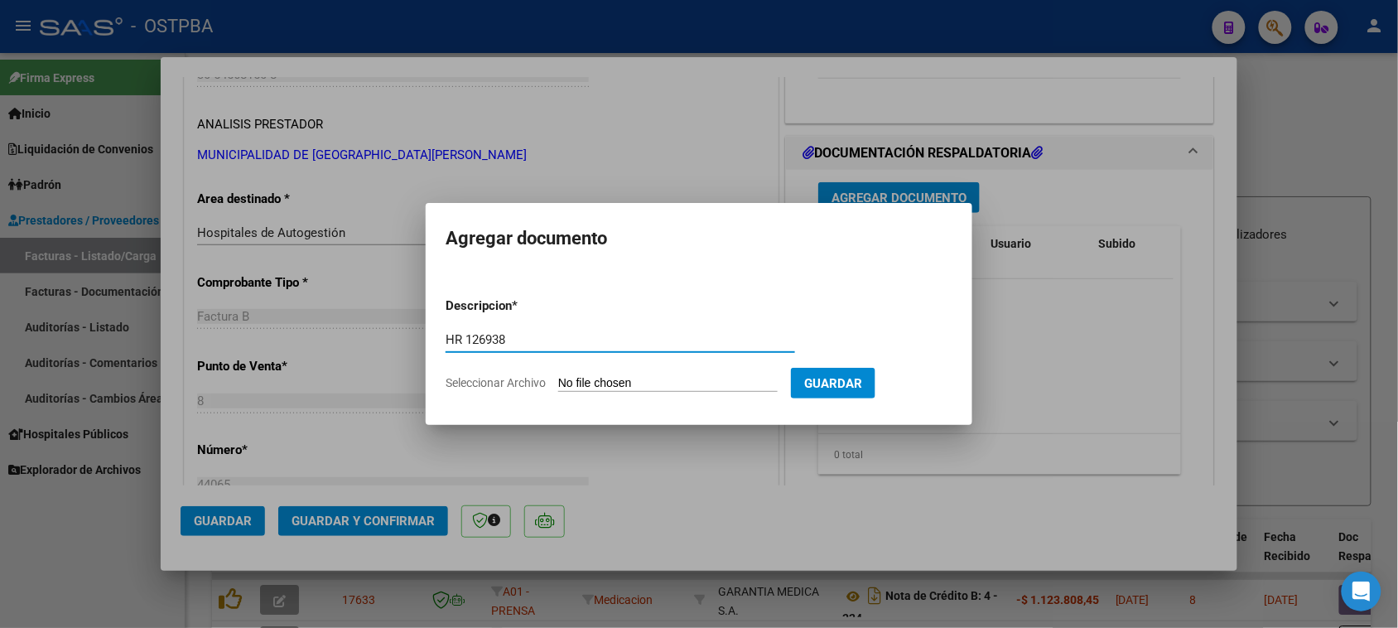
type input "HR 126938"
click at [558, 376] on input "Seleccionar Archivo" at bounding box center [667, 384] width 219 height 16
type input "C:\fakepath\HR 126938.pdf"
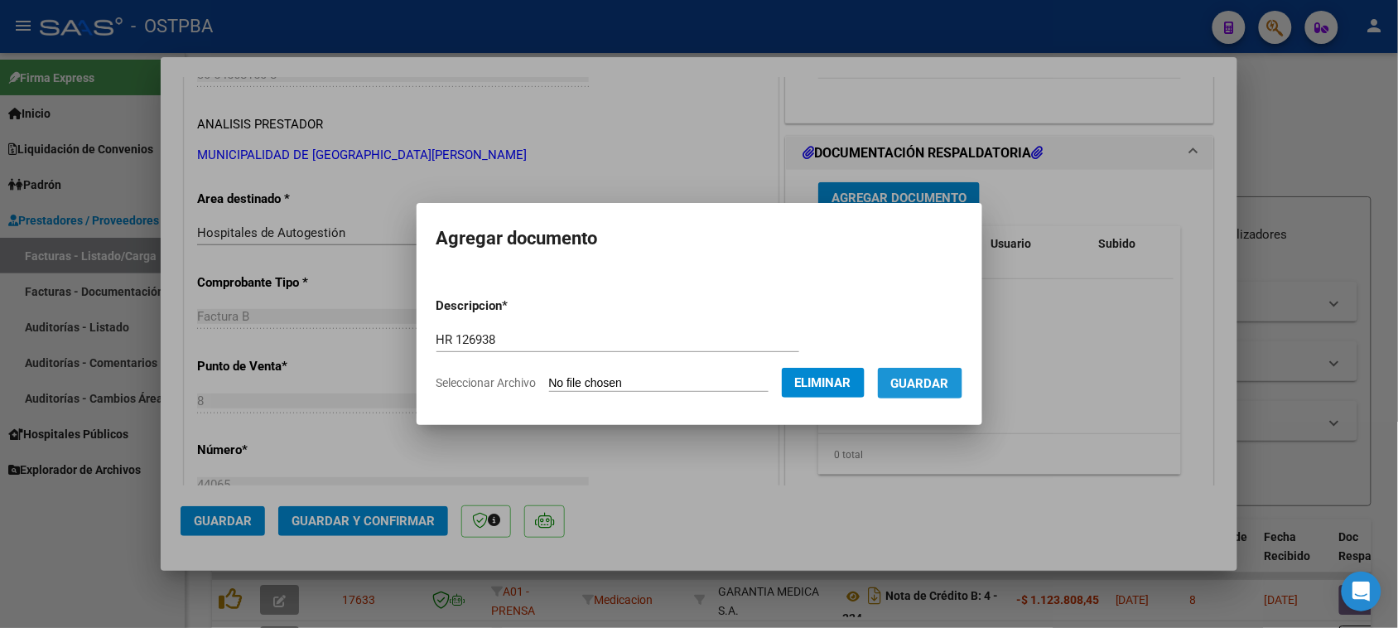
click at [938, 387] on span "Guardar" at bounding box center [920, 383] width 58 height 15
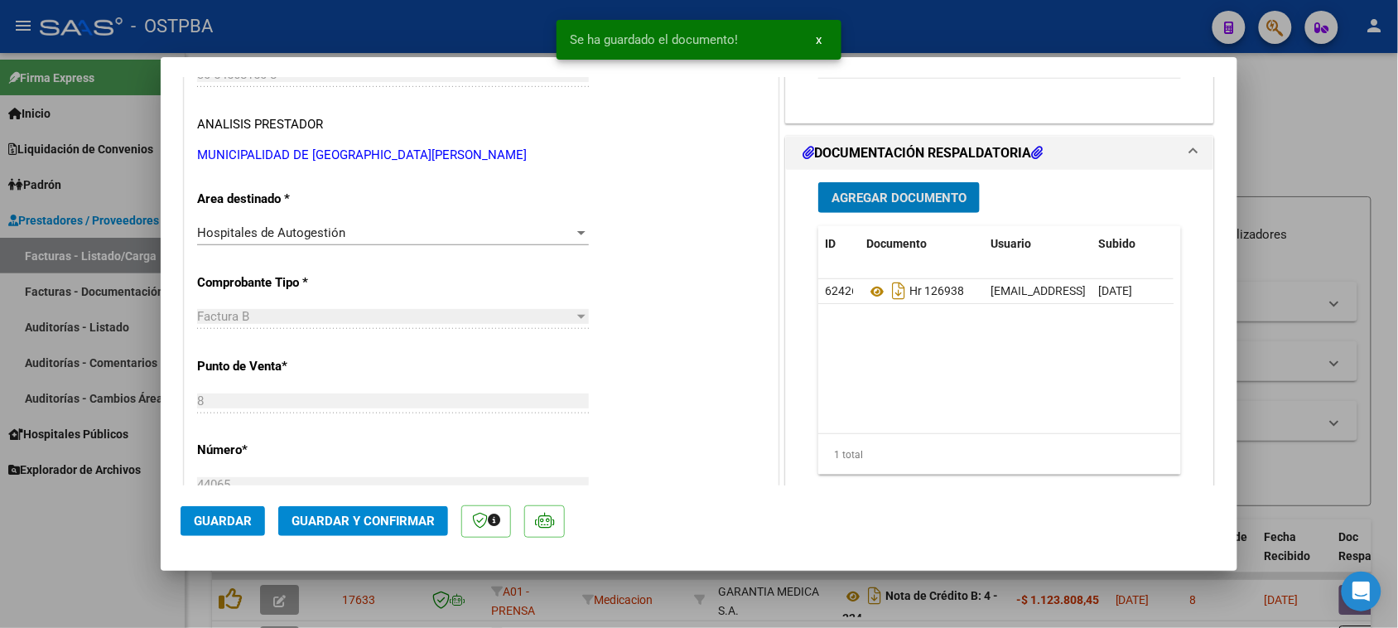
click at [876, 199] on span "Agregar Documento" at bounding box center [898, 197] width 135 height 15
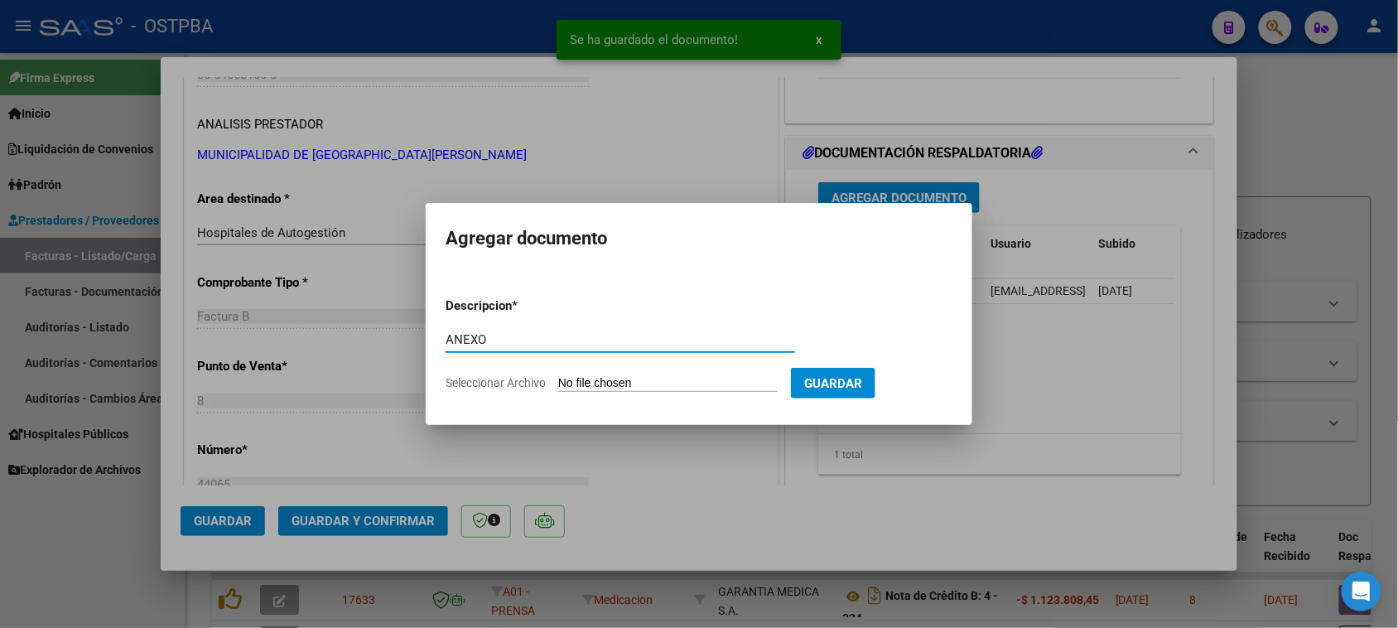
type input "ANEXO"
click at [558, 376] on input "Seleccionar Archivo" at bounding box center [667, 384] width 219 height 16
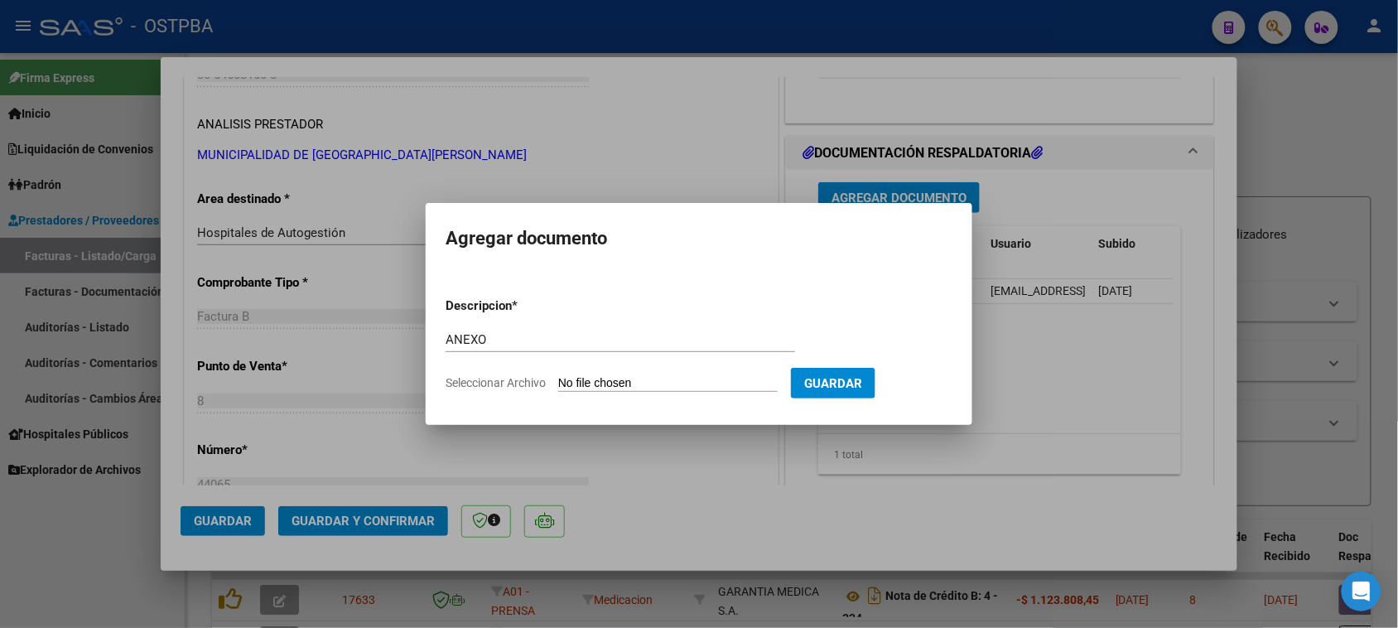
type input "C:\fakepath\ANEXO 44065.PDF"
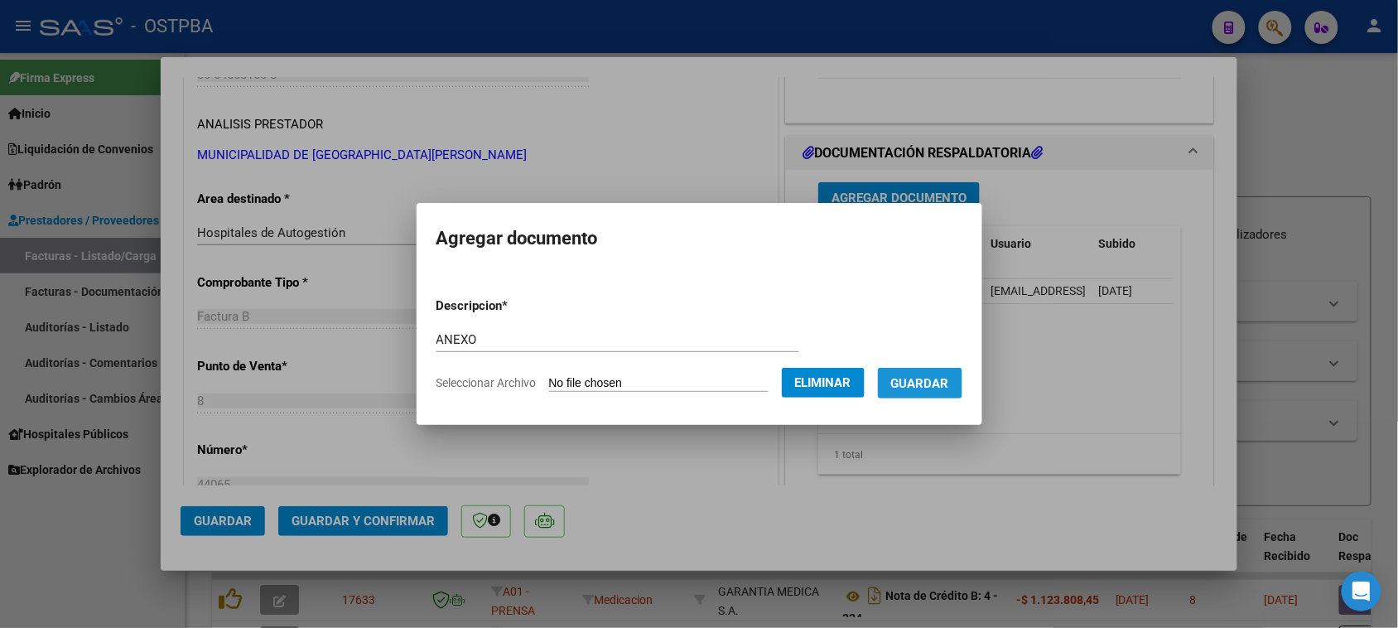
click at [949, 381] on span "Guardar" at bounding box center [920, 383] width 58 height 15
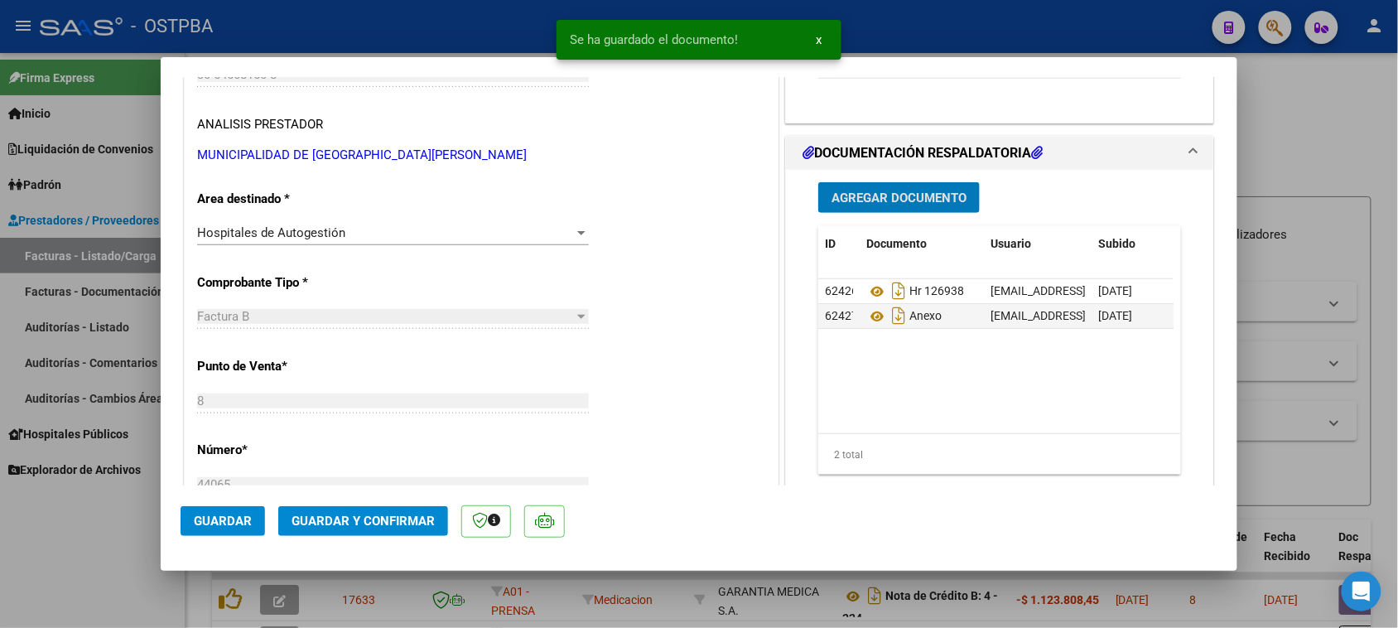
click at [869, 203] on span "Agregar Documento" at bounding box center [898, 197] width 135 height 15
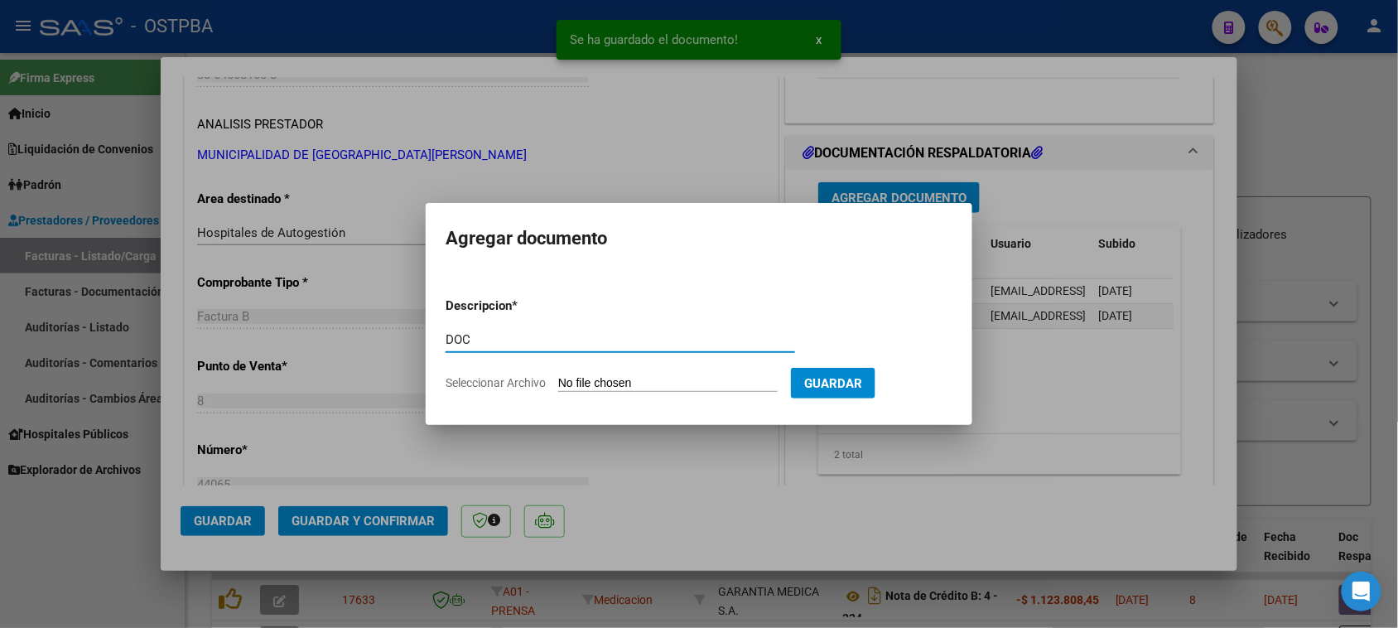
type input "DOC"
click at [558, 376] on input "Seleccionar Archivo" at bounding box center [667, 384] width 219 height 16
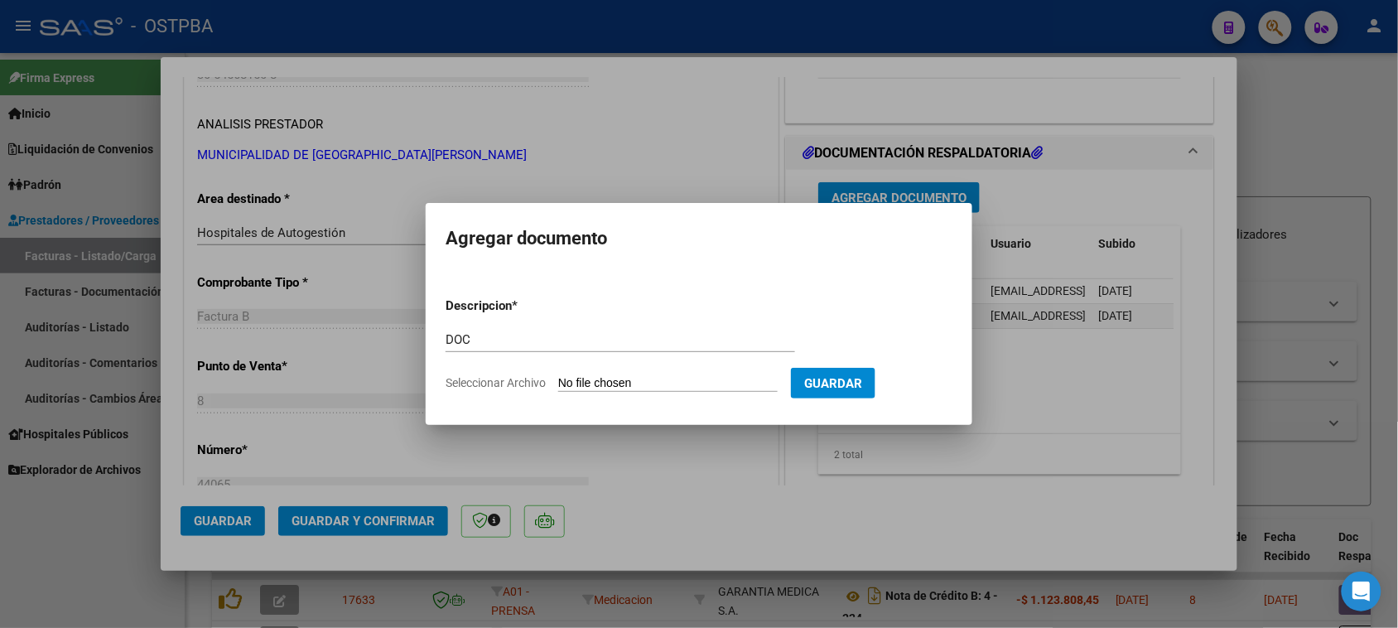
type input "C:\fakepath\DOC 44065.pdf"
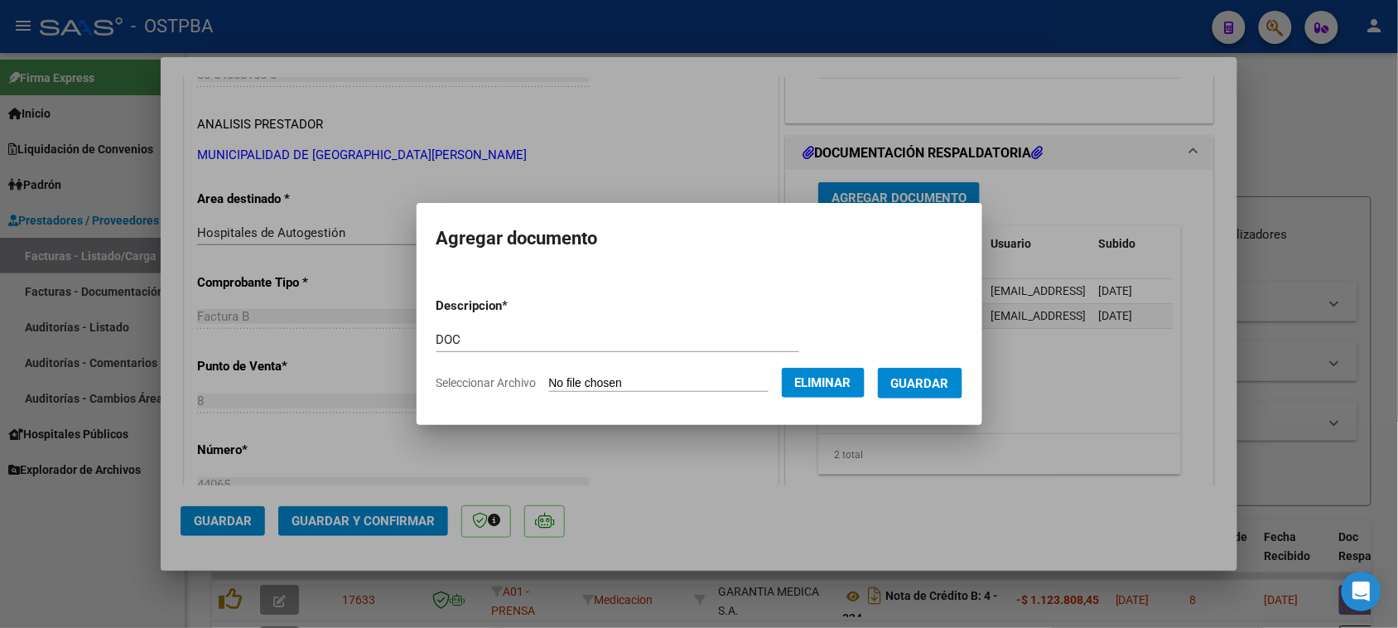
click at [924, 382] on span "Guardar" at bounding box center [920, 383] width 58 height 15
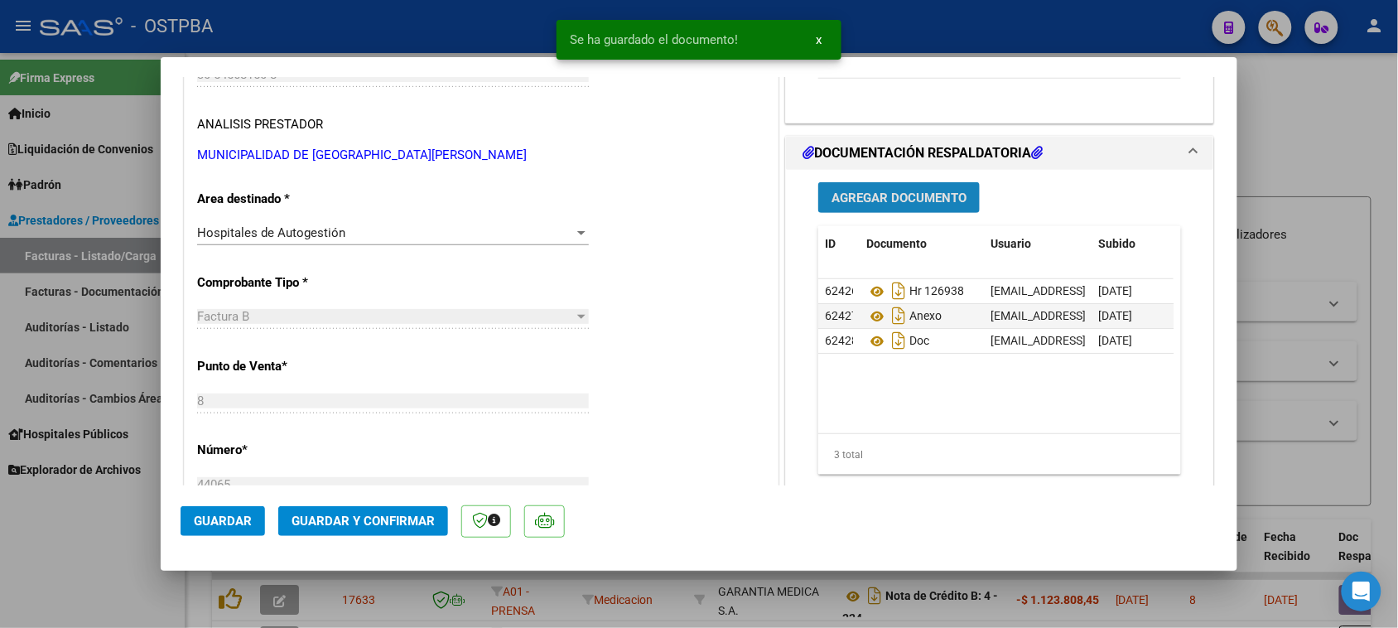
click at [838, 207] on button "Agregar Documento" at bounding box center [898, 197] width 161 height 31
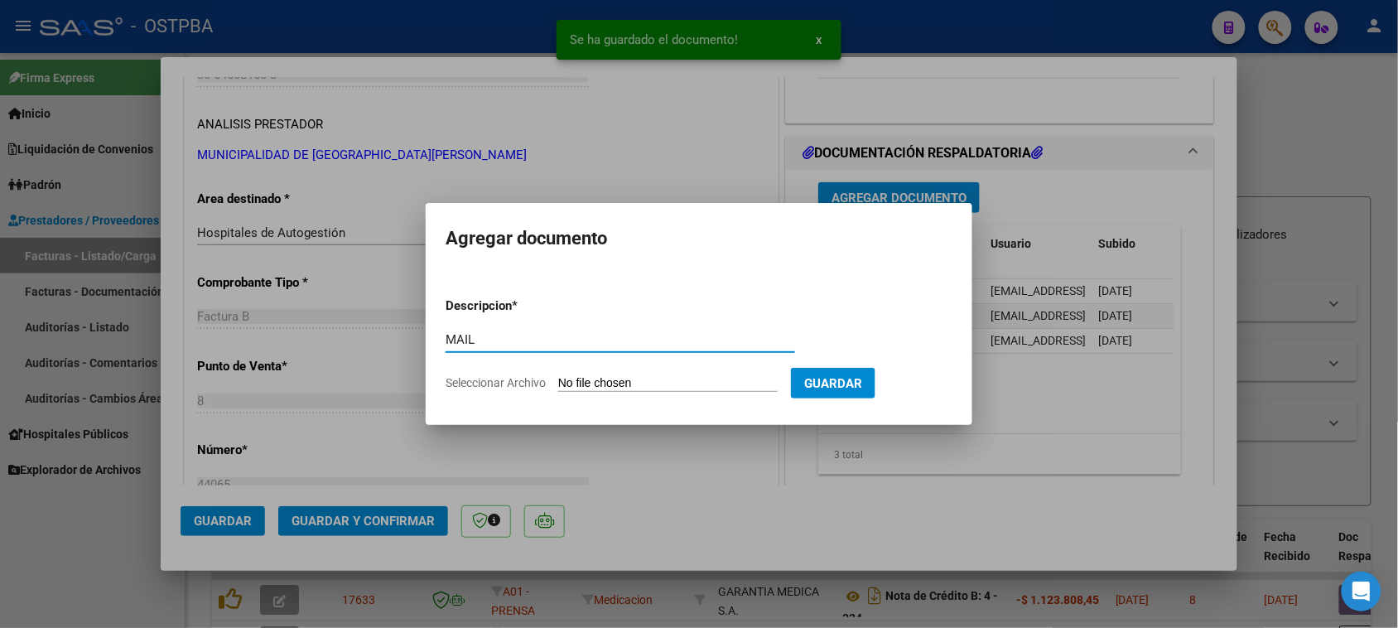
type input "MAIL"
click at [558, 376] on input "Seleccionar Archivo" at bounding box center [667, 384] width 219 height 16
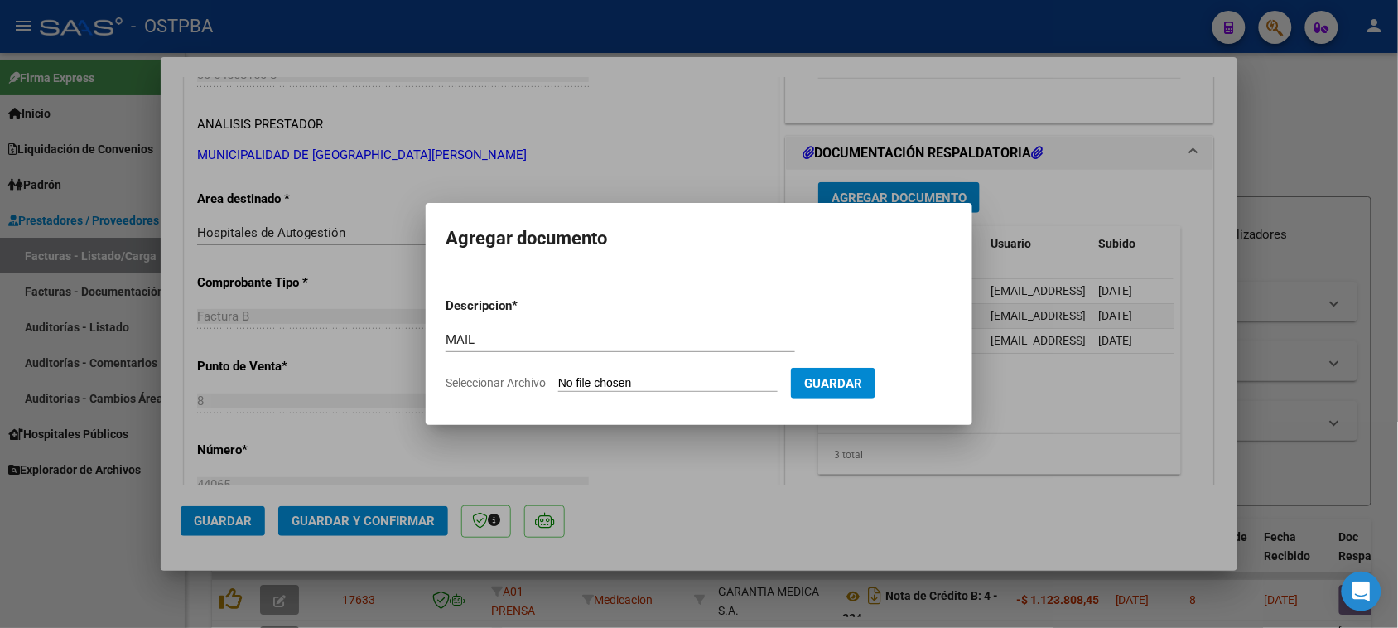
type input "C:\fakepath\Gmail - MUNICIPALIDAD DE [GEOGRAPHIC_DATA][PERSON_NAME] - 30-545681…"
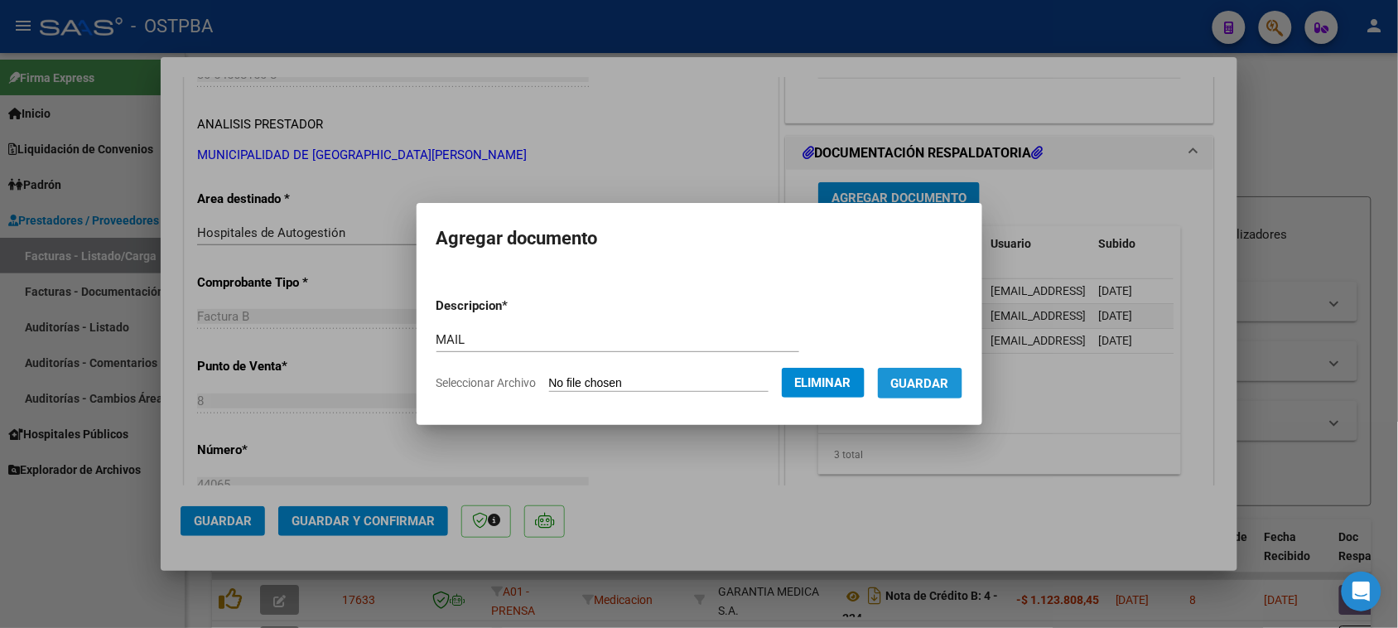
drag, startPoint x: 938, startPoint y: 377, endPoint x: 750, endPoint y: 473, distance: 211.1
click at [928, 379] on span "Guardar" at bounding box center [920, 383] width 58 height 15
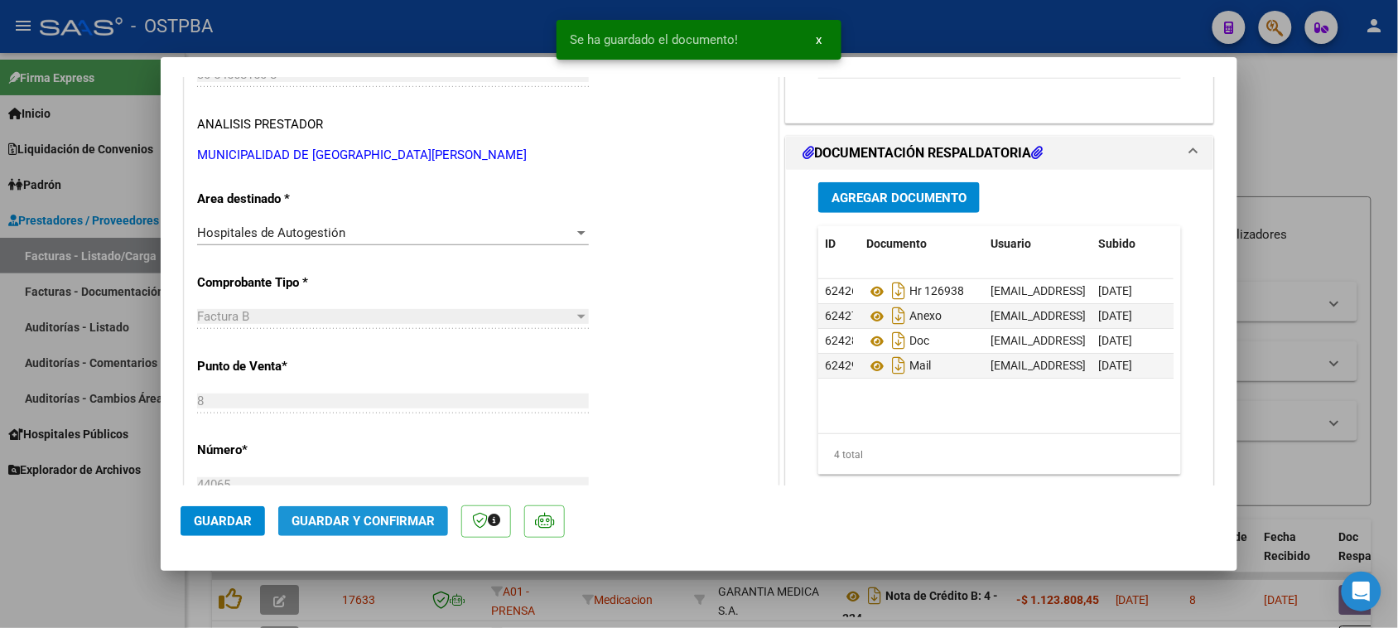
click at [408, 527] on span "Guardar y Confirmar" at bounding box center [362, 520] width 143 height 15
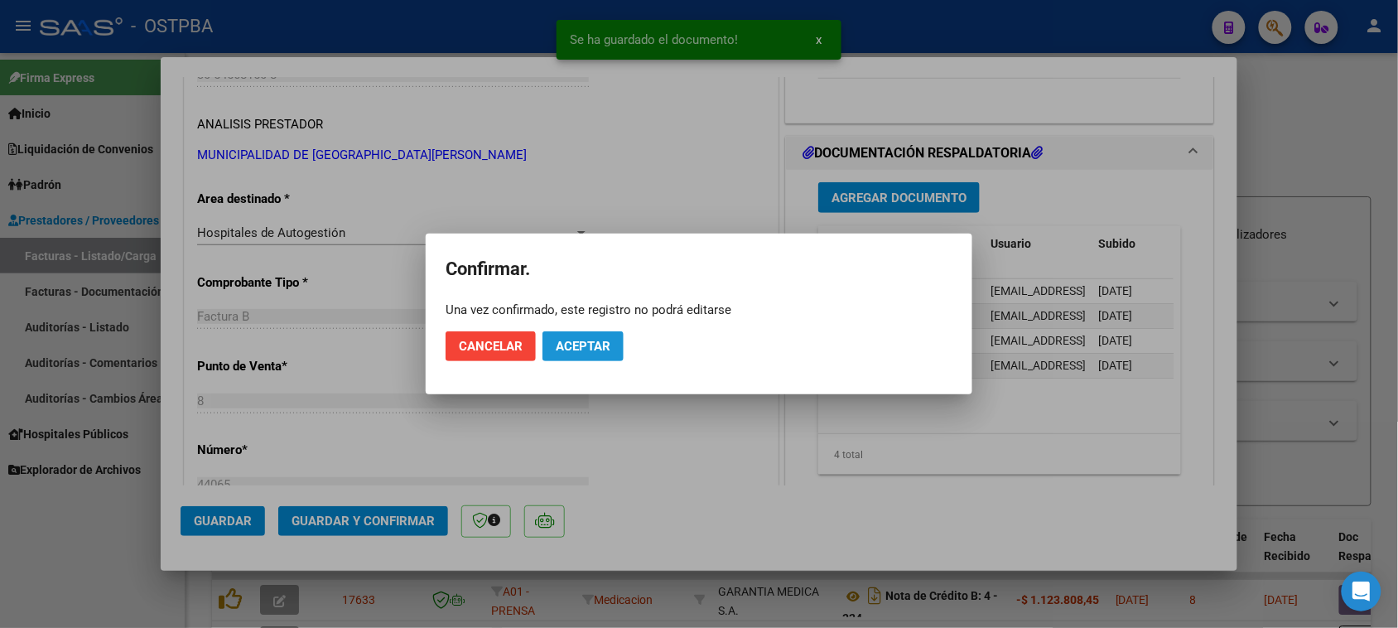
click at [586, 346] on span "Aceptar" at bounding box center [583, 346] width 55 height 15
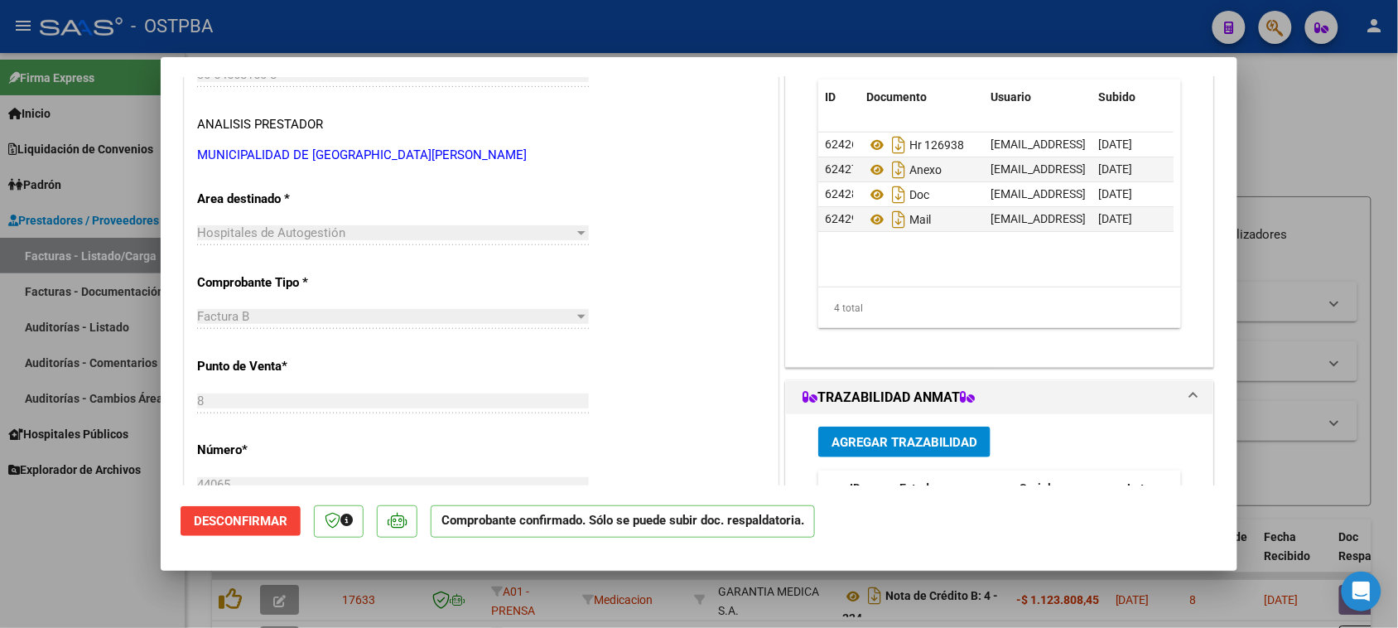
click at [87, 253] on div at bounding box center [699, 314] width 1398 height 628
type input "$ 0,00"
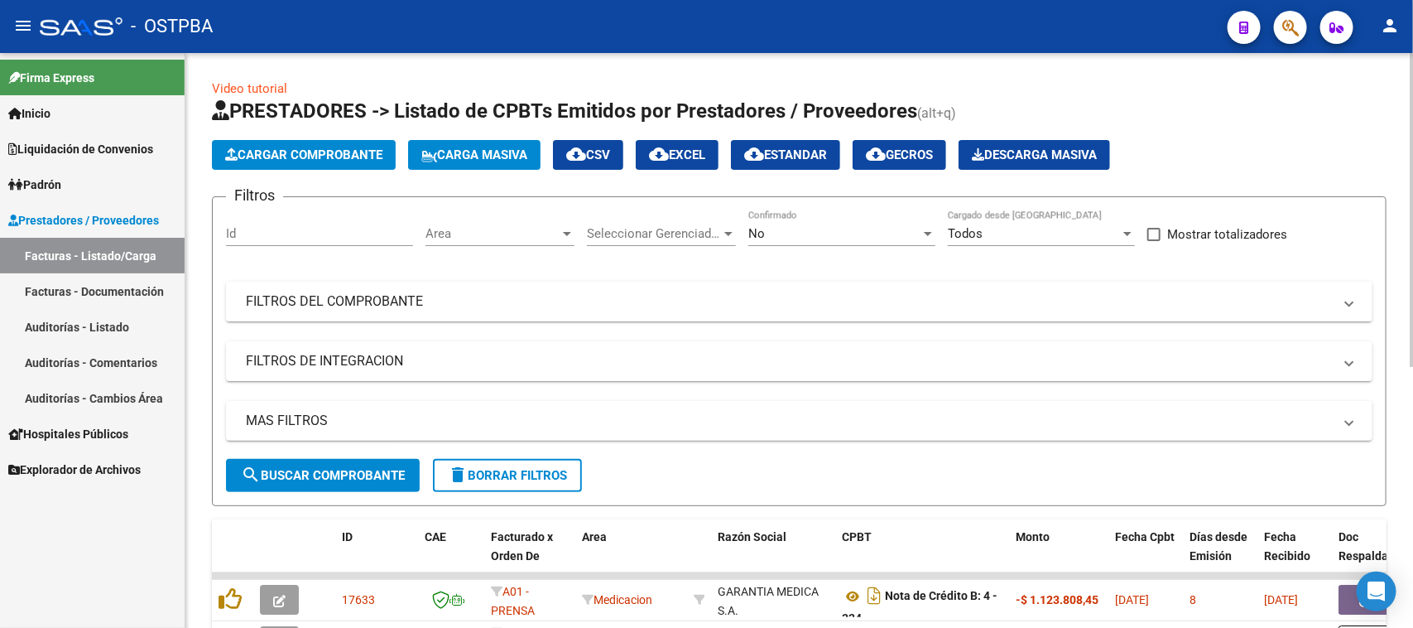
click at [309, 163] on button "Cargar Comprobante" at bounding box center [304, 155] width 184 height 30
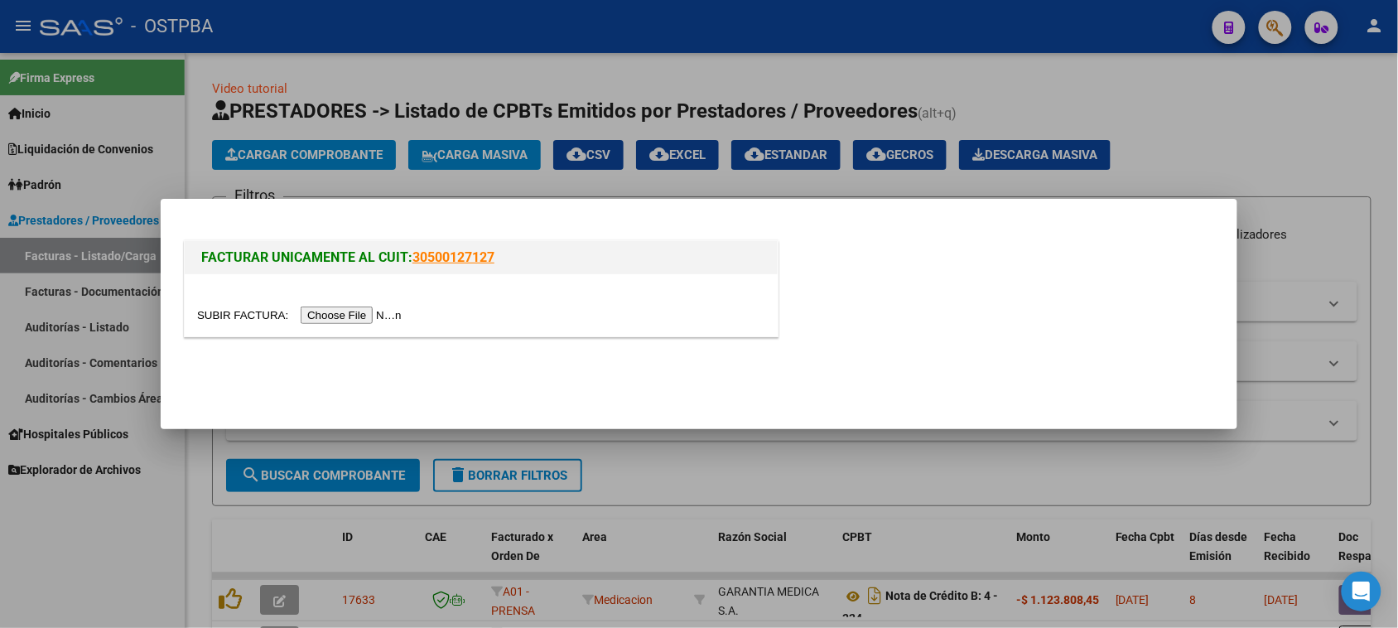
click at [344, 315] on input "file" at bounding box center [301, 314] width 209 height 17
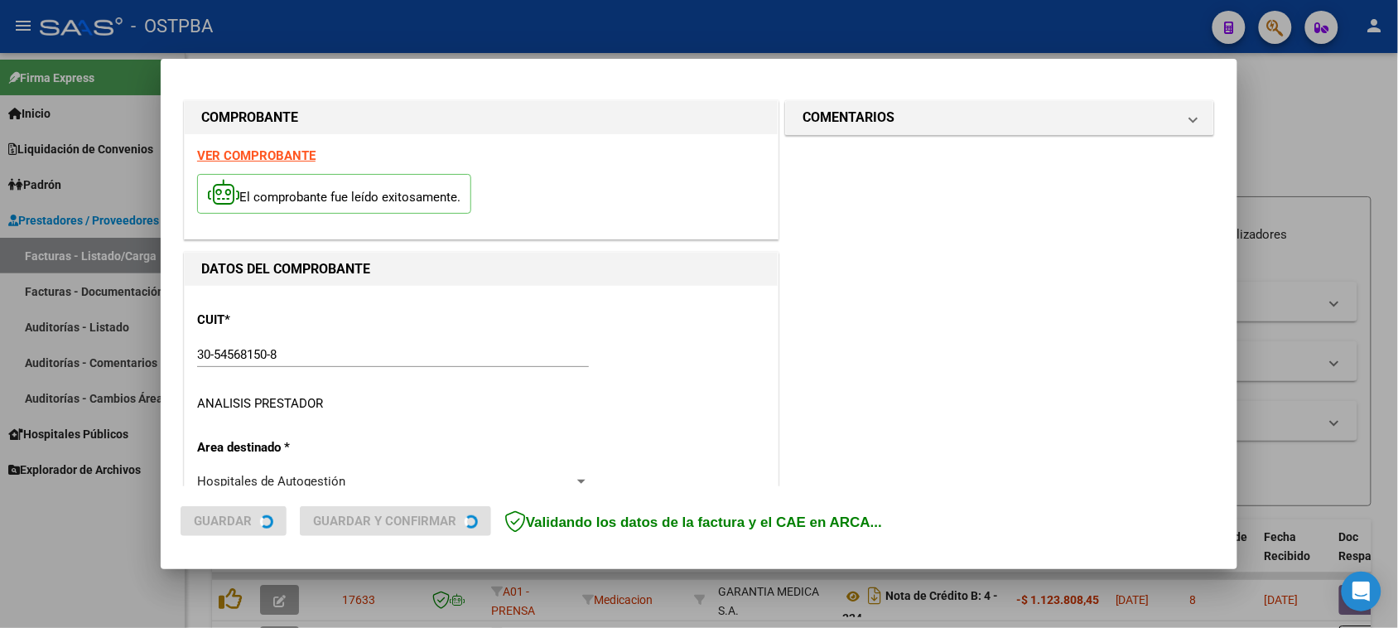
type input "[DATE]"
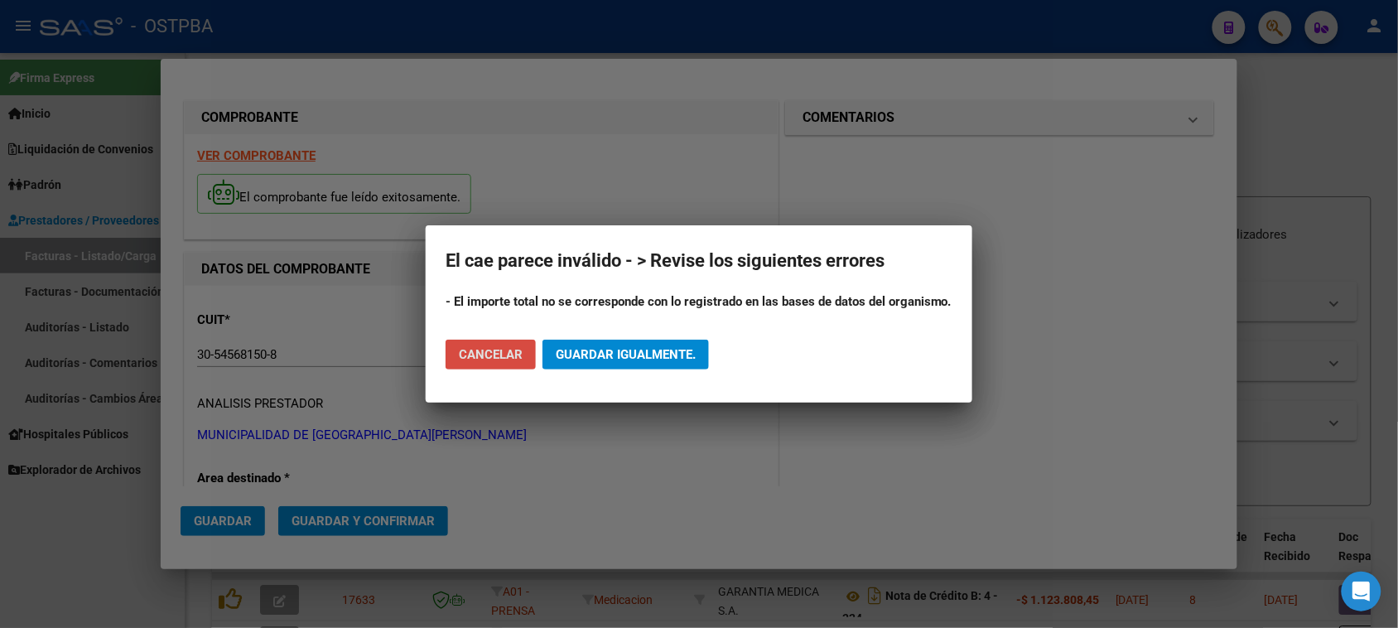
click at [487, 356] on span "Cancelar" at bounding box center [491, 354] width 64 height 15
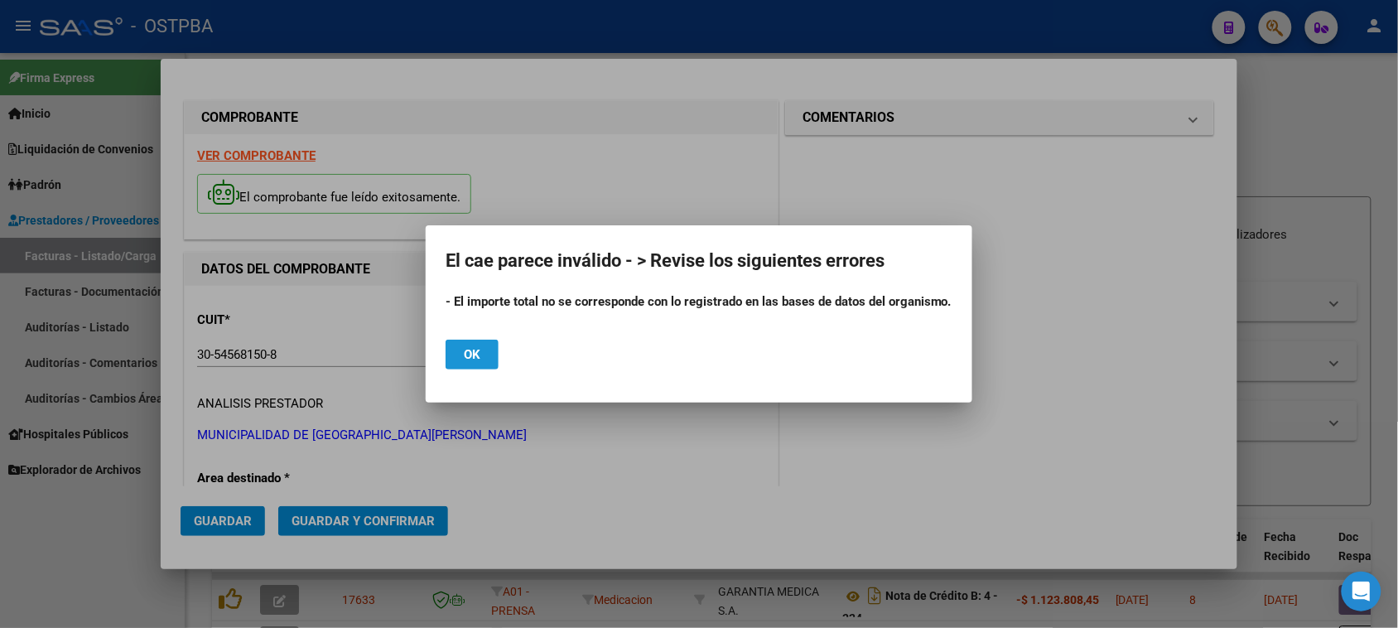
click at [482, 354] on button "Ok" at bounding box center [471, 354] width 53 height 30
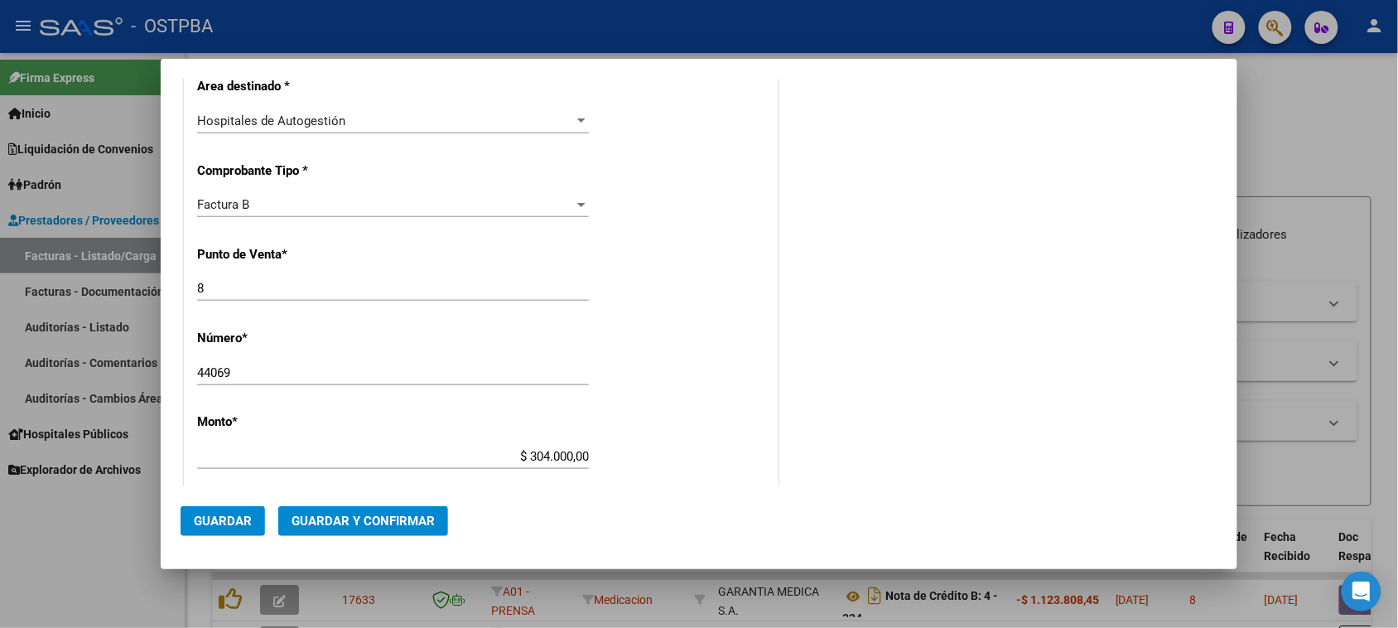
scroll to position [414, 0]
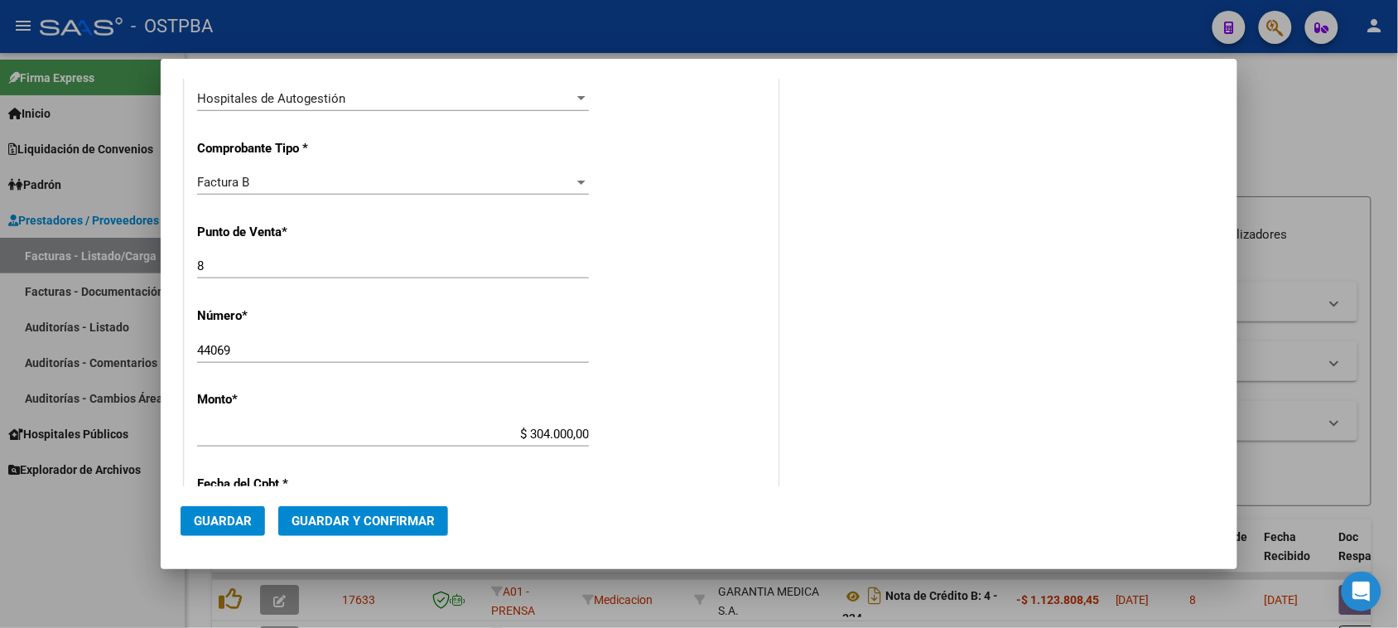
click at [581, 433] on input "$ 304.000,00" at bounding box center [393, 433] width 392 height 15
type input "$ 3.040,00"
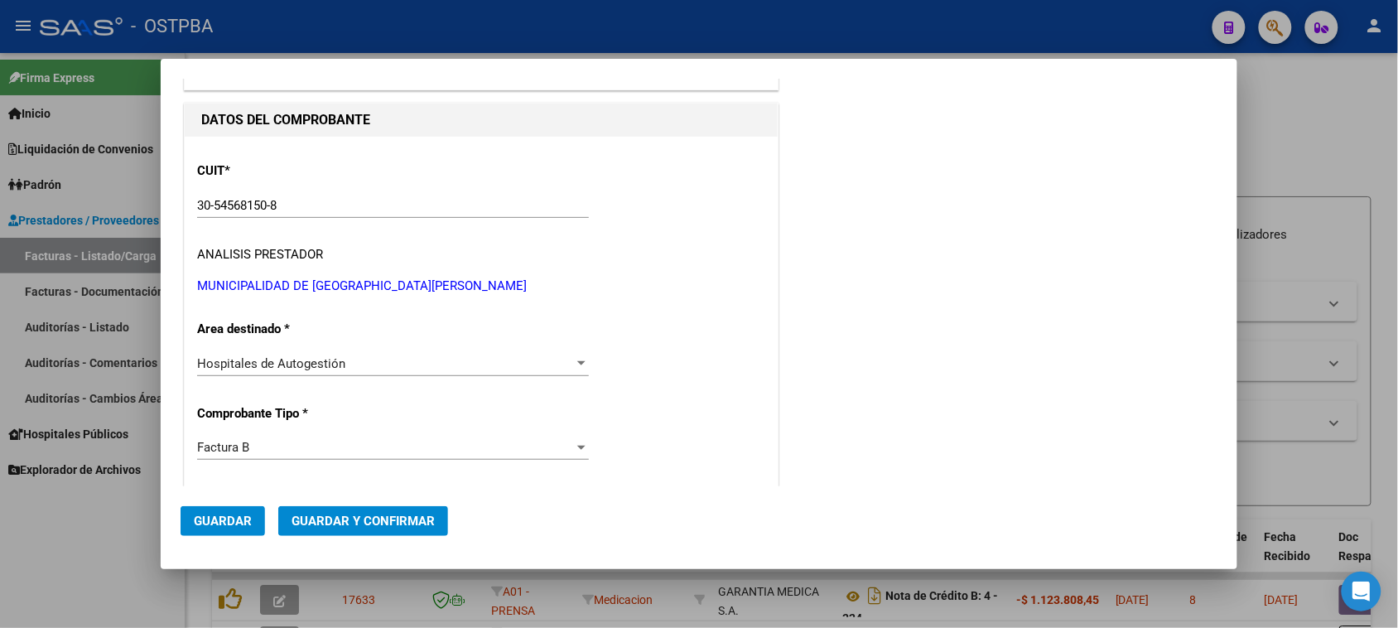
scroll to position [0, 0]
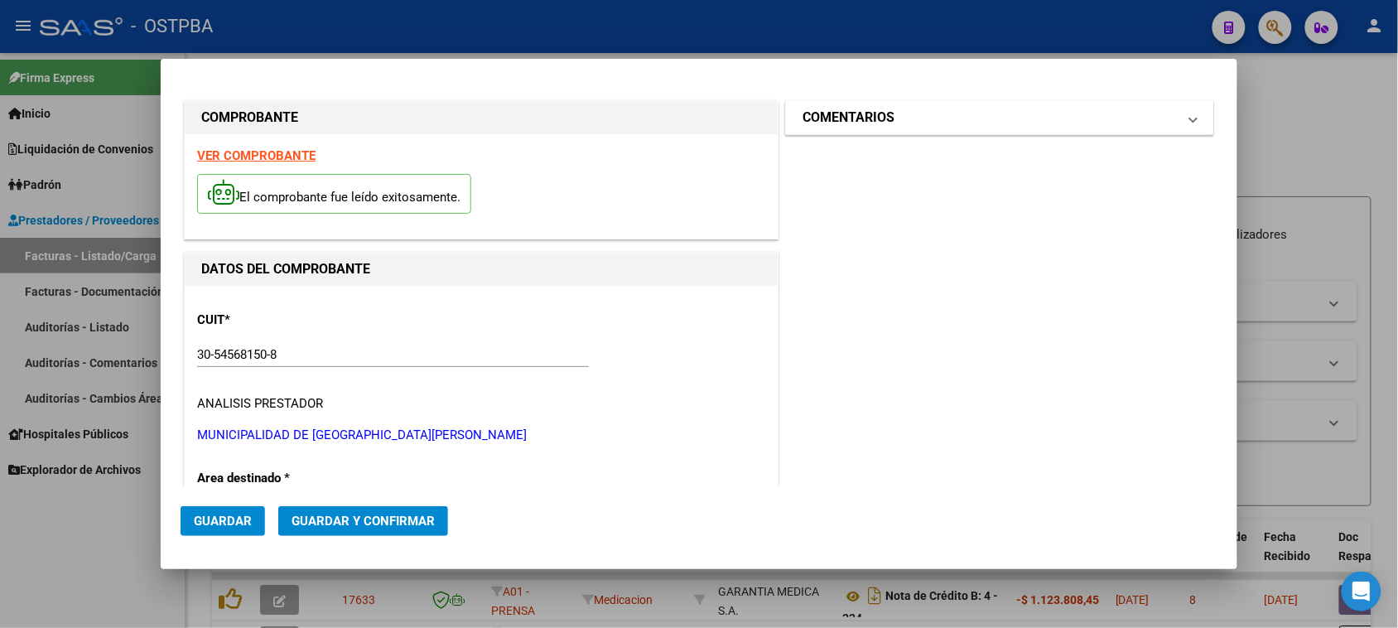
click at [849, 113] on h1 "COMENTARIOS" at bounding box center [848, 118] width 92 height 20
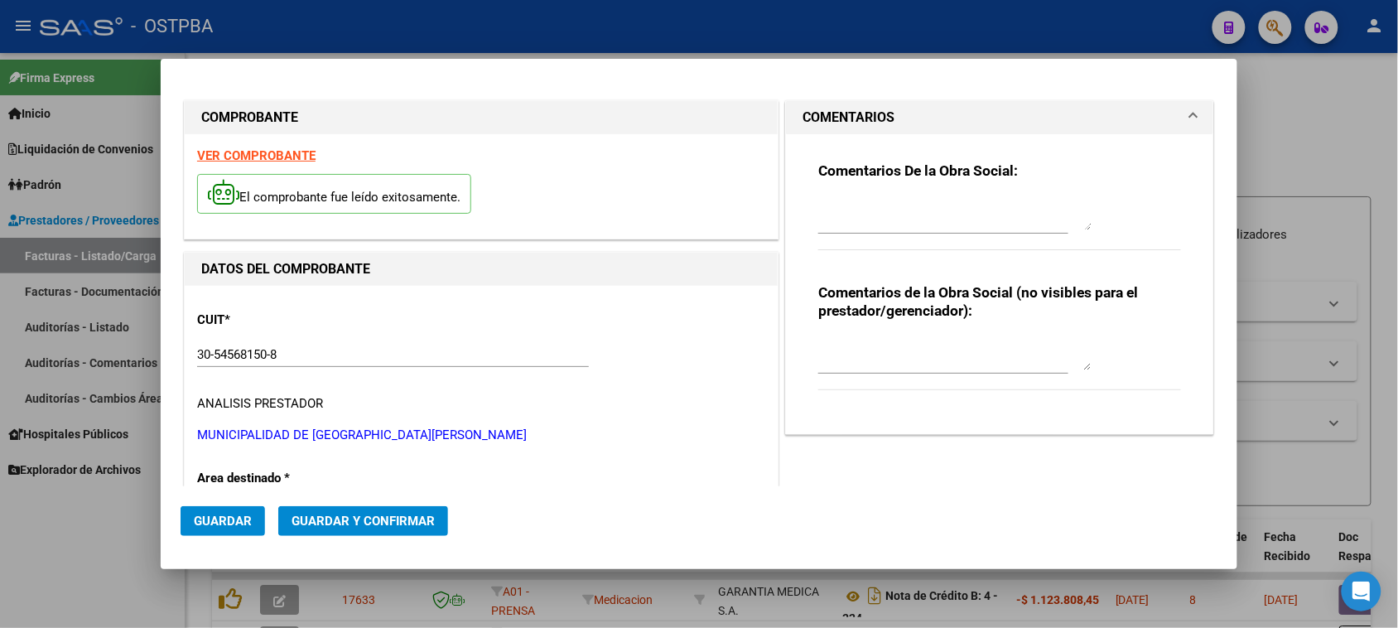
click at [892, 209] on textarea at bounding box center [954, 213] width 273 height 33
type textarea "HR 126937"
click at [242, 516] on span "Guardar" at bounding box center [223, 520] width 58 height 15
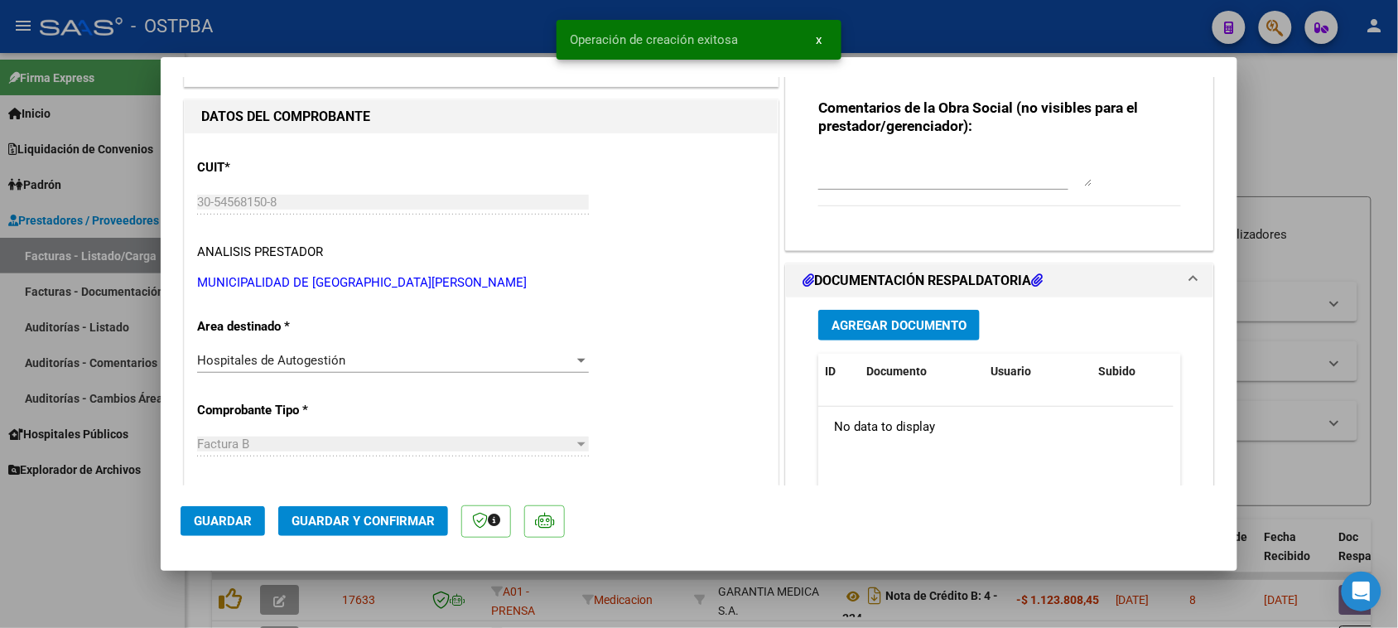
scroll to position [207, 0]
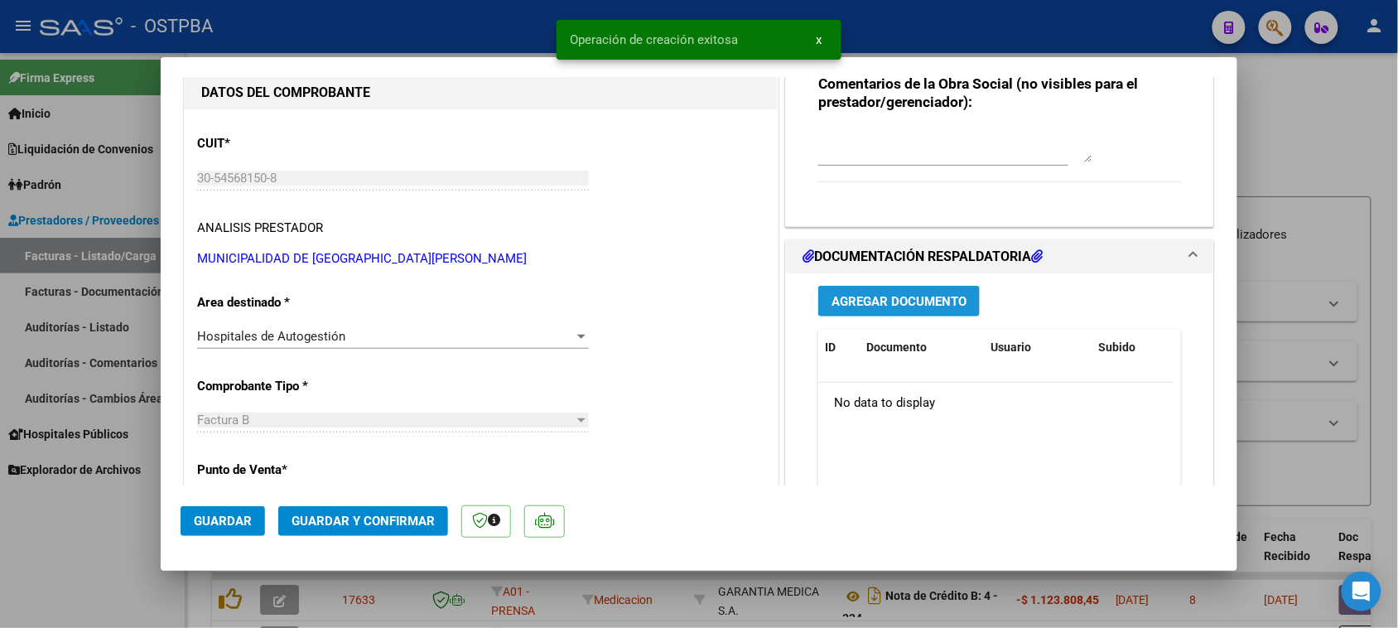
click at [916, 304] on span "Agregar Documento" at bounding box center [898, 301] width 135 height 15
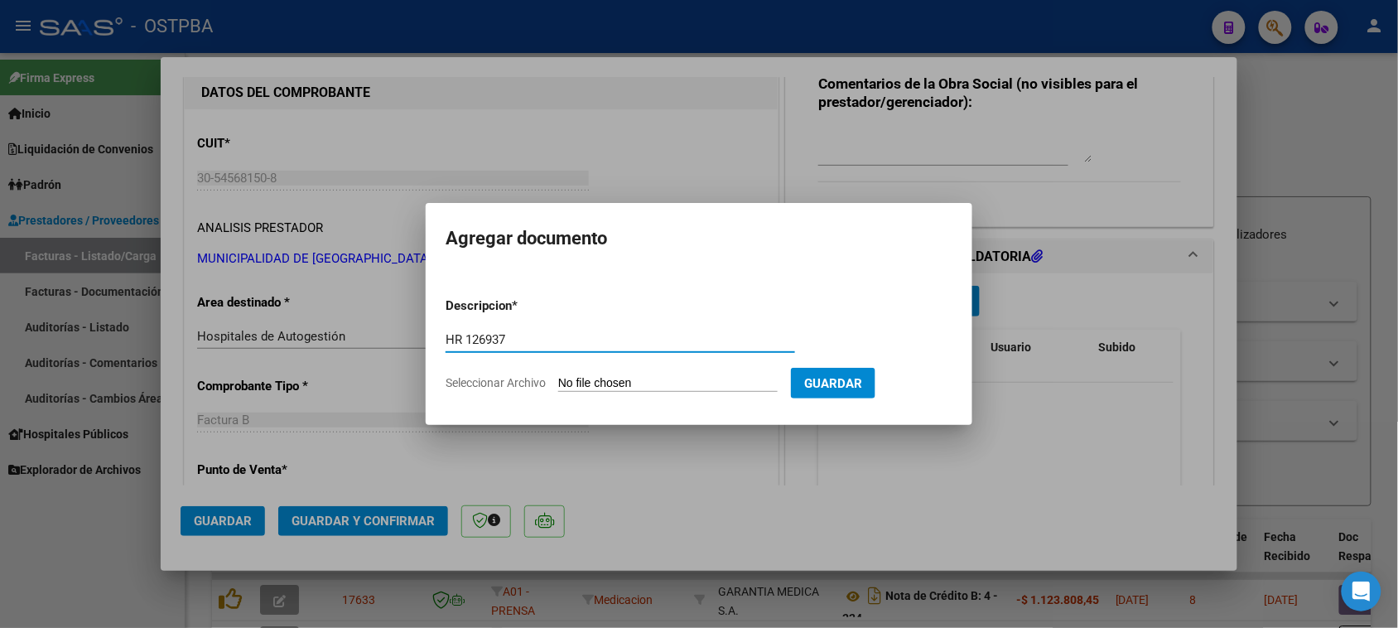
type input "HR 126937"
click at [558, 376] on input "Seleccionar Archivo" at bounding box center [667, 384] width 219 height 16
type input "C:\fakepath\HR 126937.pdf"
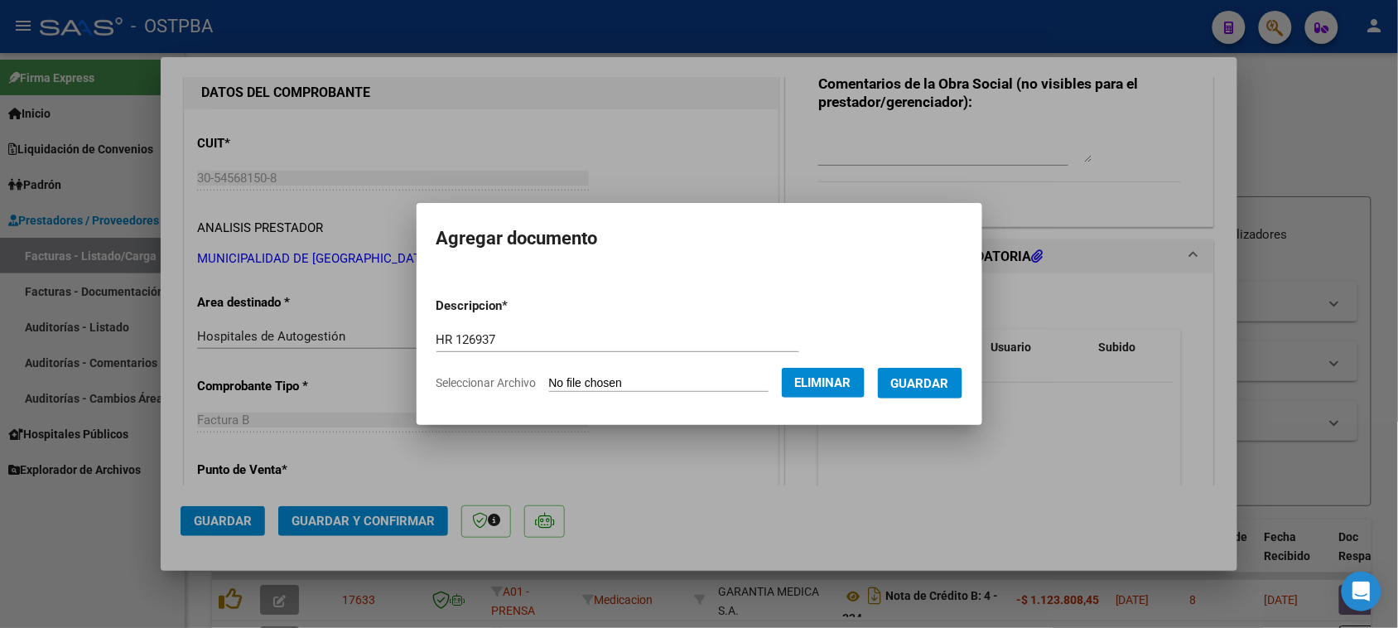
click at [945, 377] on span "Guardar" at bounding box center [920, 383] width 58 height 15
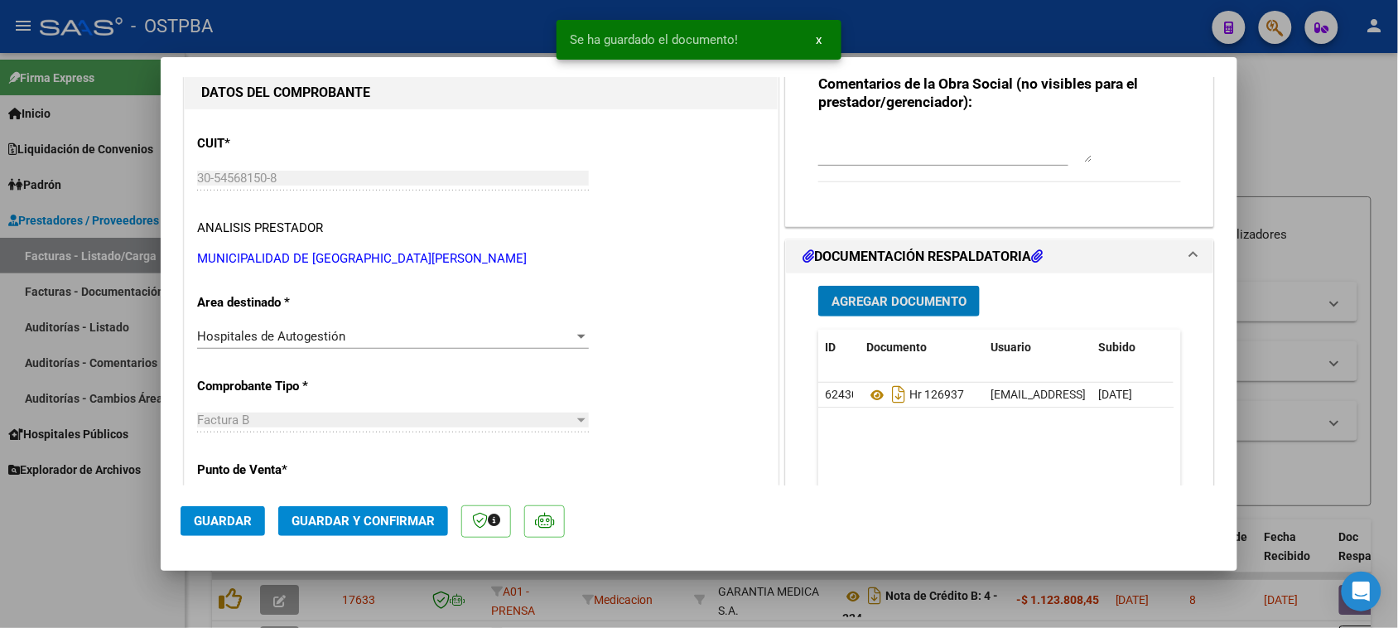
click at [945, 296] on span "Agregar Documento" at bounding box center [898, 301] width 135 height 15
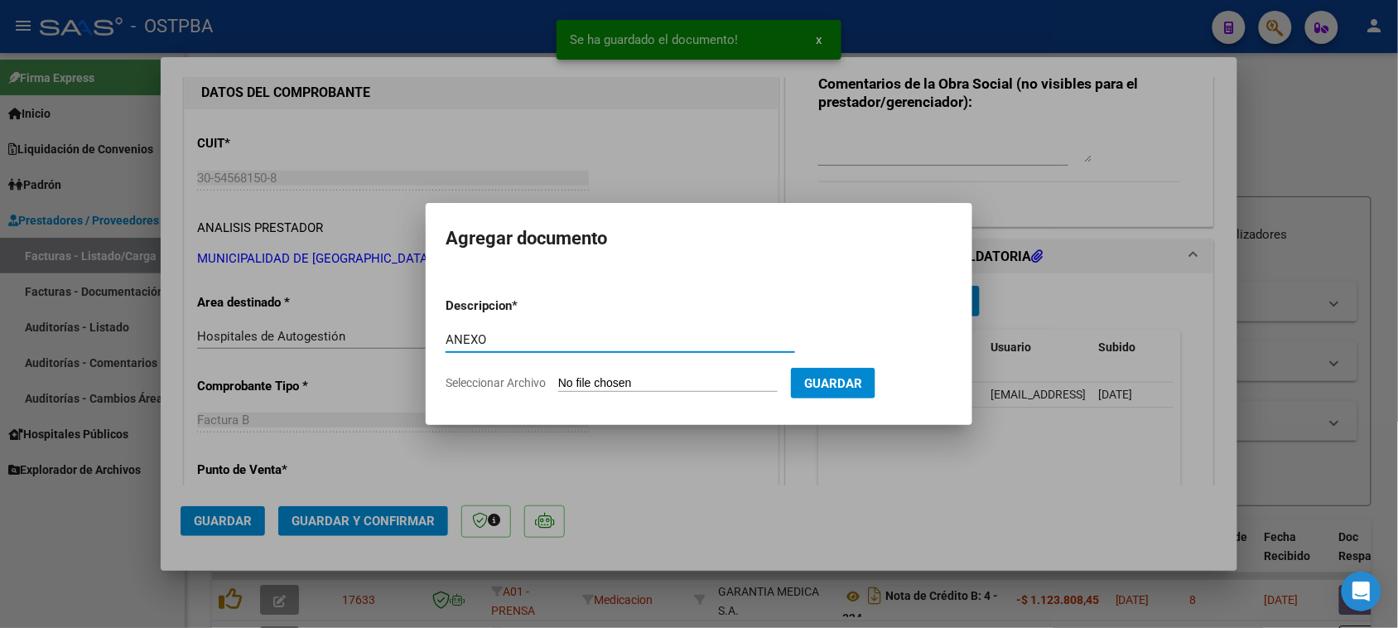
type input "ANEXO"
click at [558, 376] on input "Seleccionar Archivo" at bounding box center [667, 384] width 219 height 16
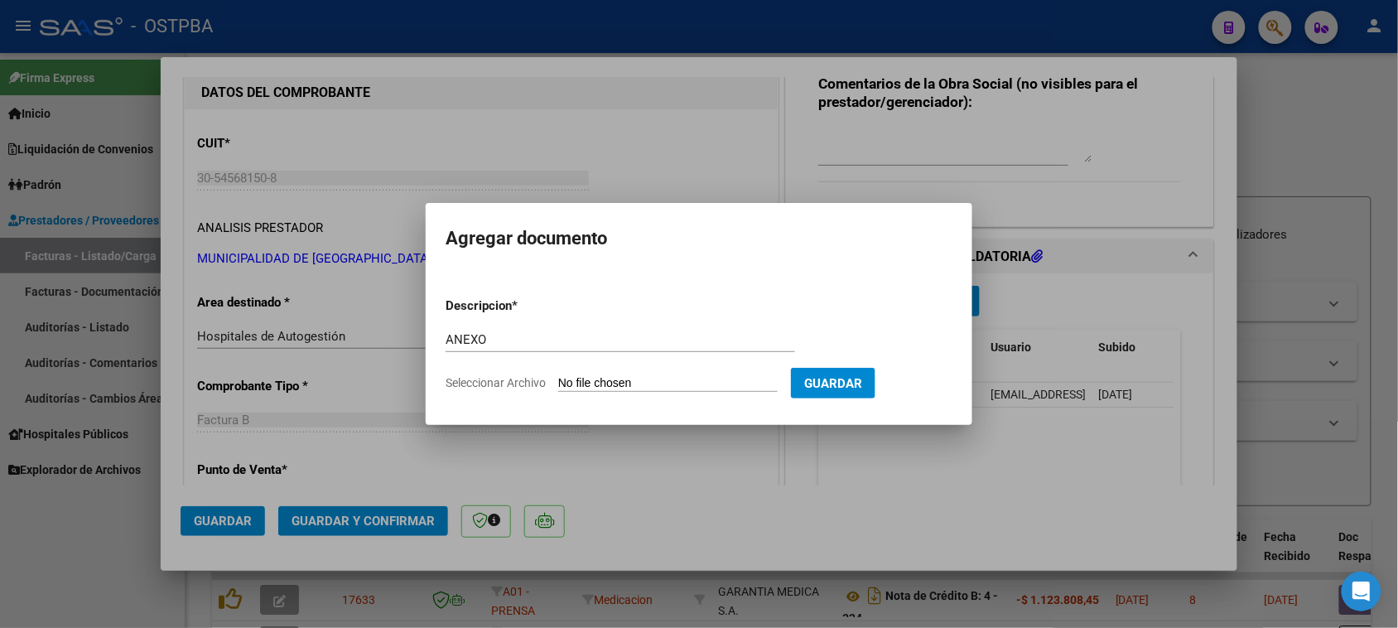
type input "C:\fakepath\ANEXO 44069.PDF"
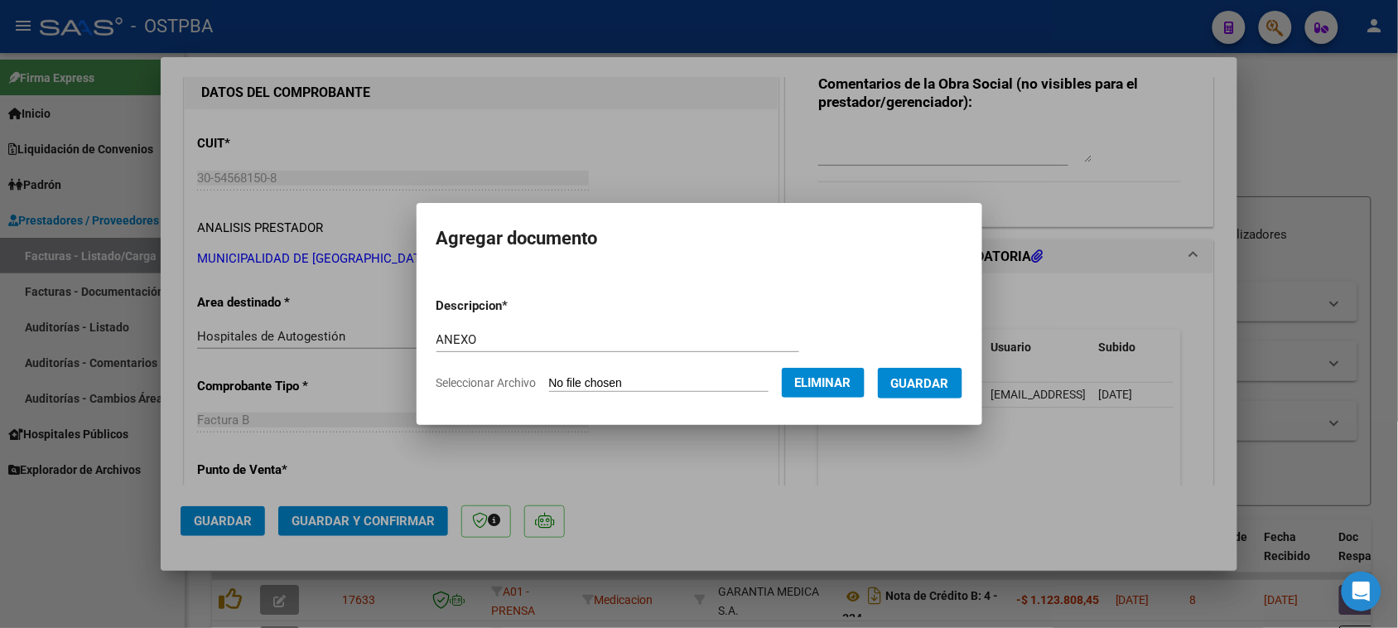
click at [953, 394] on button "Guardar" at bounding box center [920, 383] width 84 height 31
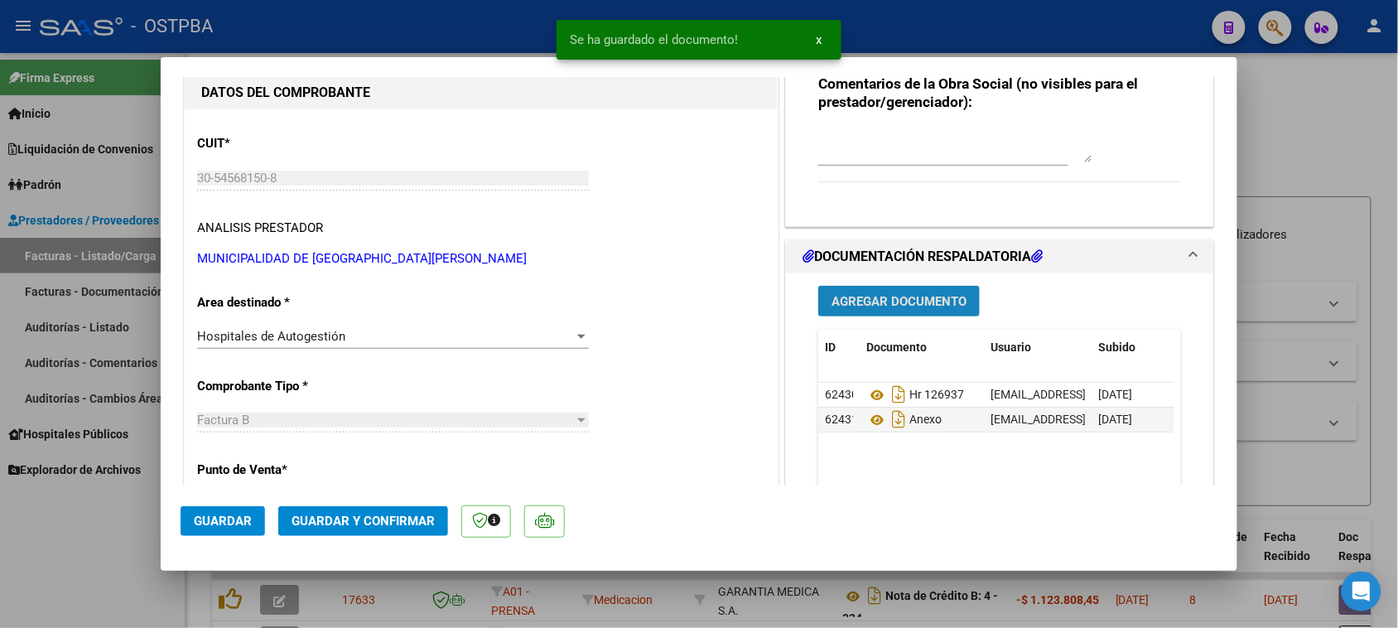
click at [854, 311] on button "Agregar Documento" at bounding box center [898, 301] width 161 height 31
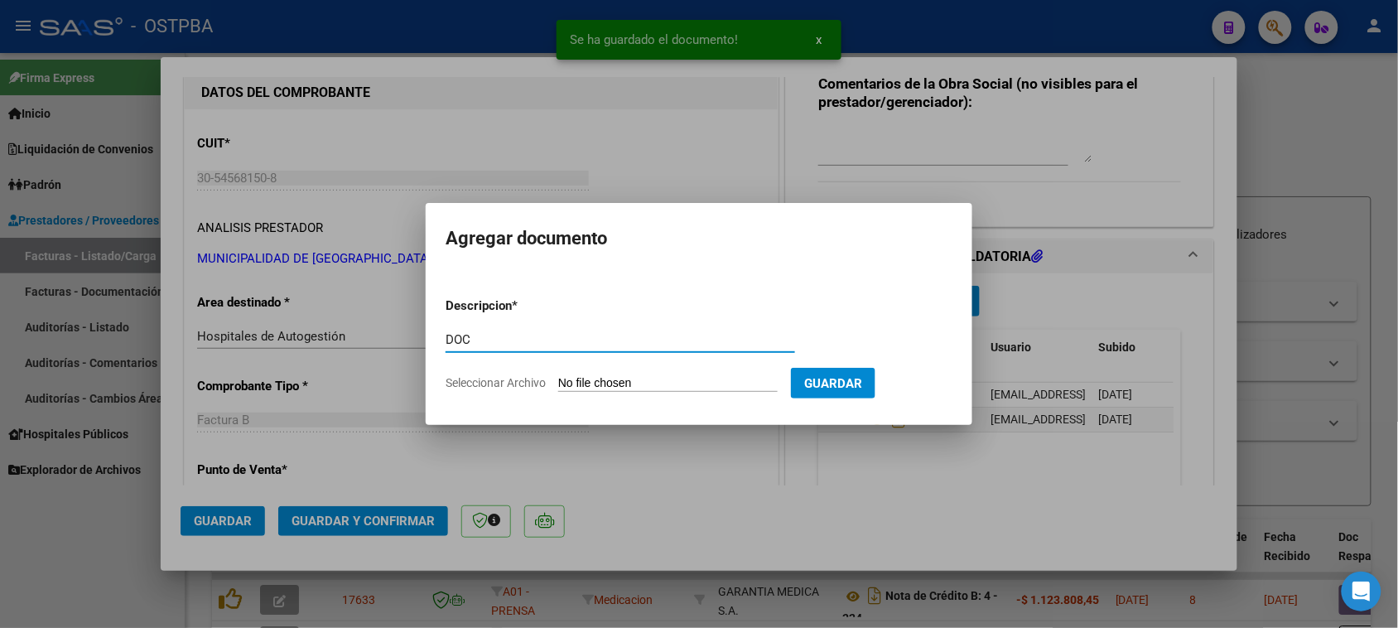
type input "DOC"
click at [558, 376] on input "Seleccionar Archivo" at bounding box center [667, 384] width 219 height 16
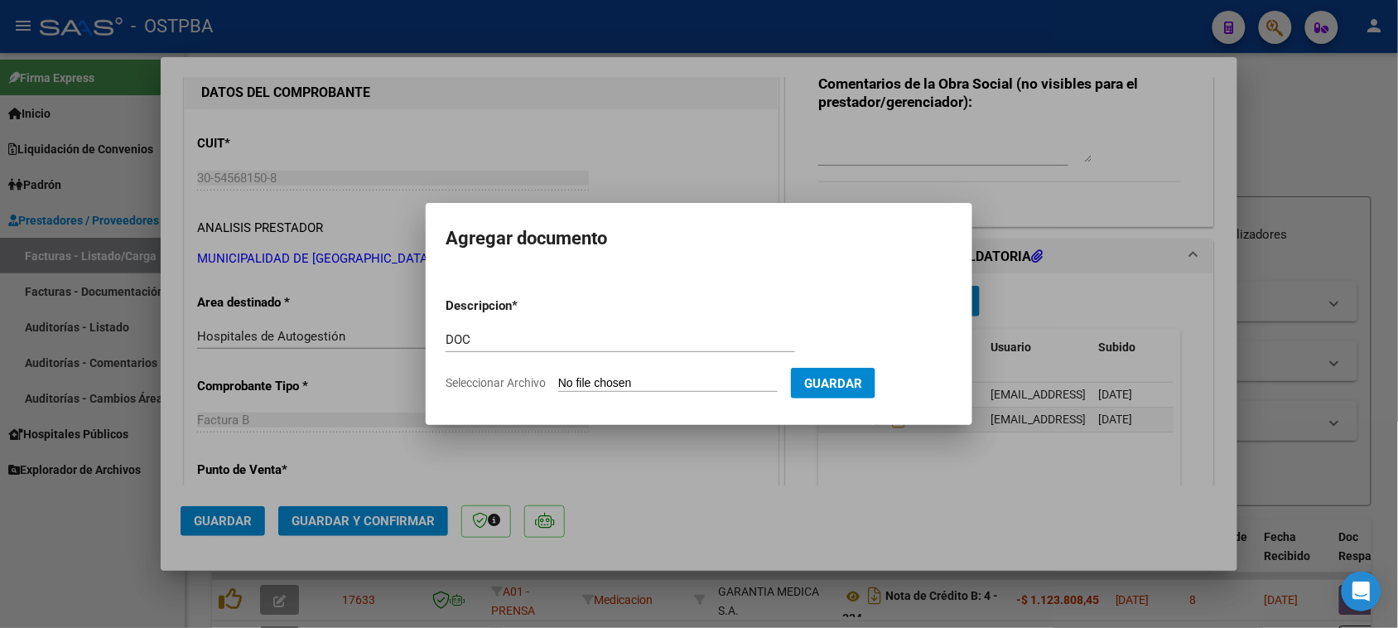
type input "C:\fakepath\DOC 44069.pdf"
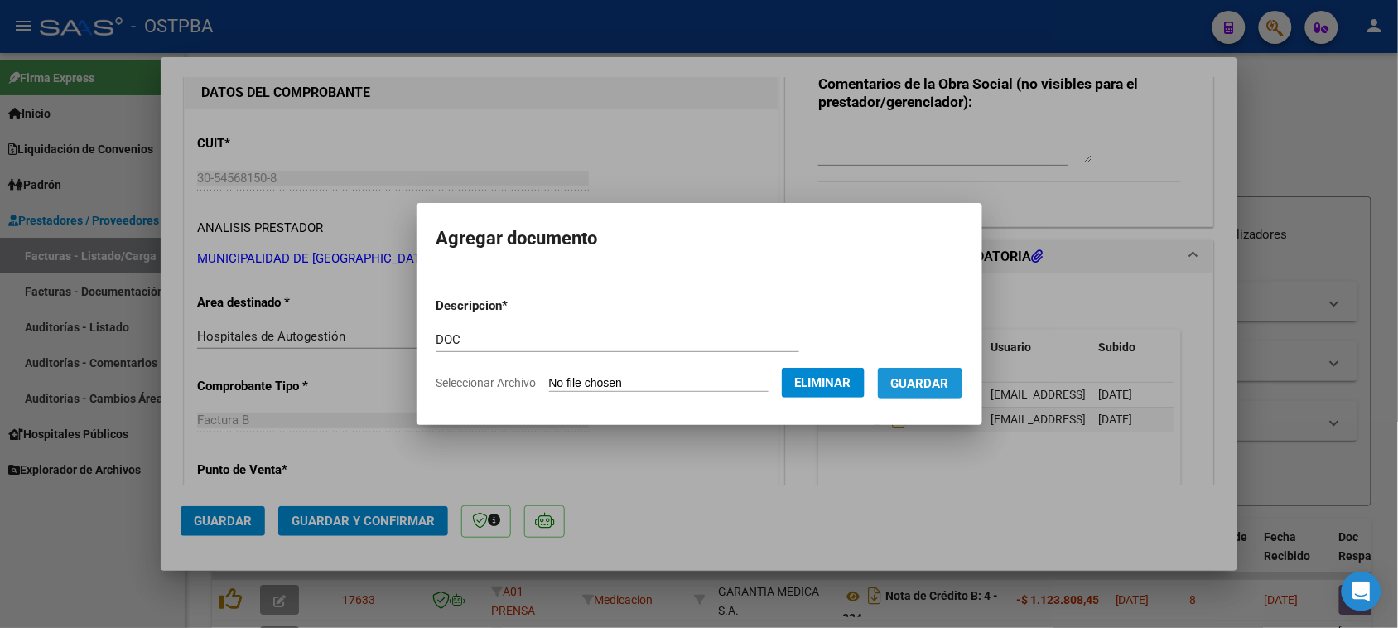
click at [925, 391] on button "Guardar" at bounding box center [920, 383] width 84 height 31
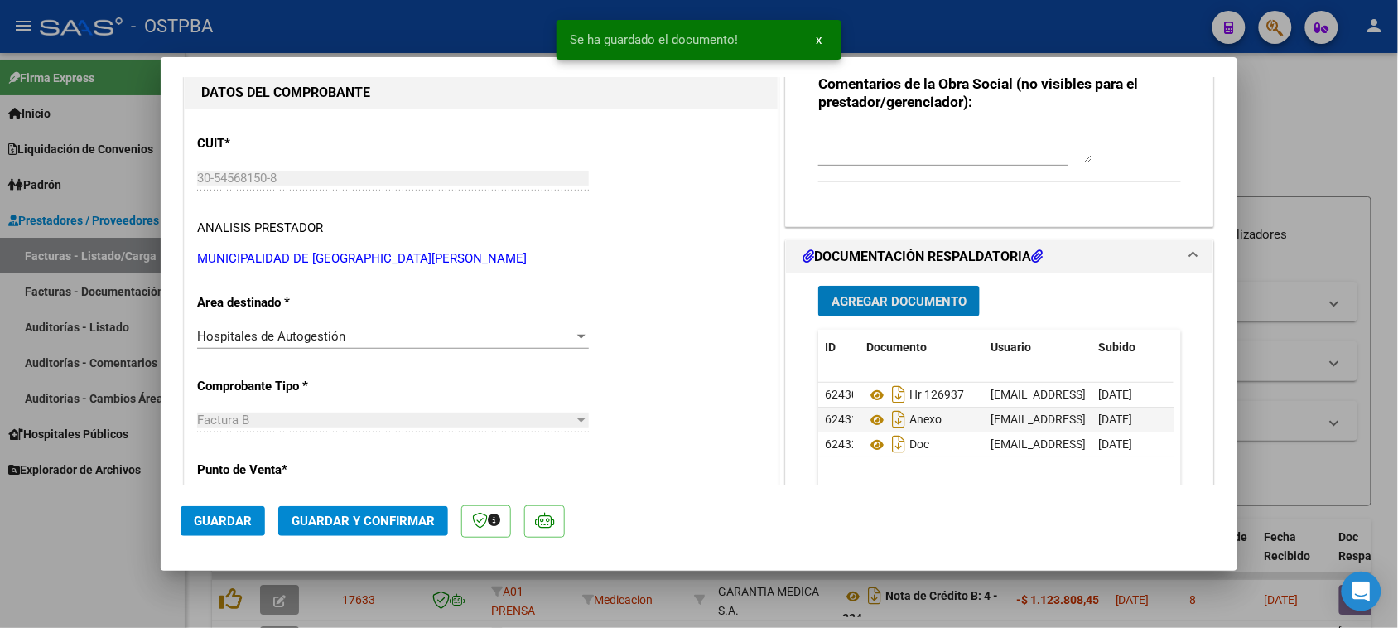
click at [900, 309] on button "Agregar Documento" at bounding box center [898, 301] width 161 height 31
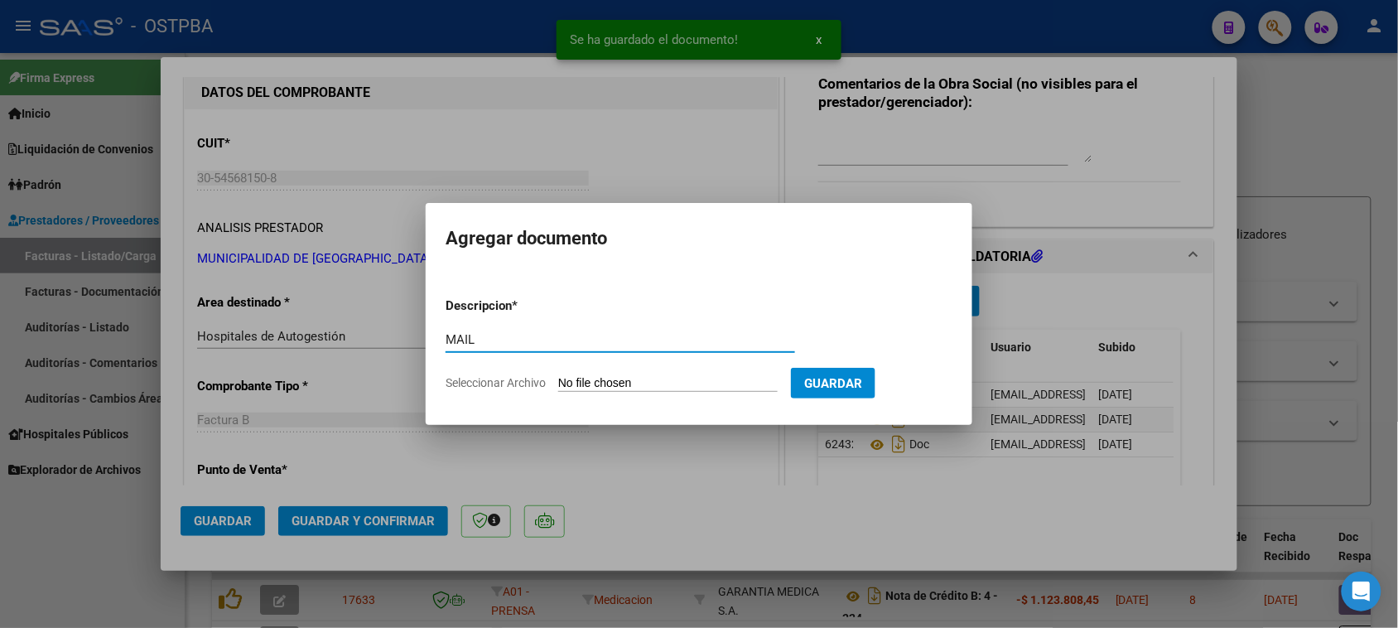
type input "MAIL"
click at [558, 376] on input "Seleccionar Archivo" at bounding box center [667, 384] width 219 height 16
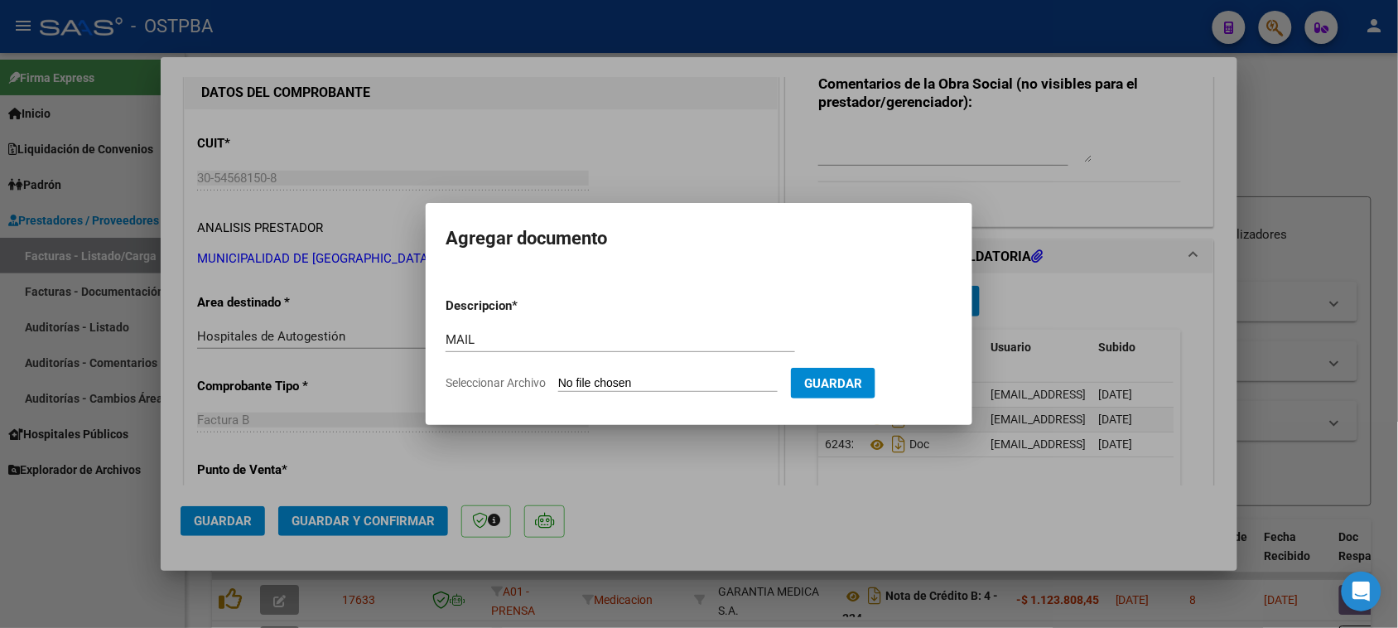
type input "C:\fakepath\Gmail - MUNICIPALIDAD DE [GEOGRAPHIC_DATA][PERSON_NAME] - 30-545681…"
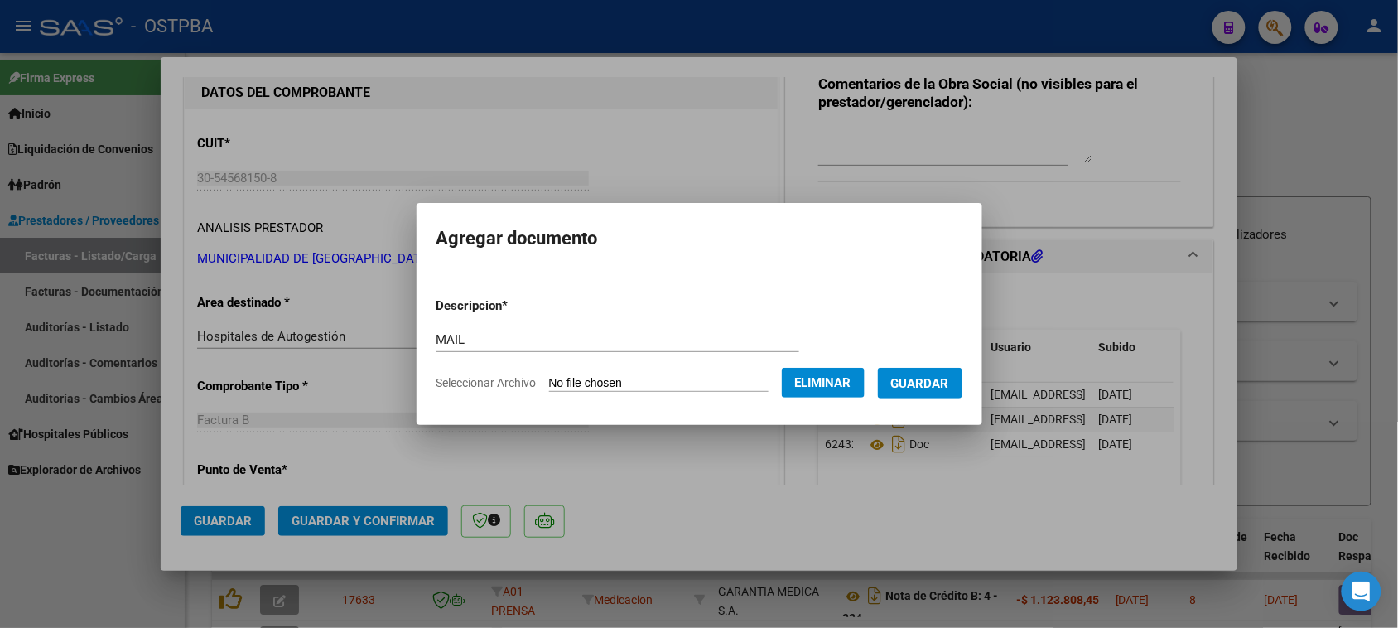
click at [936, 371] on button "Guardar" at bounding box center [920, 383] width 84 height 31
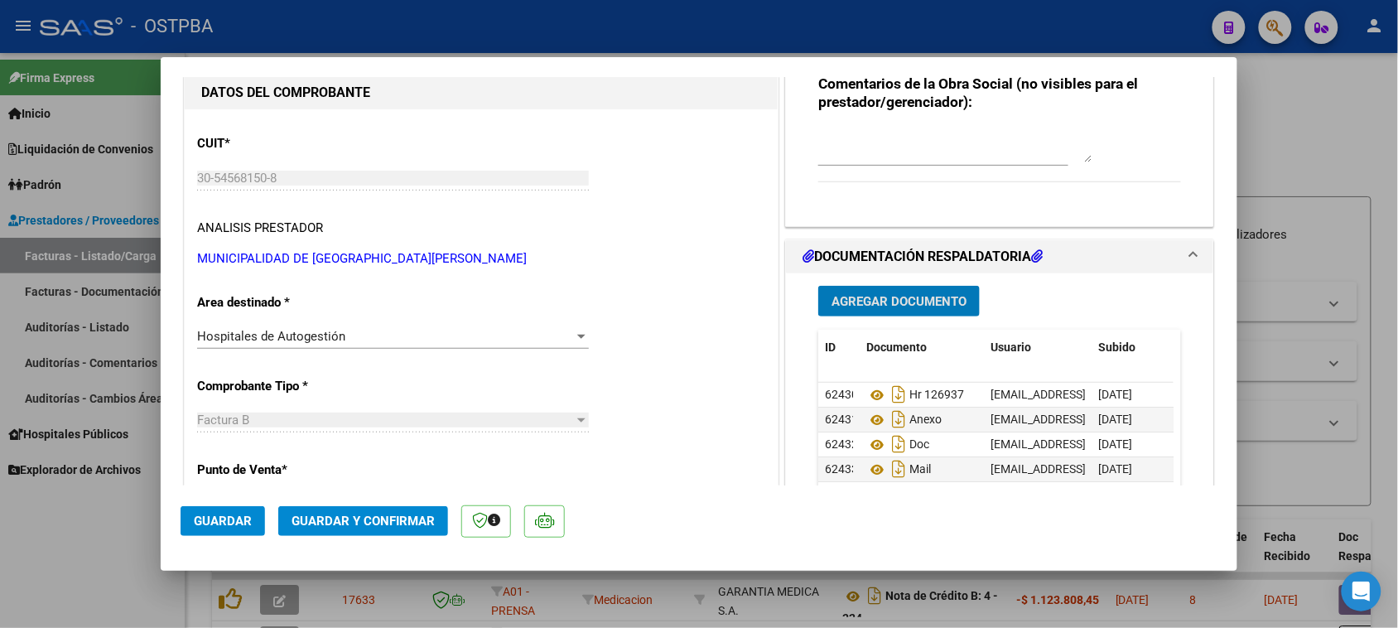
click at [353, 524] on span "Guardar y Confirmar" at bounding box center [362, 520] width 143 height 15
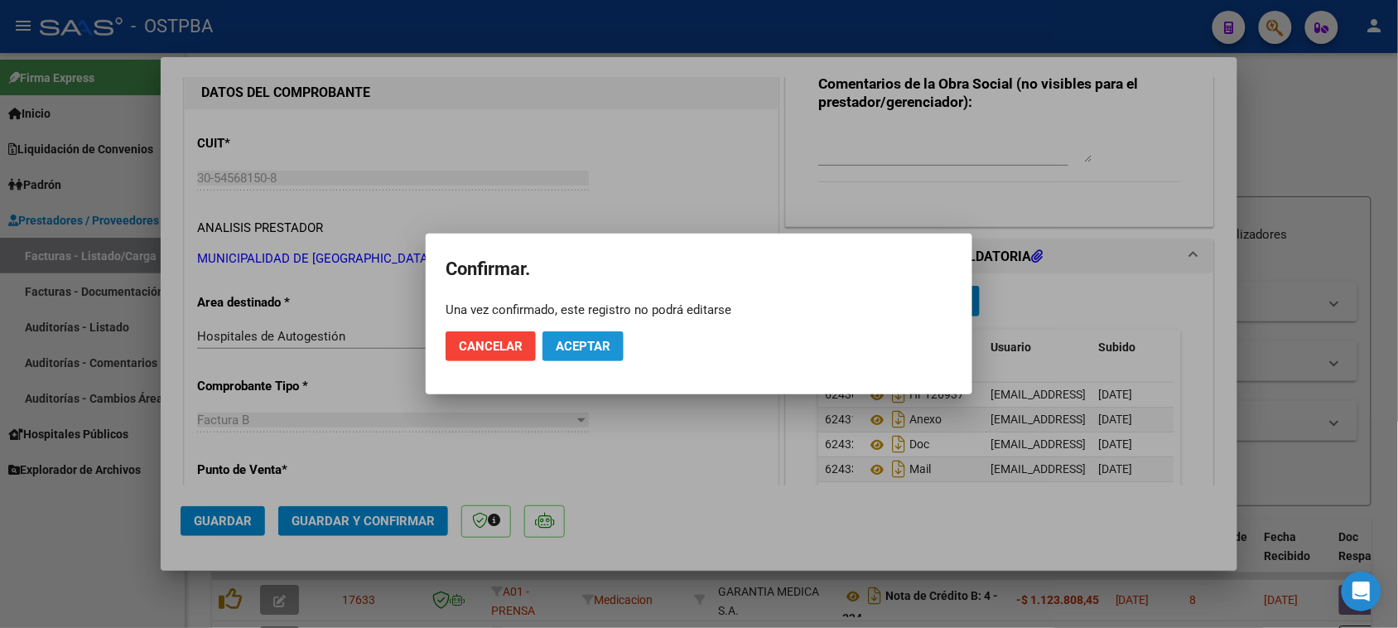
click at [568, 354] on button "Aceptar" at bounding box center [582, 346] width 81 height 30
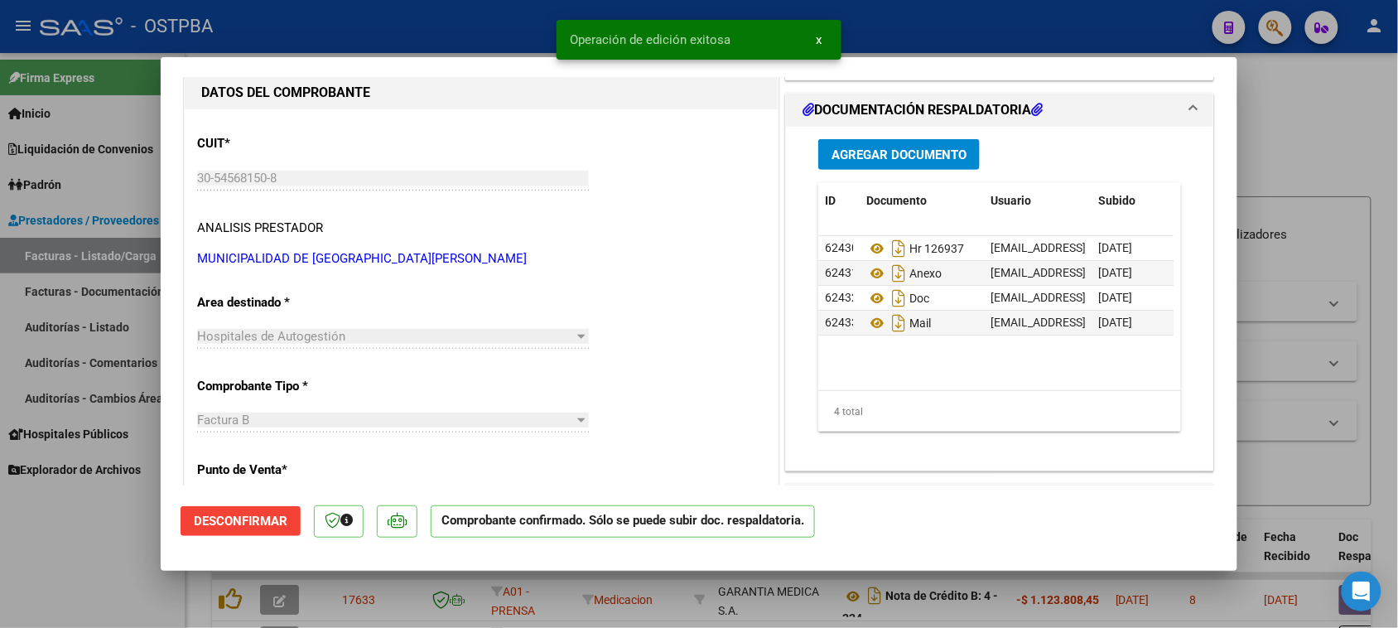
click at [114, 251] on div at bounding box center [699, 314] width 1398 height 628
type input "$ 0,00"
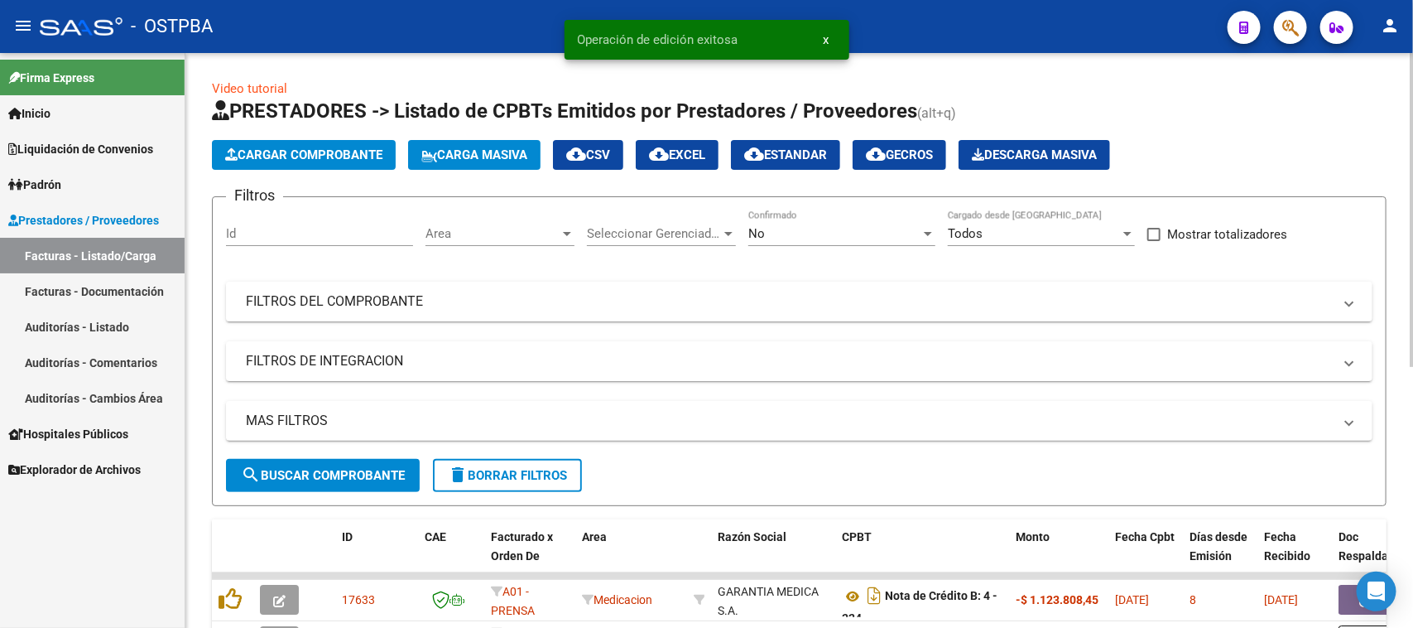
click at [288, 155] on span "Cargar Comprobante" at bounding box center [303, 154] width 157 height 15
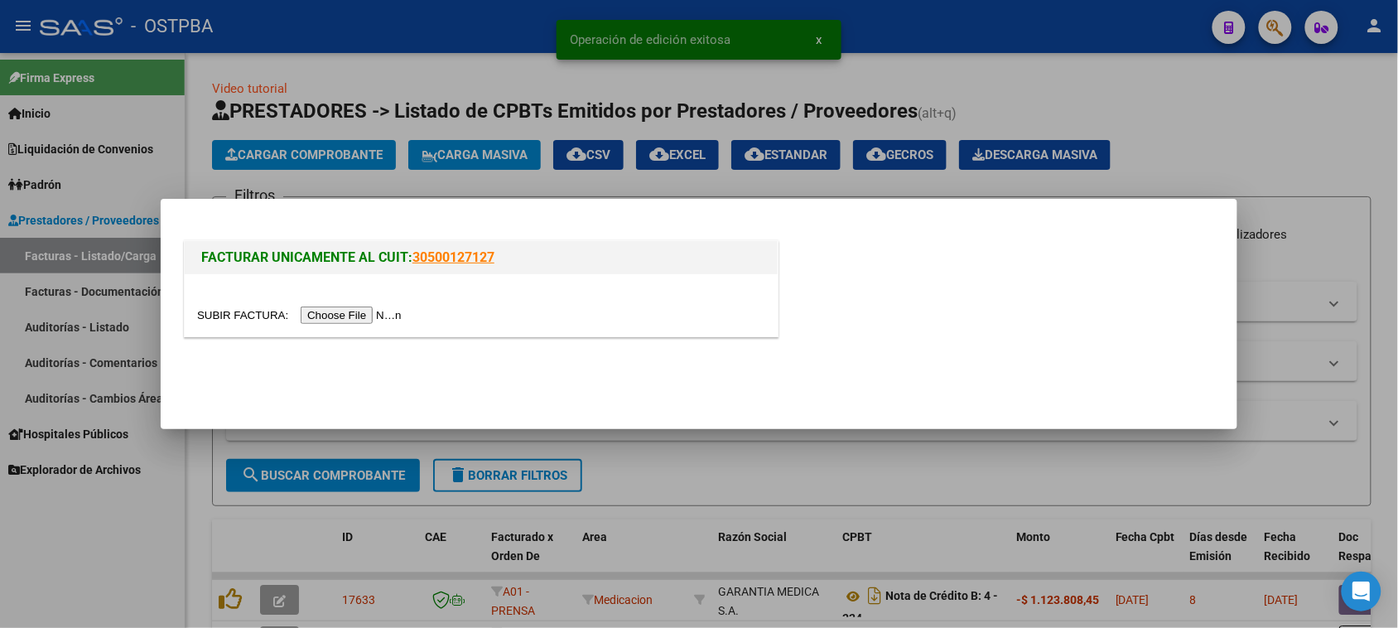
click at [315, 313] on input "file" at bounding box center [301, 314] width 209 height 17
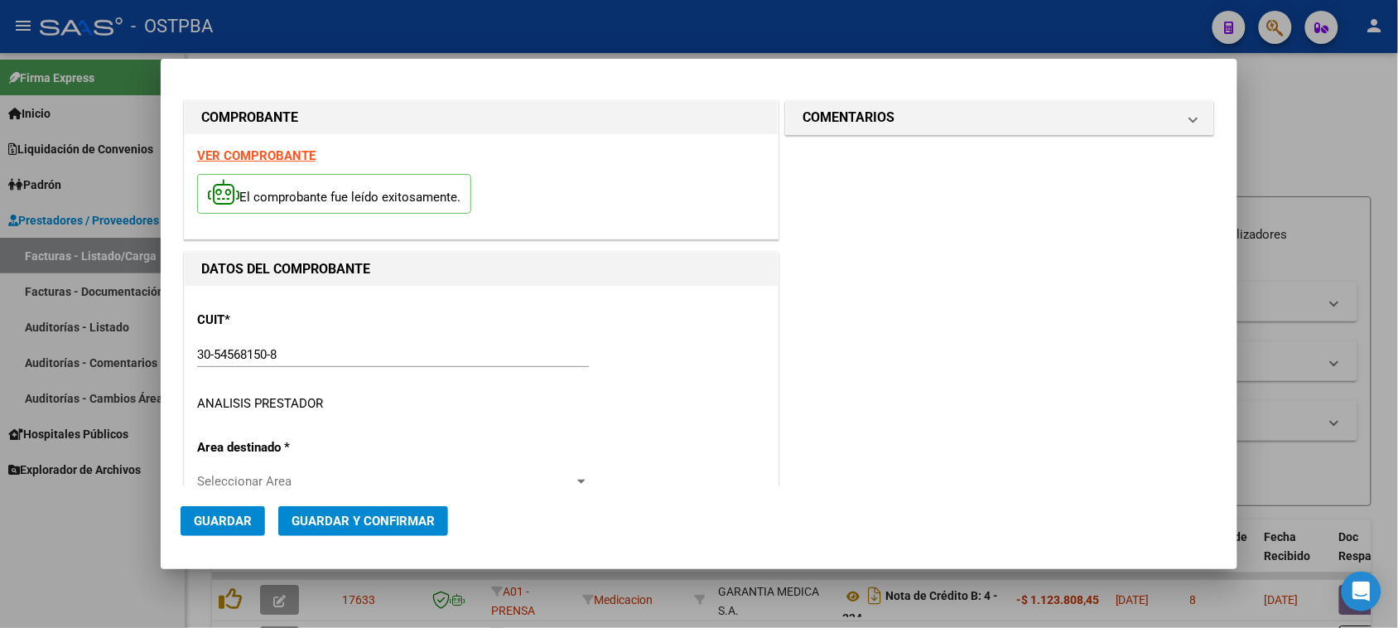
type input "[DATE]"
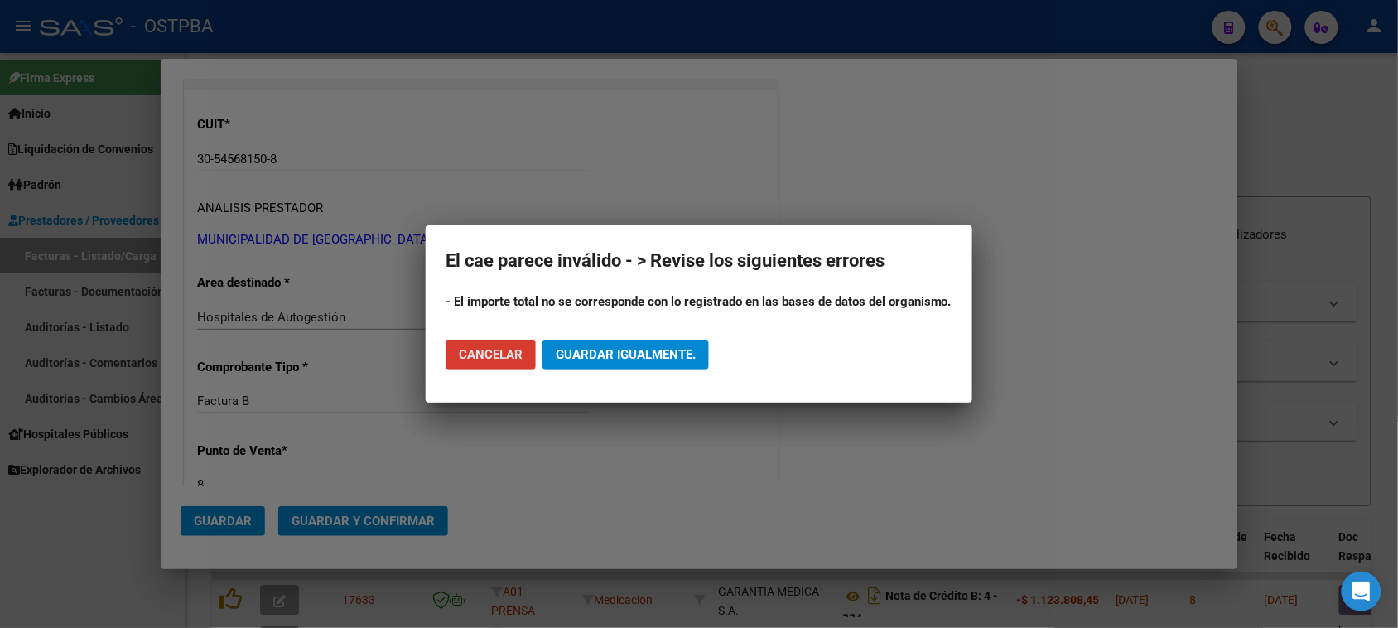
scroll to position [207, 0]
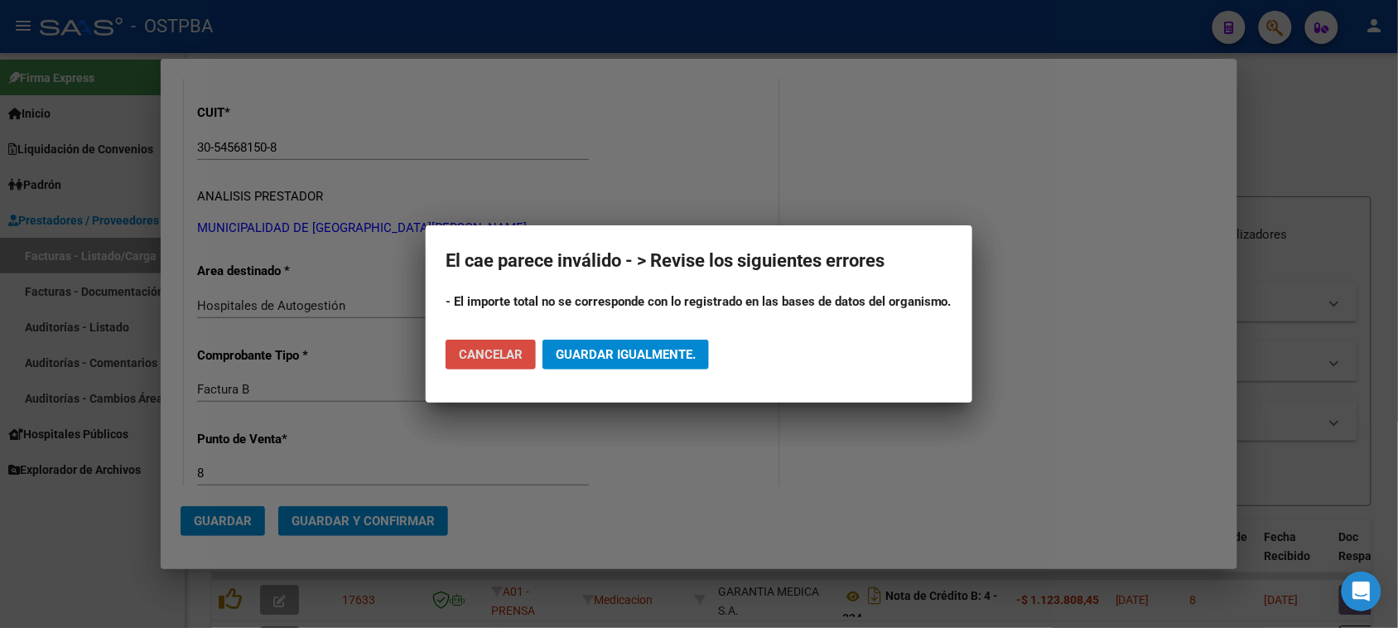
click at [498, 353] on span "Cancelar" at bounding box center [491, 354] width 64 height 15
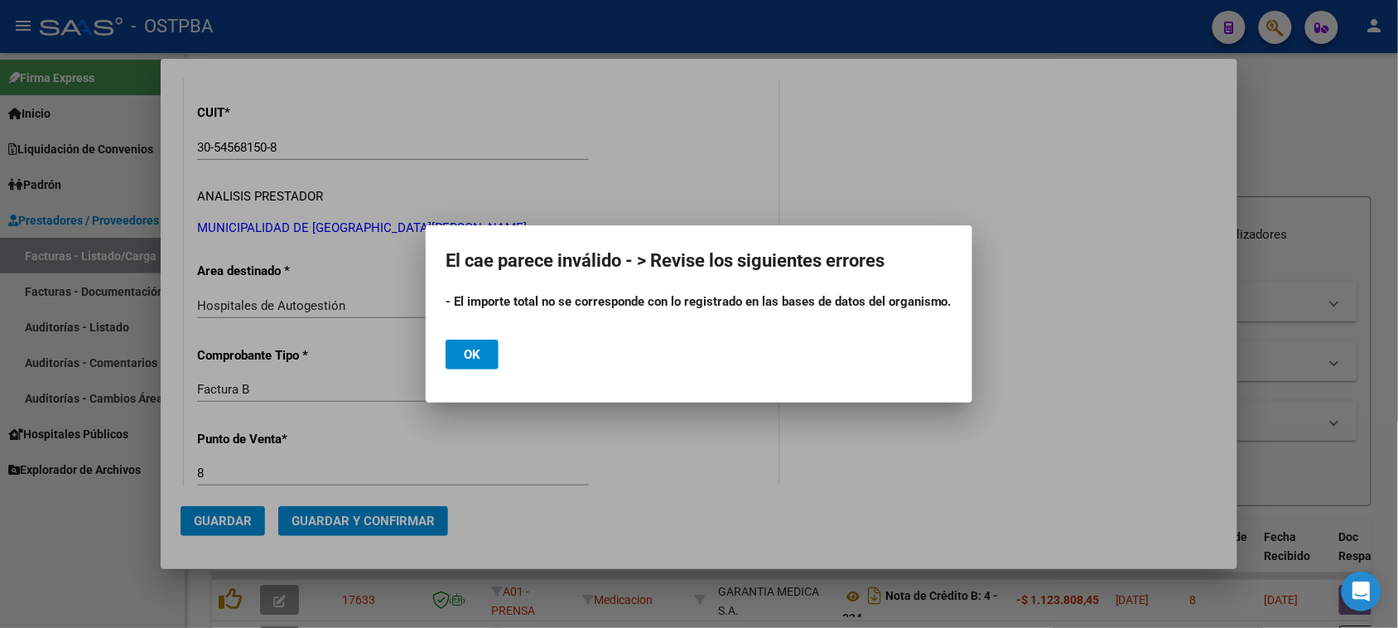
click at [473, 354] on span "Ok" at bounding box center [472, 354] width 17 height 15
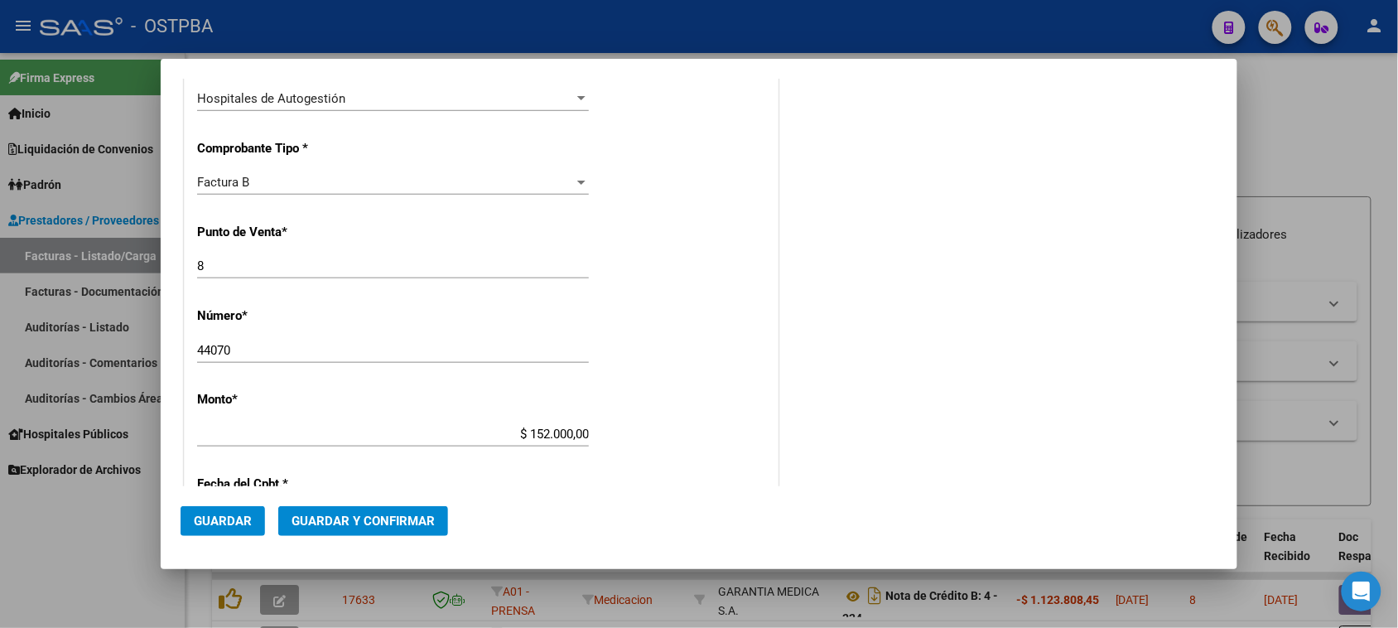
scroll to position [517, 0]
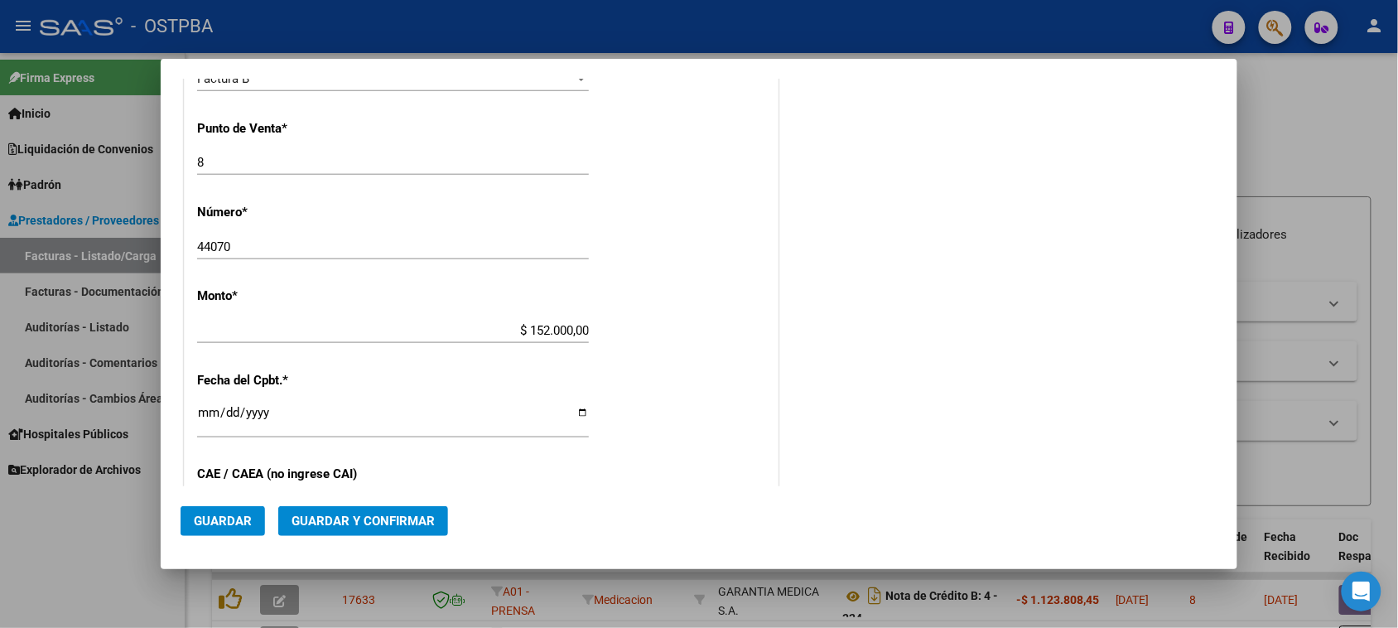
click at [582, 332] on input "$ 152.000,00" at bounding box center [393, 330] width 392 height 15
type input "$ 1.520,00"
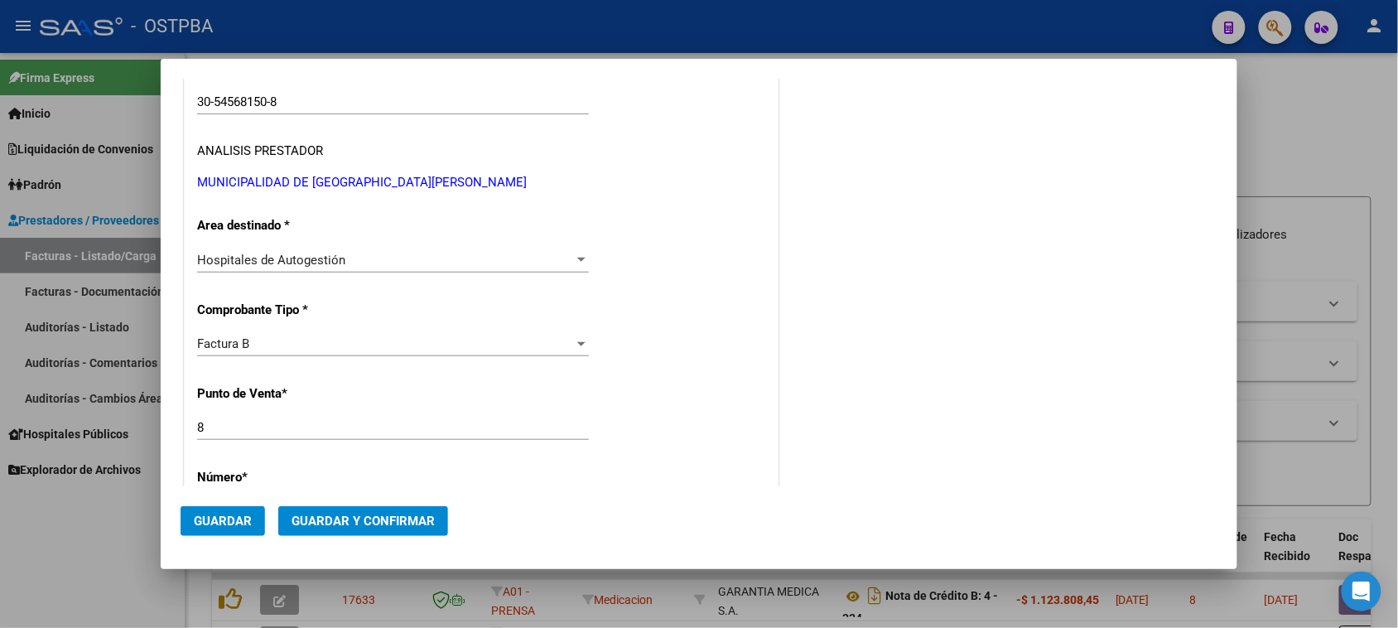
scroll to position [0, 0]
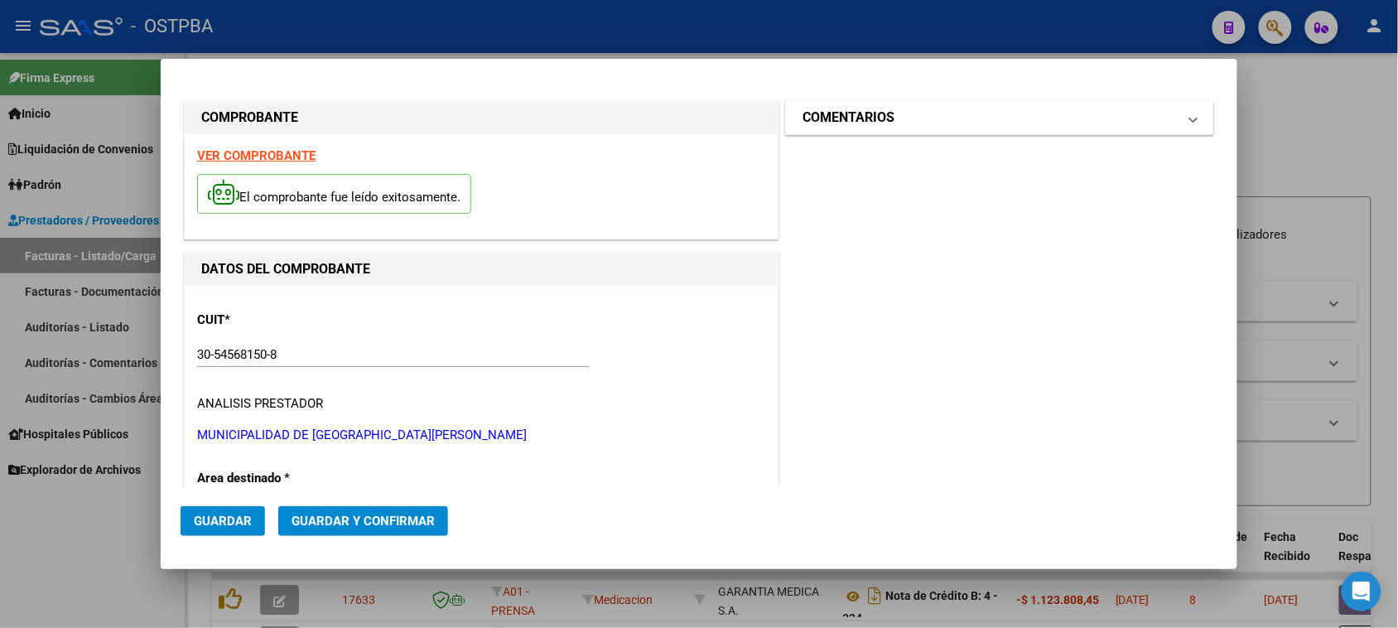
click at [902, 108] on mat-panel-title "COMENTARIOS" at bounding box center [989, 118] width 374 height 20
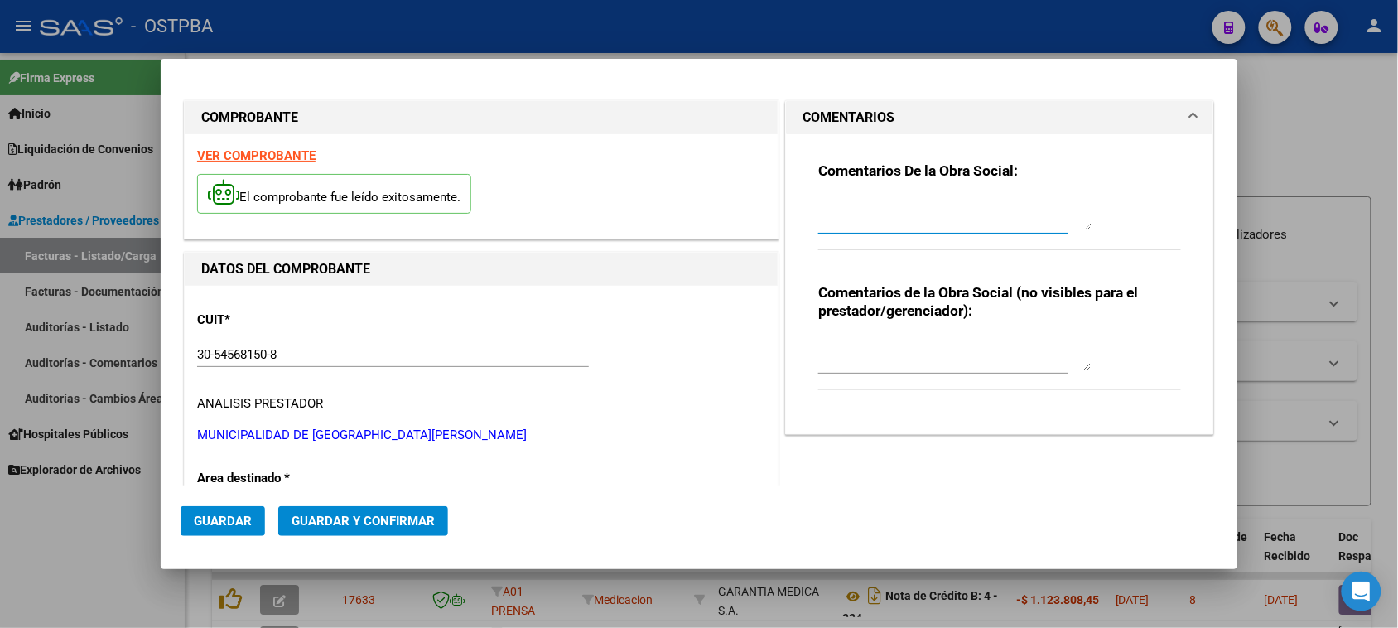
click at [888, 224] on textarea at bounding box center [954, 213] width 273 height 33
type textarea "HR 126936"
click at [201, 518] on span "Guardar" at bounding box center [223, 520] width 58 height 15
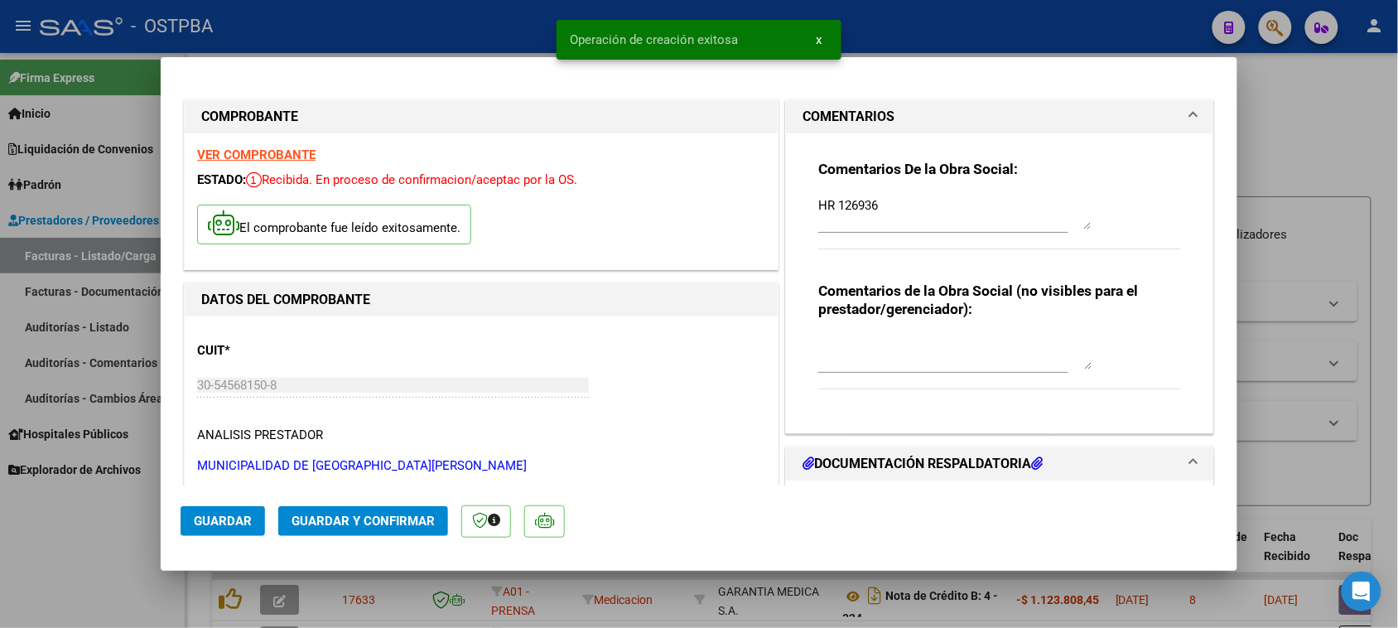
scroll to position [310, 0]
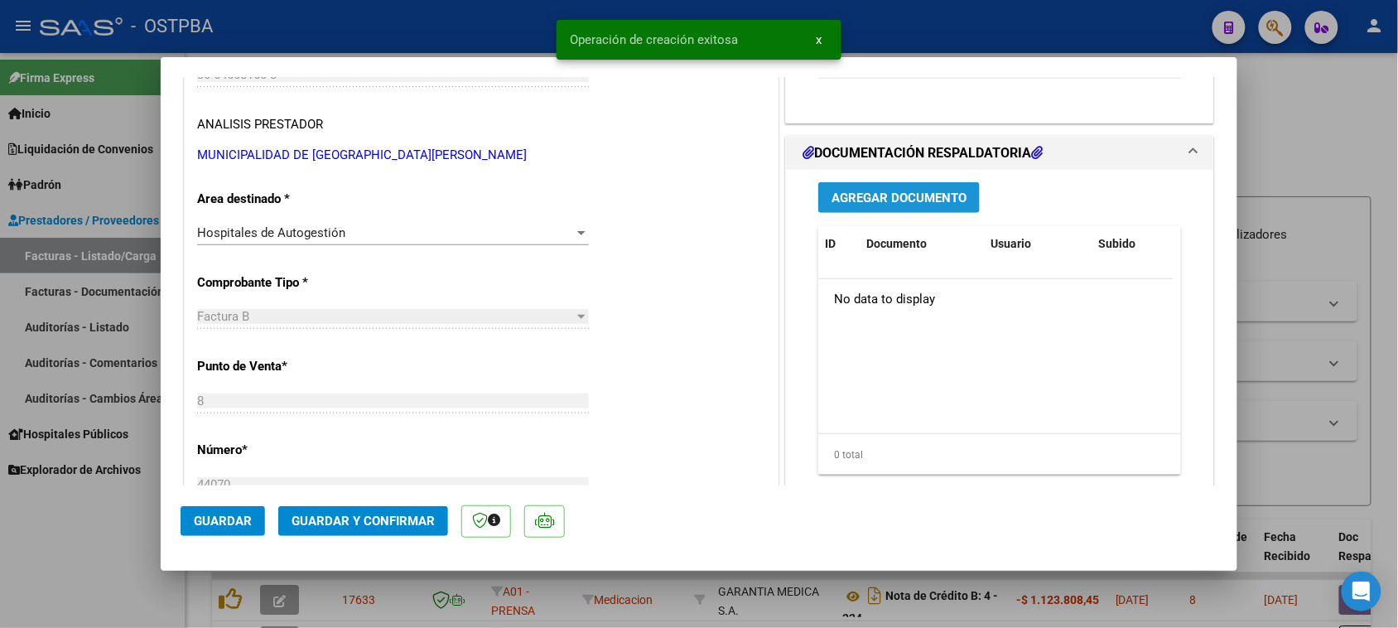
click at [950, 208] on button "Agregar Documento" at bounding box center [898, 197] width 161 height 31
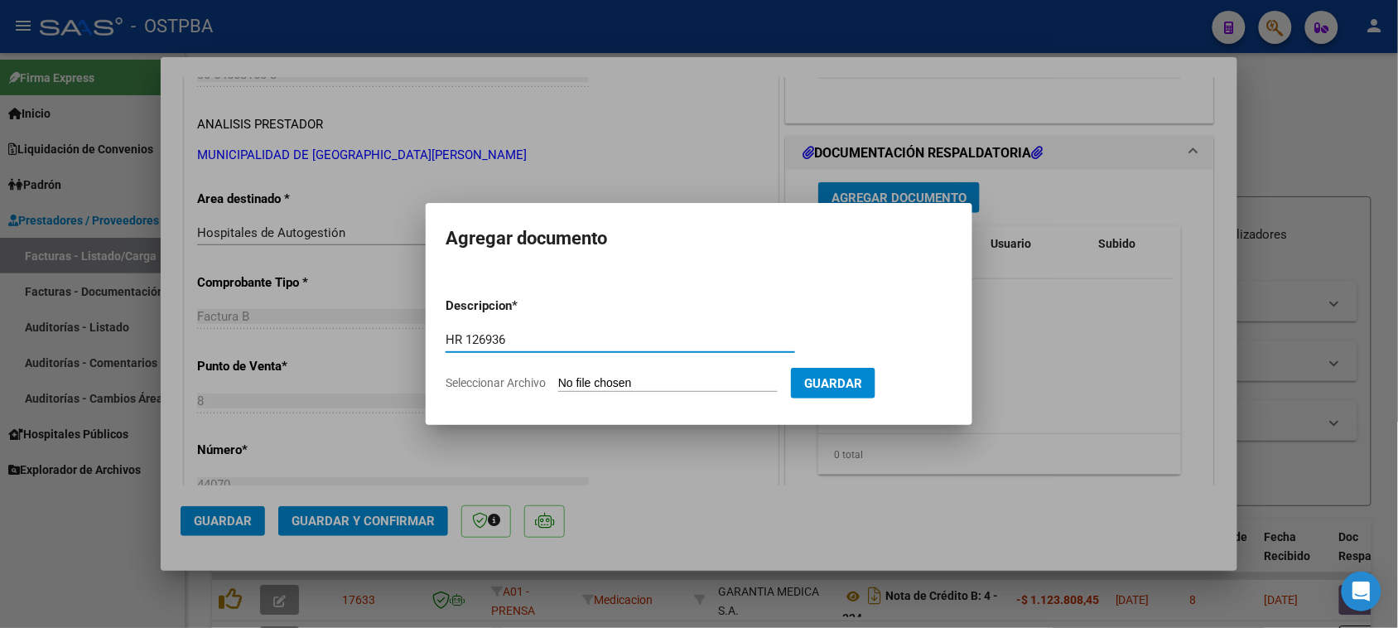
type input "HR 126936"
click at [558, 376] on input "Seleccionar Archivo" at bounding box center [667, 384] width 219 height 16
type input "C:\fakepath\HR 126936.pdf"
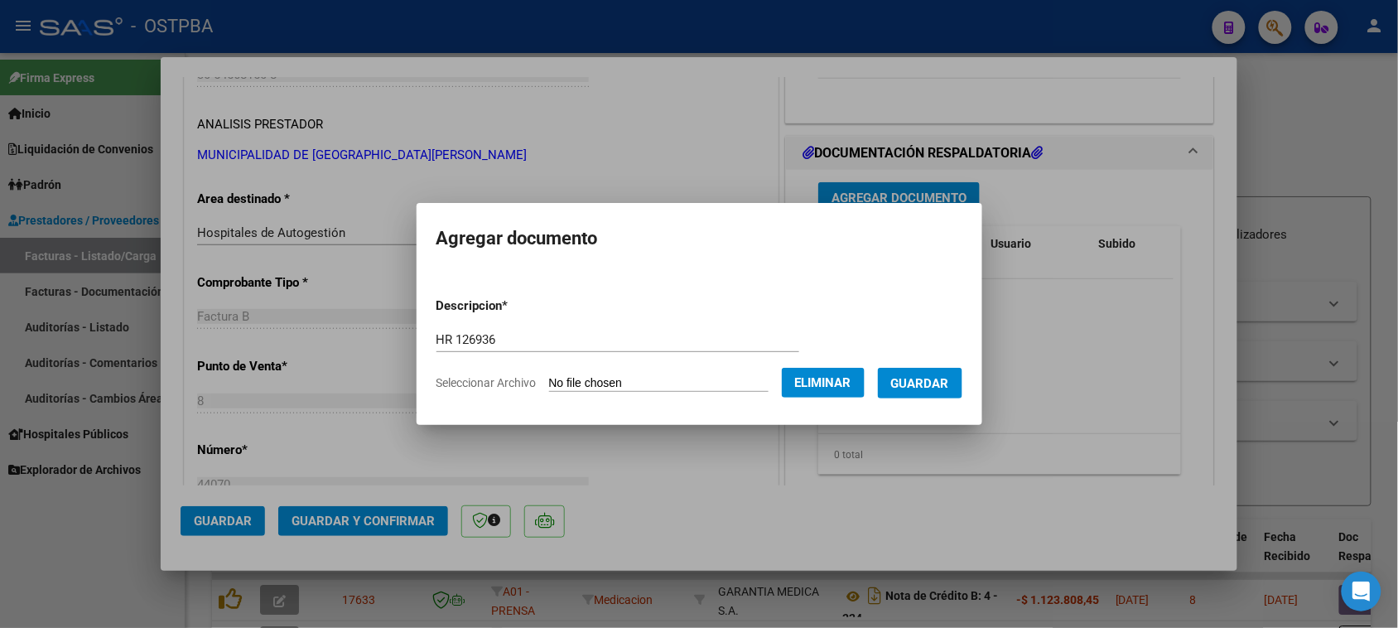
click at [926, 387] on span "Guardar" at bounding box center [920, 383] width 58 height 15
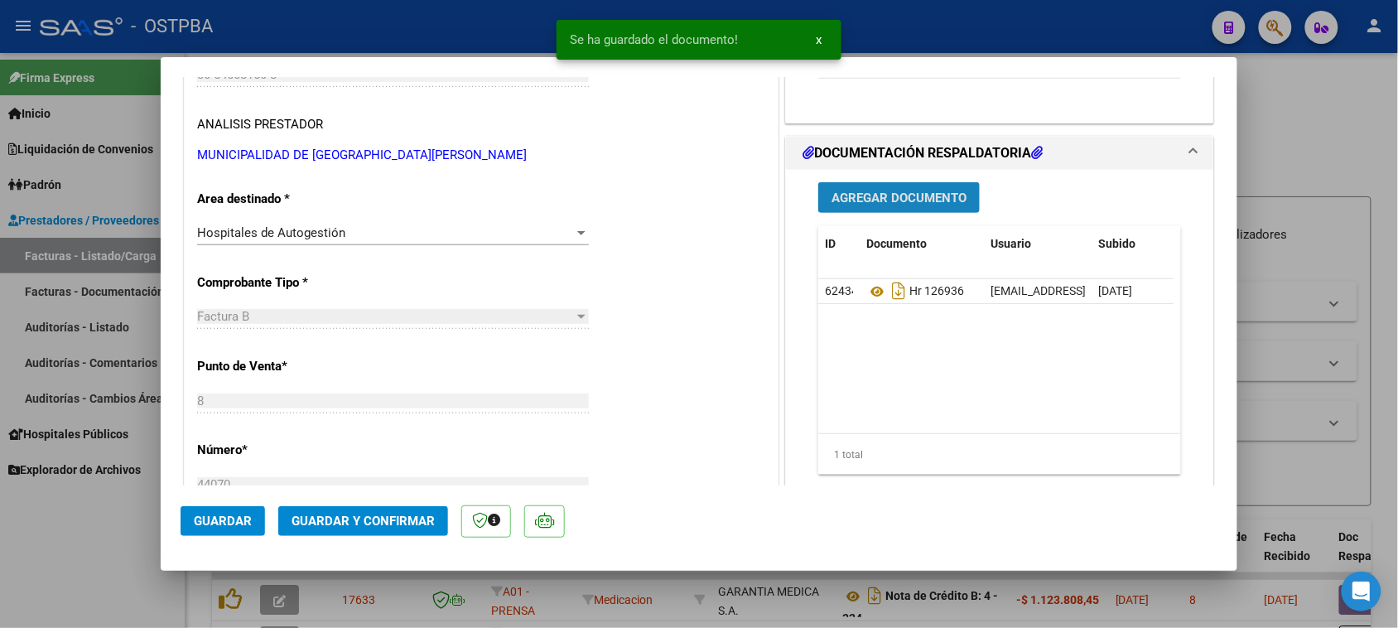
click at [880, 204] on button "Agregar Documento" at bounding box center [898, 197] width 161 height 31
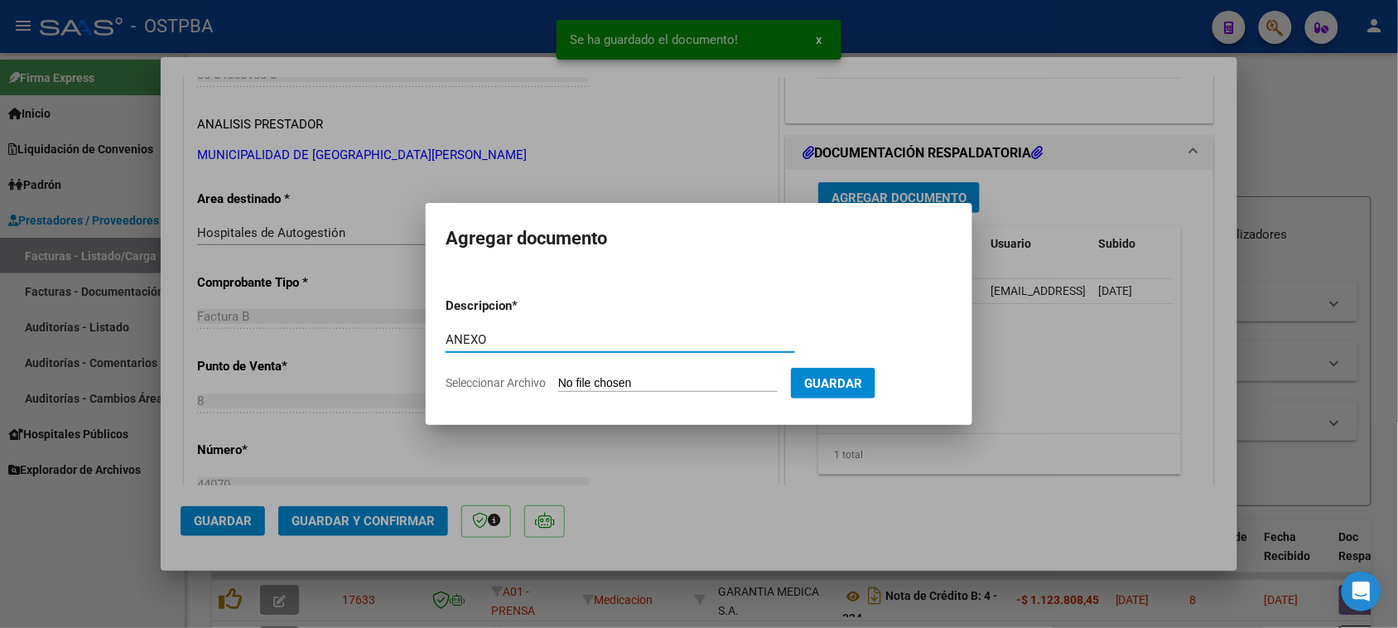
type input "ANEXO"
click at [558, 376] on input "Seleccionar Archivo" at bounding box center [667, 384] width 219 height 16
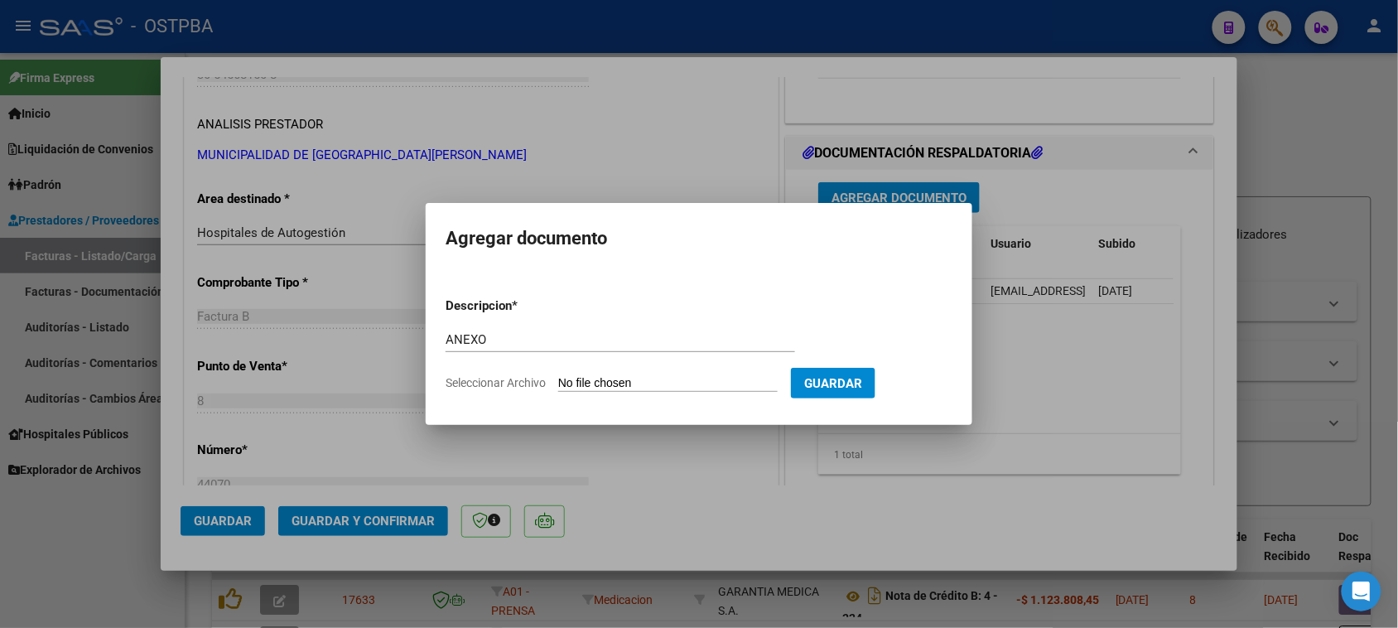
type input "C:\fakepath\ANEXO 44070.PDF"
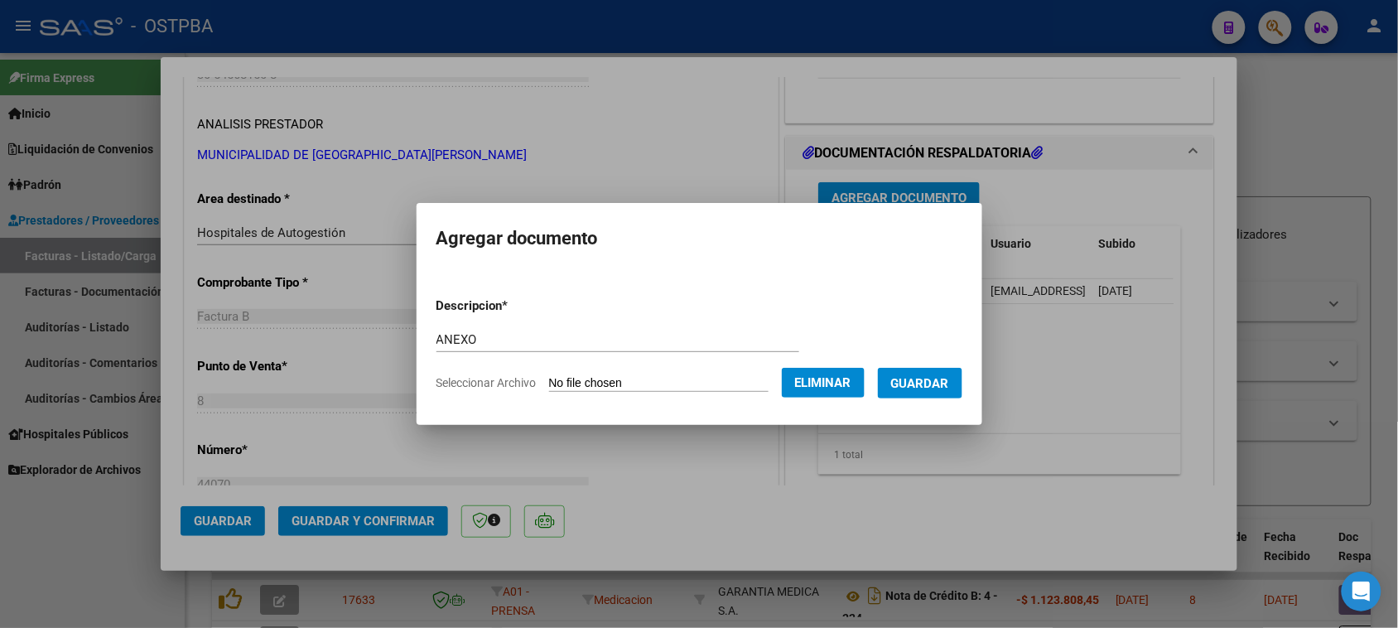
click at [949, 386] on span "Guardar" at bounding box center [920, 383] width 58 height 15
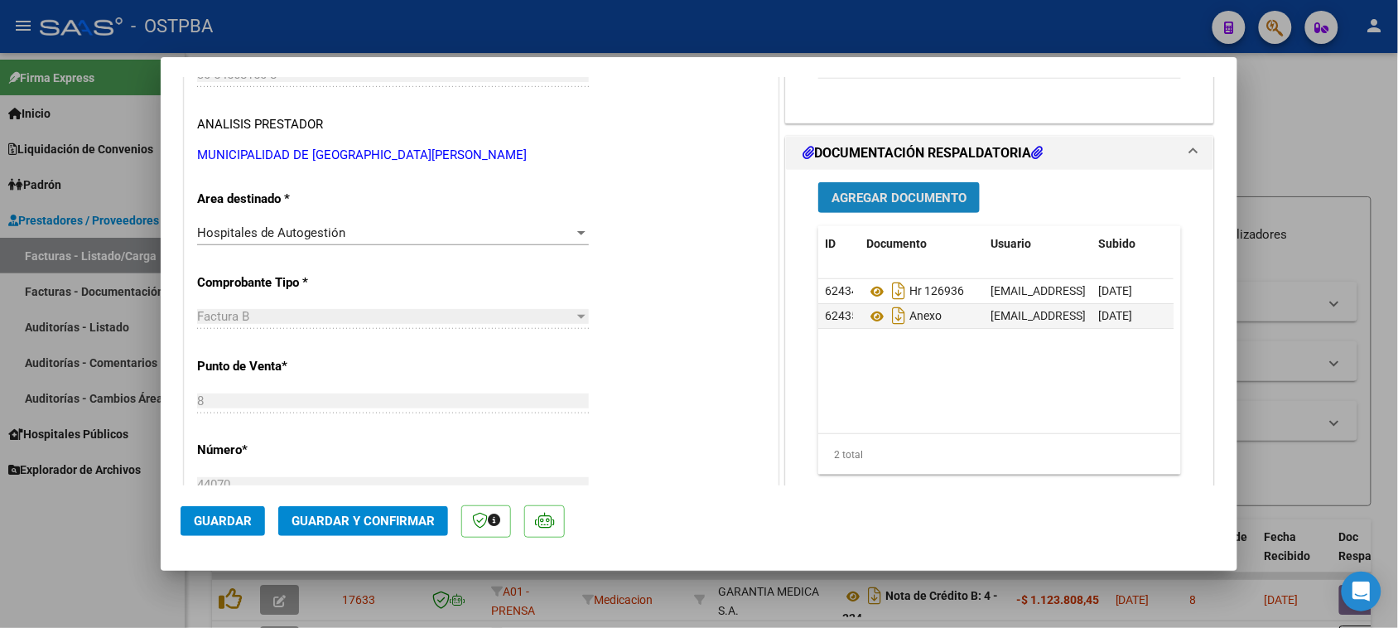
click at [900, 191] on span "Agregar Documento" at bounding box center [898, 197] width 135 height 15
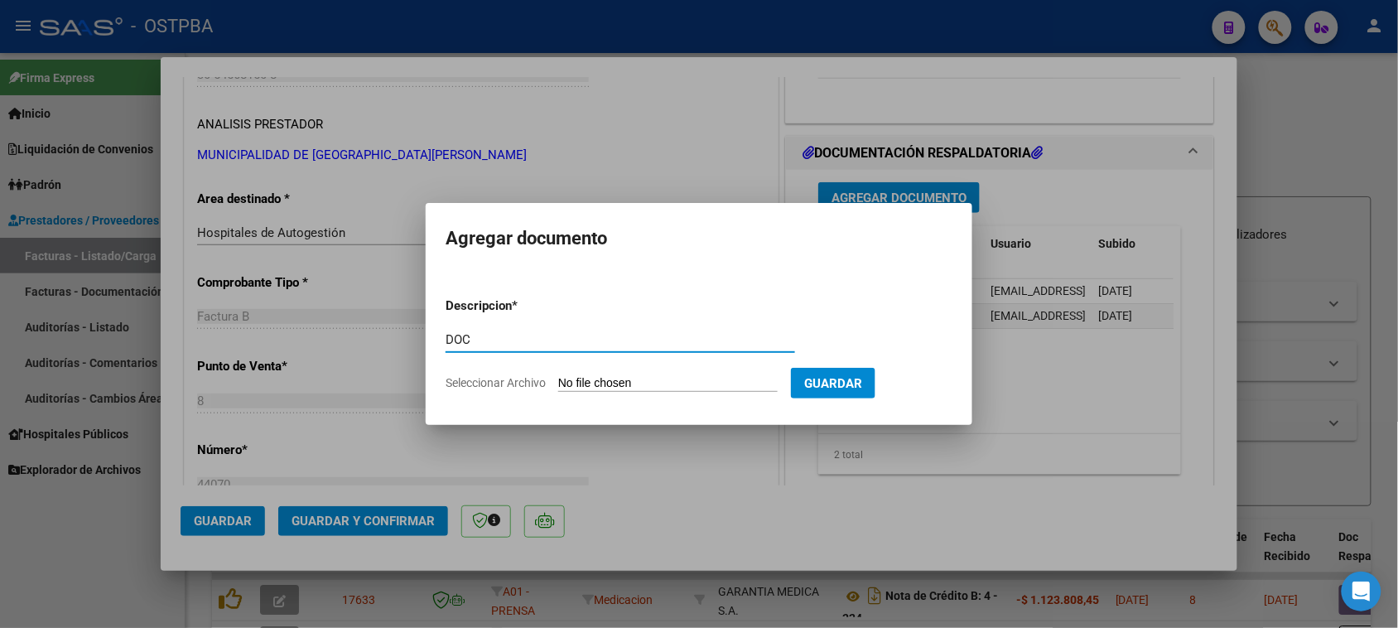
type input "DOC"
click at [558, 376] on input "Seleccionar Archivo" at bounding box center [667, 384] width 219 height 16
type input "C:\fakepath\DOC 44070.pdf"
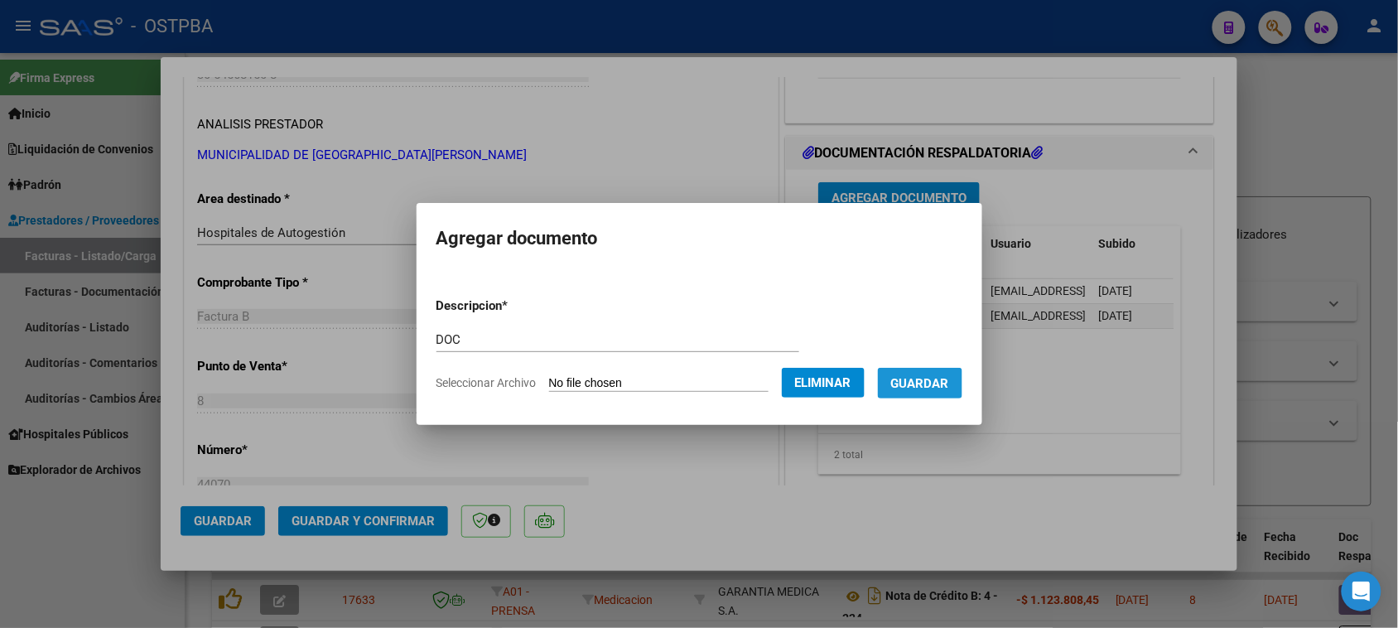
click at [934, 395] on button "Guardar" at bounding box center [920, 383] width 84 height 31
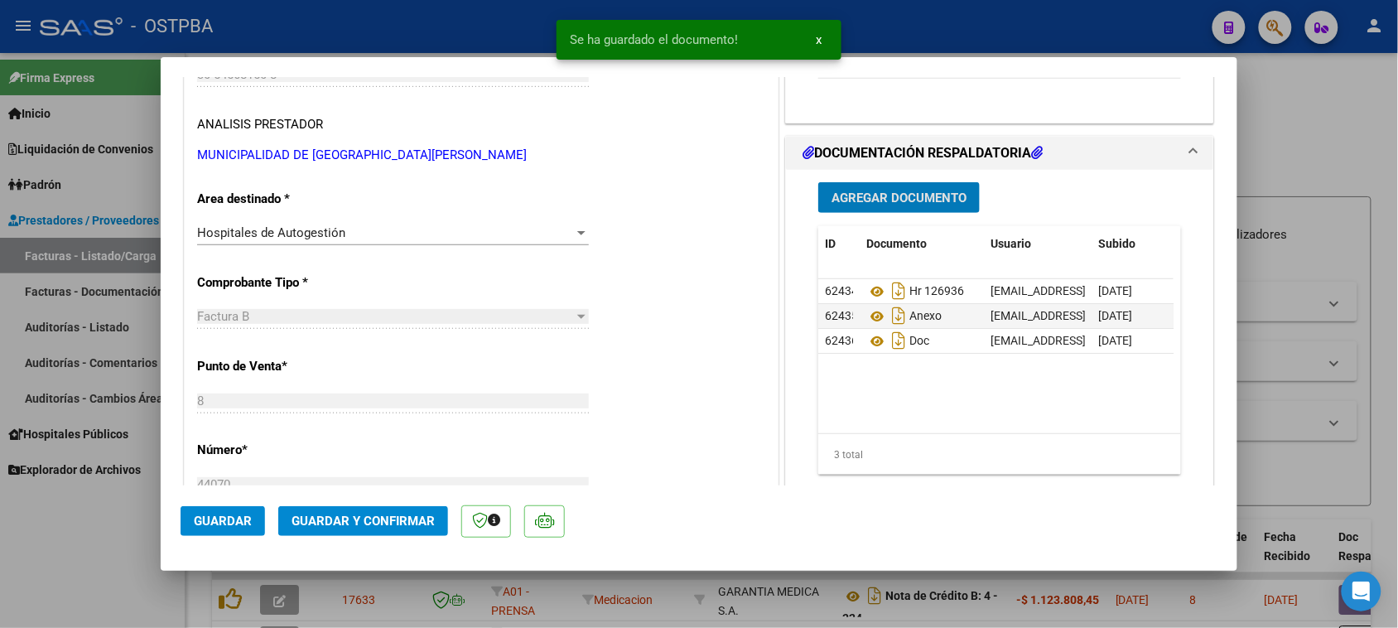
click at [847, 195] on span "Agregar Documento" at bounding box center [898, 197] width 135 height 15
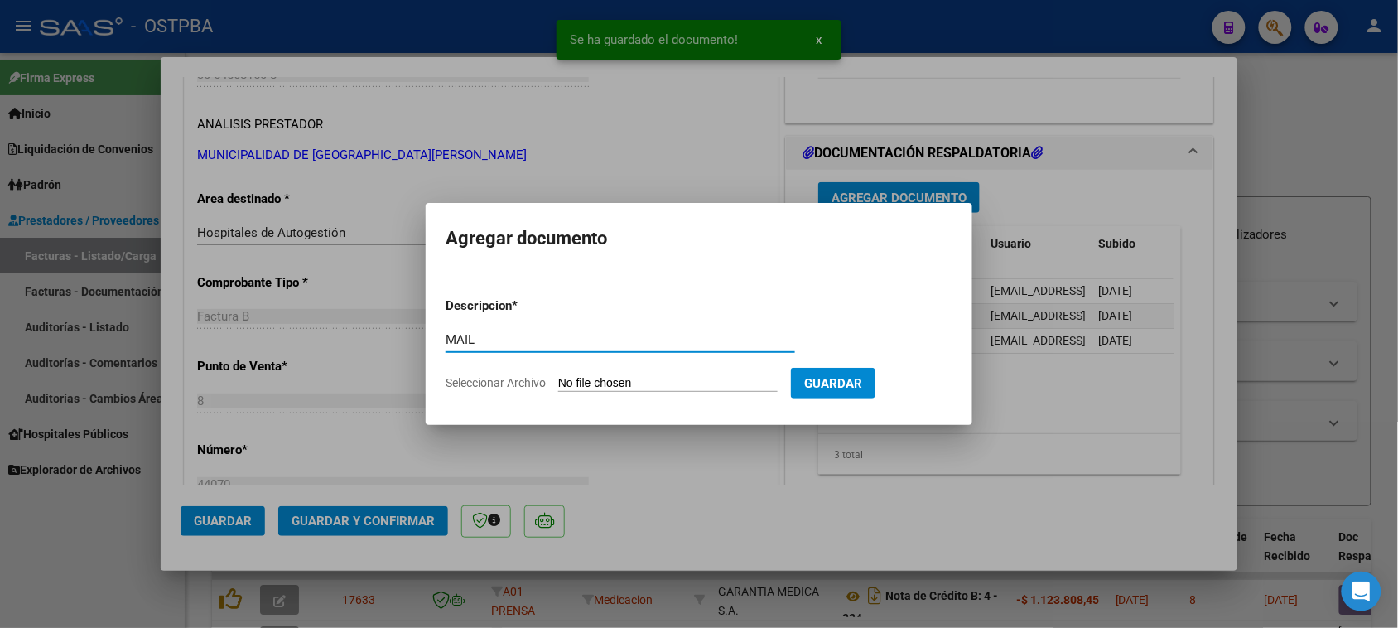
type input "MAIL"
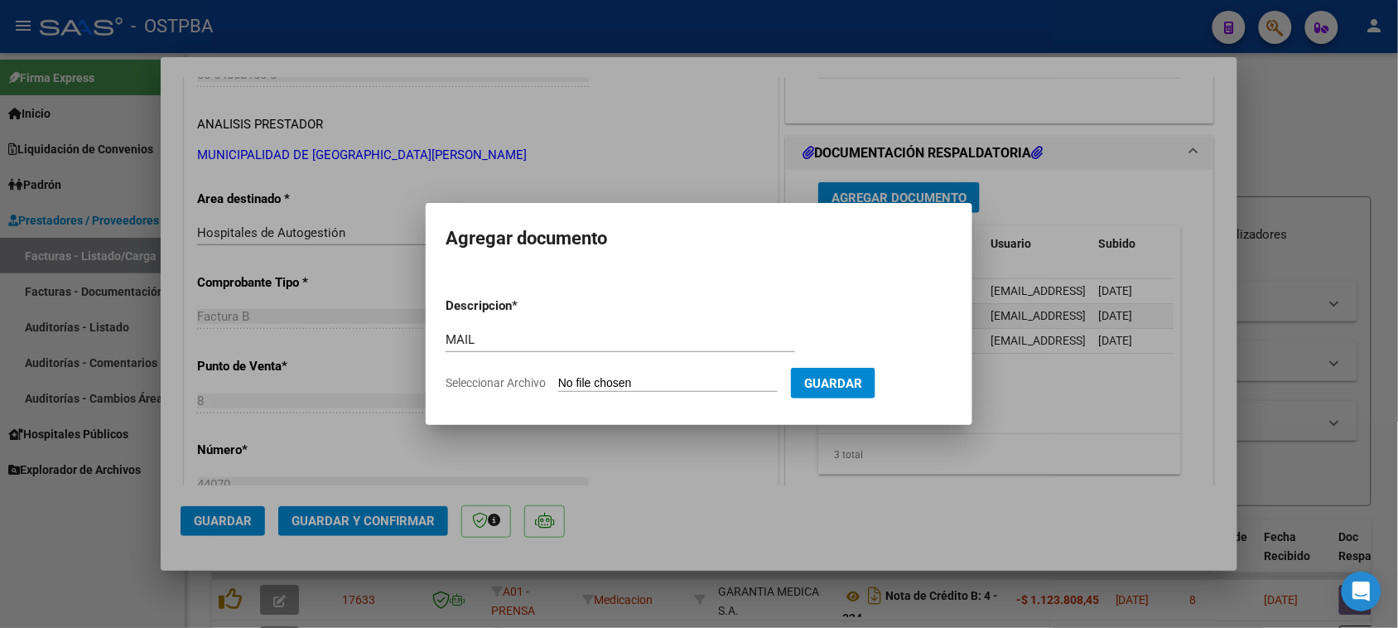
click at [558, 376] on input "Seleccionar Archivo" at bounding box center [667, 384] width 219 height 16
type input "C:\fakepath\Gmail - MUNICIPALIDAD DE [GEOGRAPHIC_DATA][PERSON_NAME] - 30-545681…"
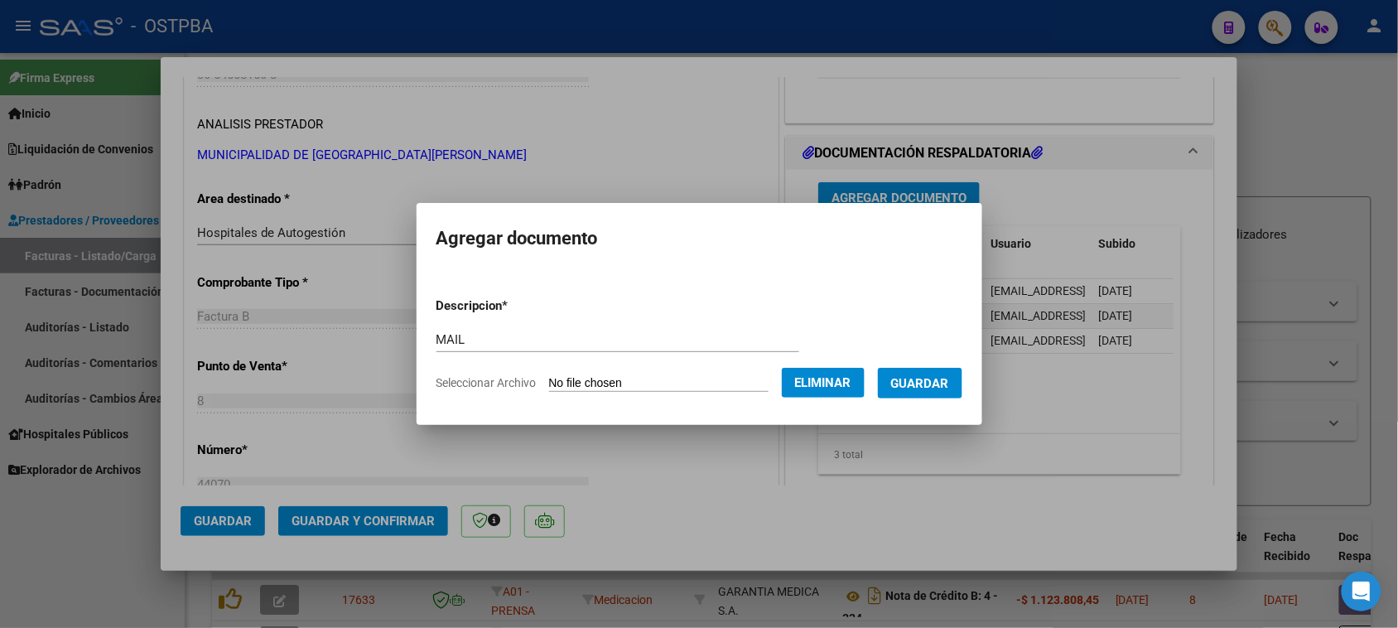
click at [949, 376] on span "Guardar" at bounding box center [920, 383] width 58 height 15
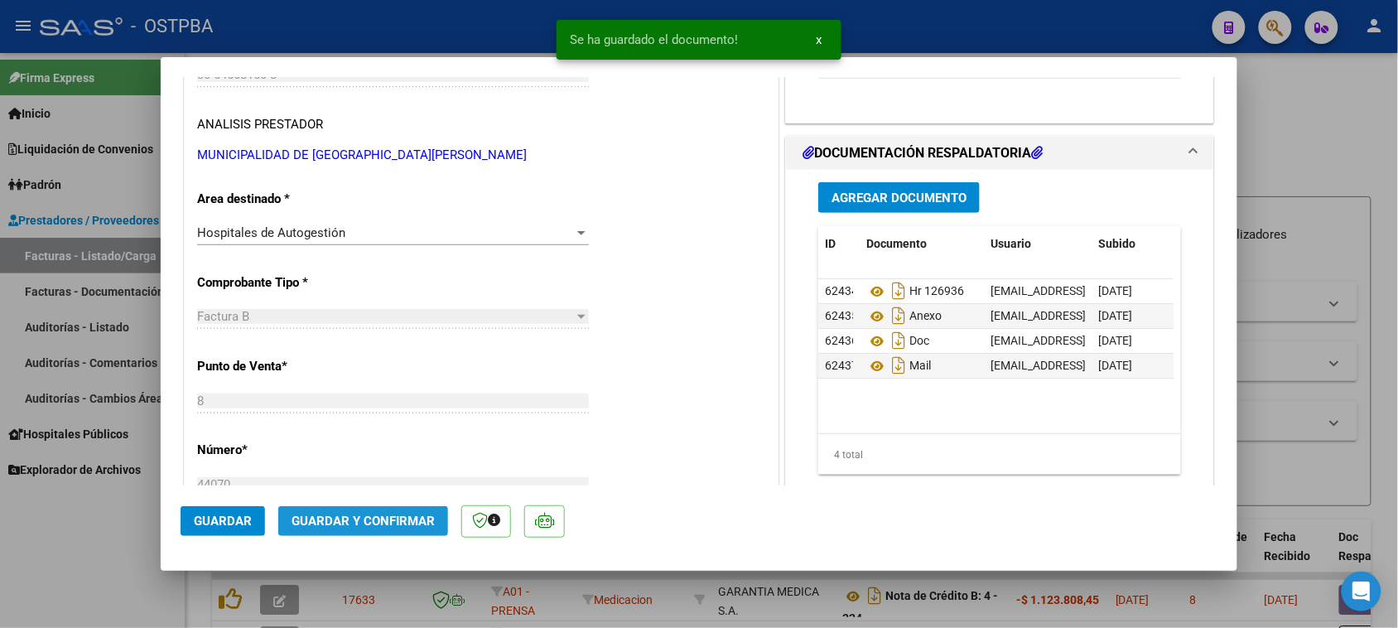
click at [377, 513] on span "Guardar y Confirmar" at bounding box center [362, 520] width 143 height 15
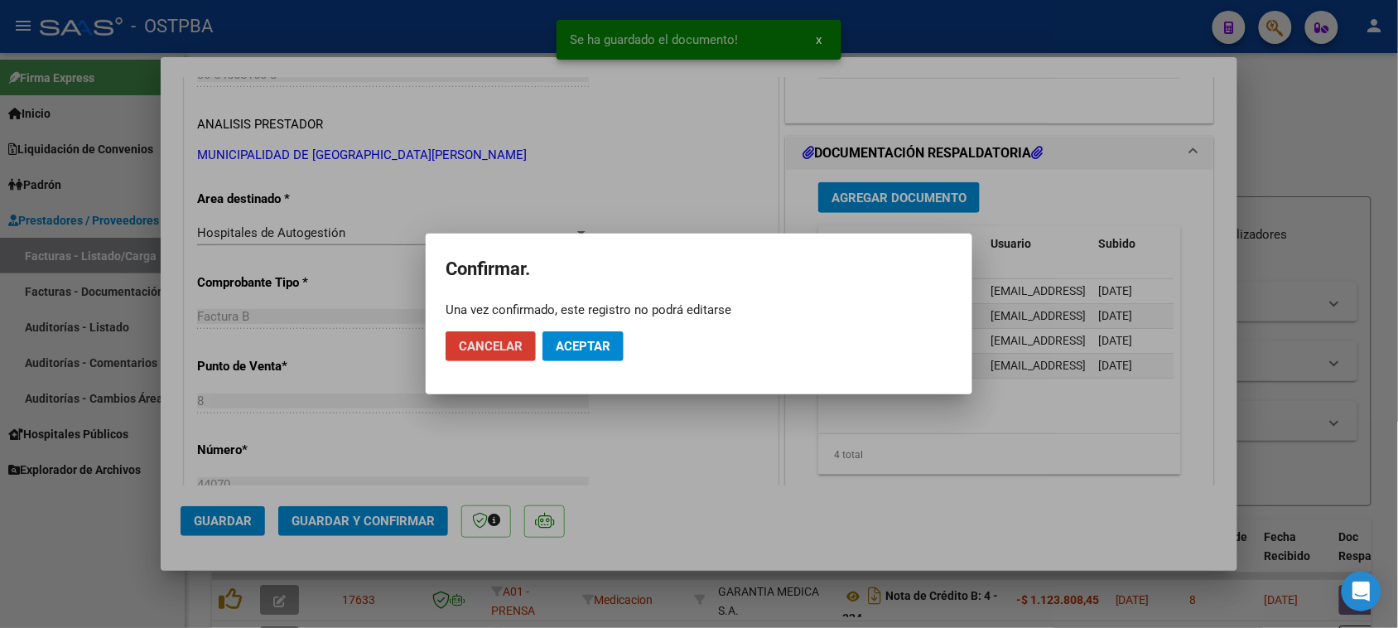
click at [578, 340] on span "Aceptar" at bounding box center [583, 346] width 55 height 15
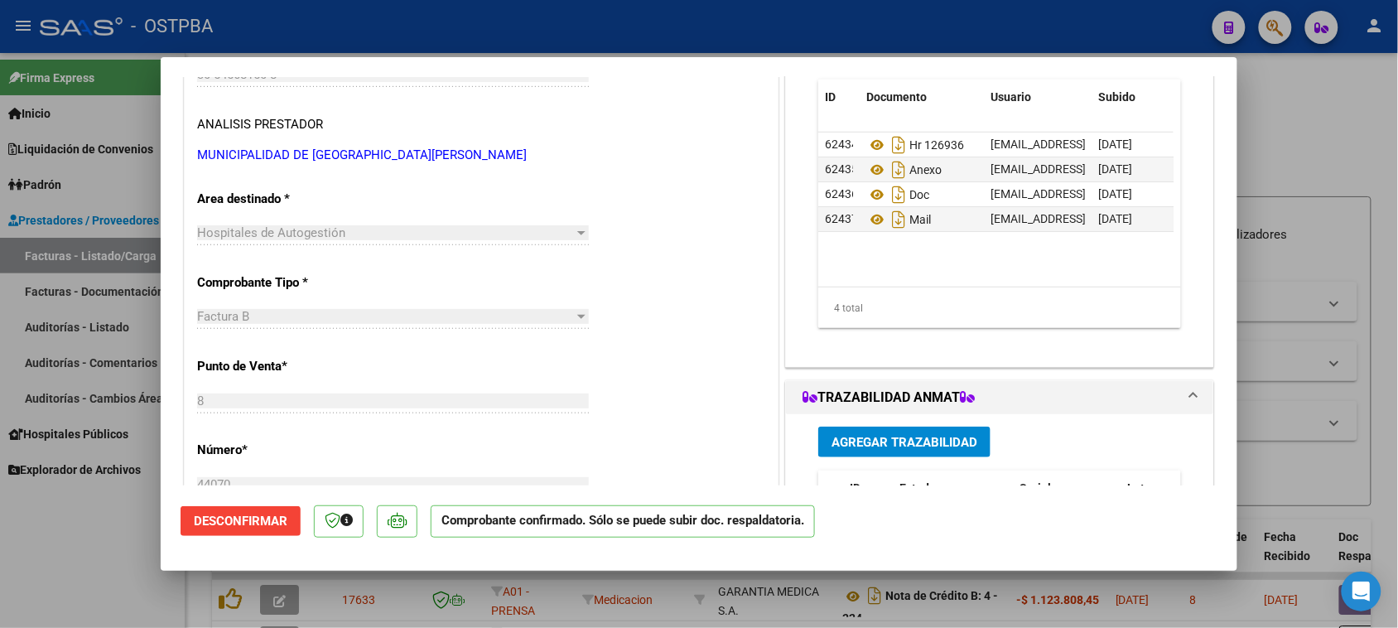
click at [109, 259] on div at bounding box center [699, 314] width 1398 height 628
type input "$ 0,00"
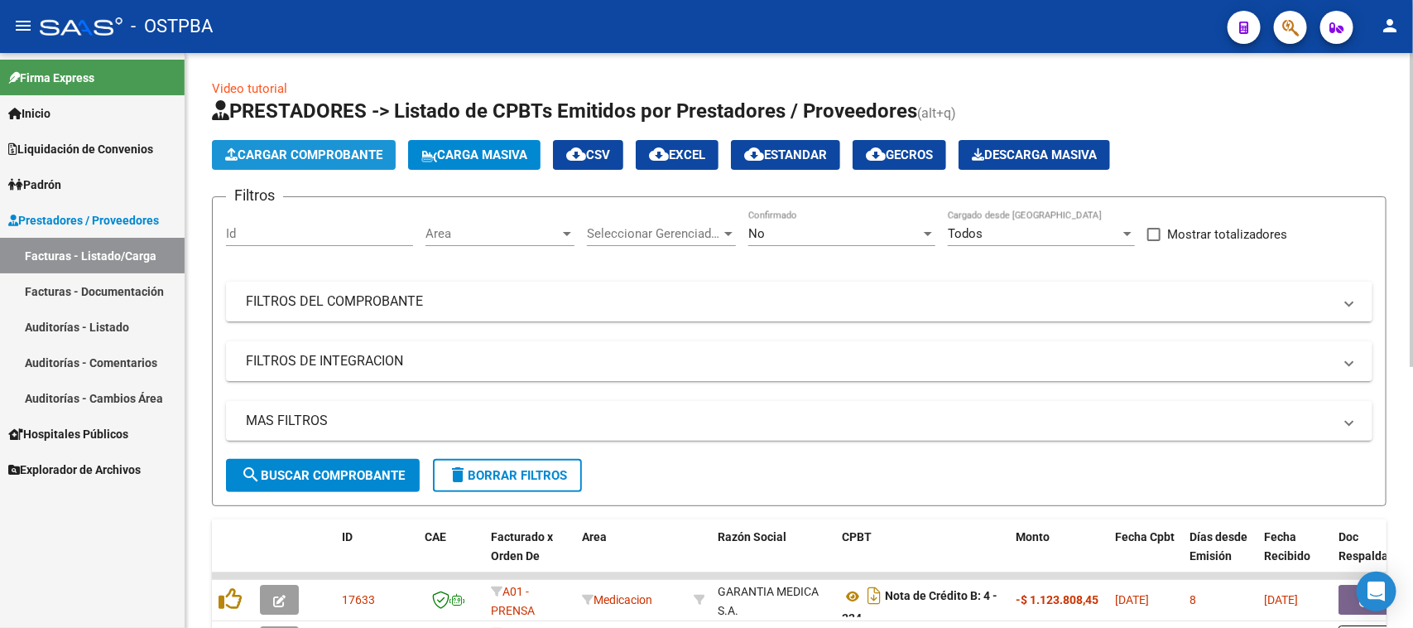
click at [248, 147] on span "Cargar Comprobante" at bounding box center [303, 154] width 157 height 15
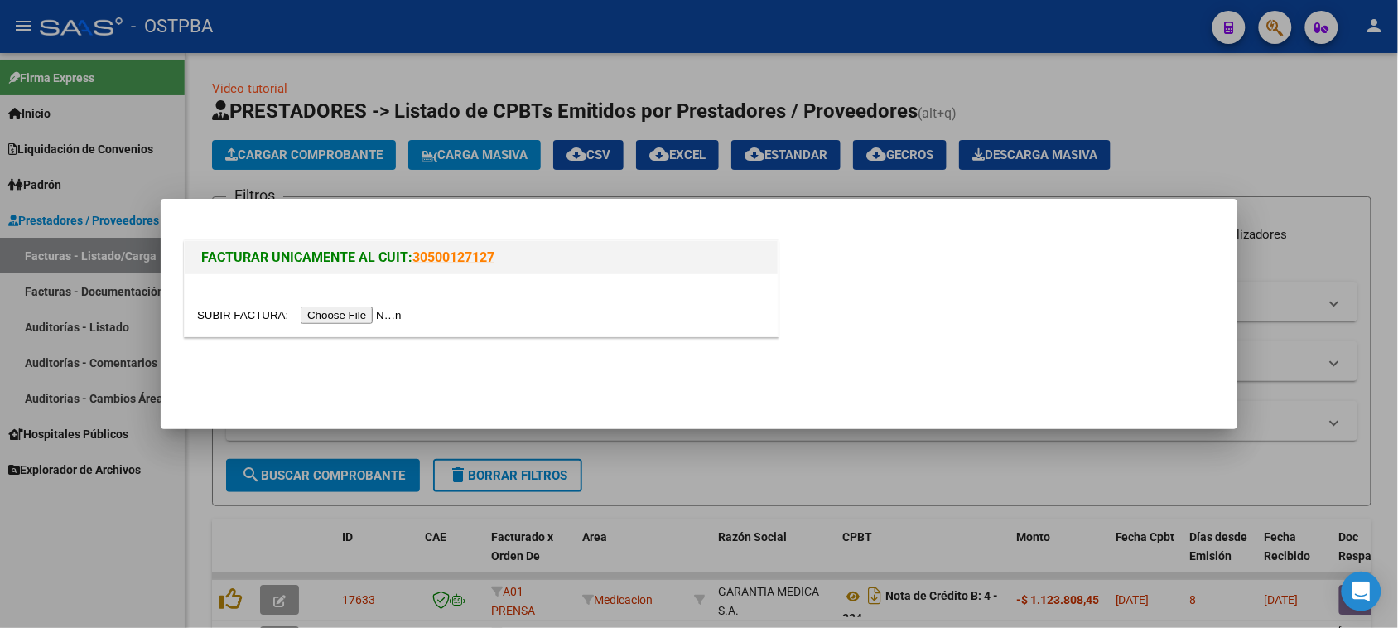
click at [324, 308] on input "file" at bounding box center [301, 314] width 209 height 17
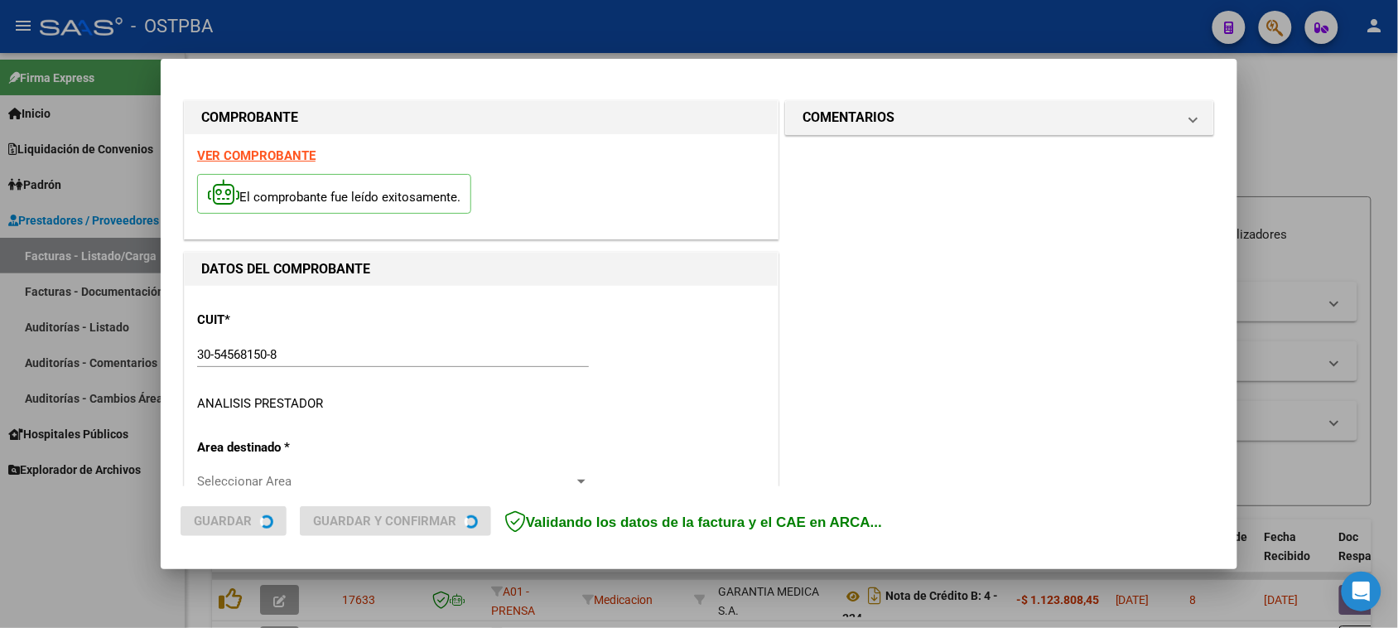
type input "[DATE]"
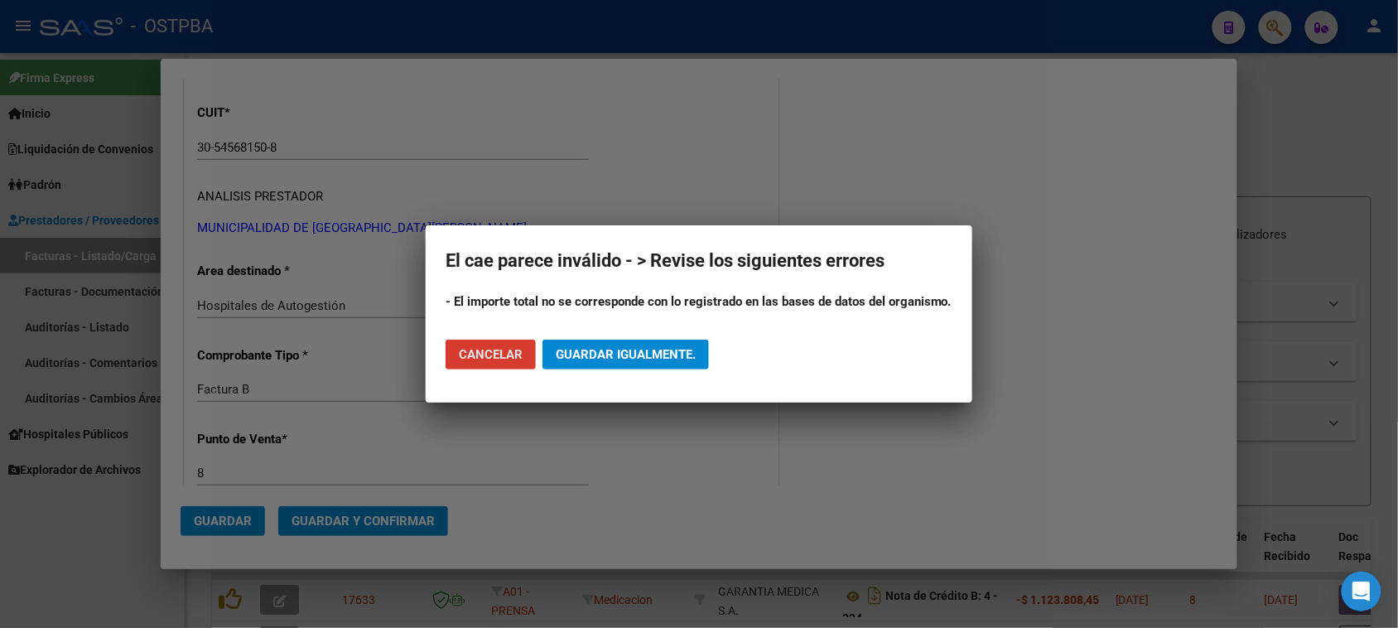
scroll to position [310, 0]
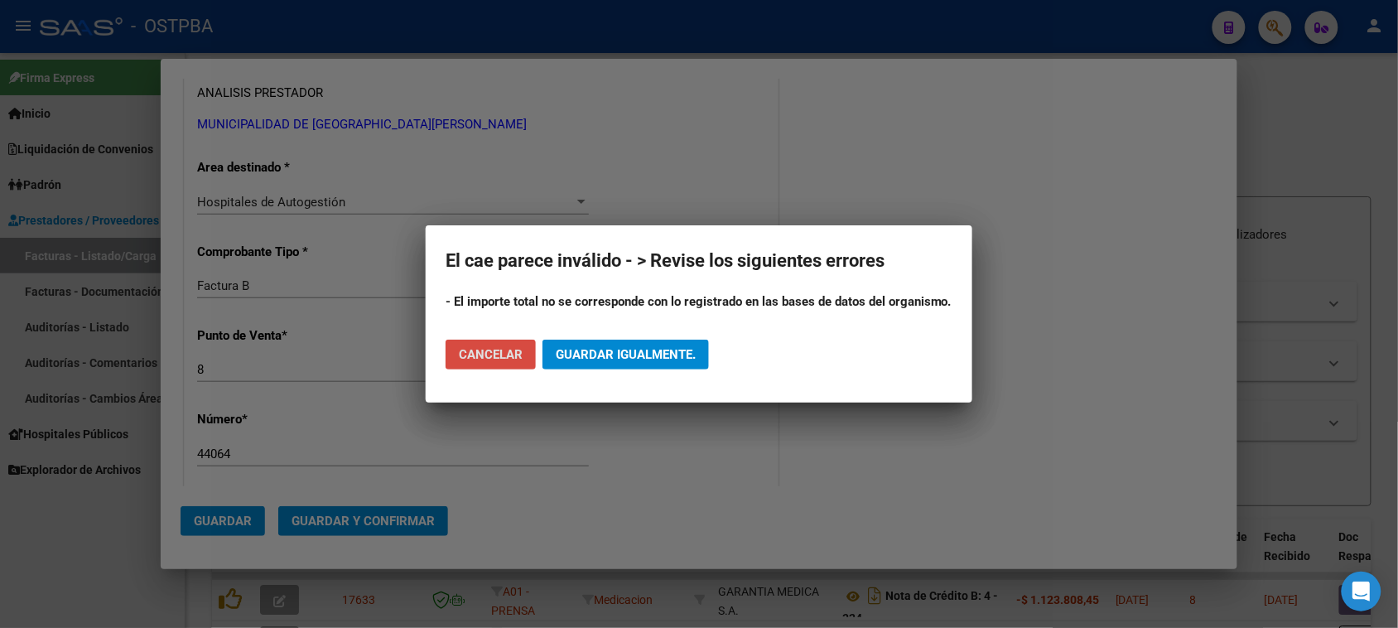
click at [456, 349] on button "Cancelar" at bounding box center [490, 354] width 90 height 30
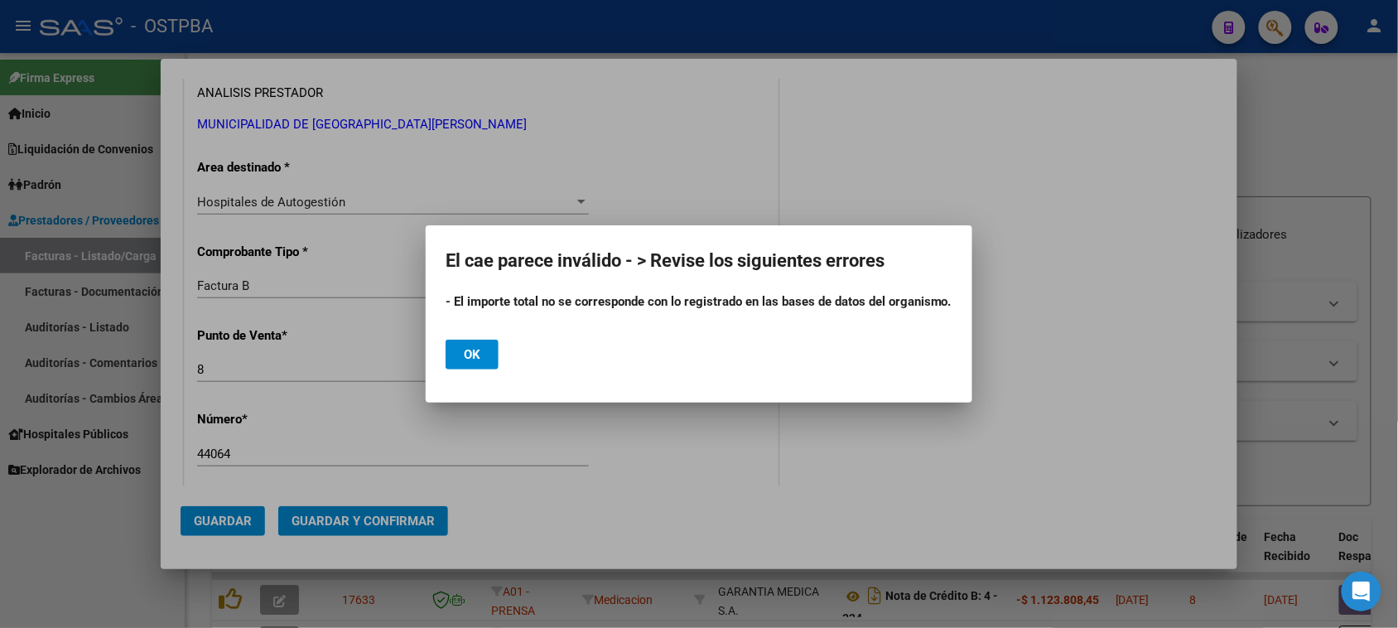
click at [480, 347] on span "Ok" at bounding box center [472, 354] width 17 height 15
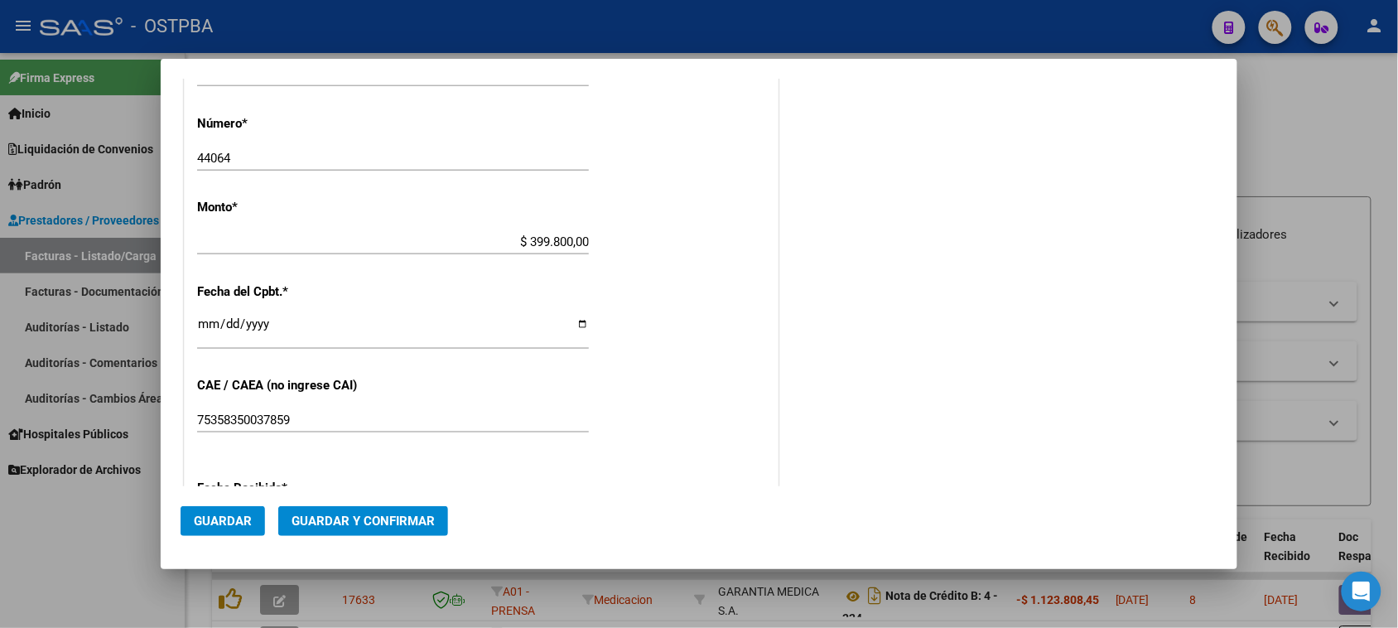
scroll to position [621, 0]
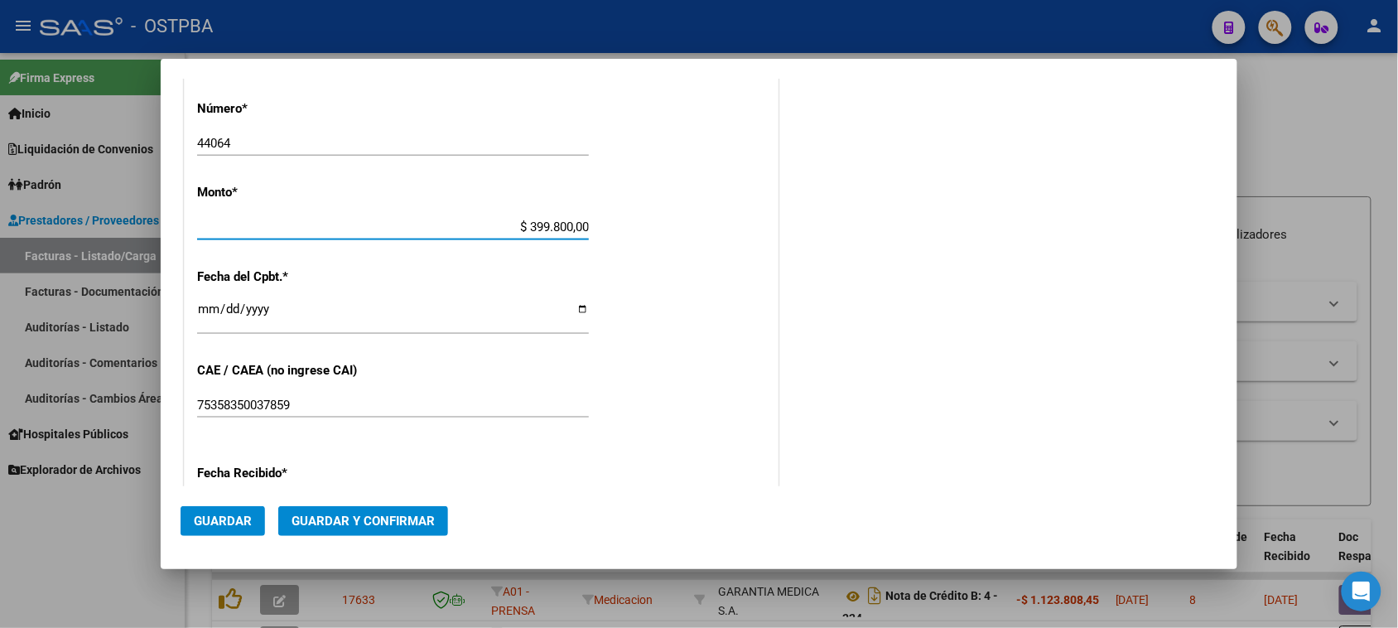
click at [581, 228] on input "$ 399.800,00" at bounding box center [393, 226] width 392 height 15
type input "$ 3.998,00"
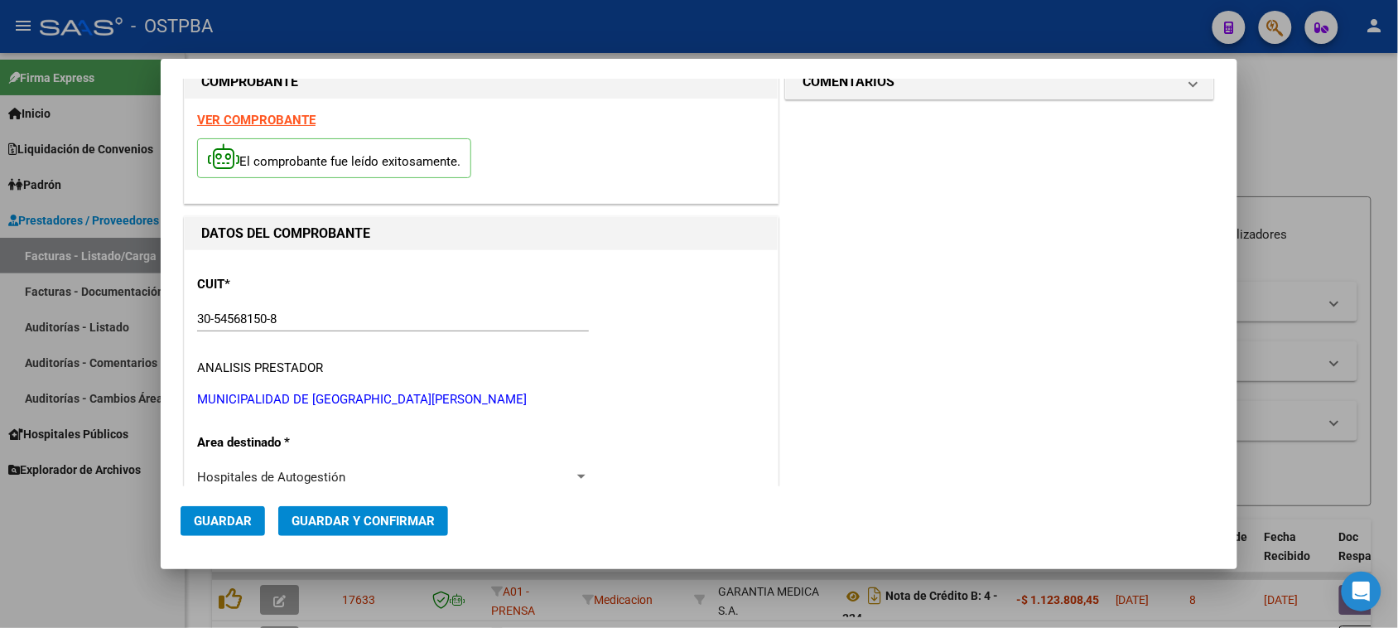
scroll to position [0, 0]
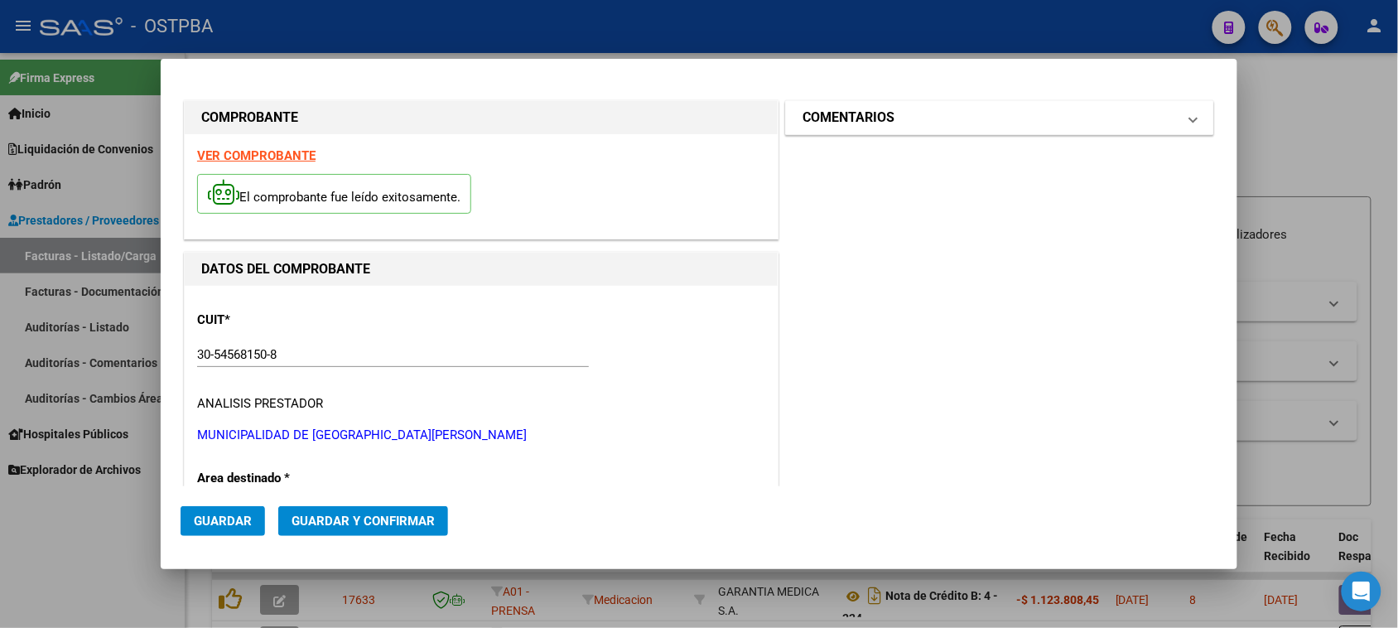
click at [811, 126] on h1 "COMENTARIOS" at bounding box center [848, 118] width 92 height 20
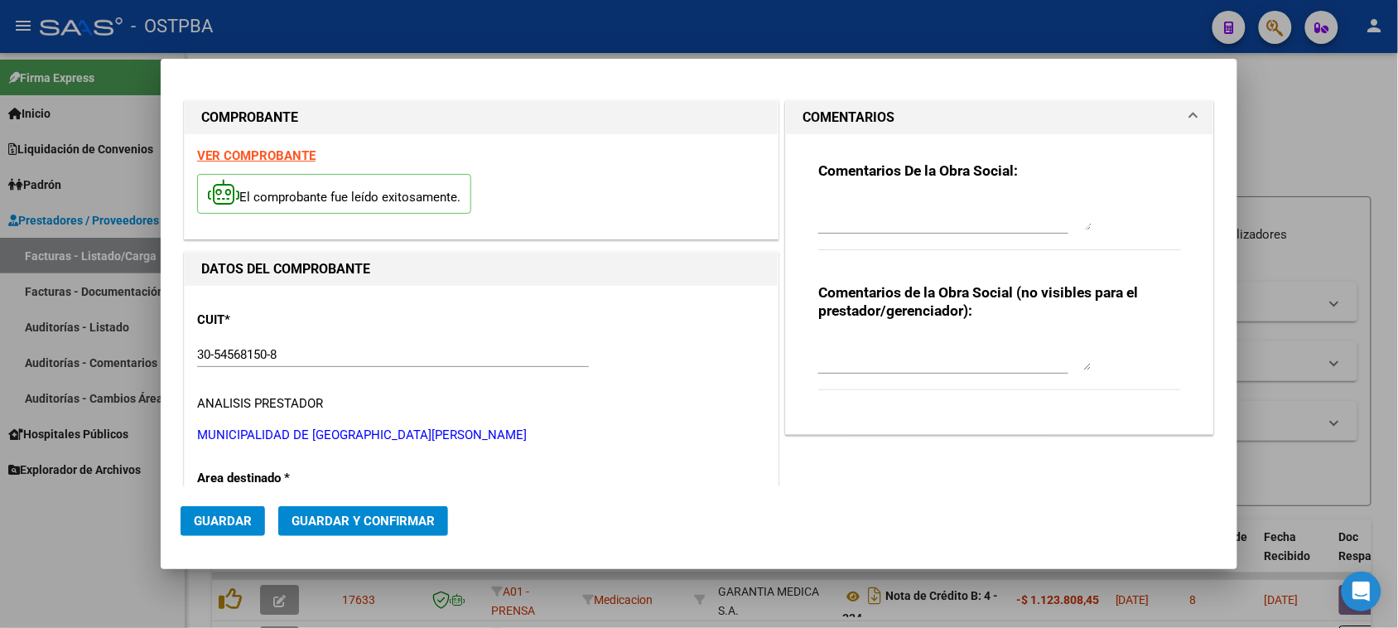
click at [840, 220] on textarea at bounding box center [954, 213] width 273 height 33
type textarea "HR 126934"
click at [246, 523] on span "Guardar" at bounding box center [223, 520] width 58 height 15
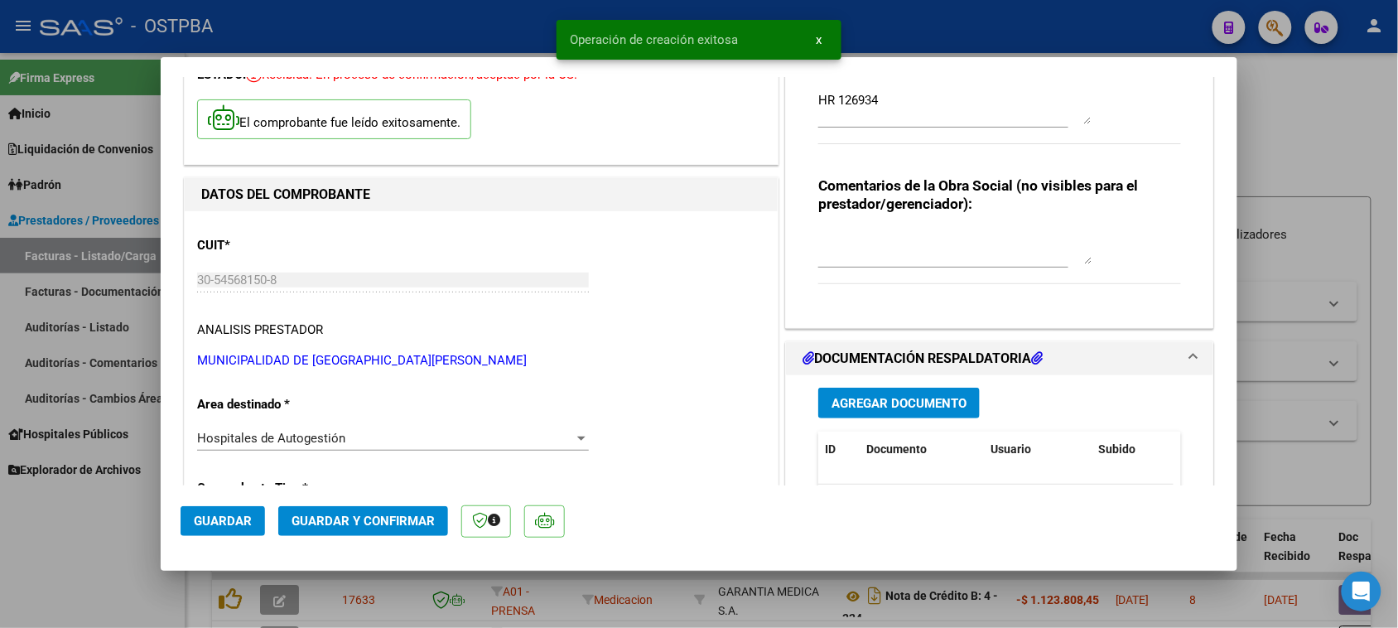
scroll to position [207, 0]
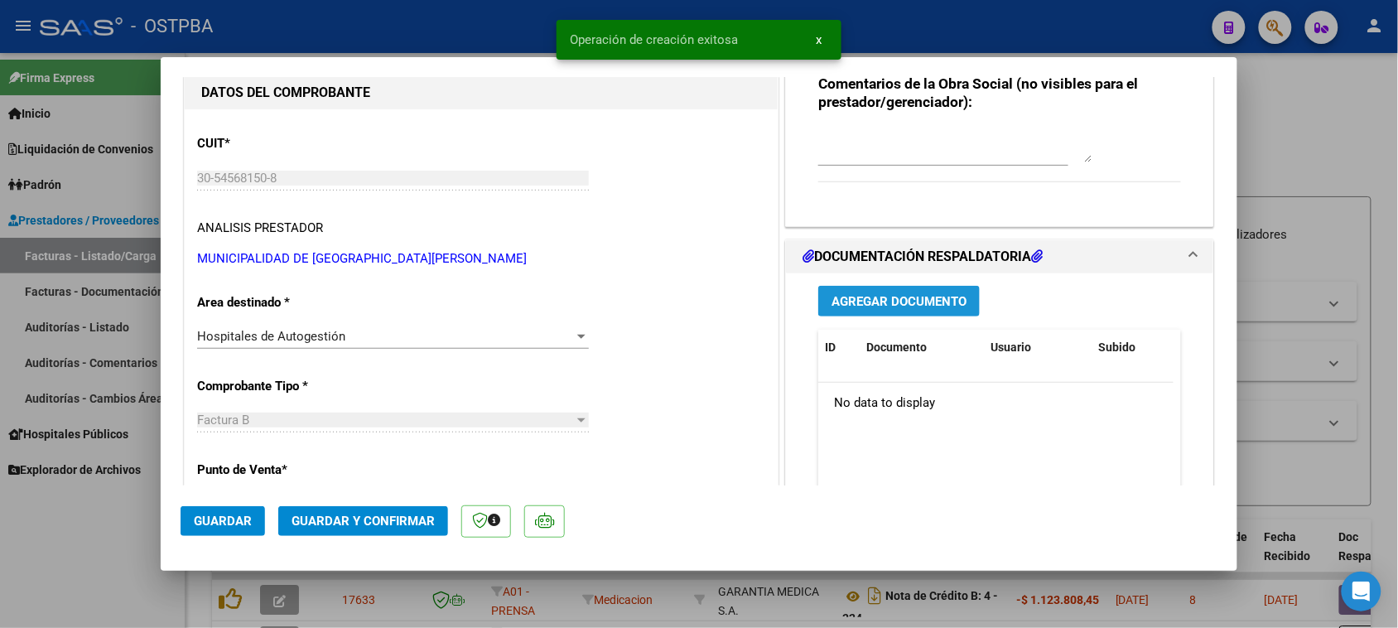
click at [903, 310] on button "Agregar Documento" at bounding box center [898, 301] width 161 height 31
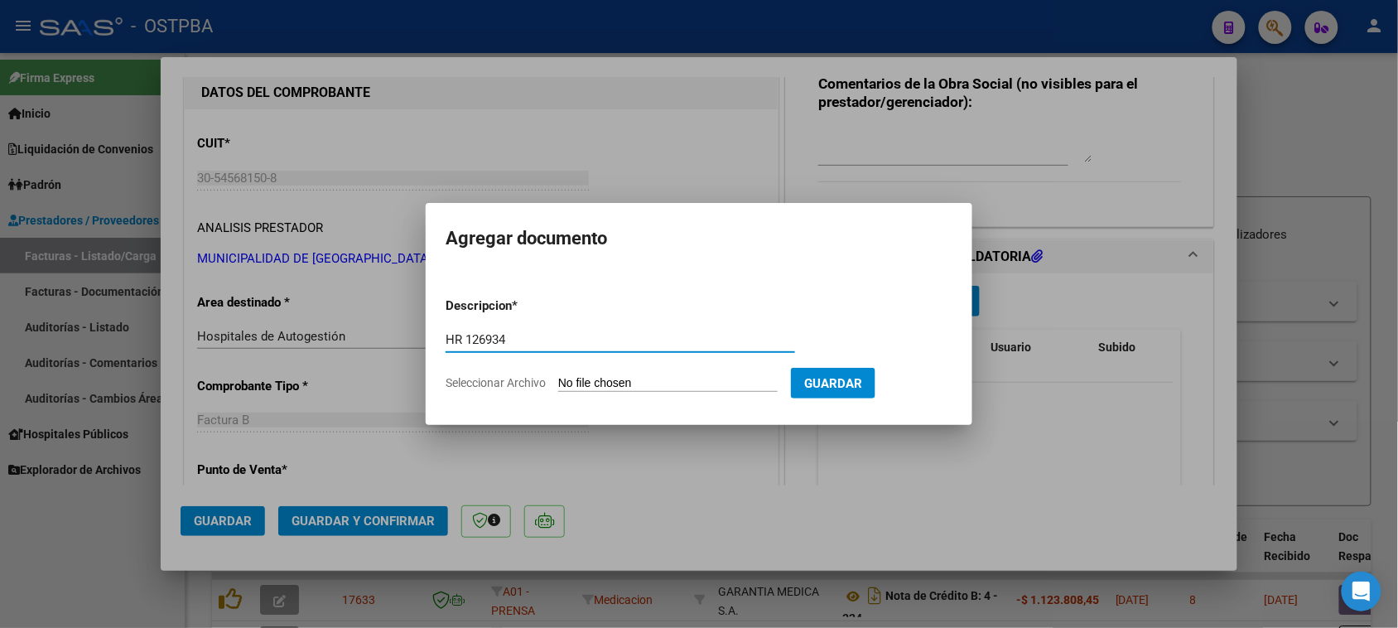
type input "HR 126934"
click at [558, 376] on input "Seleccionar Archivo" at bounding box center [667, 384] width 219 height 16
type input "C:\fakepath\HR 126934.pdf"
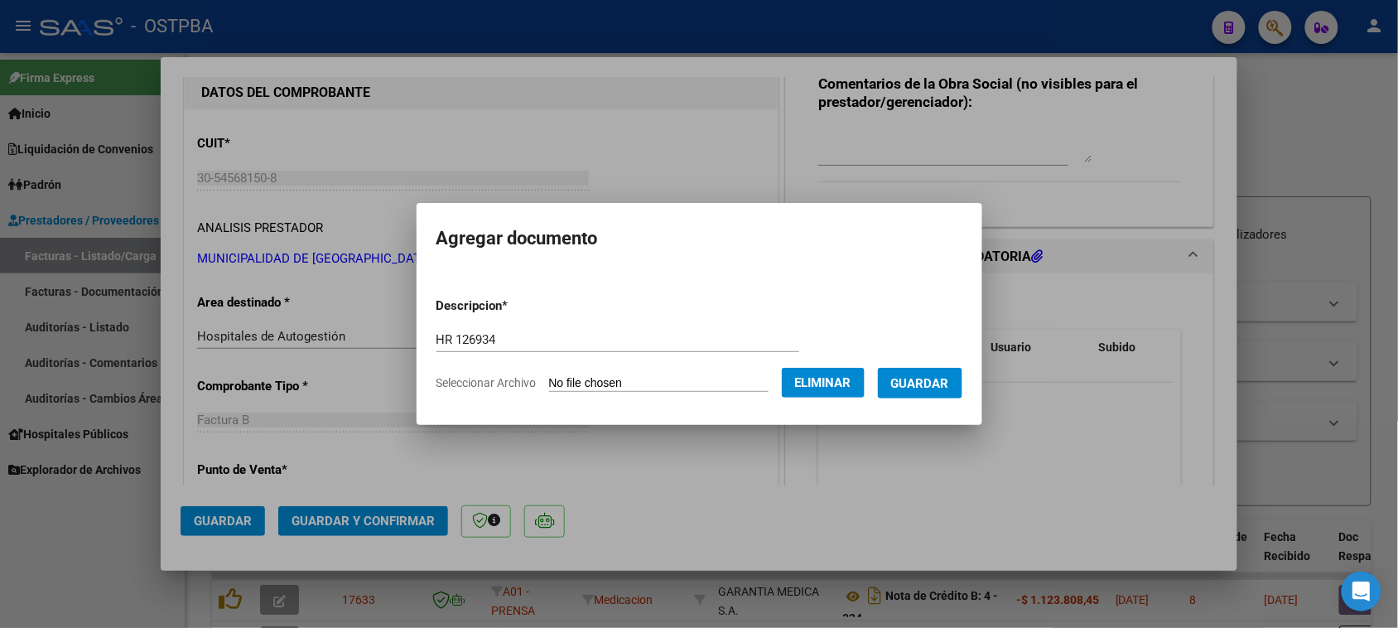
click at [940, 386] on span "Guardar" at bounding box center [920, 383] width 58 height 15
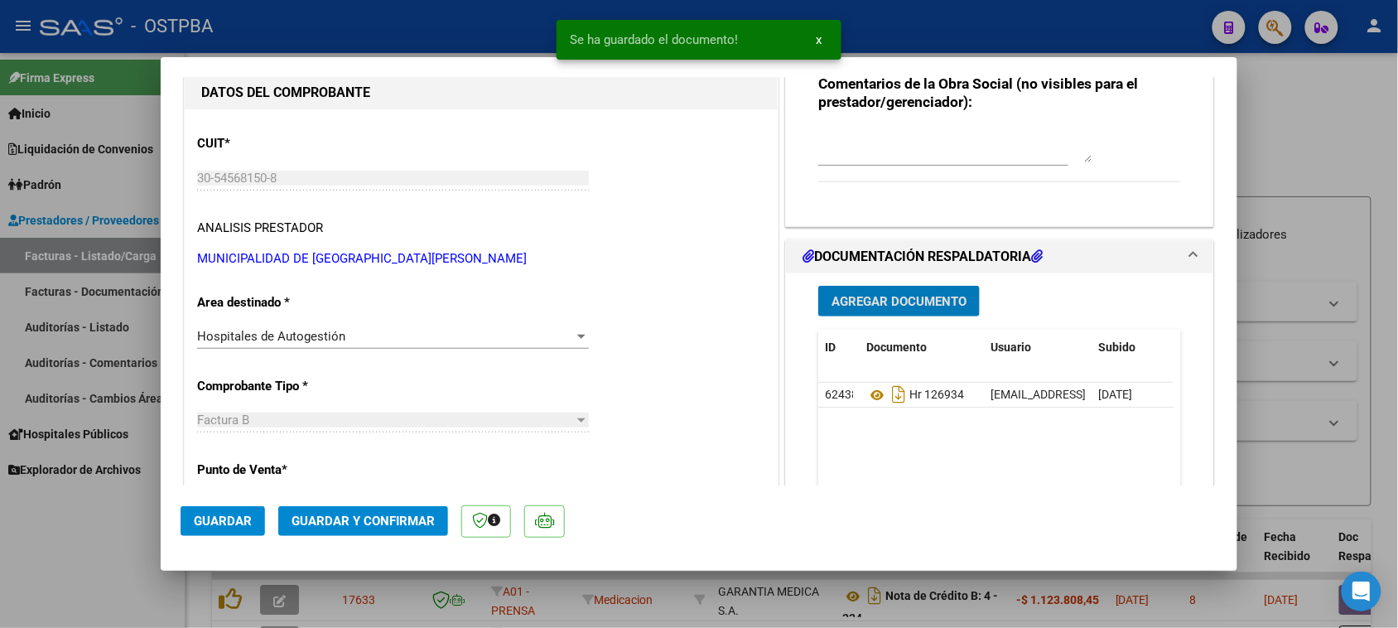
click at [913, 306] on span "Agregar Documento" at bounding box center [898, 301] width 135 height 15
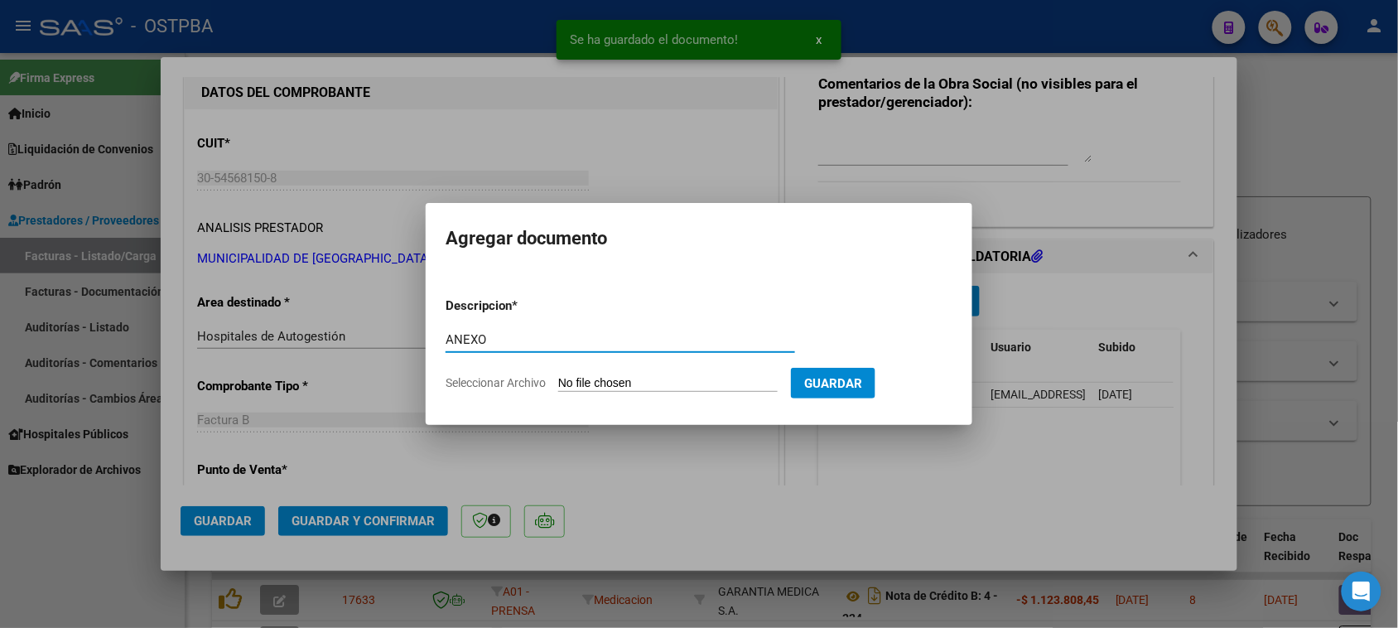
type input "ANEXO"
click at [558, 376] on input "Seleccionar Archivo" at bounding box center [667, 384] width 219 height 16
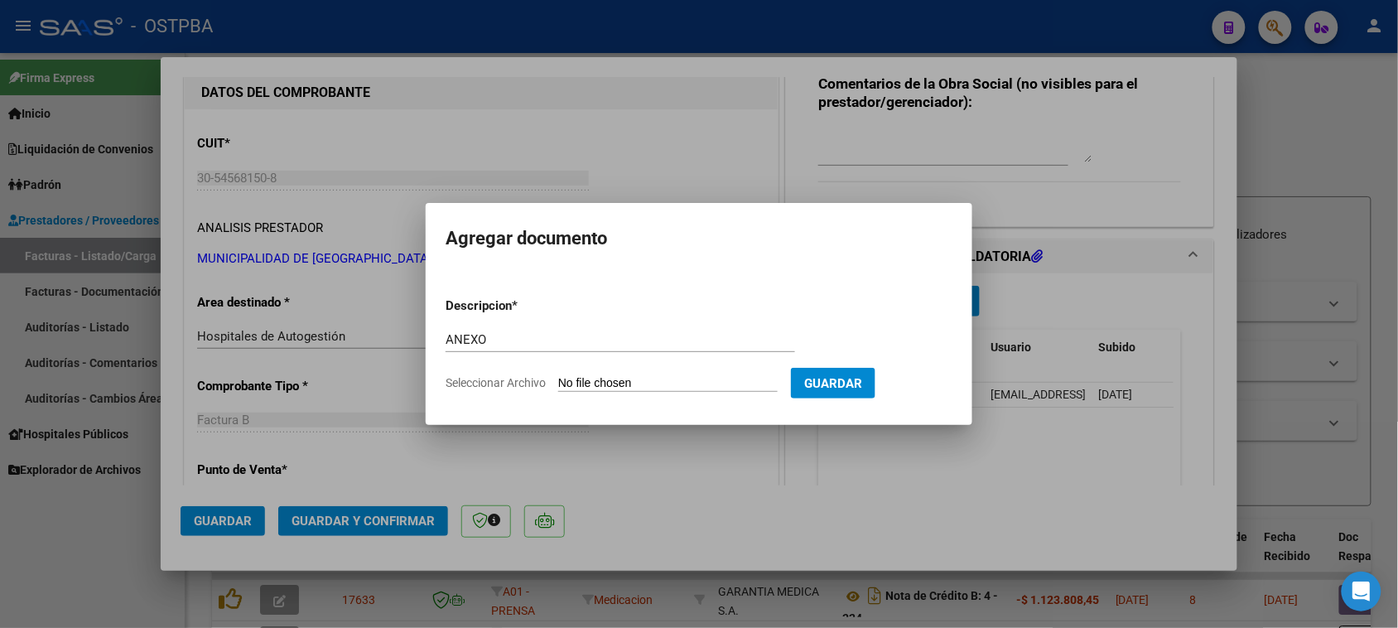
type input "C:\fakepath\ANEXO 44064.PDF"
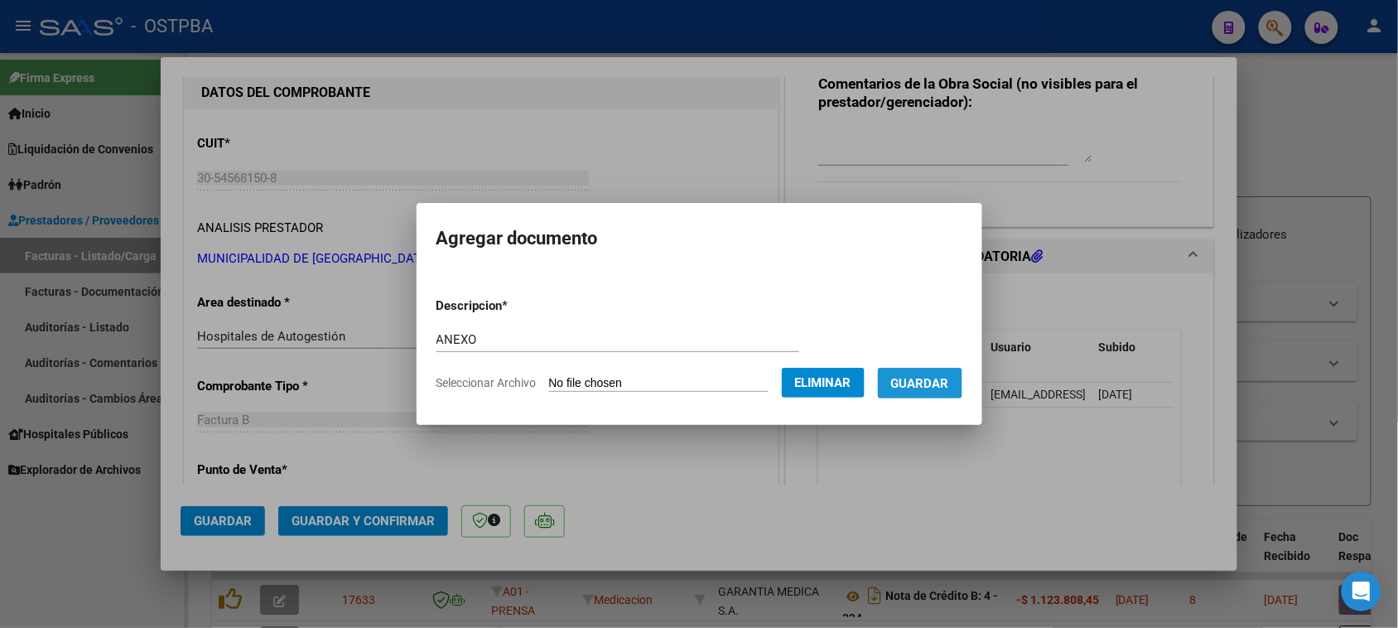
click at [923, 381] on span "Guardar" at bounding box center [920, 383] width 58 height 15
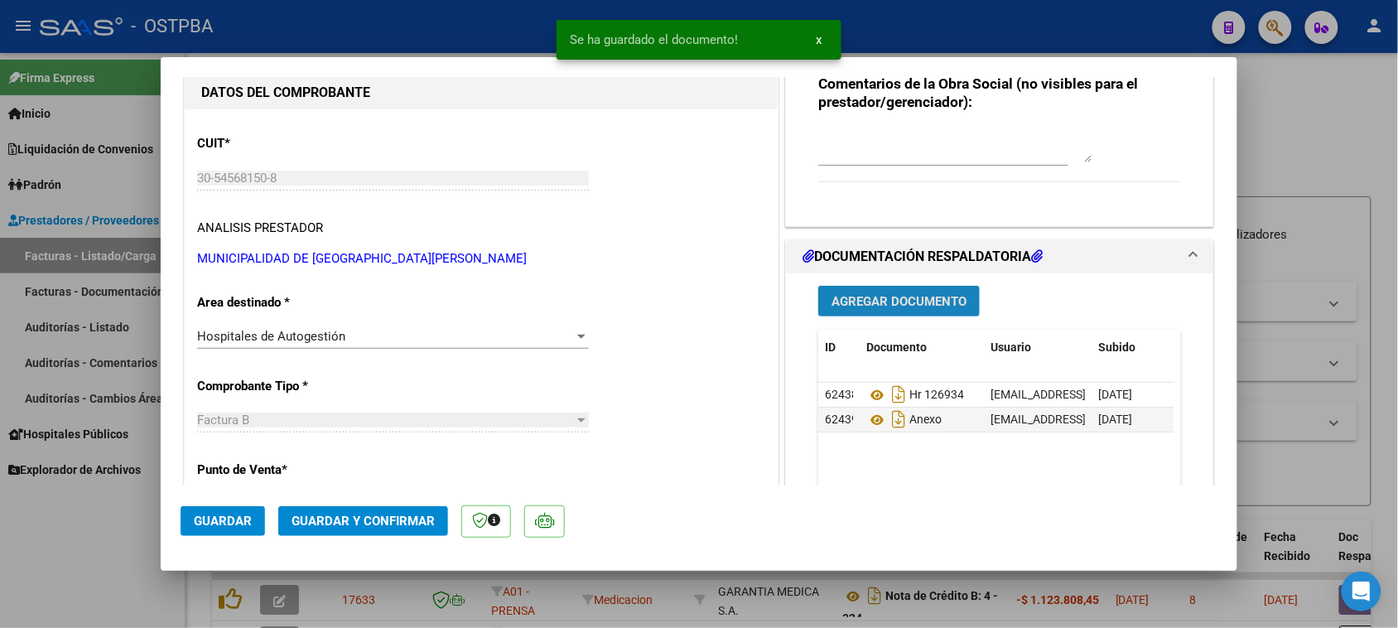
click at [895, 302] on span "Agregar Documento" at bounding box center [898, 301] width 135 height 15
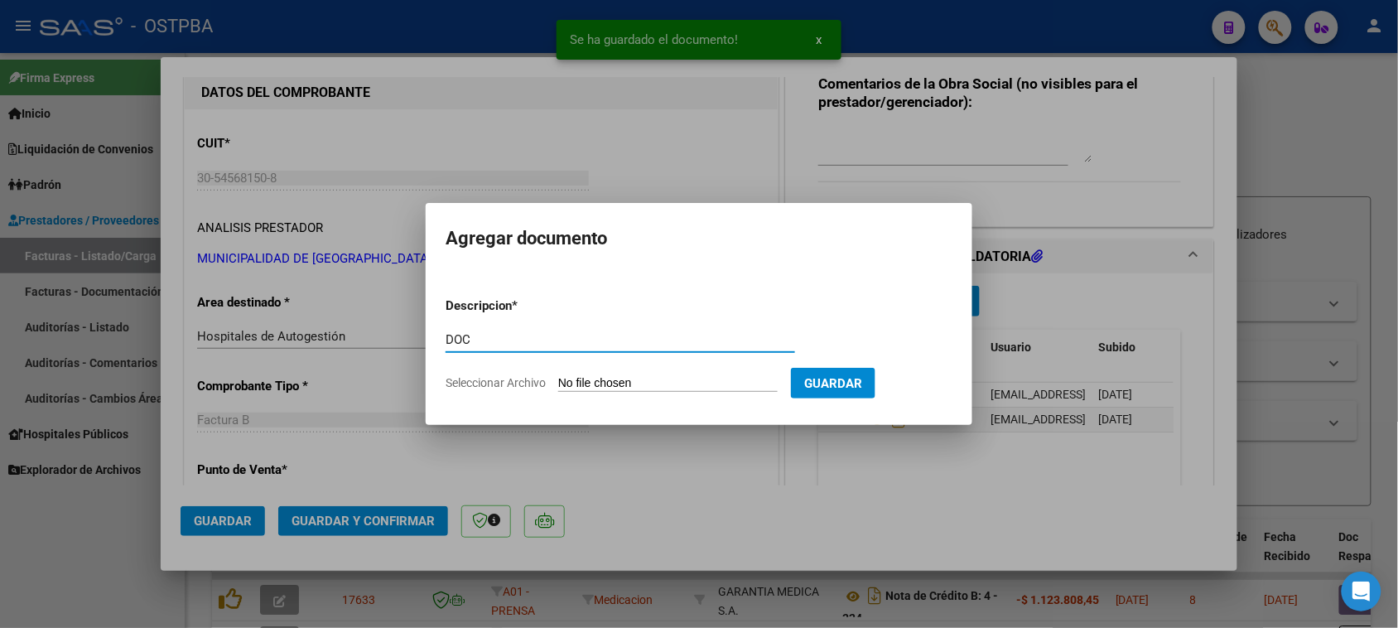
type input "DOC"
click at [558, 376] on input "Seleccionar Archivo" at bounding box center [667, 384] width 219 height 16
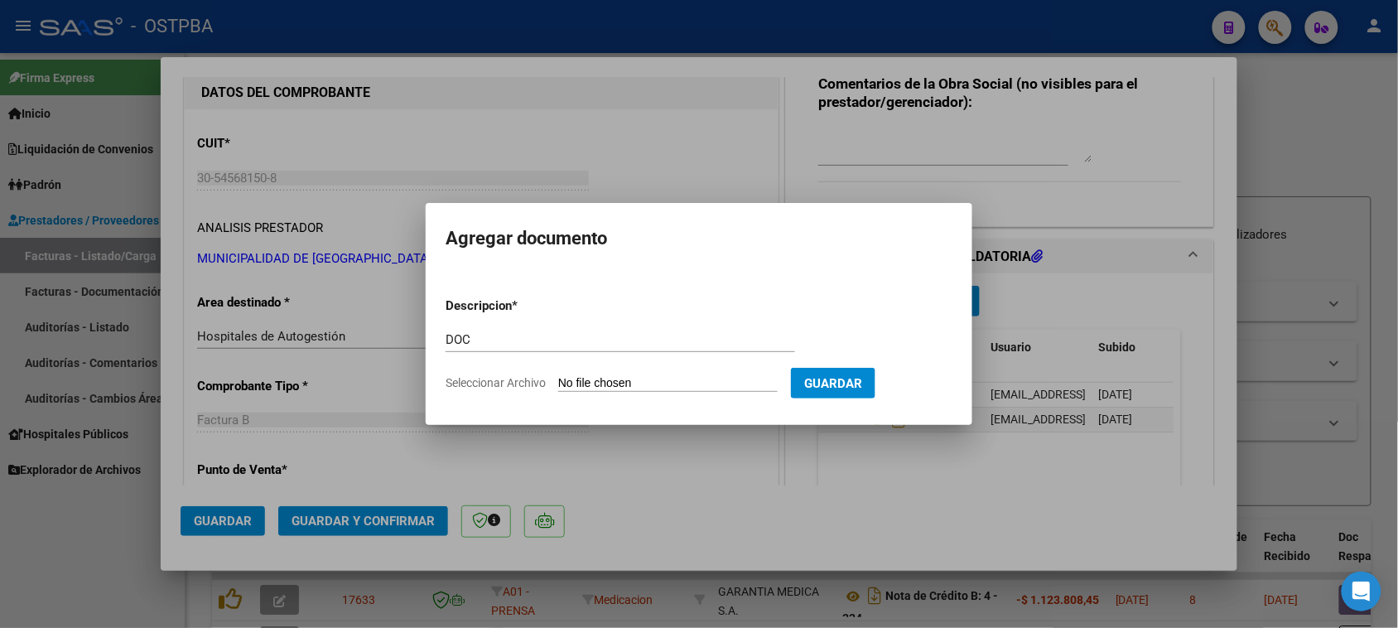
type input "C:\fakepath\DOC 44064.pdf"
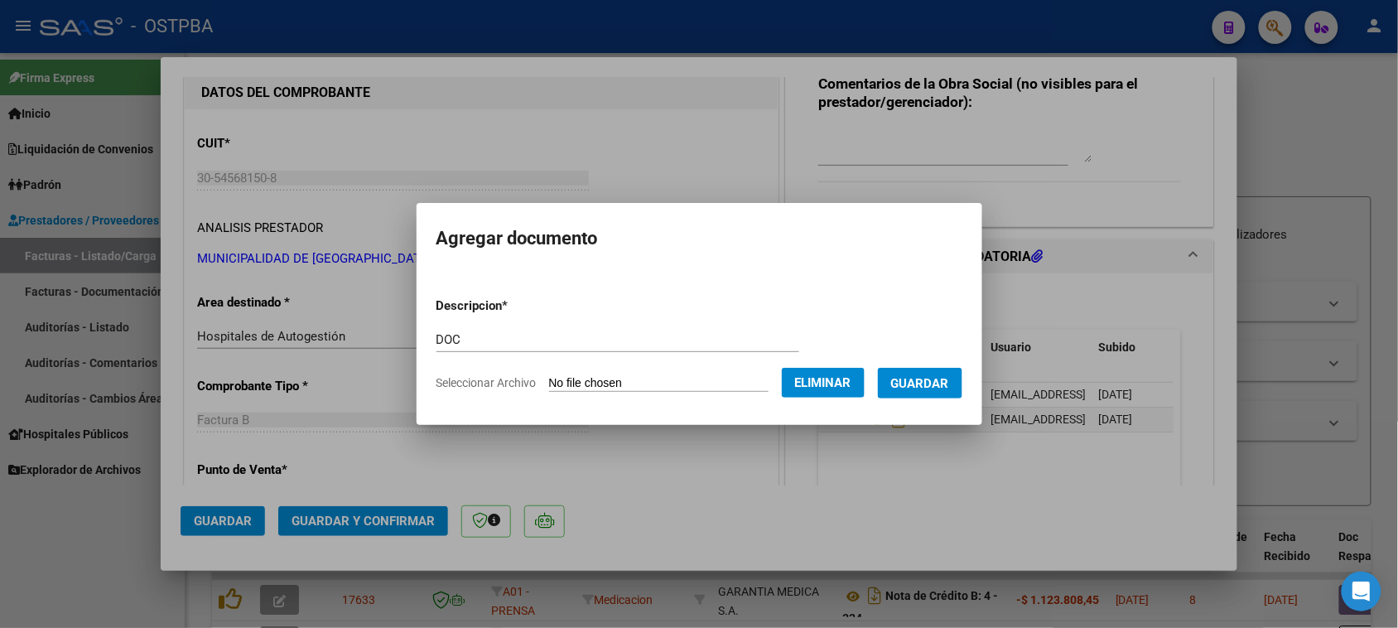
click at [934, 387] on span "Guardar" at bounding box center [920, 383] width 58 height 15
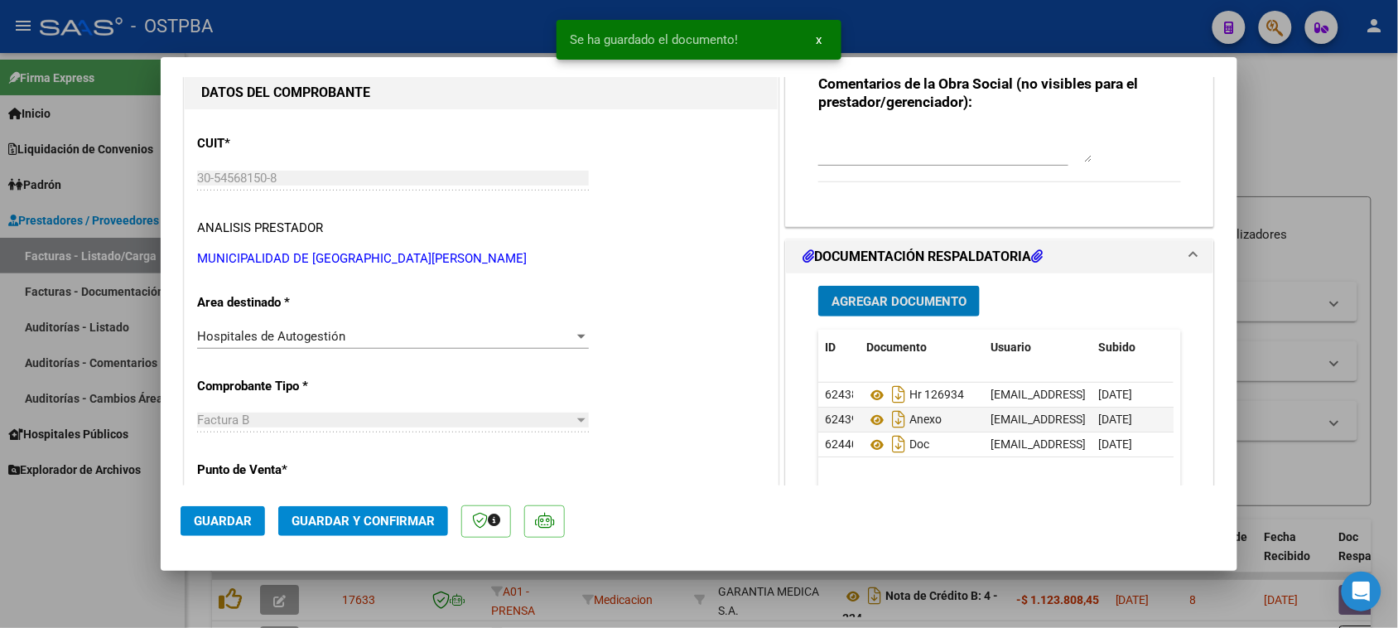
click at [849, 300] on span "Agregar Documento" at bounding box center [898, 301] width 135 height 15
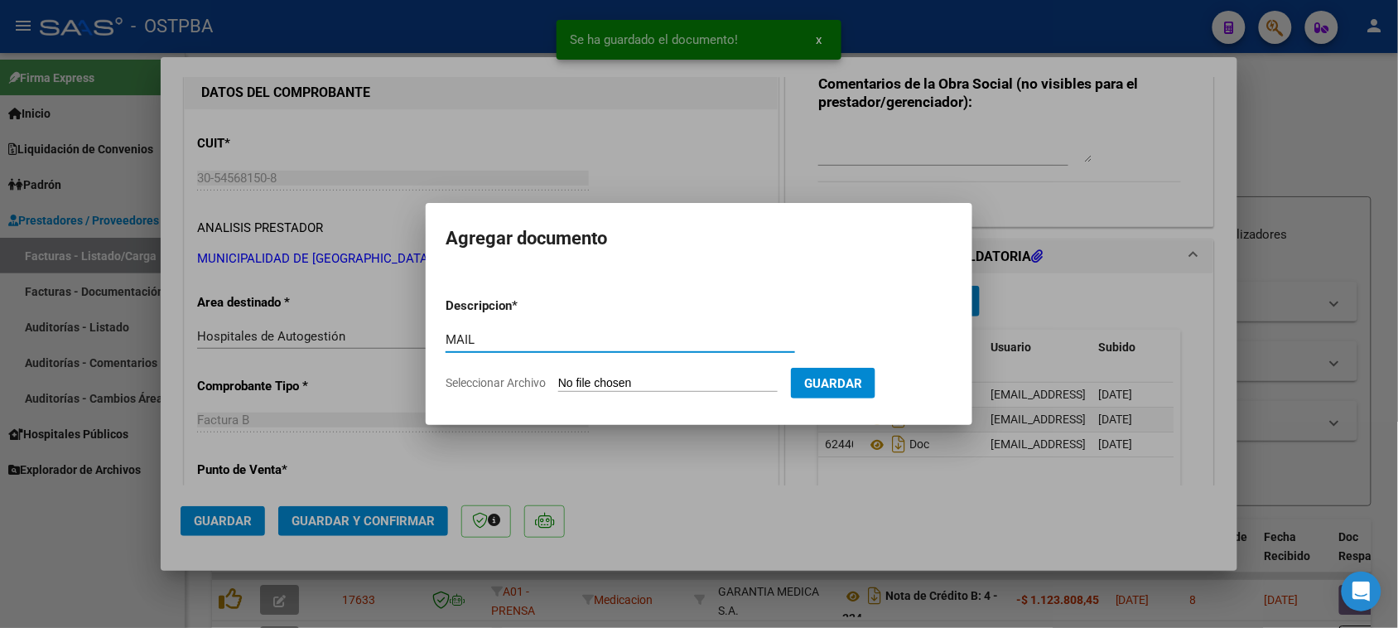
type input "MAIL"
click at [558, 376] on input "Seleccionar Archivo" at bounding box center [667, 384] width 219 height 16
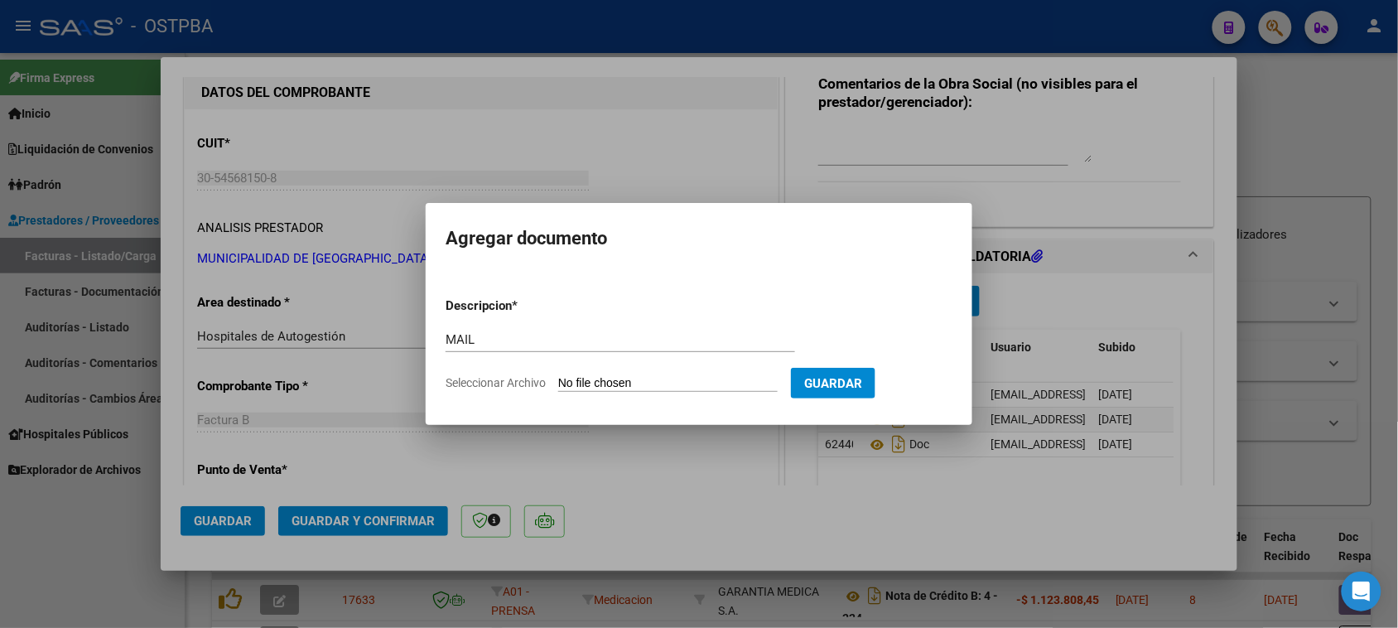
type input "C:\fakepath\Gmail - MUNICIPALIDAD DE [GEOGRAPHIC_DATA][PERSON_NAME] - 30-545681…"
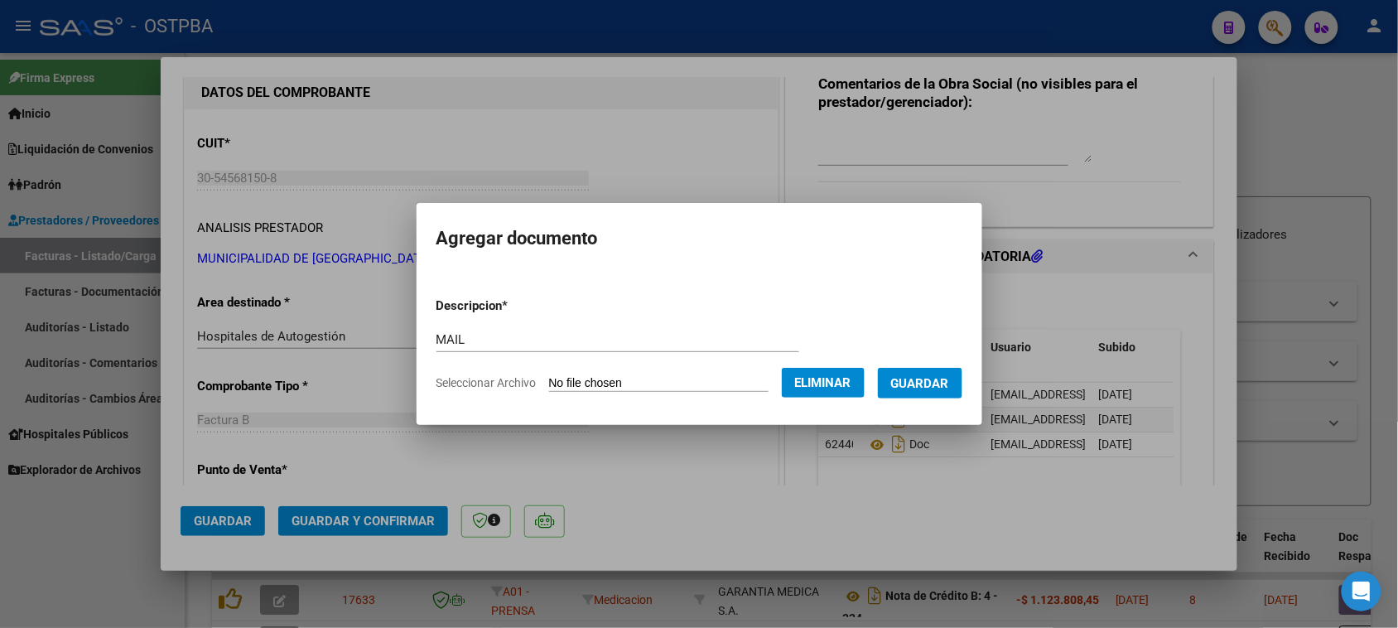
drag, startPoint x: 925, startPoint y: 374, endPoint x: 883, endPoint y: 423, distance: 64.6
click at [925, 377] on span "Guardar" at bounding box center [920, 383] width 58 height 15
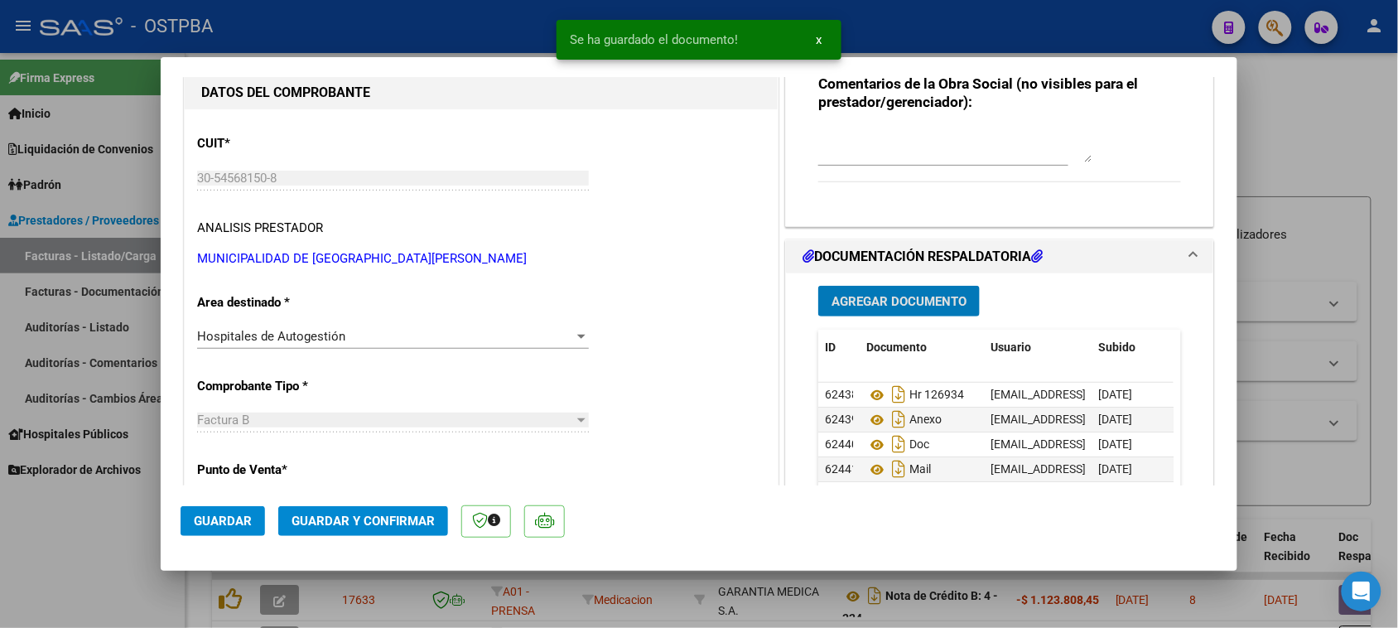
click at [363, 522] on span "Guardar y Confirmar" at bounding box center [362, 520] width 143 height 15
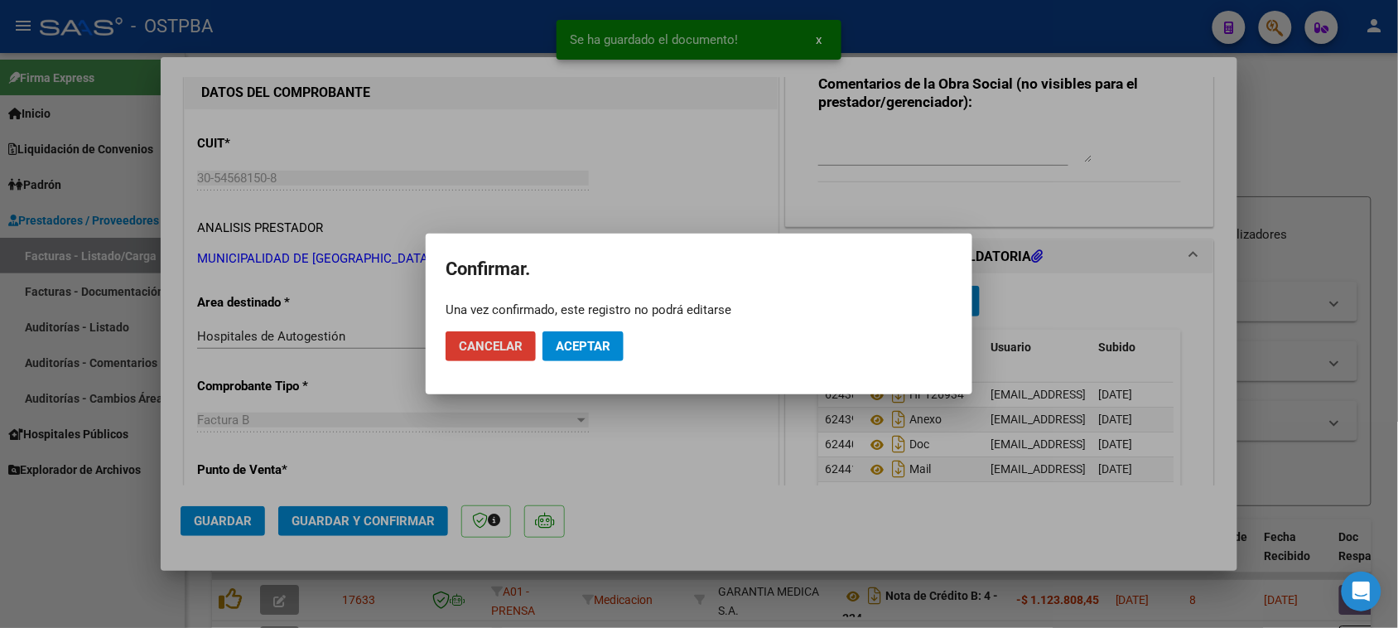
click at [576, 349] on span "Aceptar" at bounding box center [583, 346] width 55 height 15
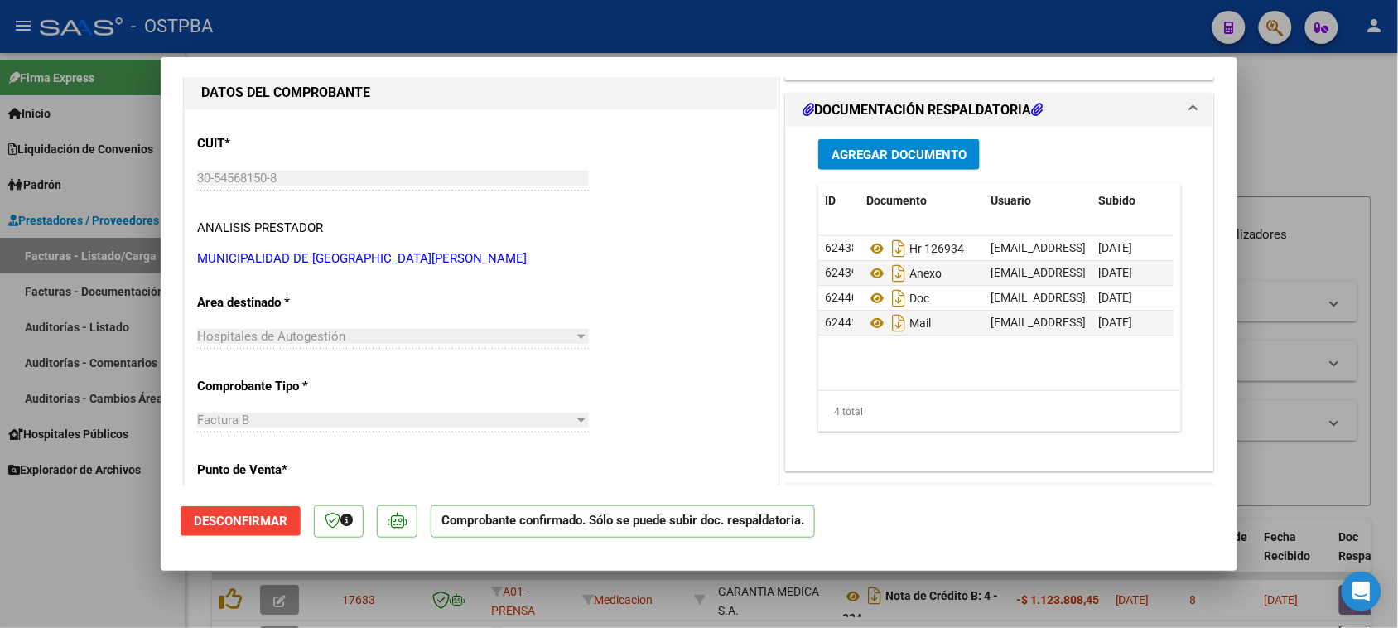
click at [76, 603] on div at bounding box center [699, 314] width 1398 height 628
type input "$ 0,00"
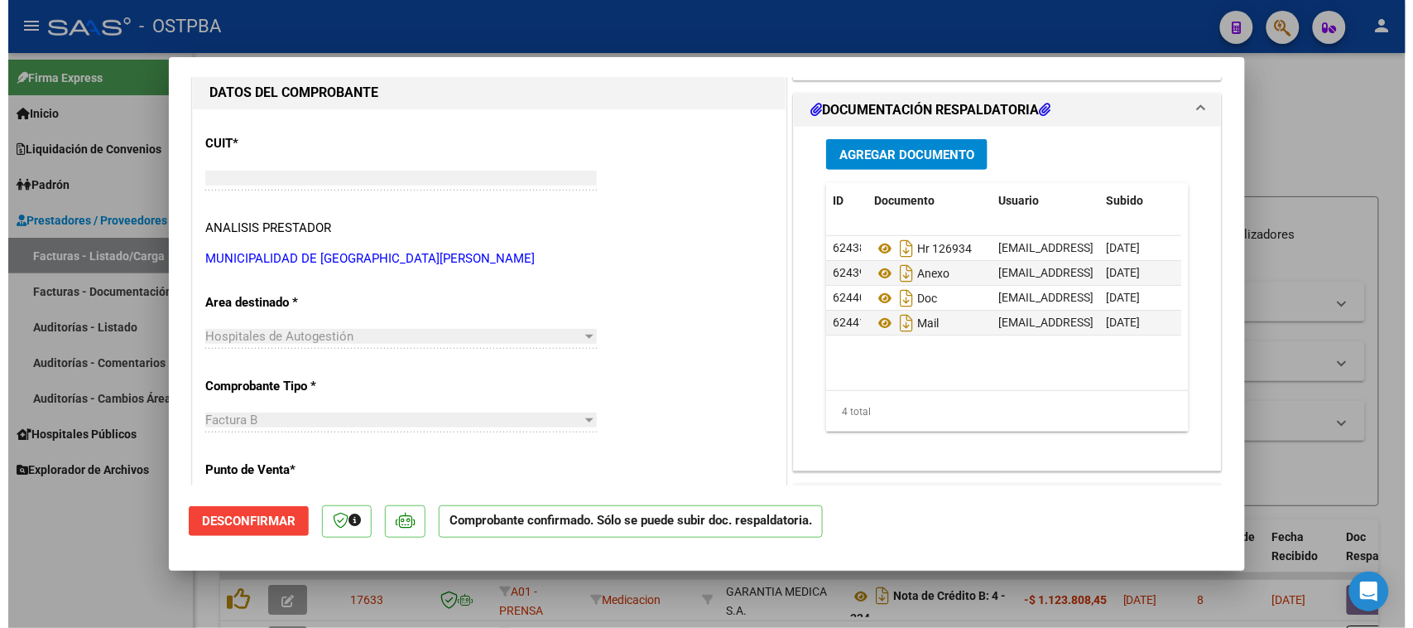
scroll to position [156, 0]
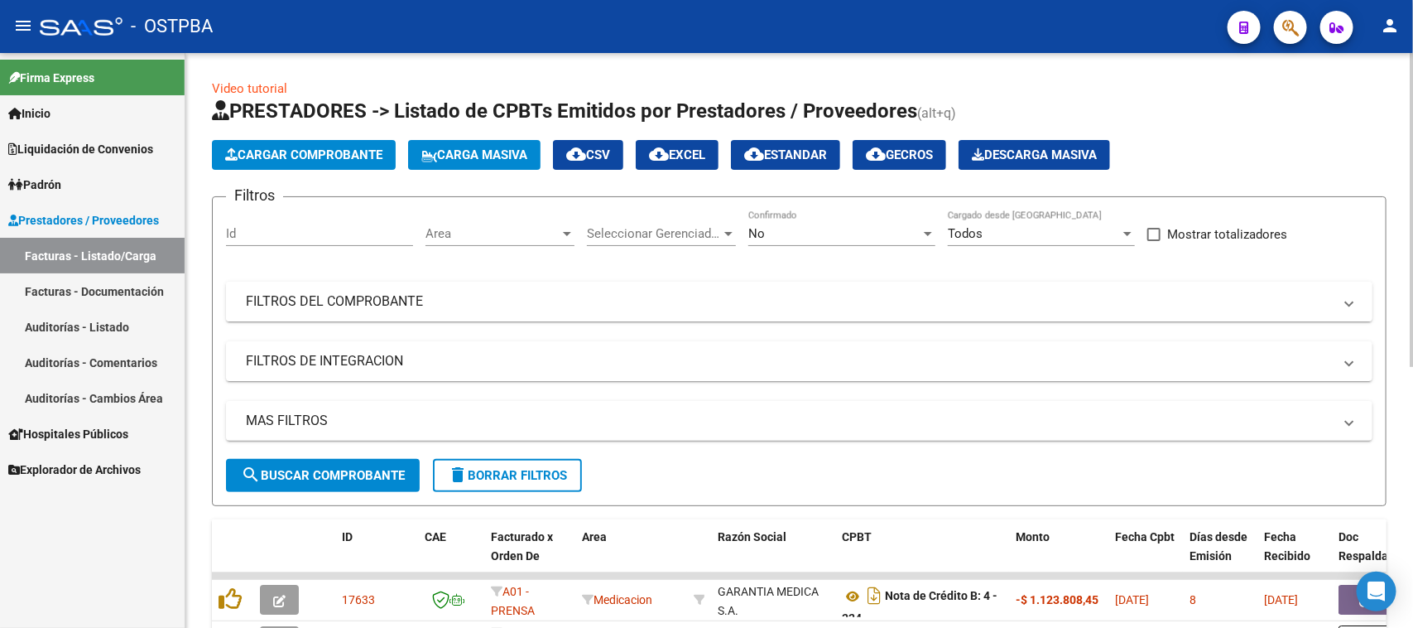
click at [420, 307] on mat-panel-title "FILTROS DEL COMPROBANTE" at bounding box center [789, 301] width 1087 height 18
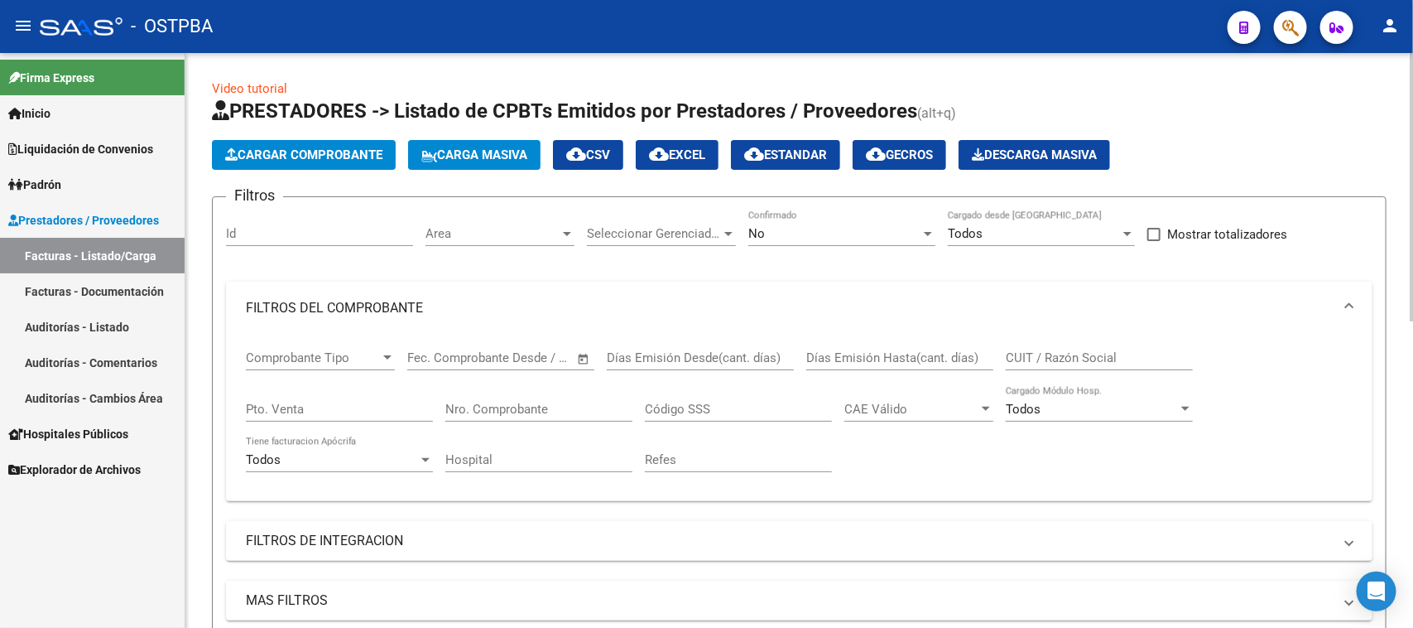
click at [511, 402] on input "Nro. Comprobante" at bounding box center [538, 409] width 187 height 15
type input "44065"
click at [781, 234] on div "No" at bounding box center [834, 233] width 172 height 15
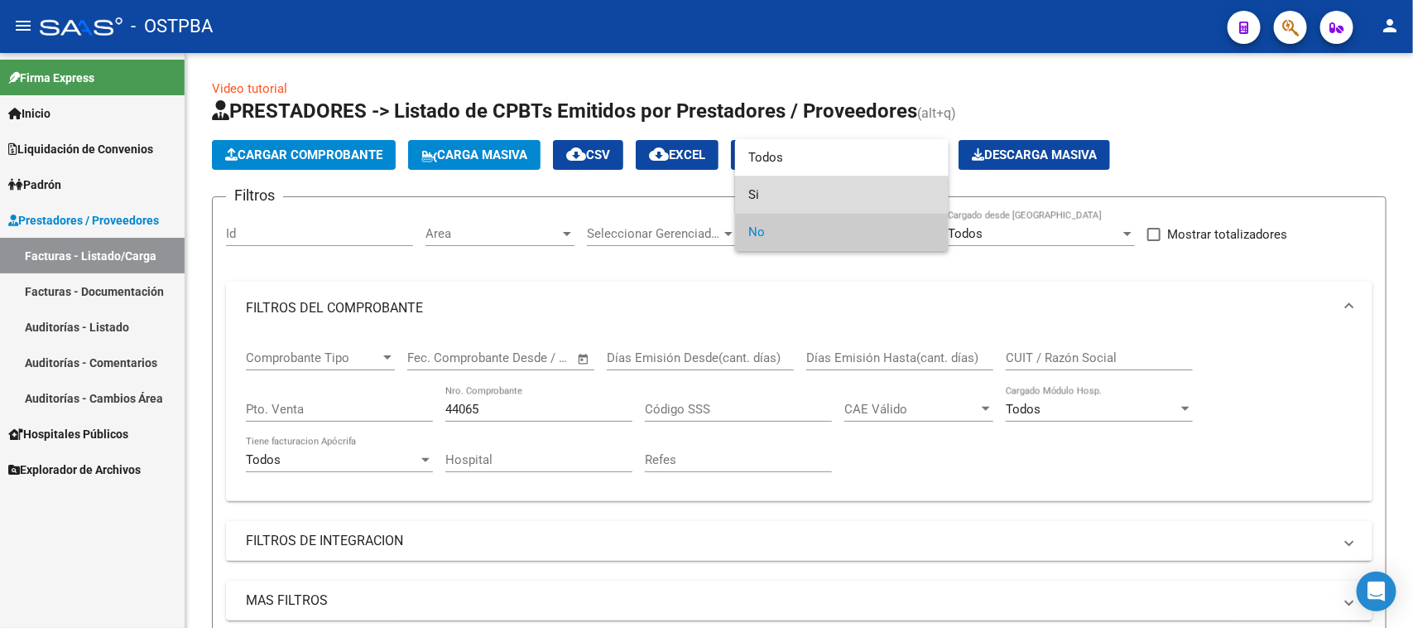
click at [755, 196] on span "Si" at bounding box center [841, 194] width 187 height 37
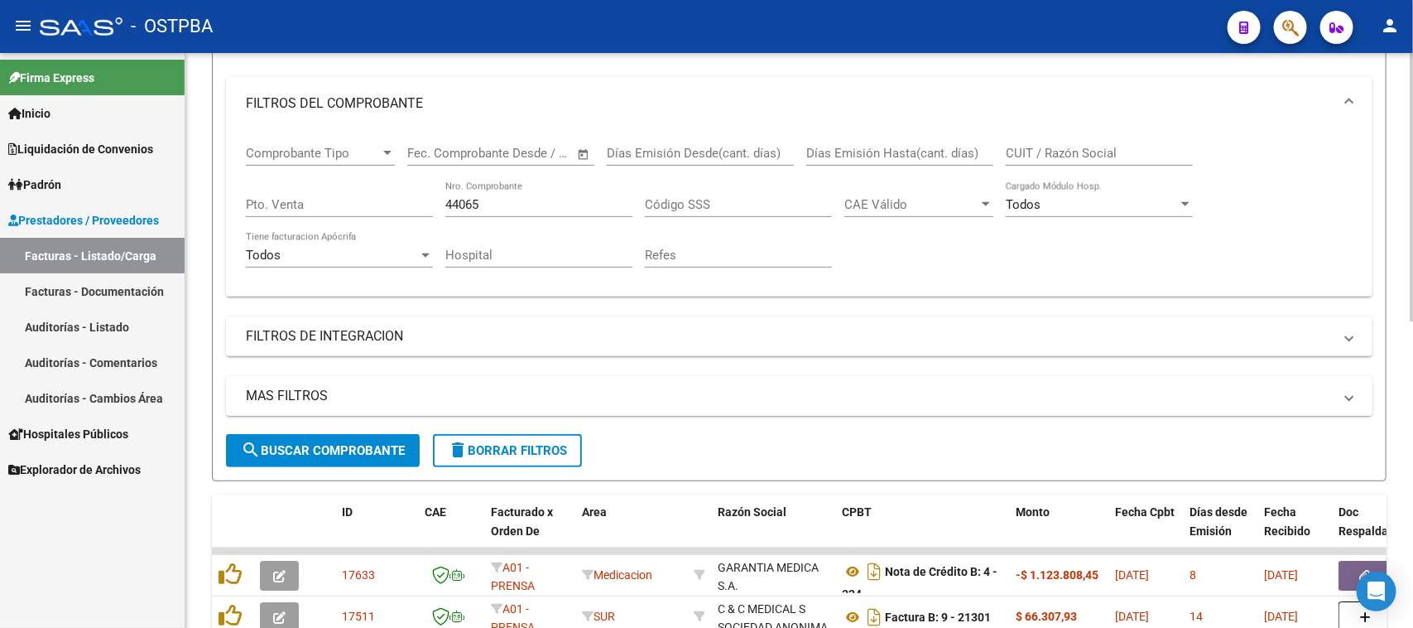
scroll to position [207, 0]
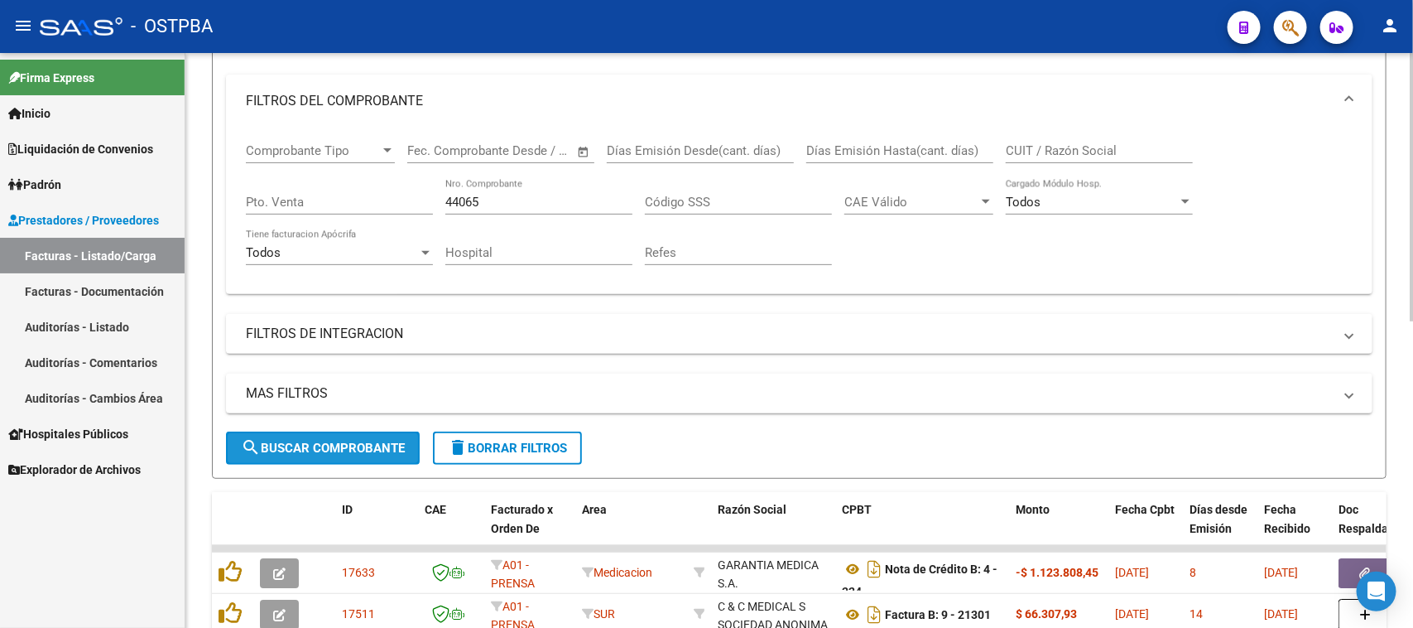
click at [382, 440] on span "search Buscar Comprobante" at bounding box center [323, 447] width 164 height 15
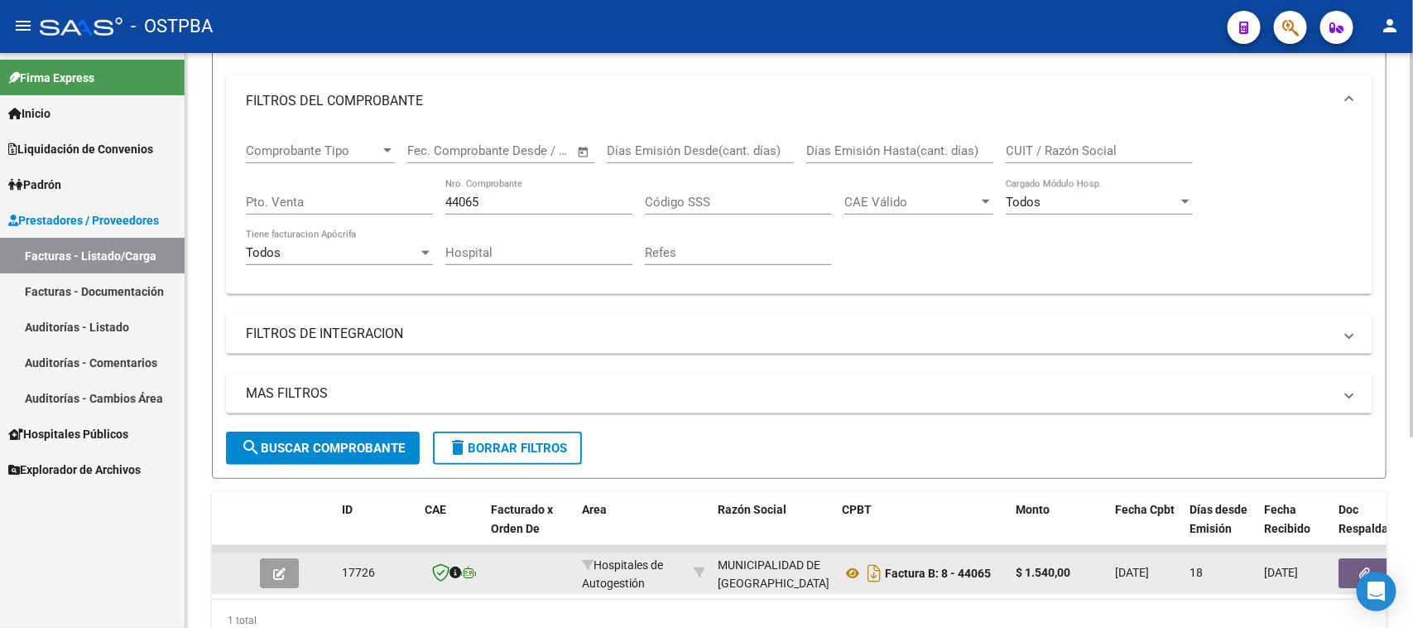
click at [1343, 567] on button "button" at bounding box center [1365, 573] width 53 height 30
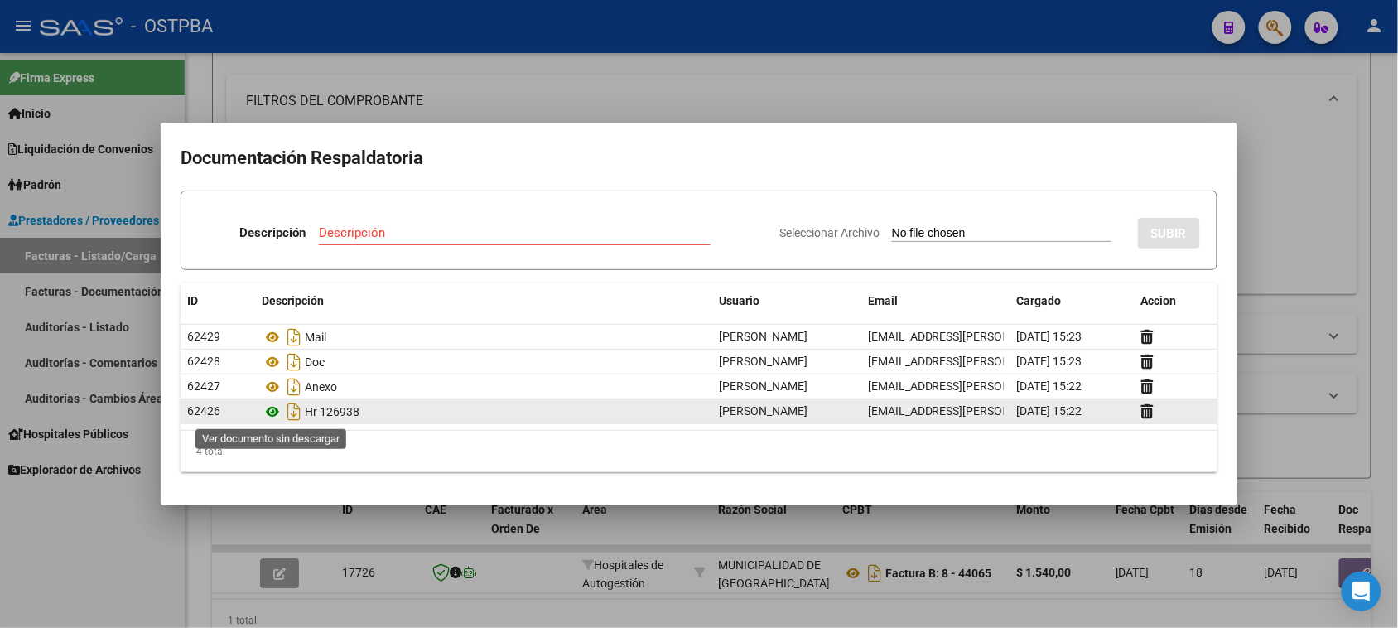
click at [275, 411] on icon at bounding box center [273, 412] width 22 height 20
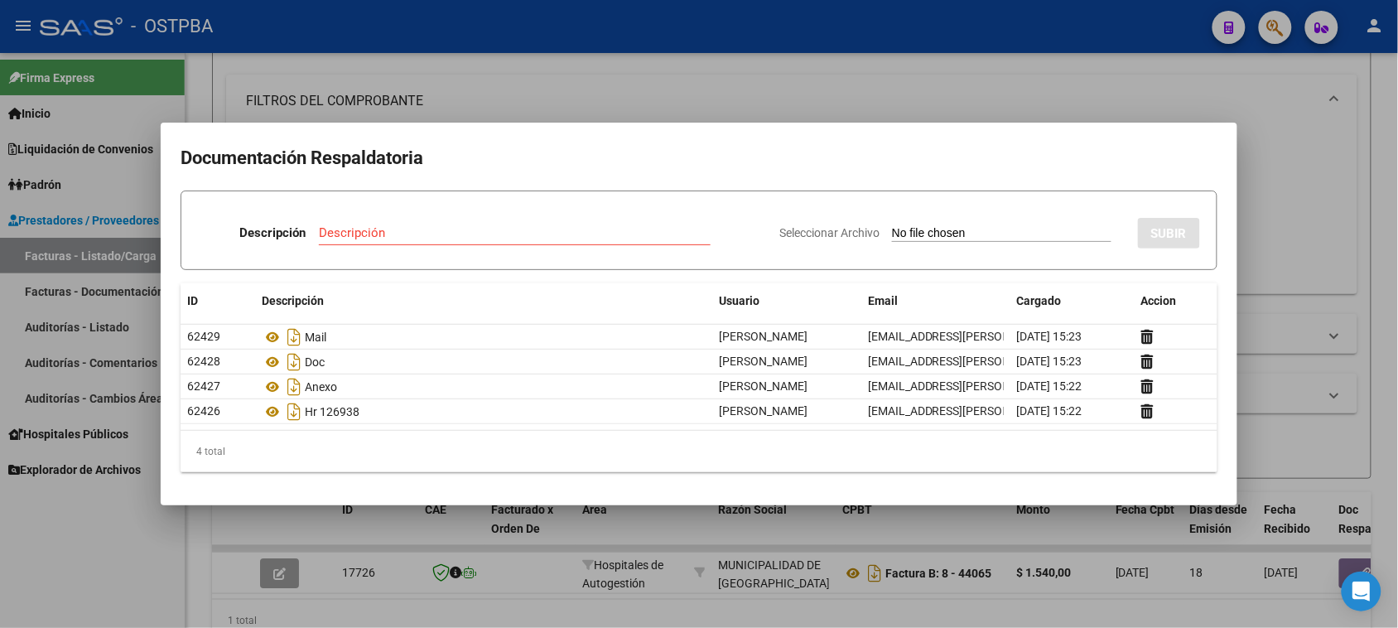
click at [55, 185] on div at bounding box center [699, 314] width 1398 height 628
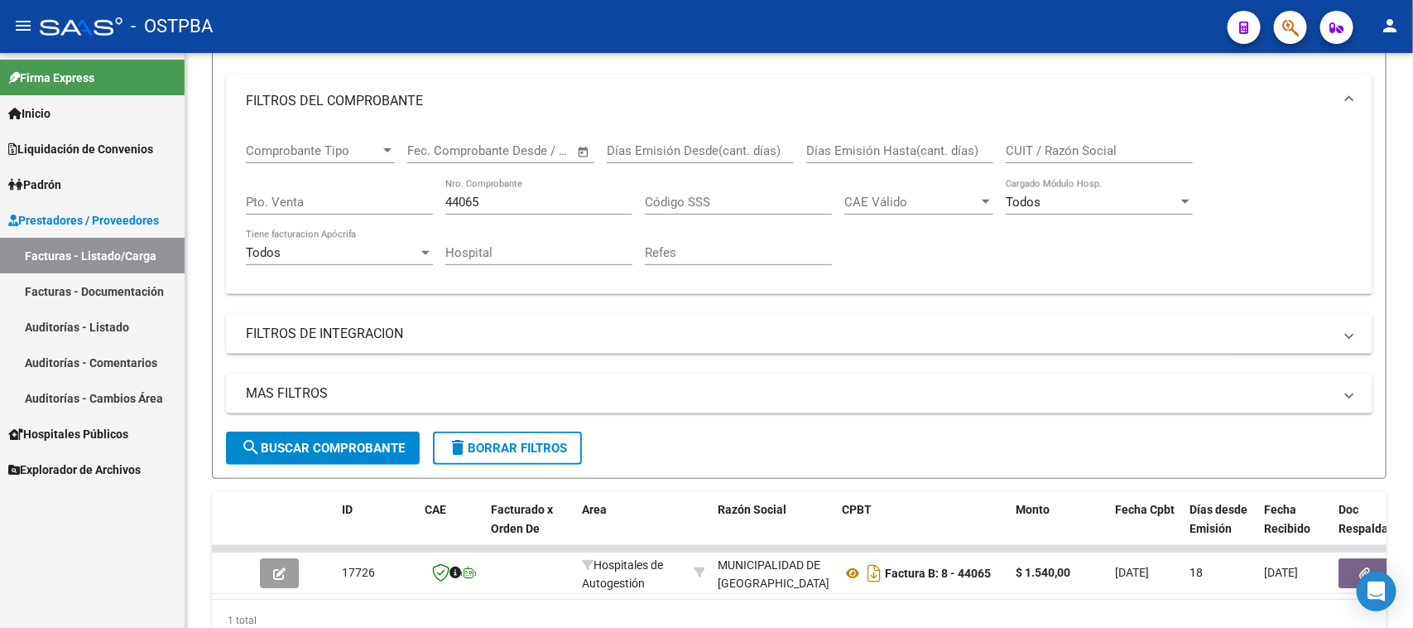
click at [55, 185] on span "Padrón" at bounding box center [34, 185] width 53 height 18
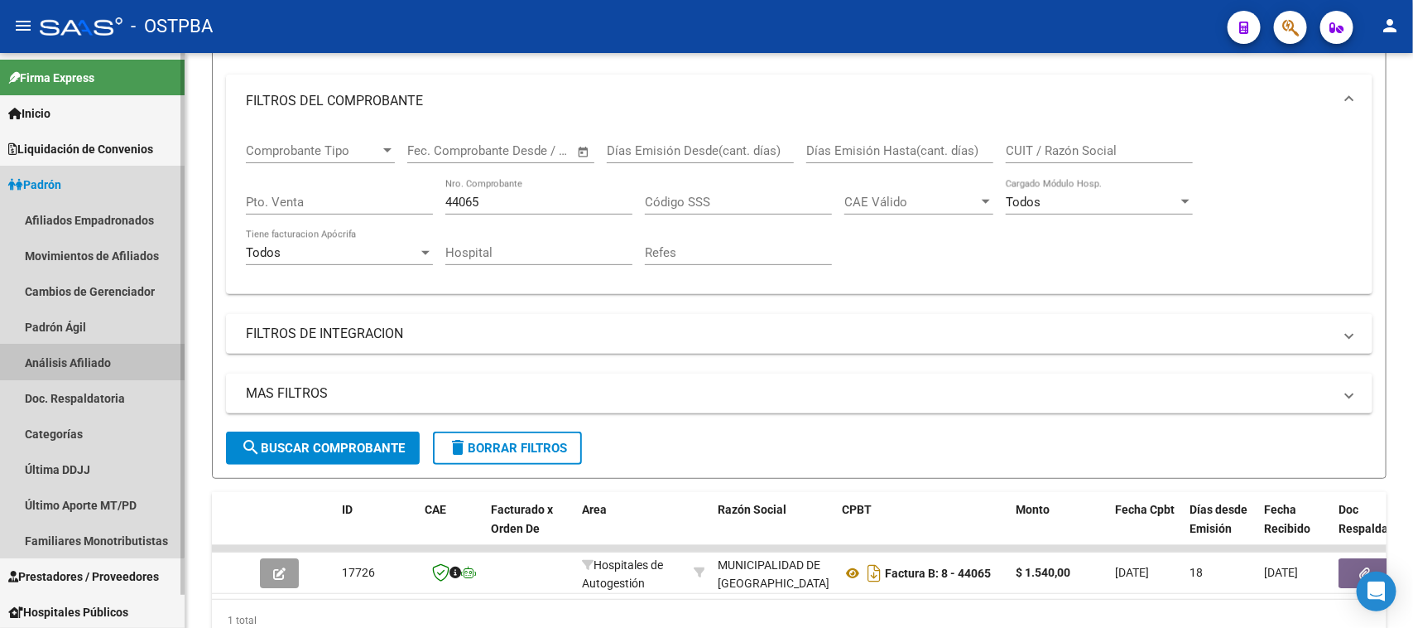
click at [75, 354] on link "Análisis Afiliado" at bounding box center [92, 362] width 185 height 36
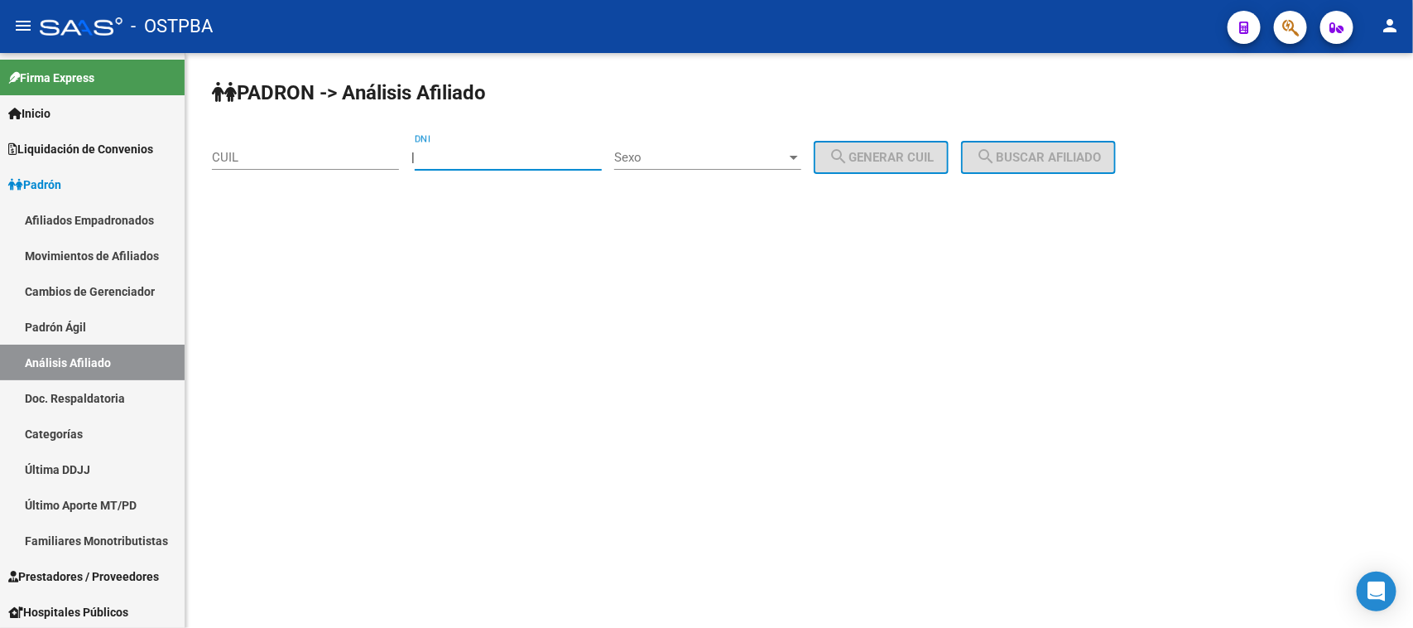
paste input "4166348"
click at [433, 153] on input "4166348" at bounding box center [508, 157] width 187 height 15
type input "04166348"
click at [710, 164] on div "Sexo Sexo" at bounding box center [707, 152] width 187 height 36
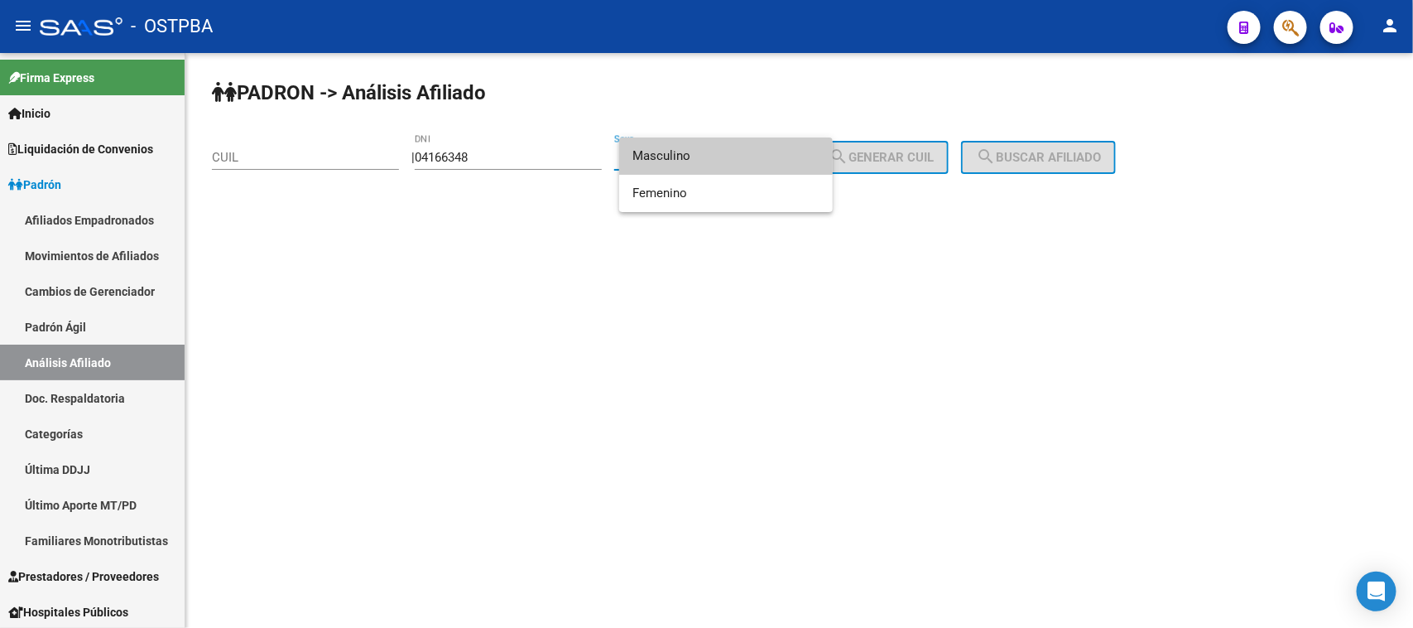
click at [689, 156] on span "Masculino" at bounding box center [726, 155] width 187 height 37
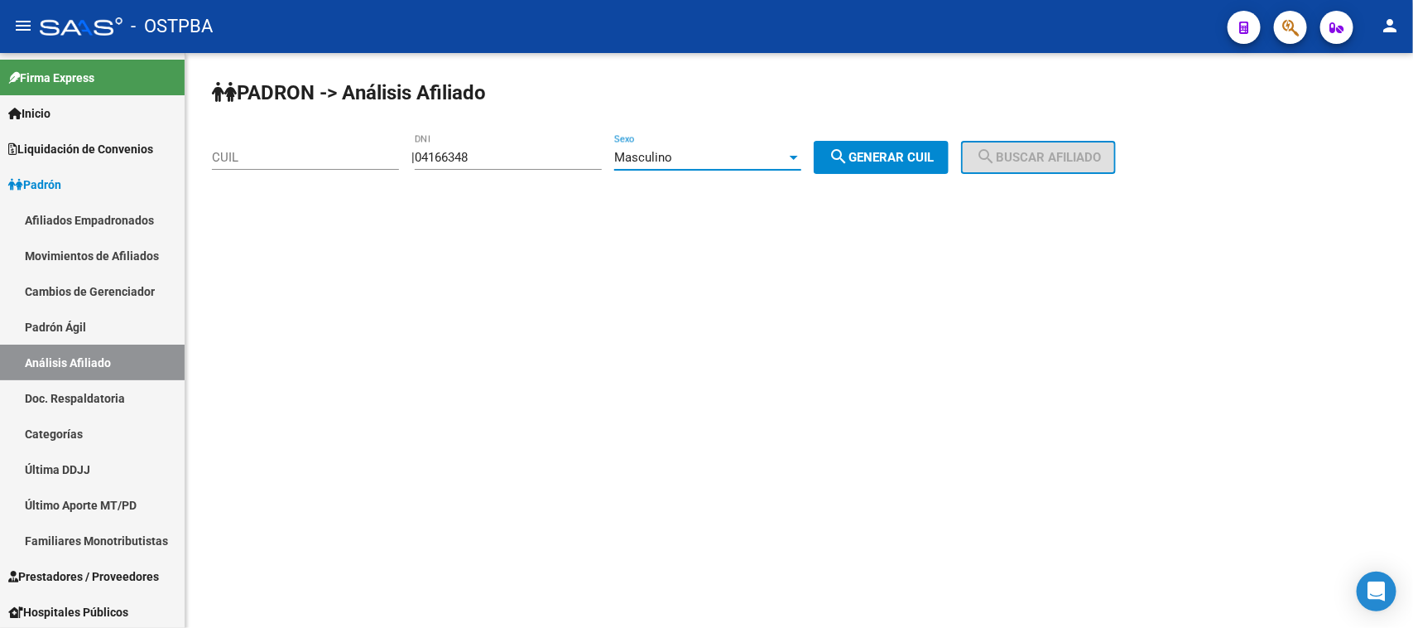
drag, startPoint x: 847, startPoint y: 152, endPoint x: 933, endPoint y: 164, distance: 87.0
click at [849, 152] on mat-icon "search" at bounding box center [839, 157] width 20 height 20
type input "20-04166348-1"
click at [1062, 160] on span "search Buscar afiliado" at bounding box center [1038, 157] width 125 height 15
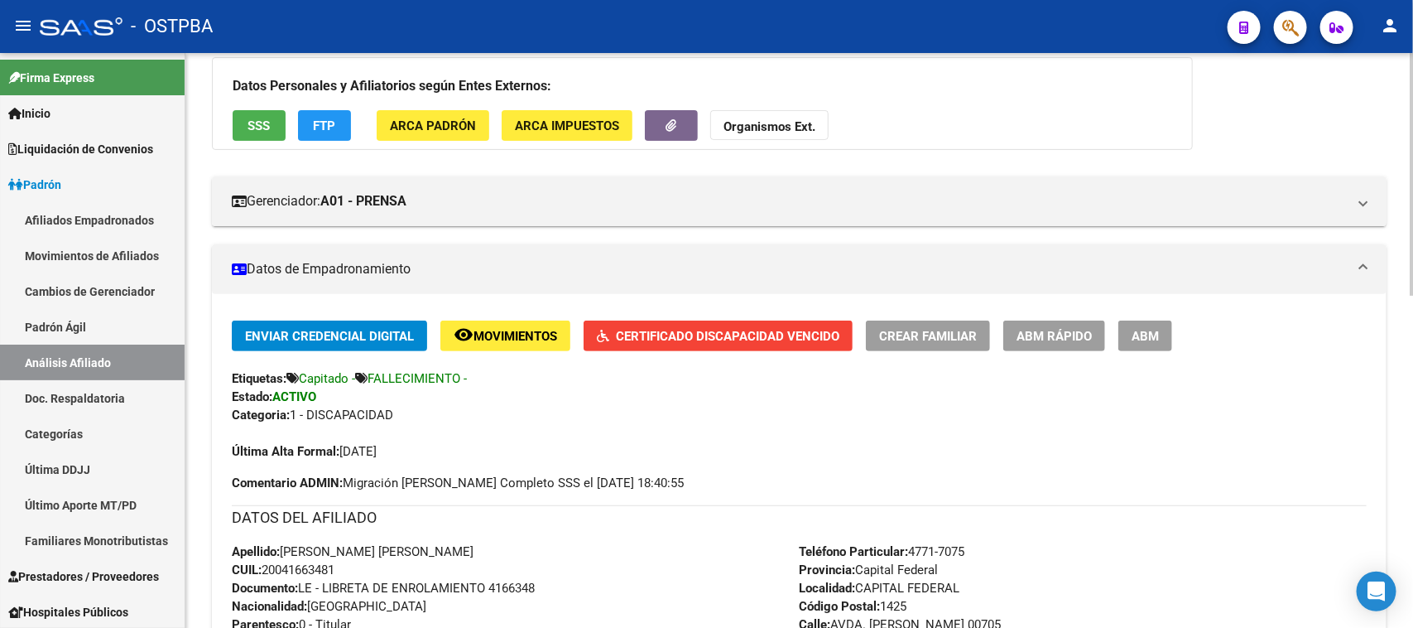
scroll to position [207, 0]
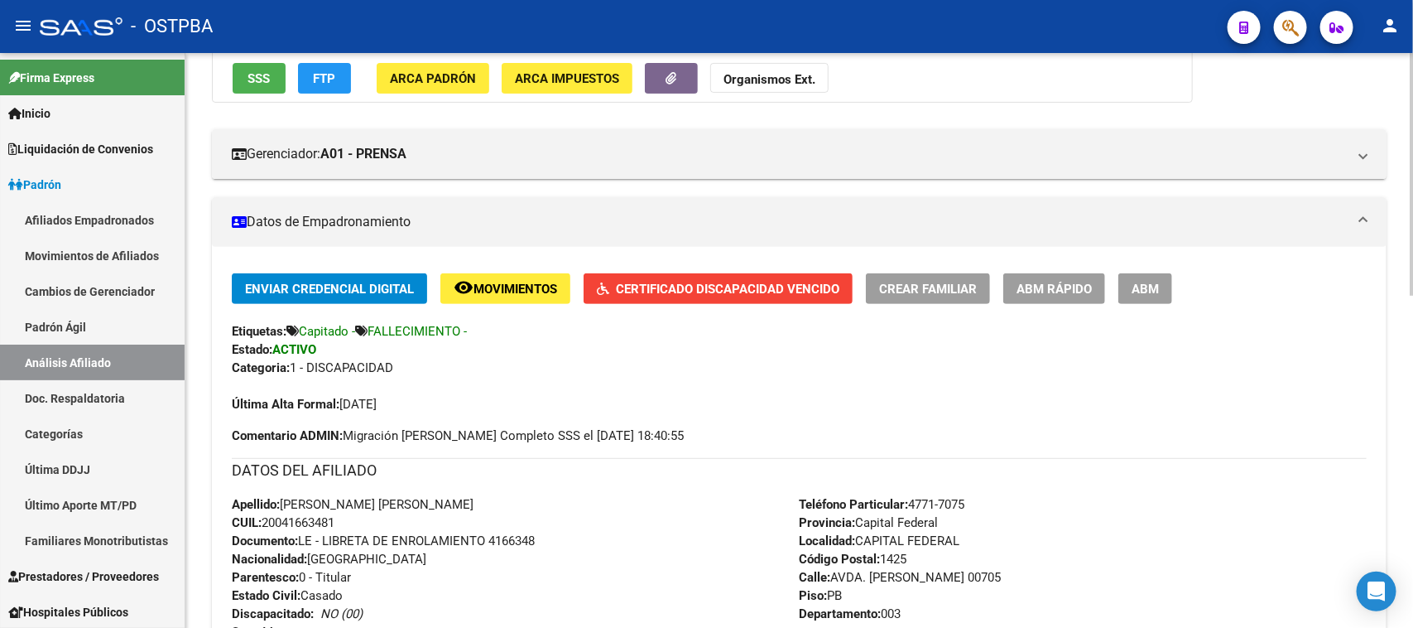
click at [262, 75] on span "SSS" at bounding box center [259, 78] width 22 height 15
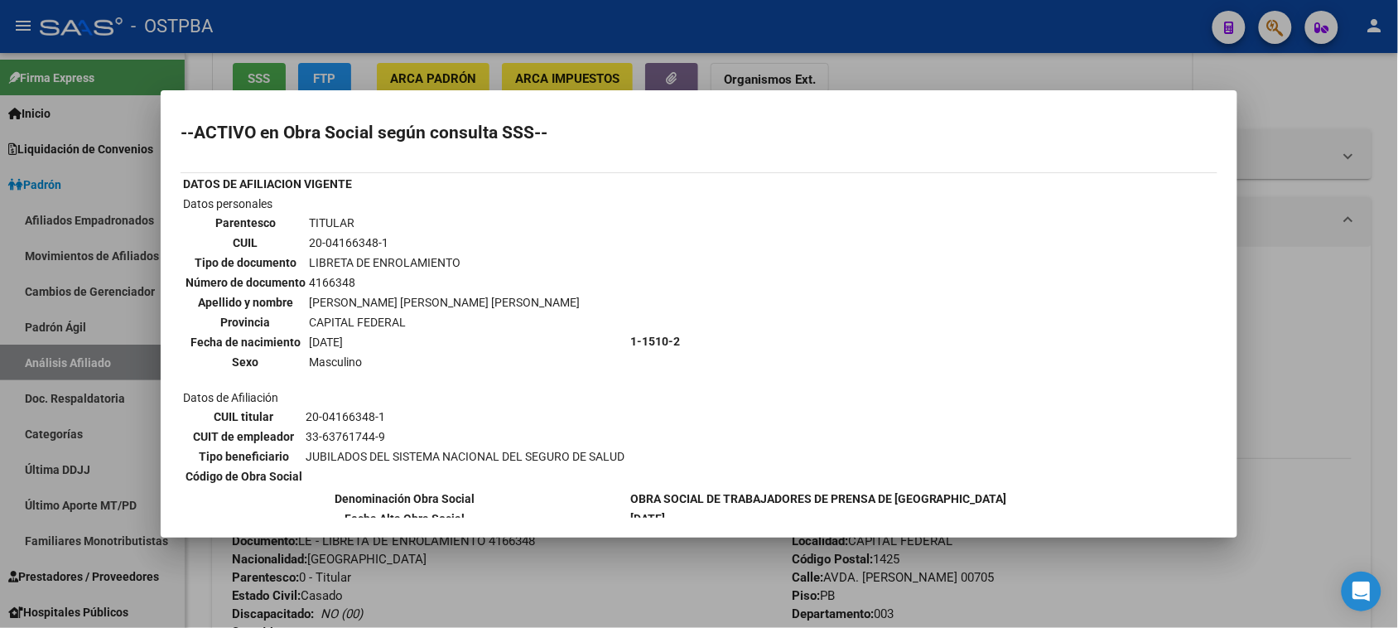
drag, startPoint x: 105, startPoint y: 445, endPoint x: 207, endPoint y: 432, distance: 102.6
click at [105, 444] on div at bounding box center [699, 314] width 1398 height 628
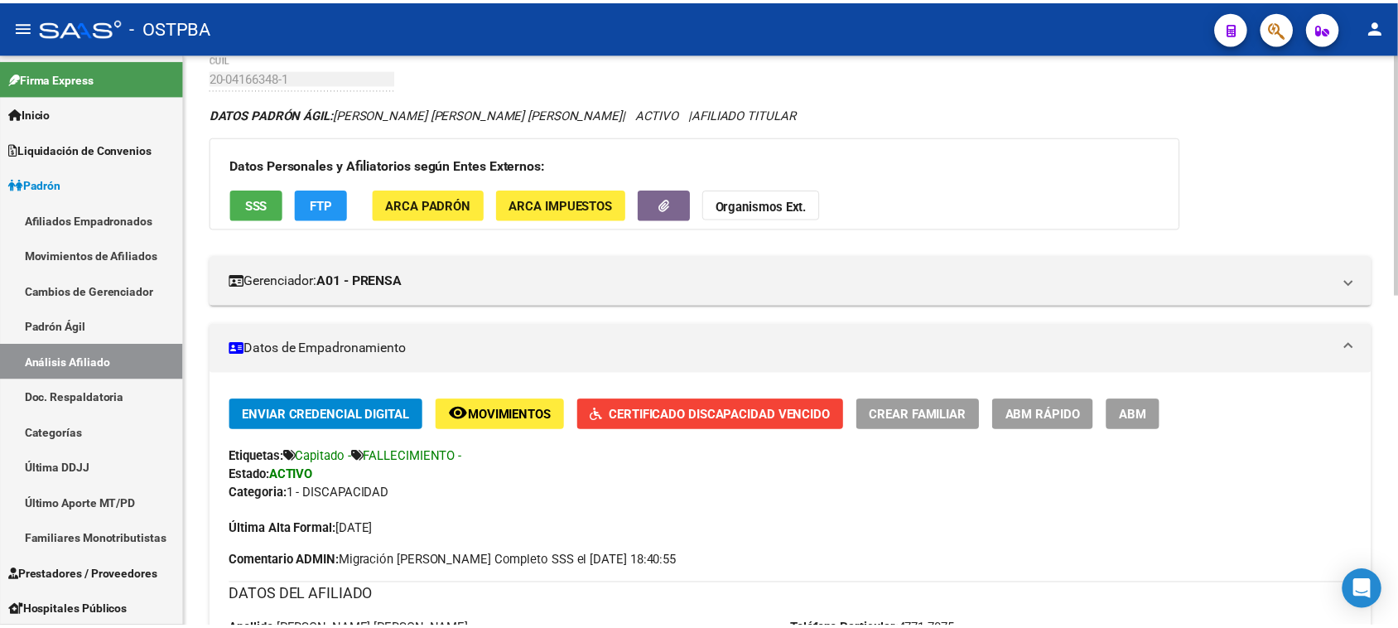
scroll to position [64, 0]
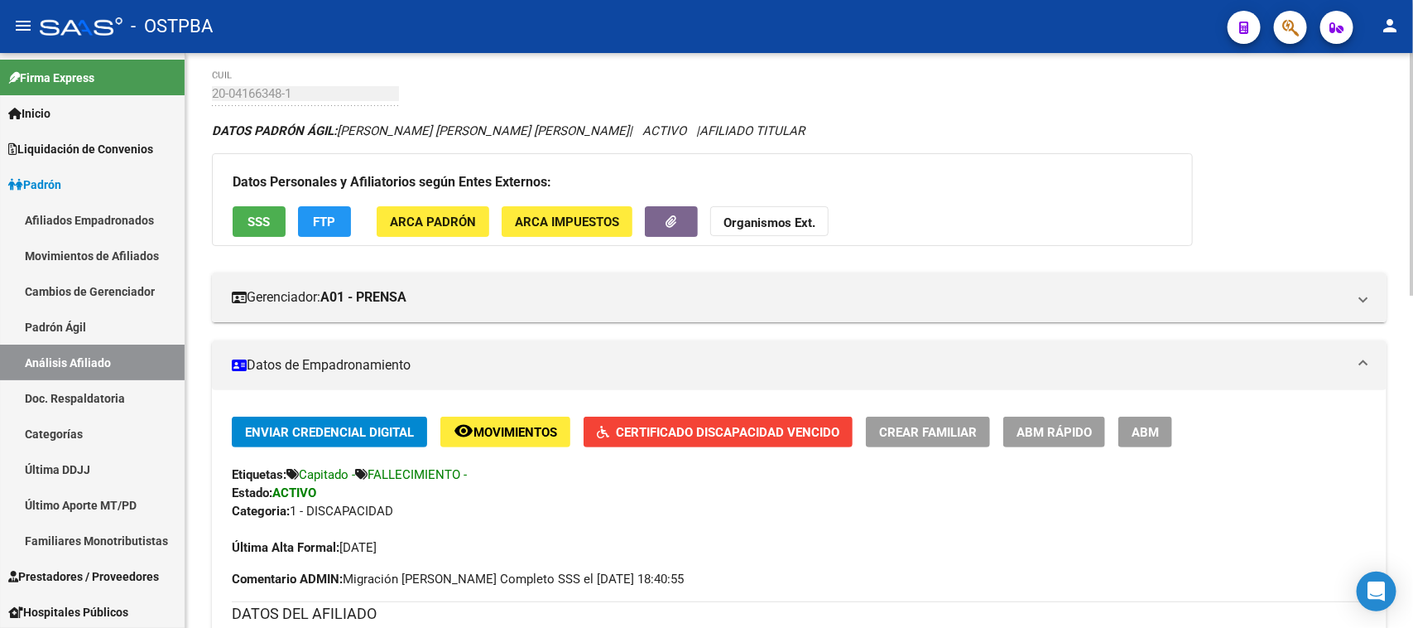
click at [245, 218] on button "SSS" at bounding box center [259, 221] width 53 height 31
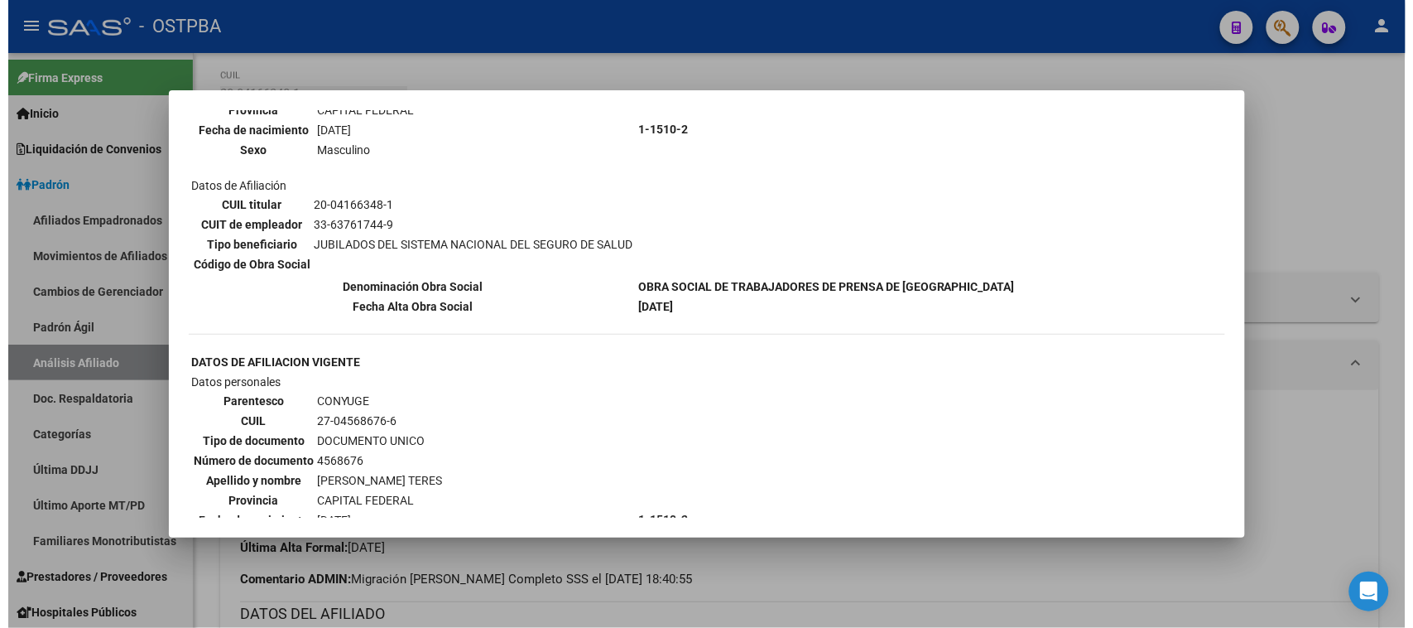
scroll to position [204, 0]
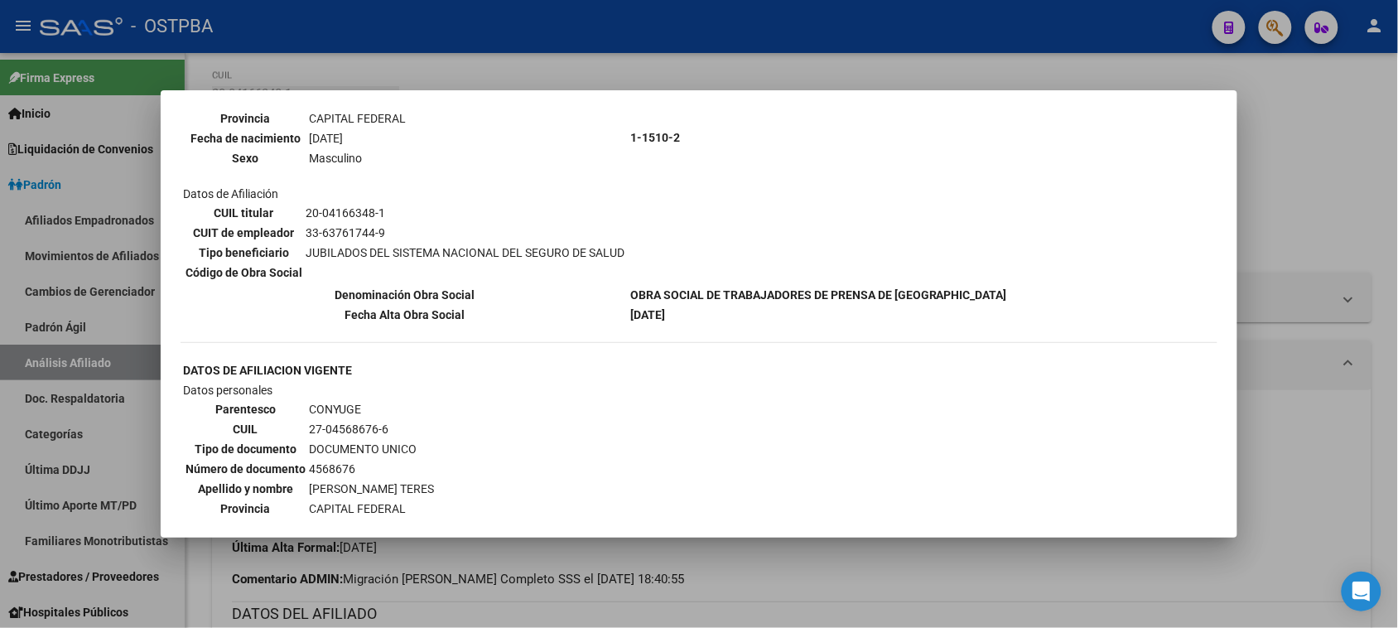
click at [133, 453] on div at bounding box center [699, 314] width 1398 height 628
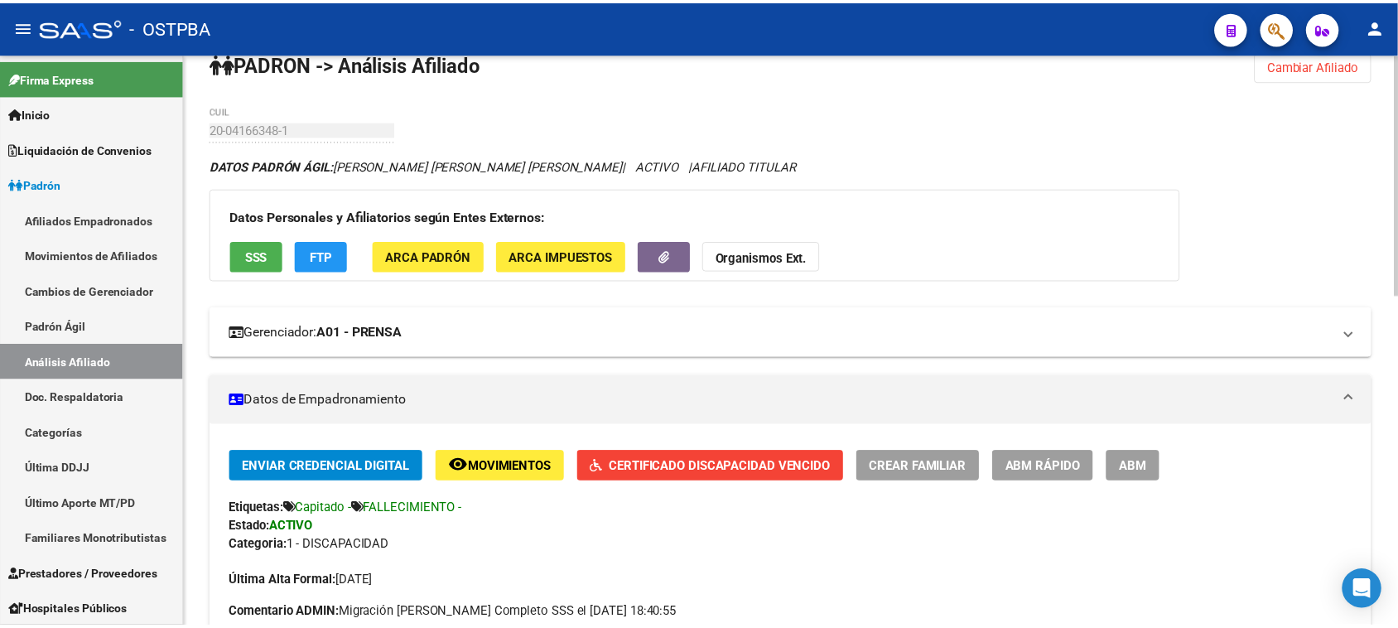
scroll to position [0, 0]
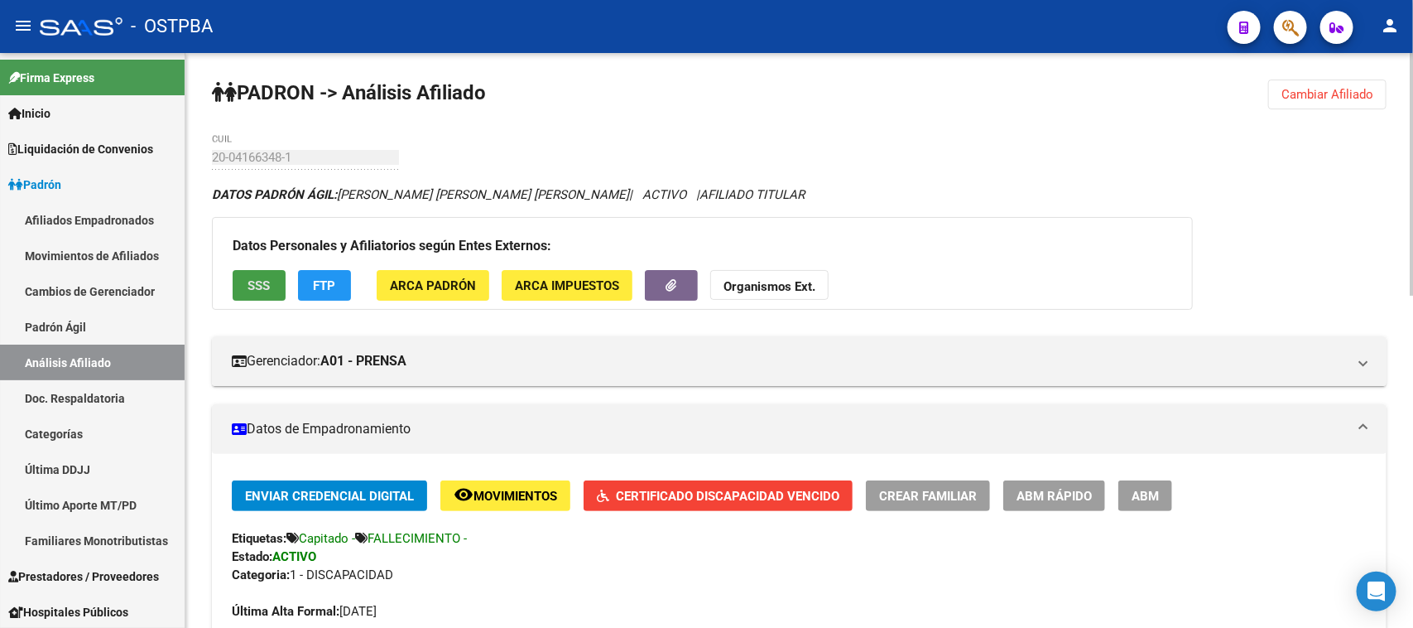
click at [266, 281] on span "SSS" at bounding box center [259, 285] width 22 height 15
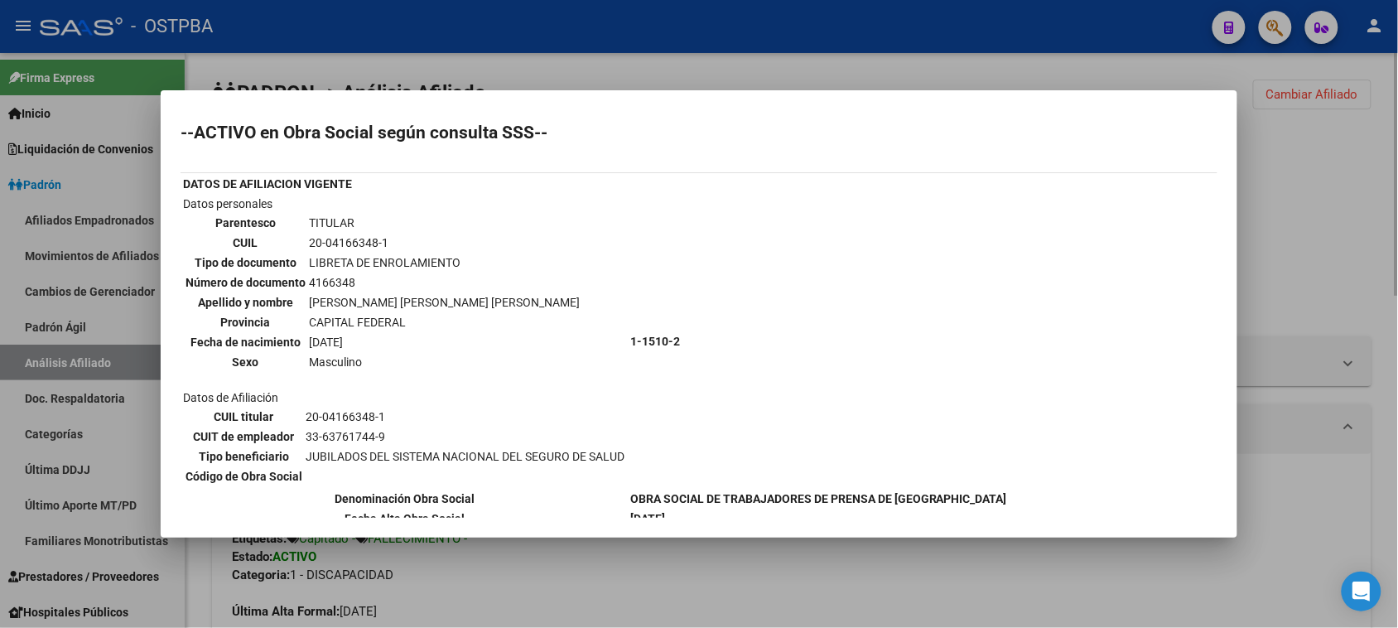
click at [189, 573] on div at bounding box center [699, 314] width 1398 height 628
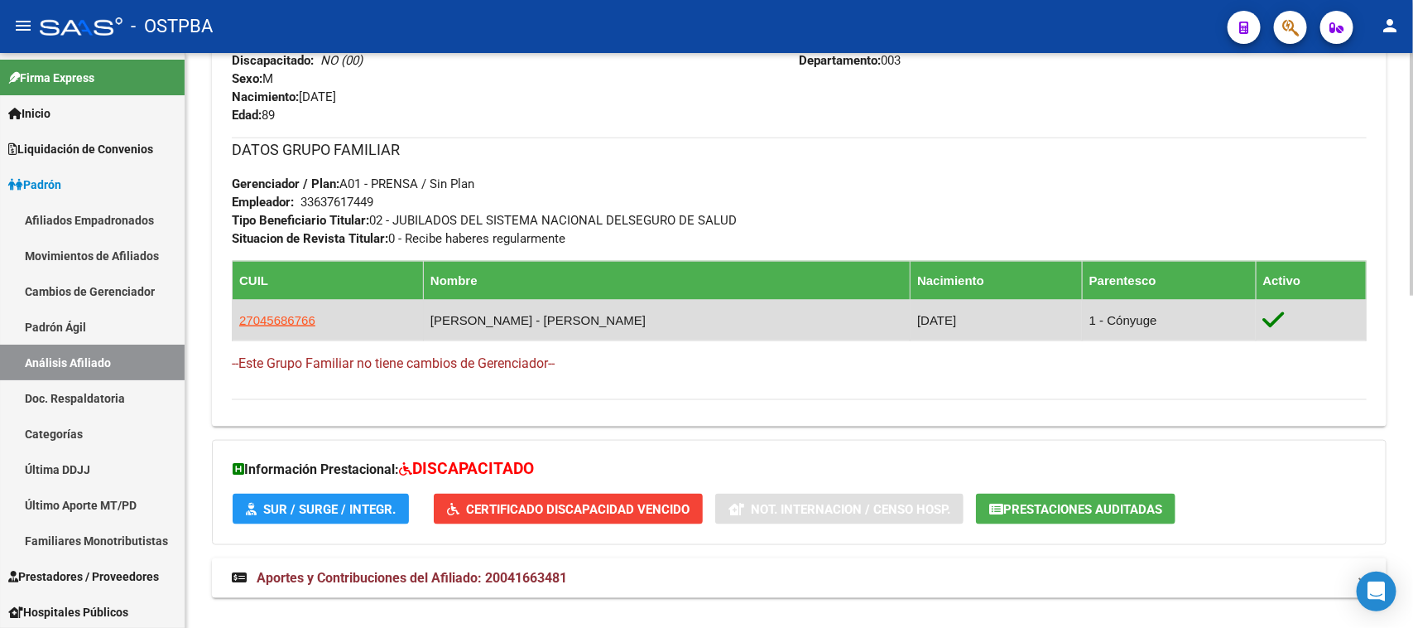
scroll to position [788, 0]
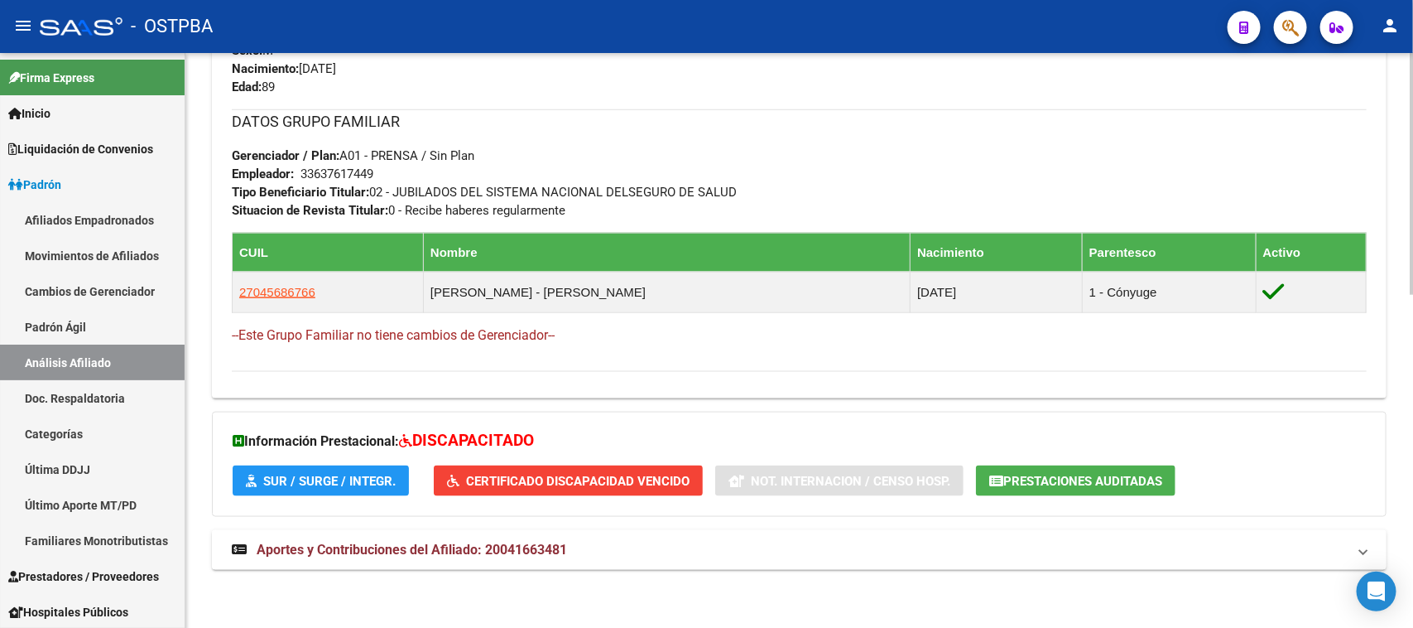
click at [547, 547] on span "Aportes y Contribuciones del Afiliado: 20041663481" at bounding box center [412, 549] width 310 height 16
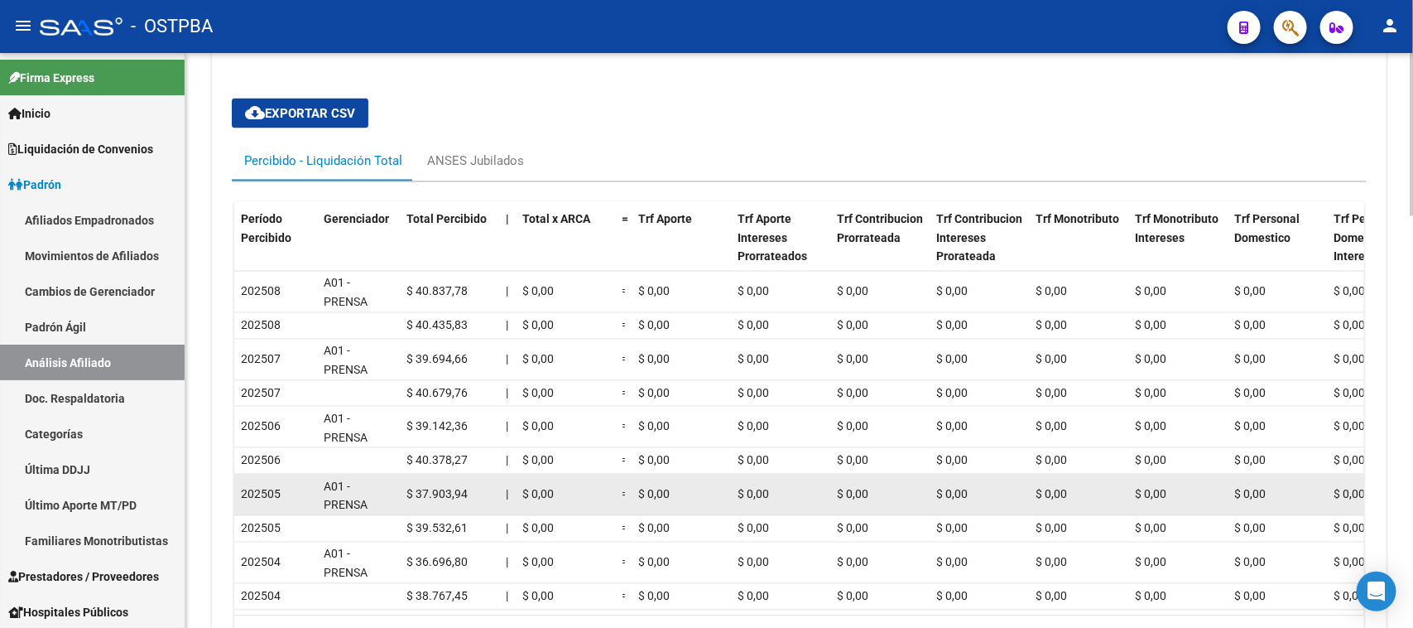
scroll to position [1457, 0]
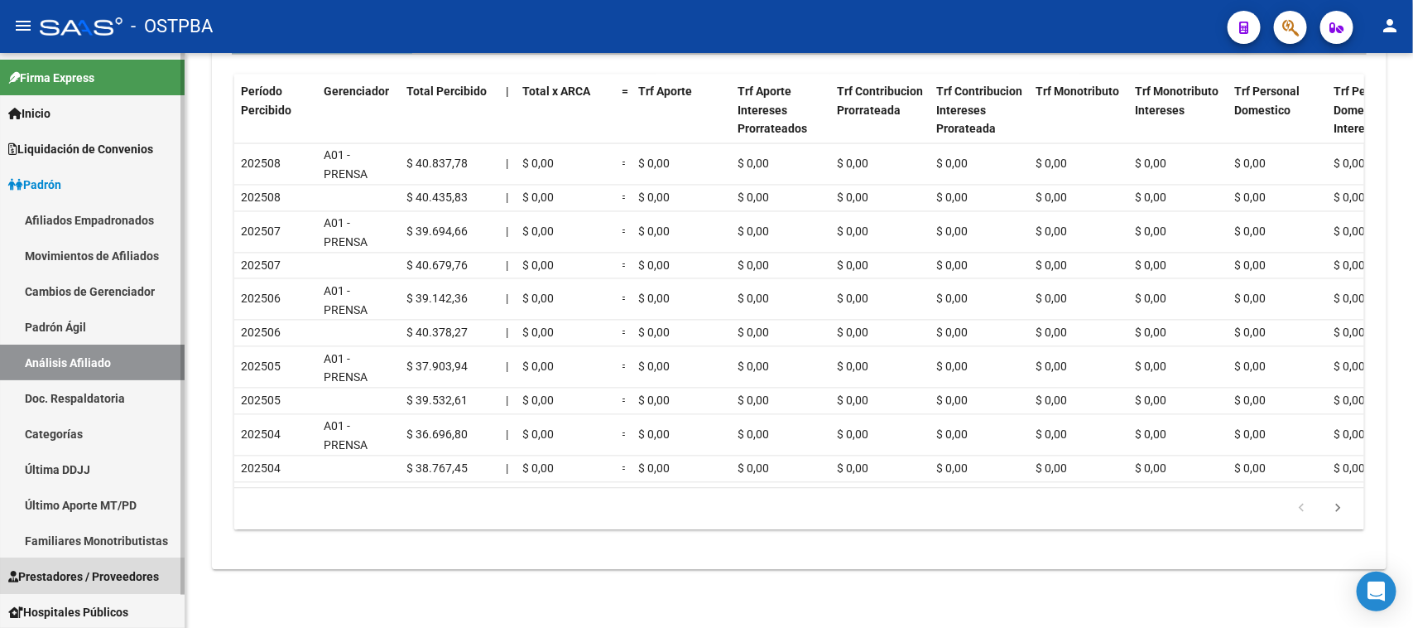
click at [84, 567] on span "Prestadores / Proveedores" at bounding box center [83, 576] width 151 height 18
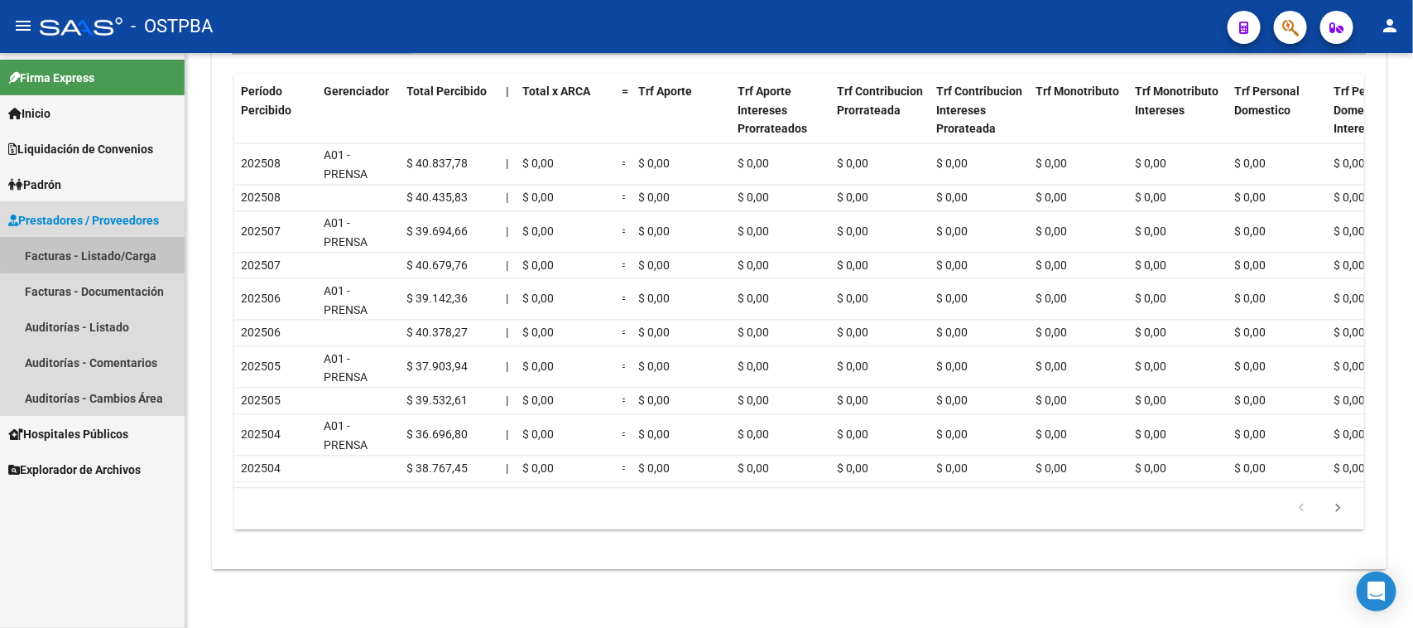
click at [108, 242] on link "Facturas - Listado/Carga" at bounding box center [92, 256] width 185 height 36
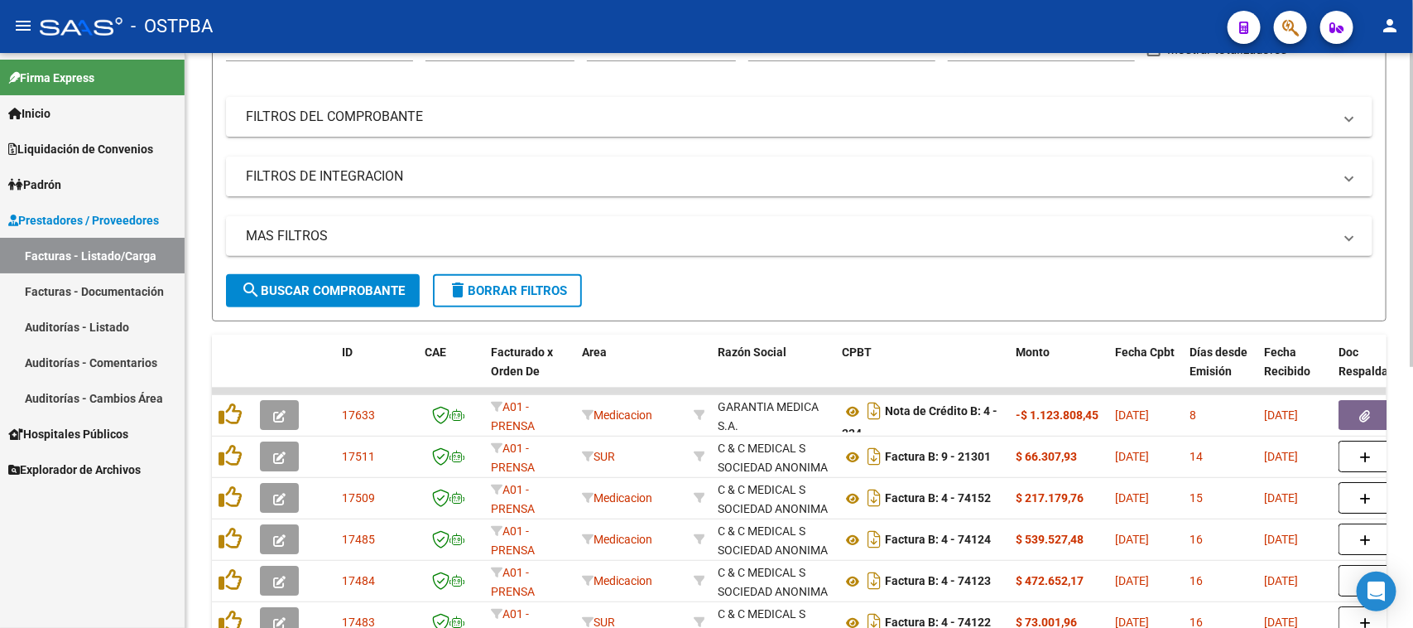
scroll to position [207, 0]
